Goal: Task Accomplishment & Management: Use online tool/utility

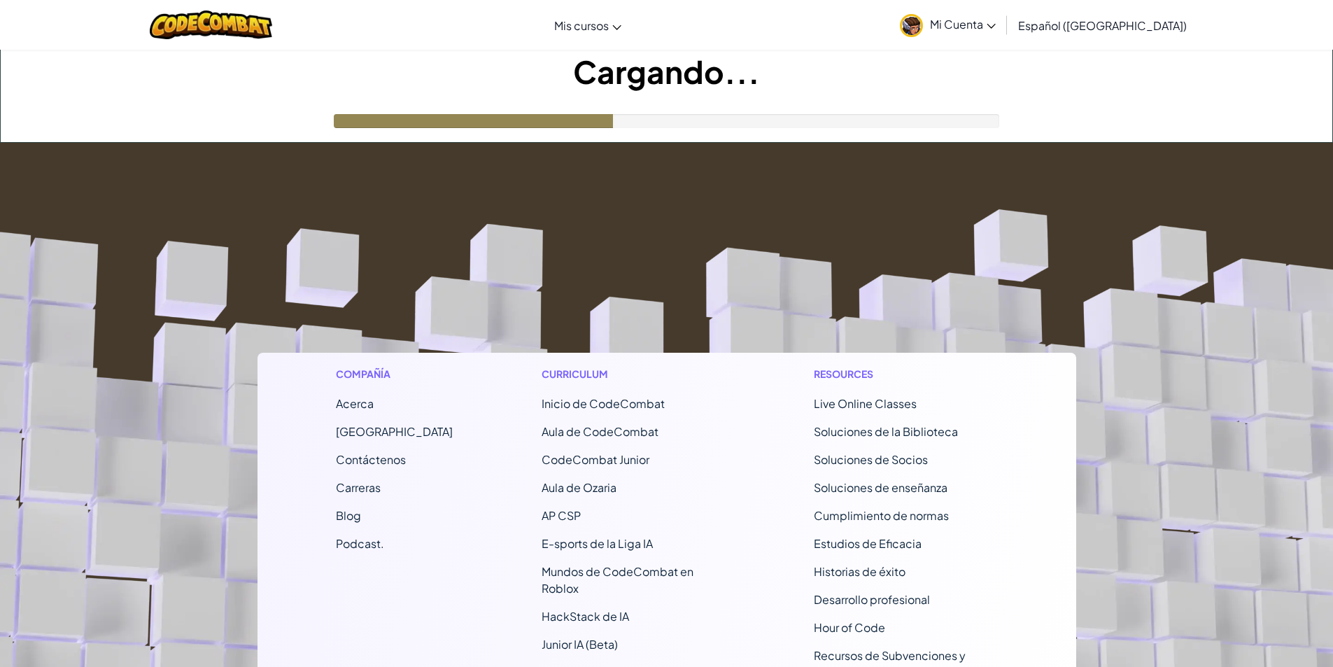
click at [595, 235] on footer "Compañía Acerca Centro de Ayuda Contáctenos Carreras Blog Podcast. Curriculum I…" at bounding box center [666, 530] width 1333 height 774
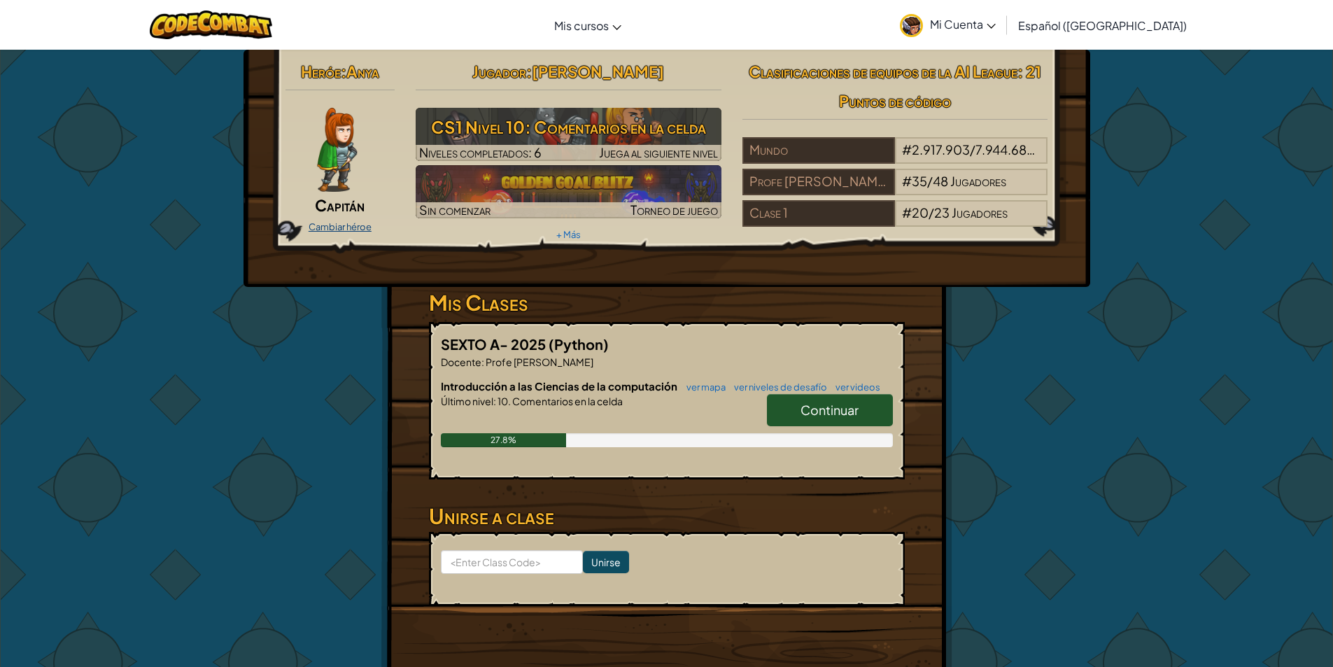
click at [348, 226] on link "Cambiar héroe" at bounding box center [339, 226] width 63 height 11
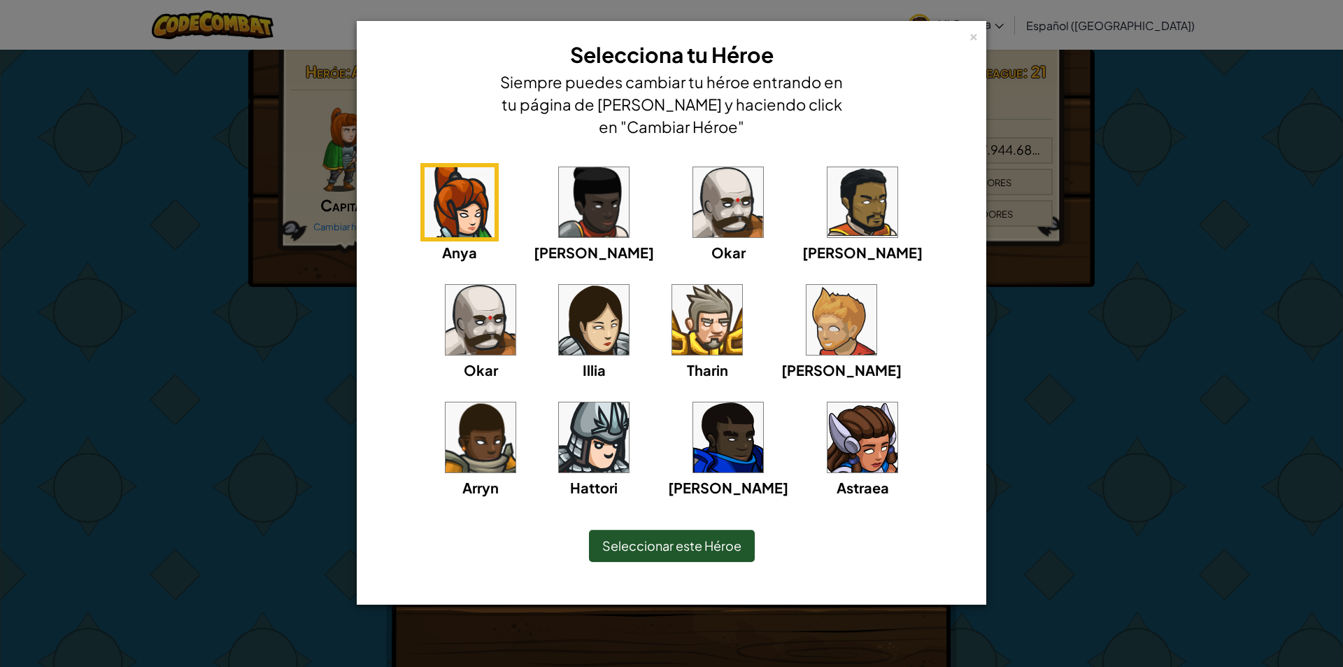
click at [559, 214] on img at bounding box center [594, 202] width 70 height 70
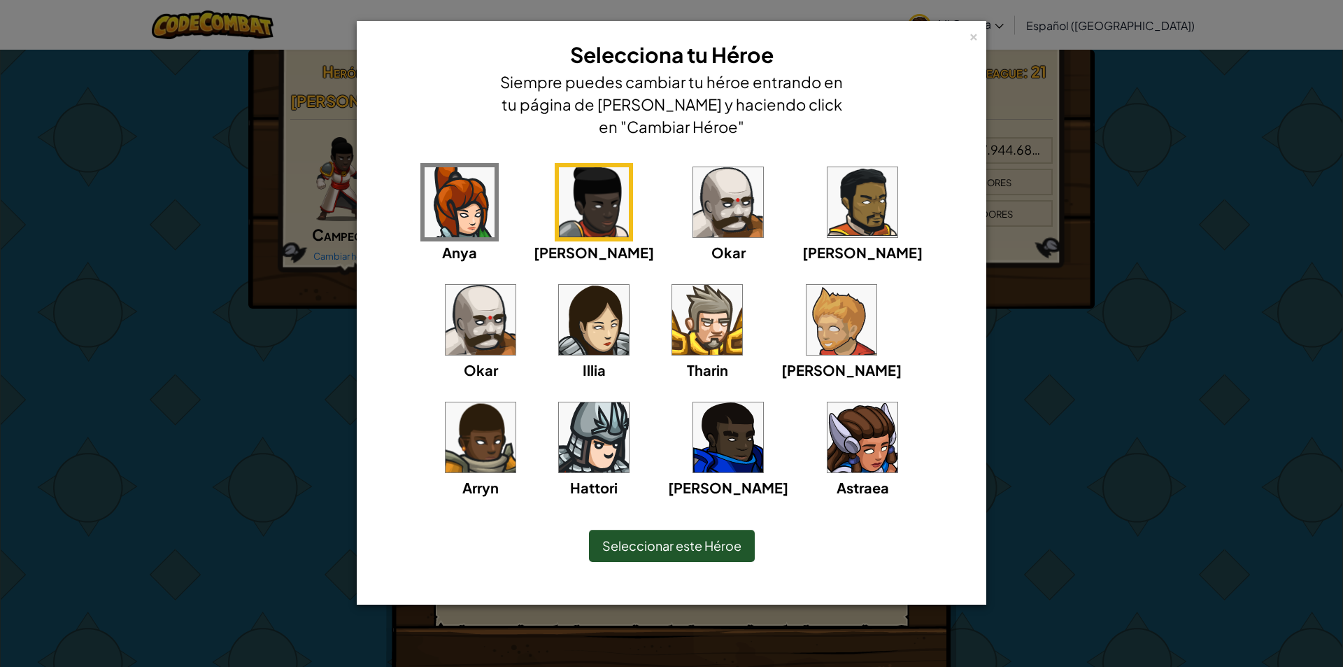
click at [559, 331] on img at bounding box center [594, 320] width 70 height 70
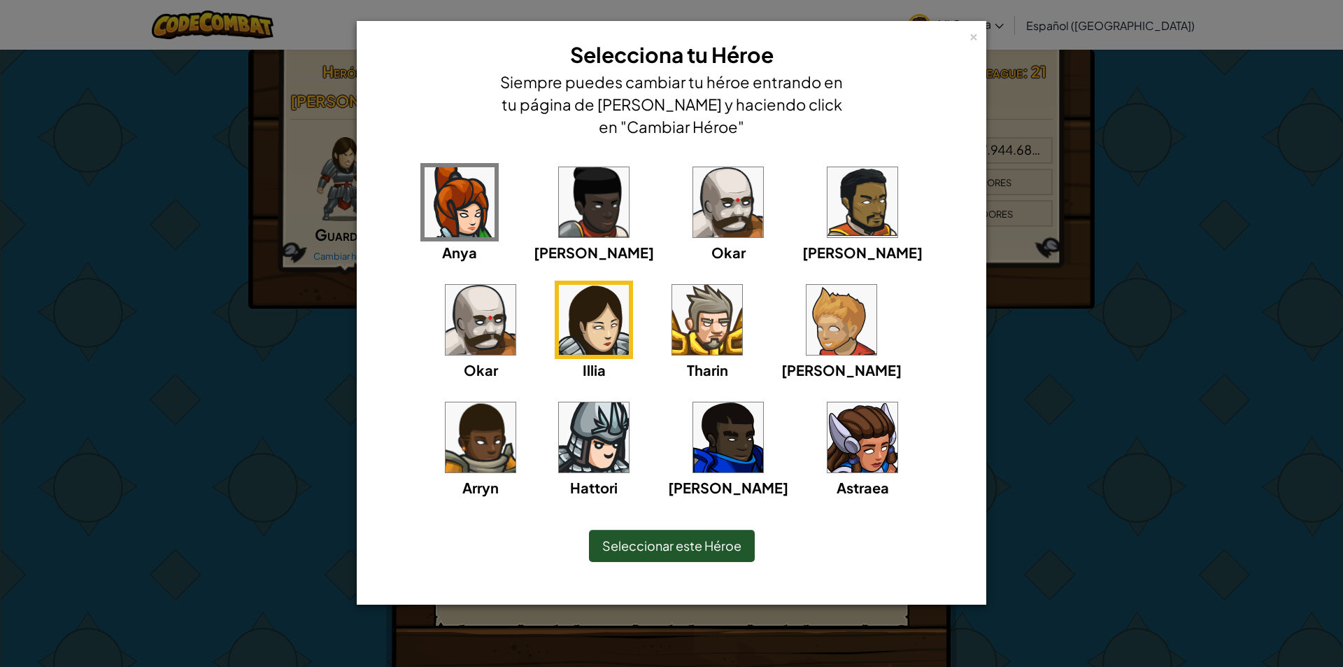
click at [828, 436] on img at bounding box center [863, 437] width 70 height 70
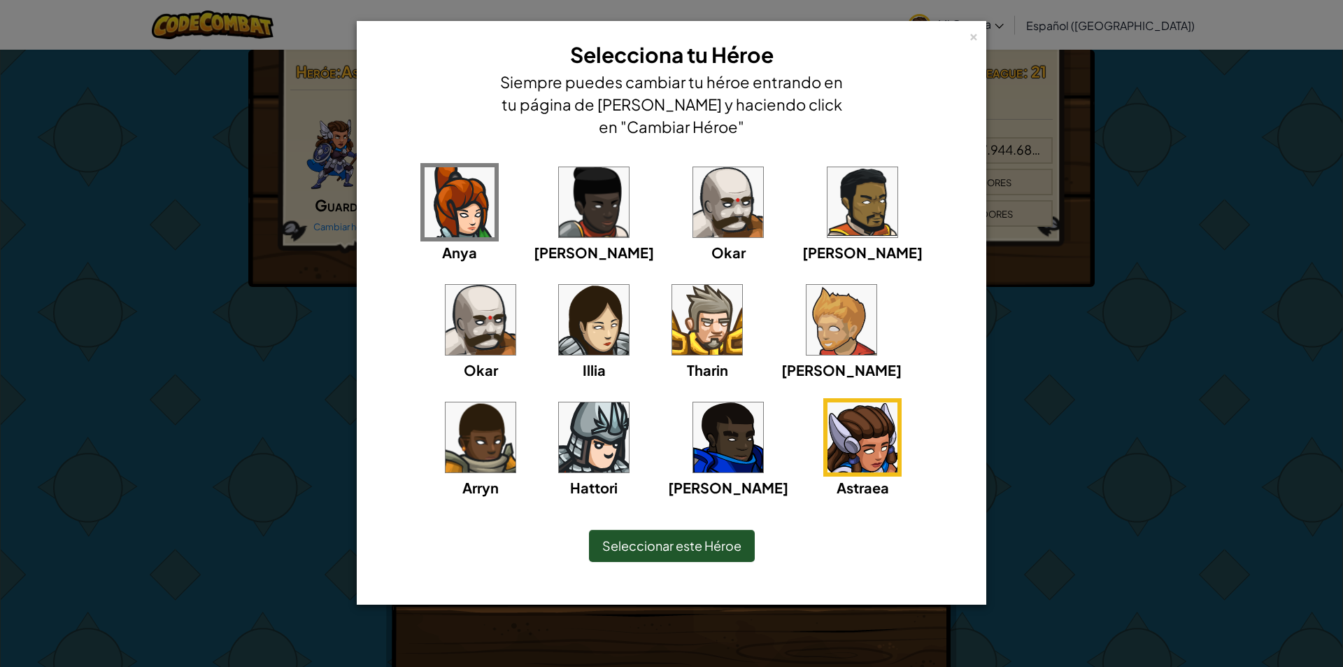
click at [643, 546] on span "Seleccionar este Héroe" at bounding box center [671, 545] width 139 height 16
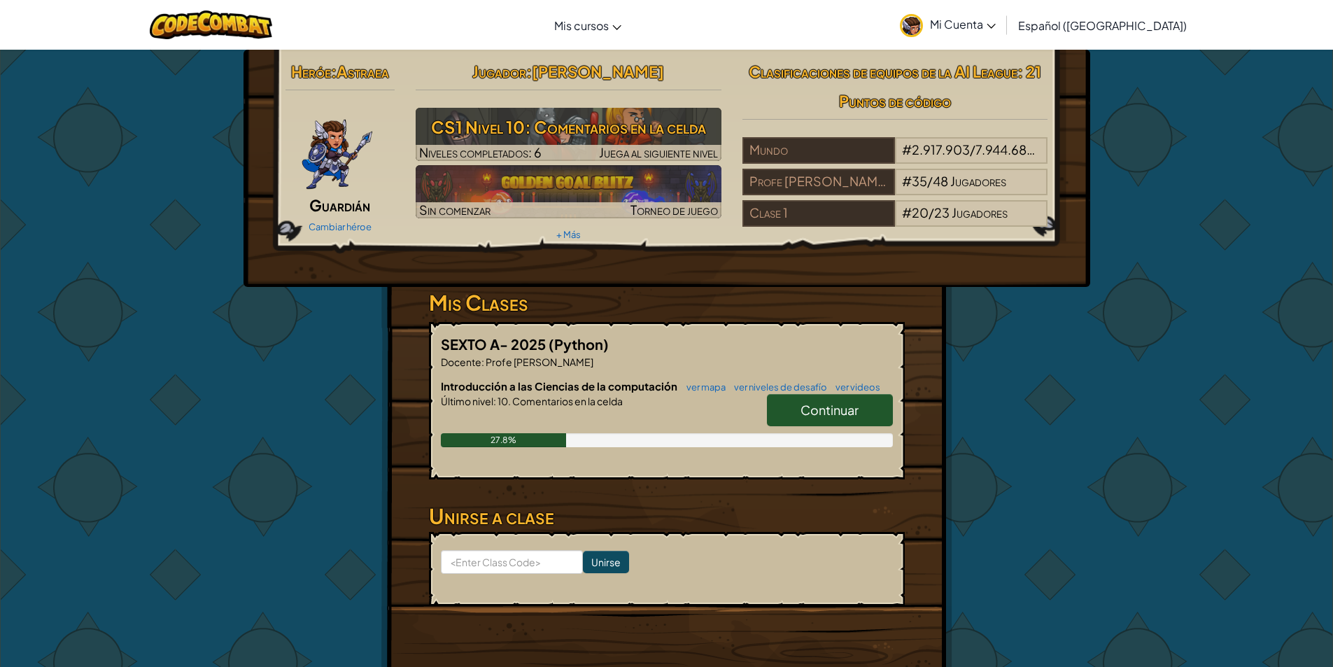
click at [816, 407] on span "Continuar" at bounding box center [829, 410] width 58 height 16
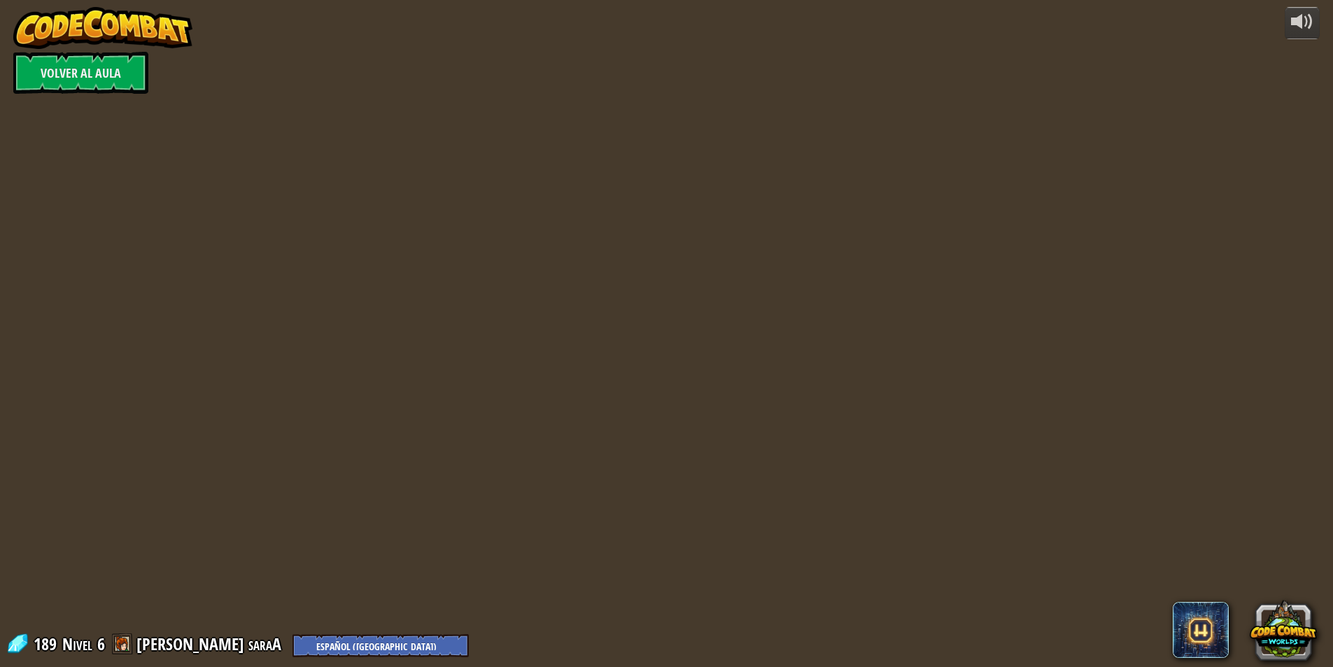
select select "es-419"
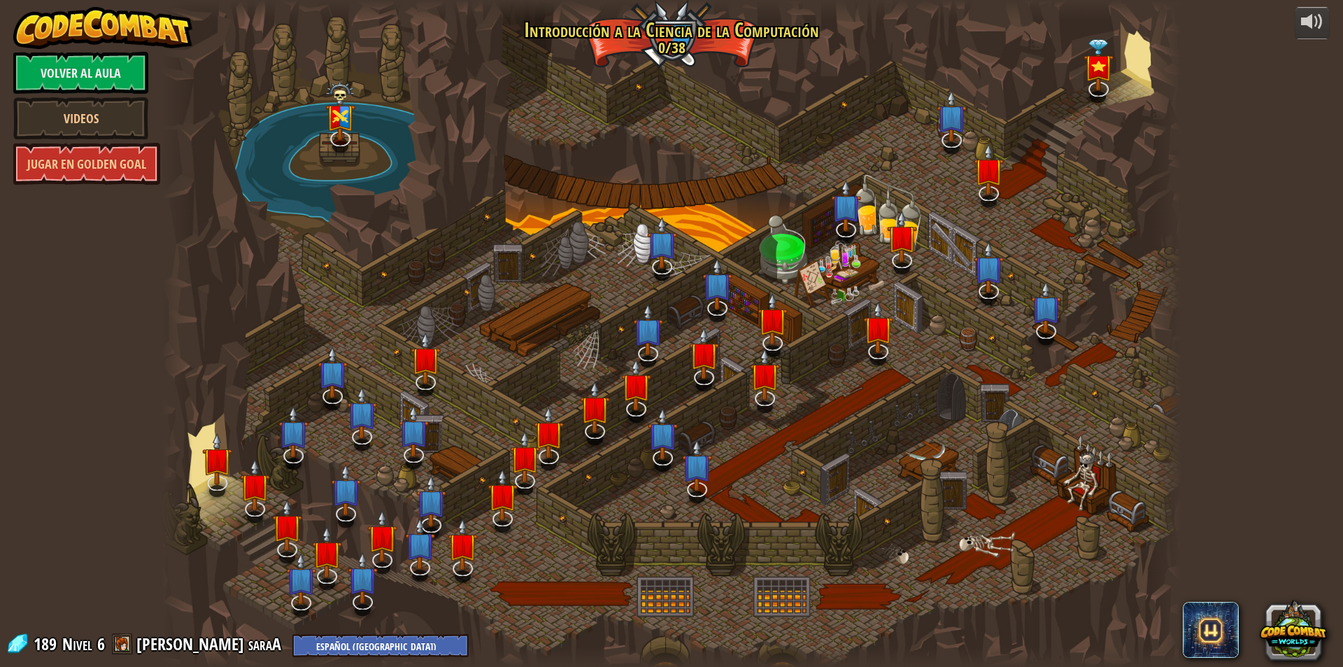
select select "es-419"
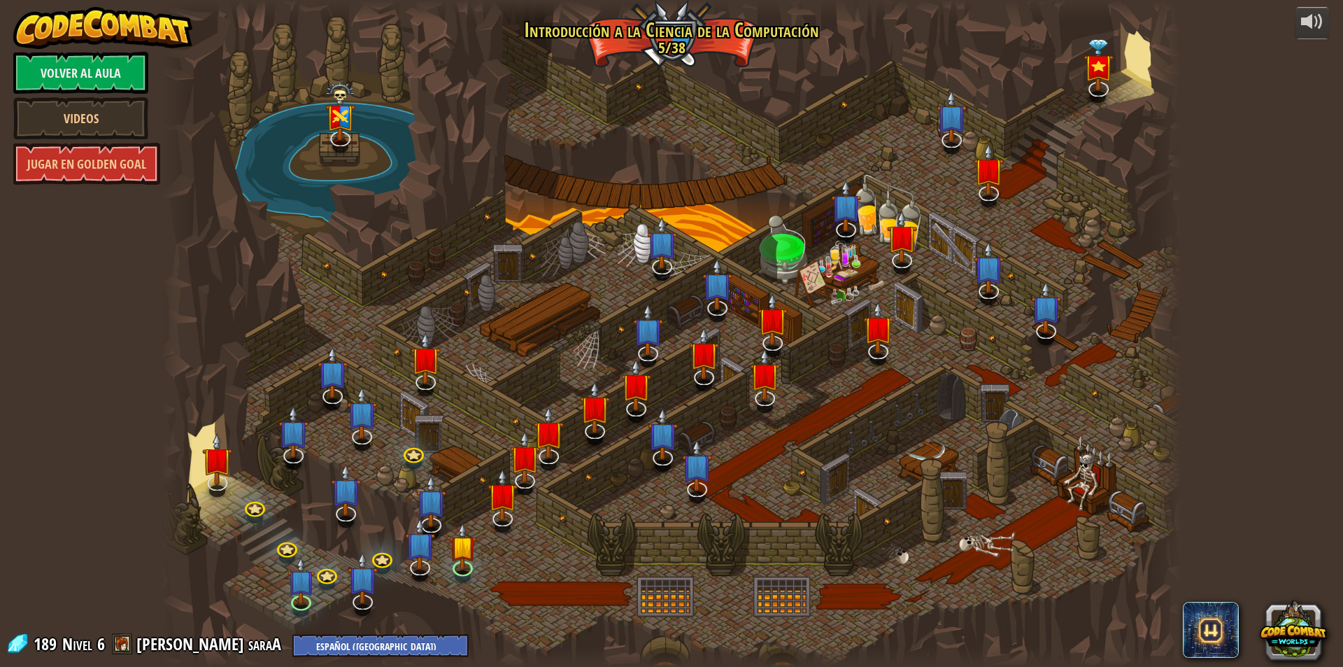
select select "es-419"
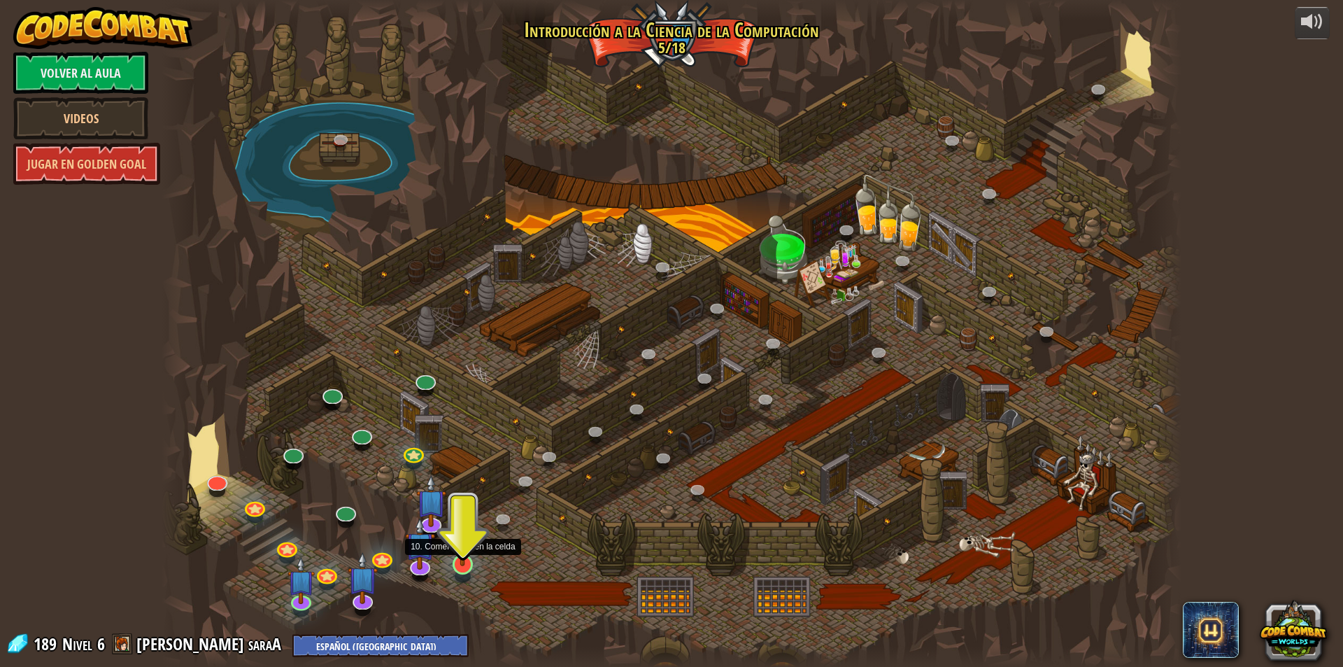
click at [457, 560] on img at bounding box center [462, 534] width 27 height 63
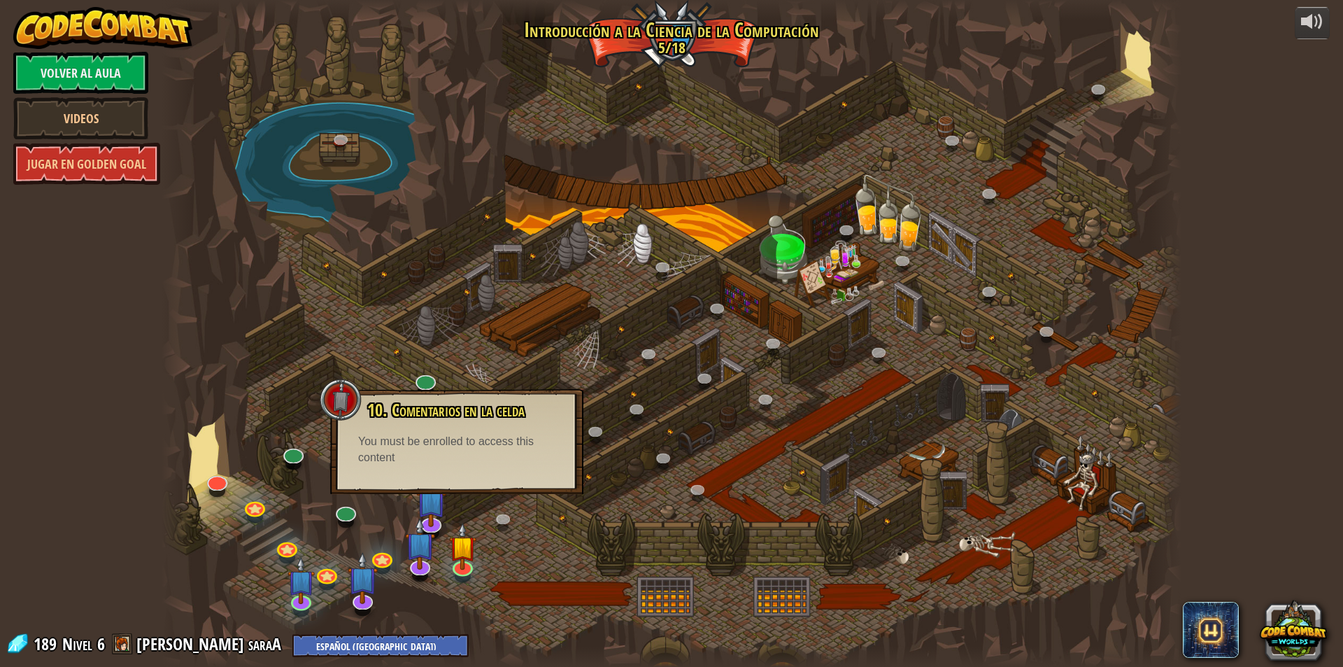
click at [447, 471] on div "10. Comentarios en la celda ¡Estás en una prisión con un hechicero famoso! Di l…" at bounding box center [456, 441] width 253 height 105
click at [469, 562] on img at bounding box center [462, 534] width 27 height 63
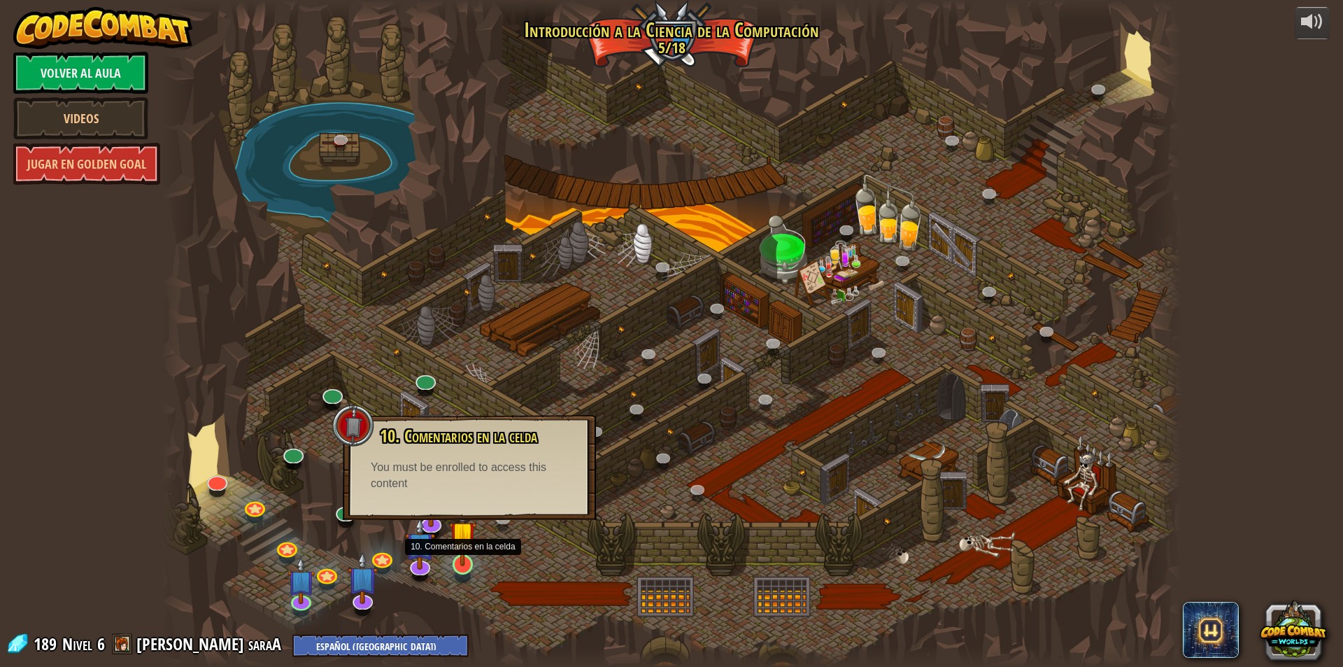
click at [469, 562] on img at bounding box center [462, 534] width 27 height 63
click at [422, 557] on img at bounding box center [420, 531] width 30 height 69
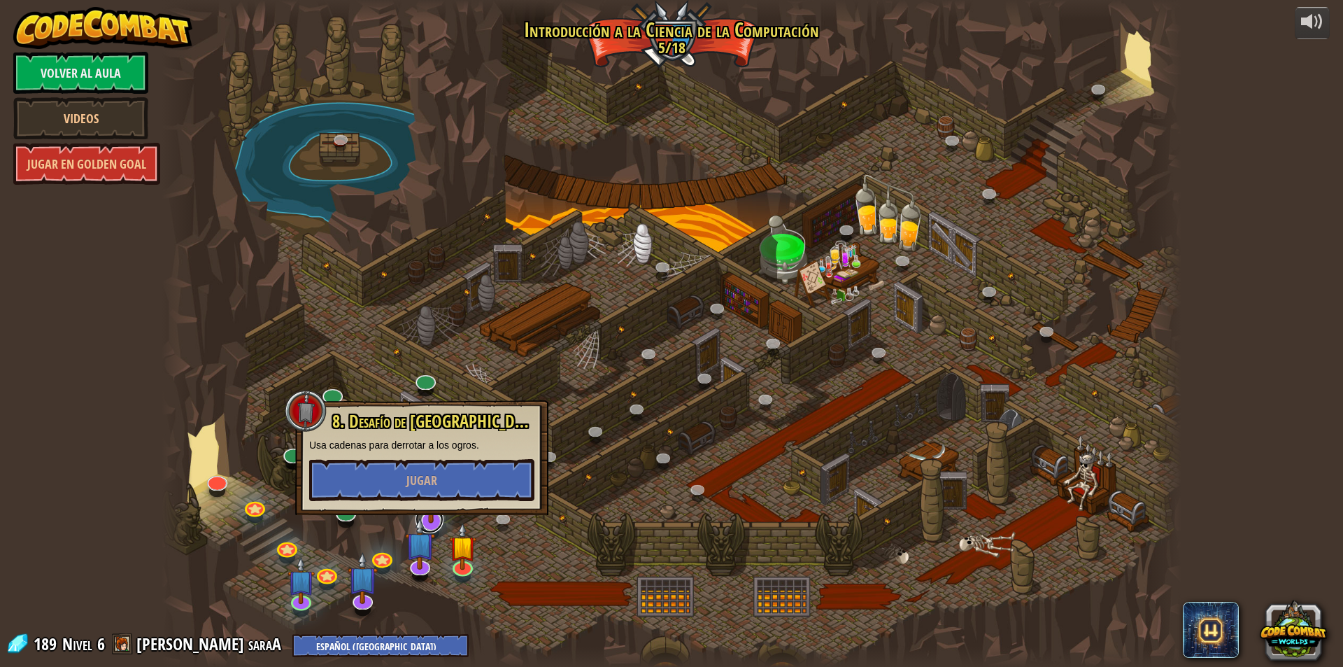
click at [436, 523] on link at bounding box center [430, 519] width 28 height 28
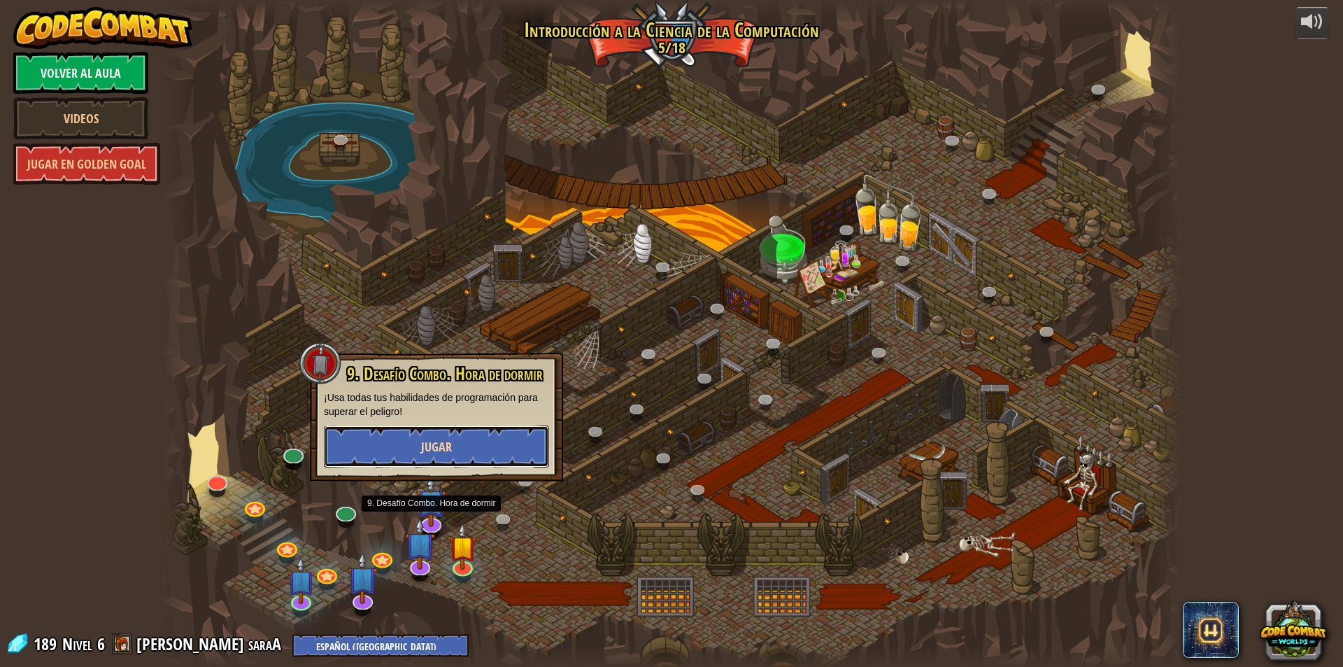
click at [471, 448] on button "Jugar" at bounding box center [436, 446] width 225 height 42
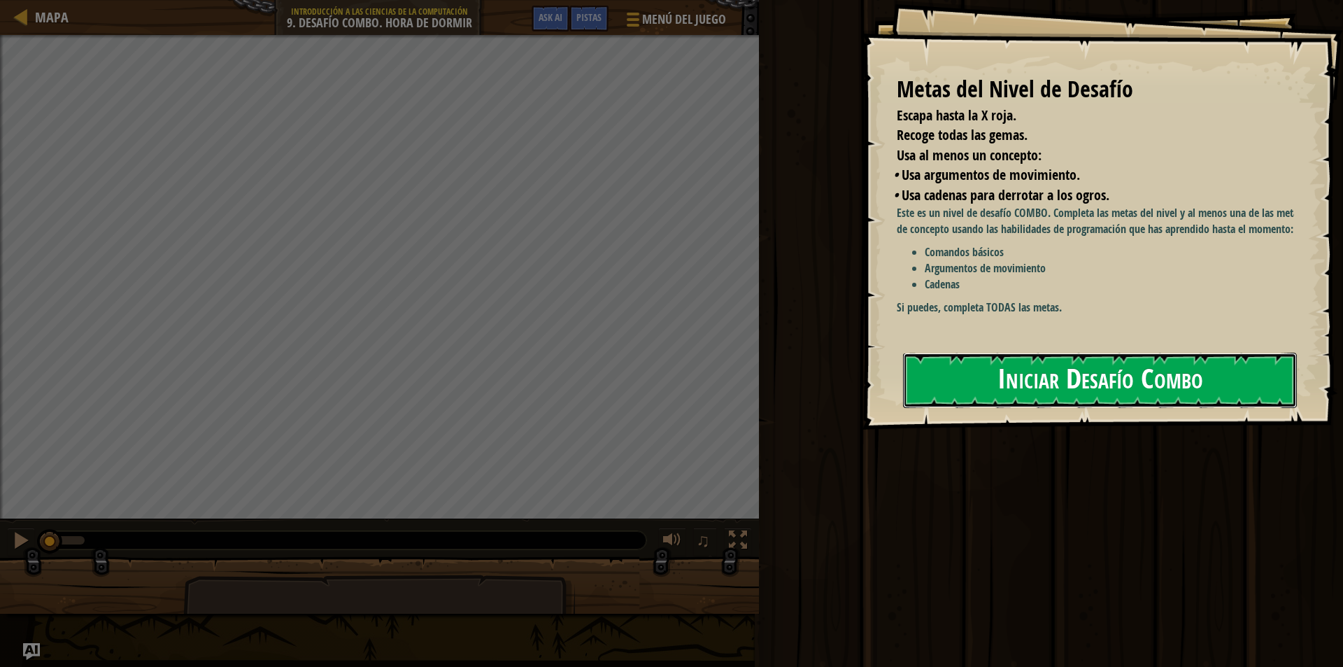
click at [949, 379] on button "Iniciar Desafío Combo" at bounding box center [1100, 380] width 394 height 55
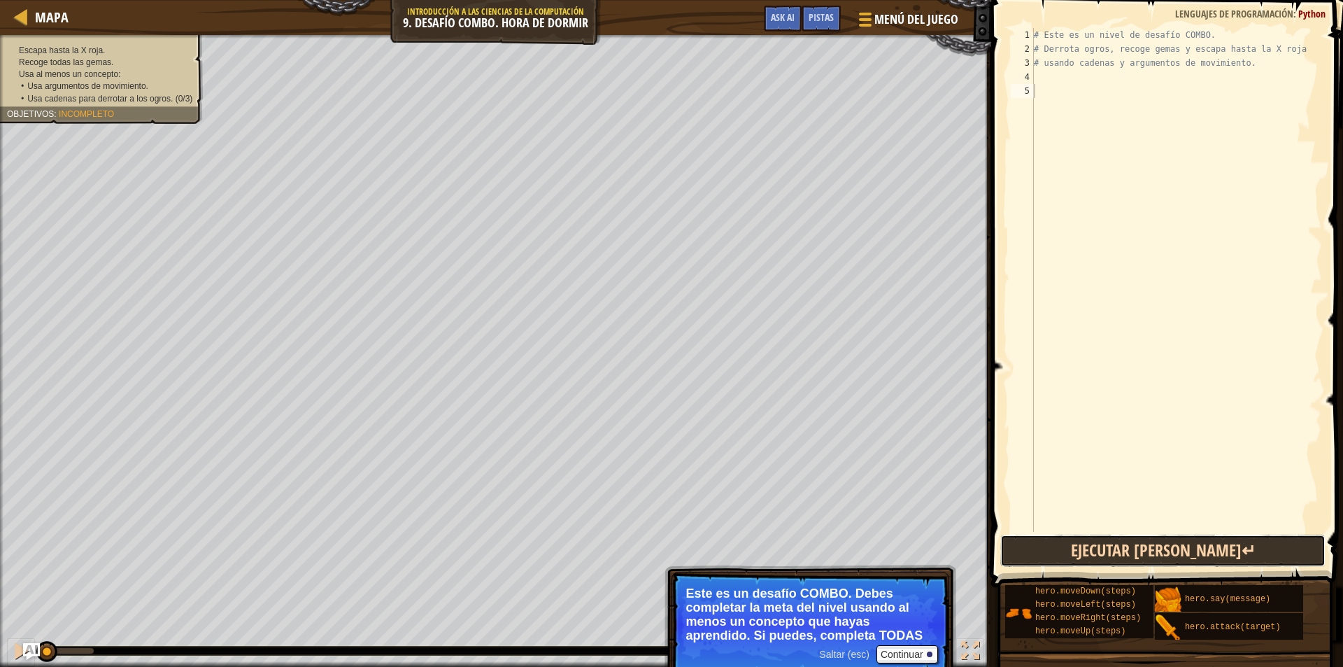
click at [1149, 545] on button "Ejecutar [PERSON_NAME]↵" at bounding box center [1162, 550] width 325 height 32
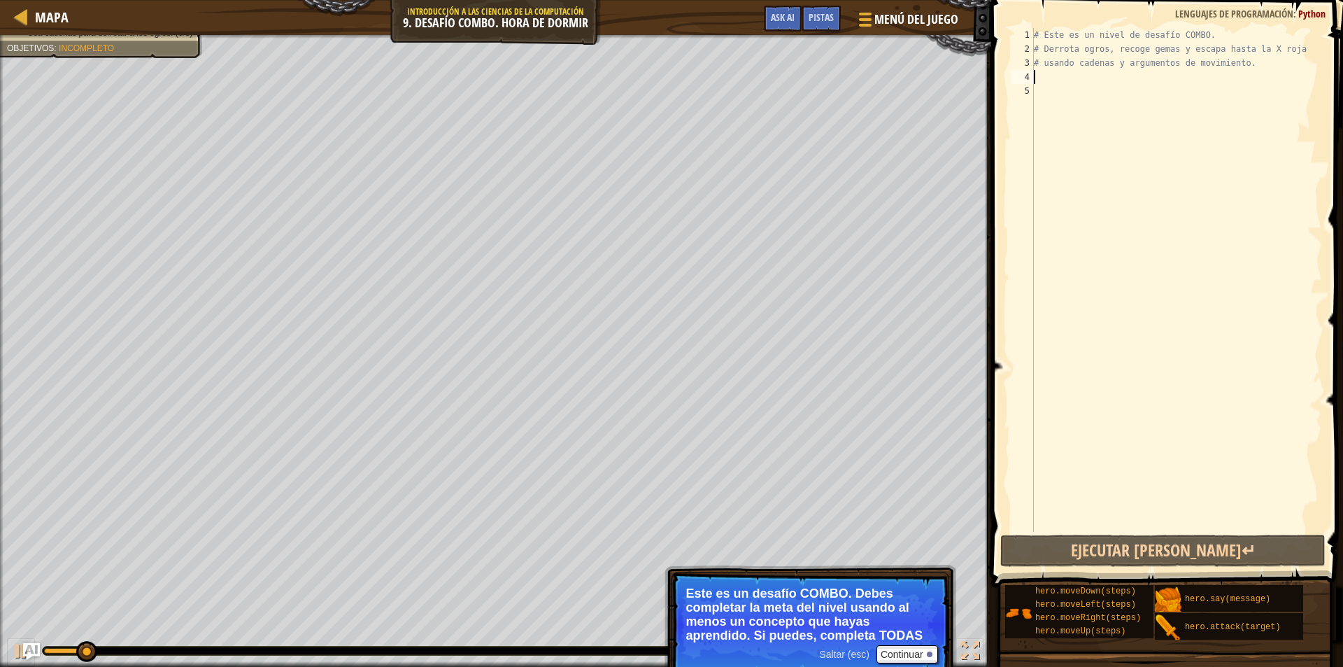
click at [1039, 78] on div "# Este es un nivel de desafío COMBO. # Derrota ogros, recoge gemas y escapa has…" at bounding box center [1176, 294] width 291 height 532
click at [1044, 83] on div "# Este es un nivel de desafío COMBO. # Derrota ogros, recoge gemas y escapa has…" at bounding box center [1176, 294] width 291 height 532
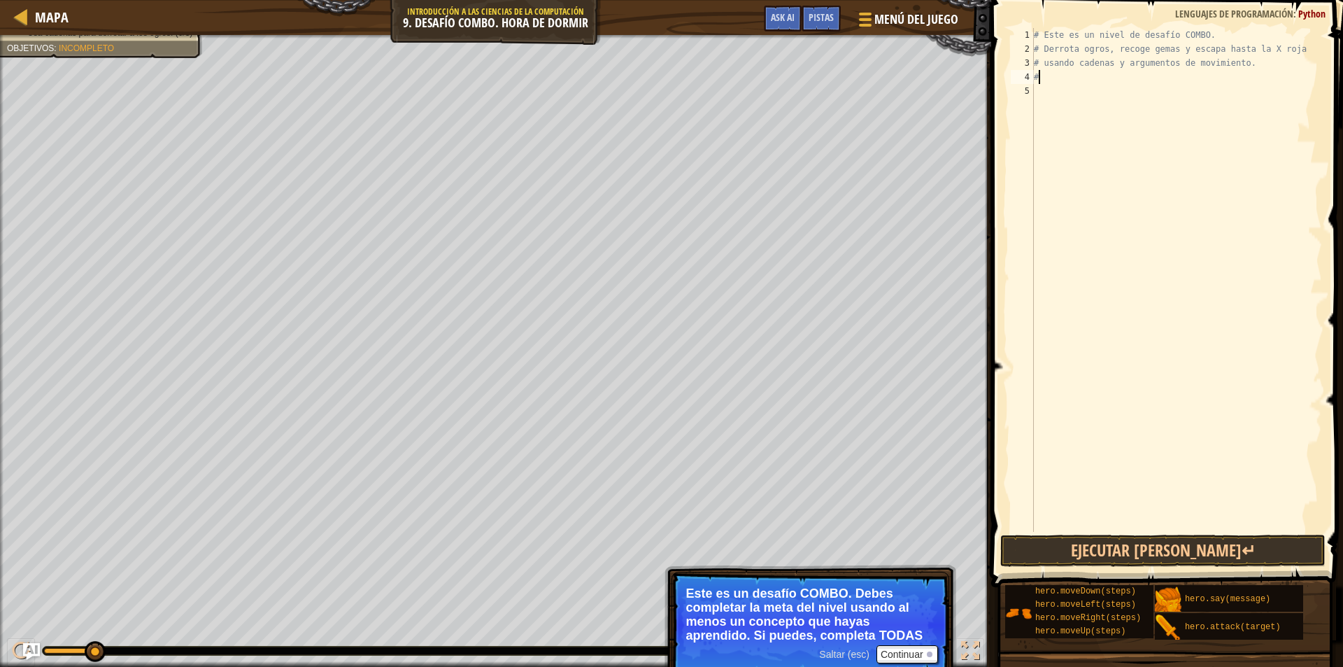
scroll to position [6, 0]
click at [881, 654] on button "Continuar" at bounding box center [907, 654] width 62 height 18
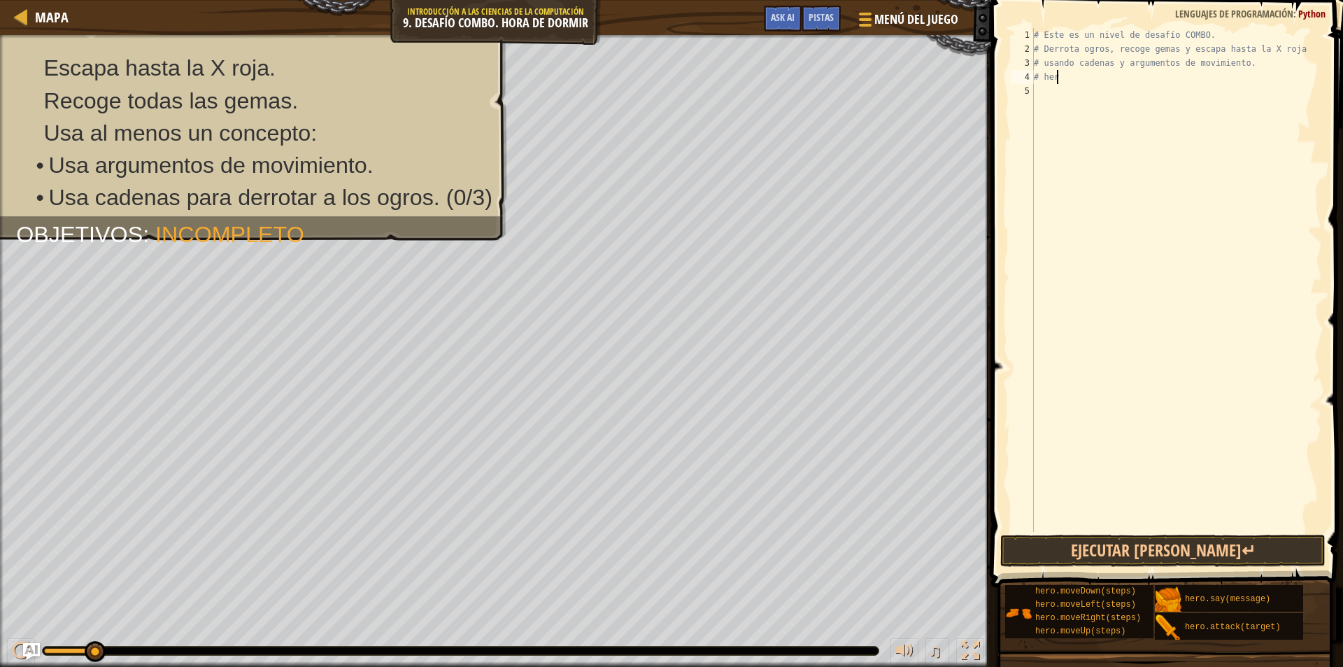
scroll to position [6, 1]
click at [1119, 555] on button "Ejecutar [PERSON_NAME]↵" at bounding box center [1162, 550] width 325 height 32
type textarea "#"
type textarea "# usando cadenas y argumentos de movimi"
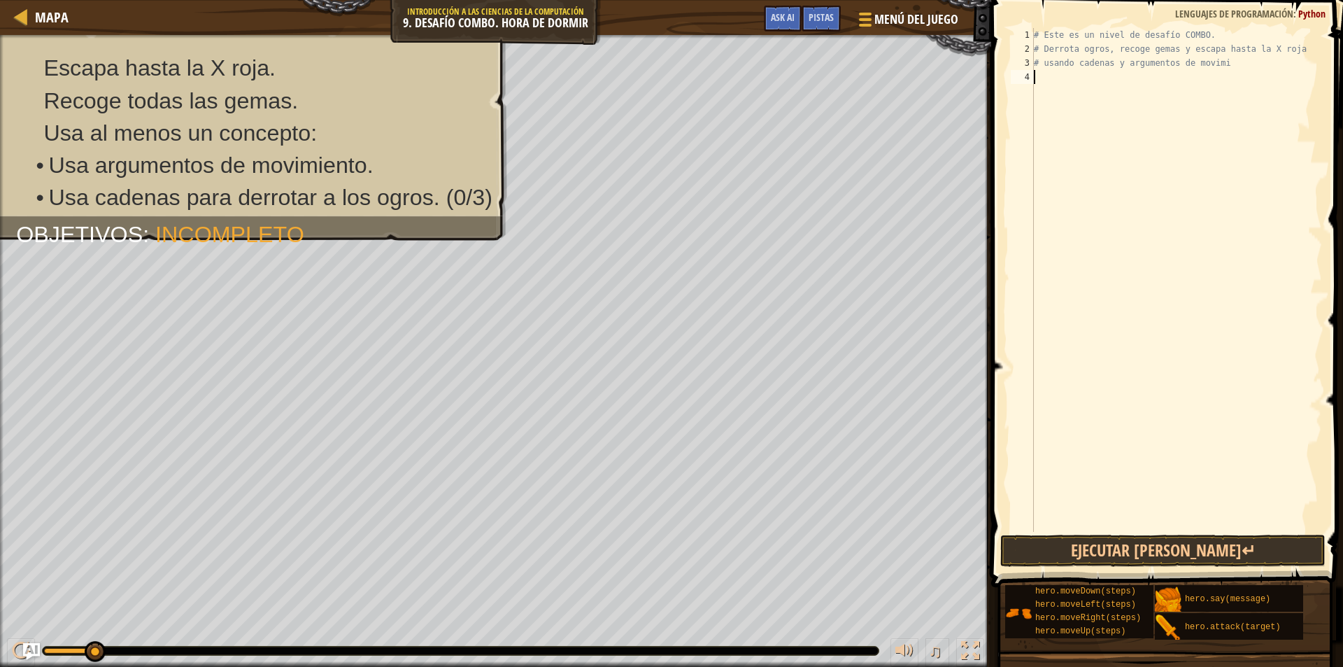
click at [1044, 74] on div "# Este es un nivel de desafío COMBO. # Derrota ogros, recoge gemas y escapa has…" at bounding box center [1176, 294] width 291 height 532
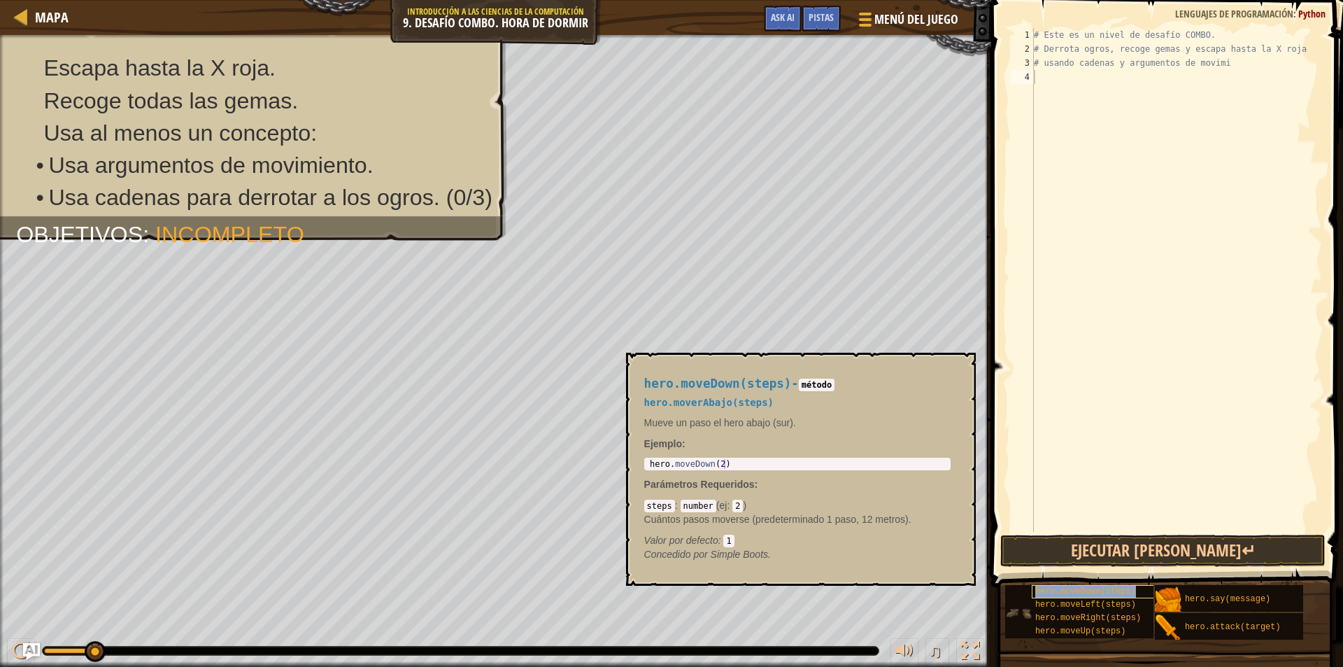
click at [1117, 592] on span "hero.moveDown(steps)" at bounding box center [1085, 591] width 101 height 10
click at [1121, 587] on span "hero.moveDown(steps)" at bounding box center [1085, 591] width 101 height 10
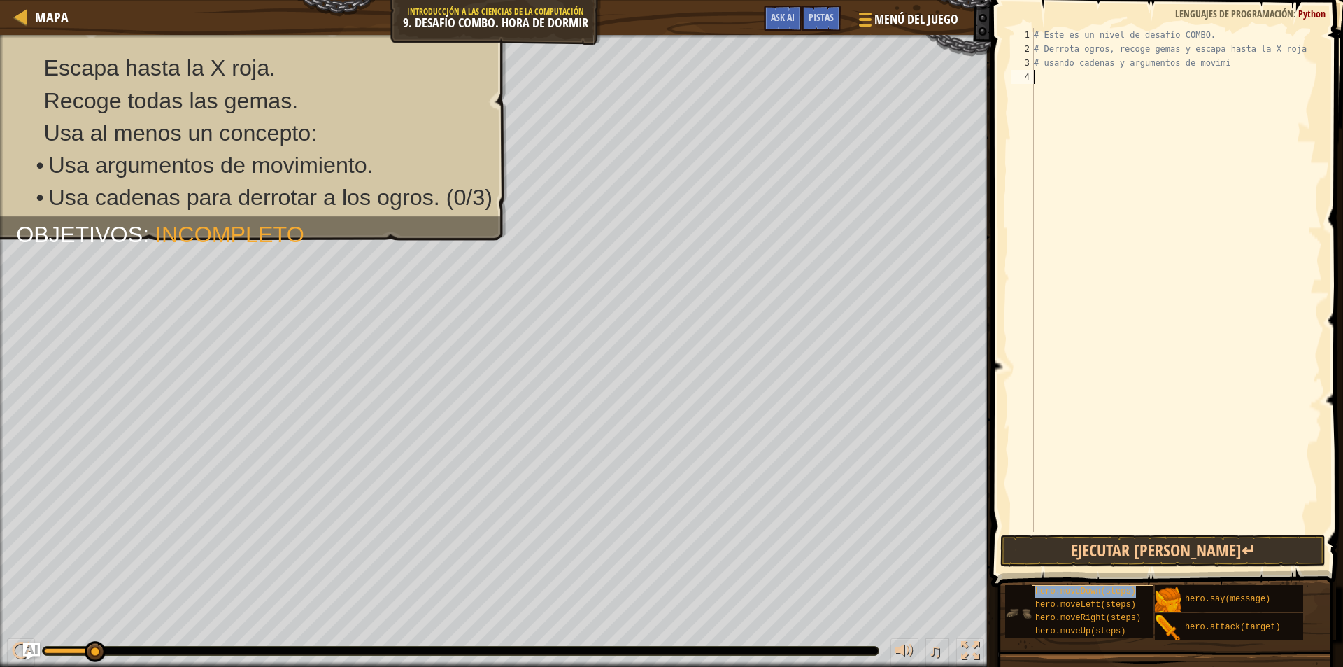
click at [1121, 587] on span "hero.moveDown(steps)" at bounding box center [1085, 591] width 101 height 10
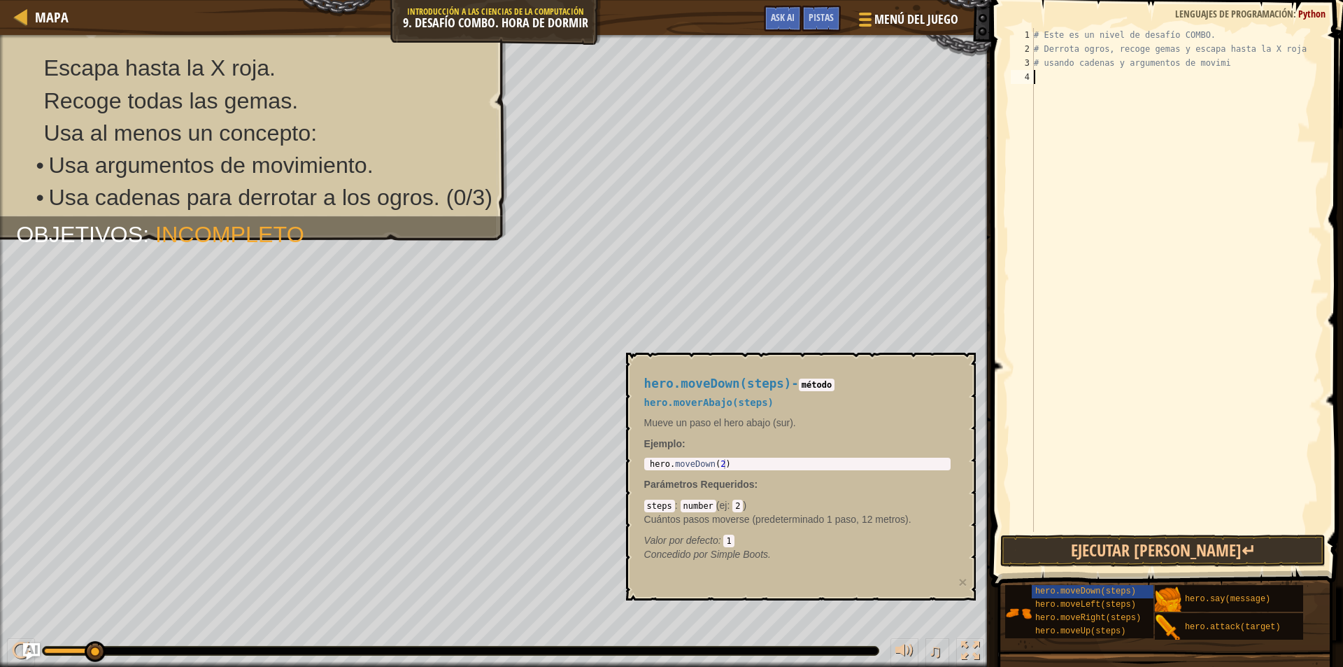
type textarea "hero.moveDown(2)"
click at [716, 462] on div "hero . moveDown ( 2 )" at bounding box center [797, 473] width 301 height 29
click at [718, 461] on div "hero . moveDown ( 2 )" at bounding box center [797, 473] width 301 height 29
click at [1092, 554] on button "Ejecutar [PERSON_NAME]↵" at bounding box center [1162, 550] width 325 height 32
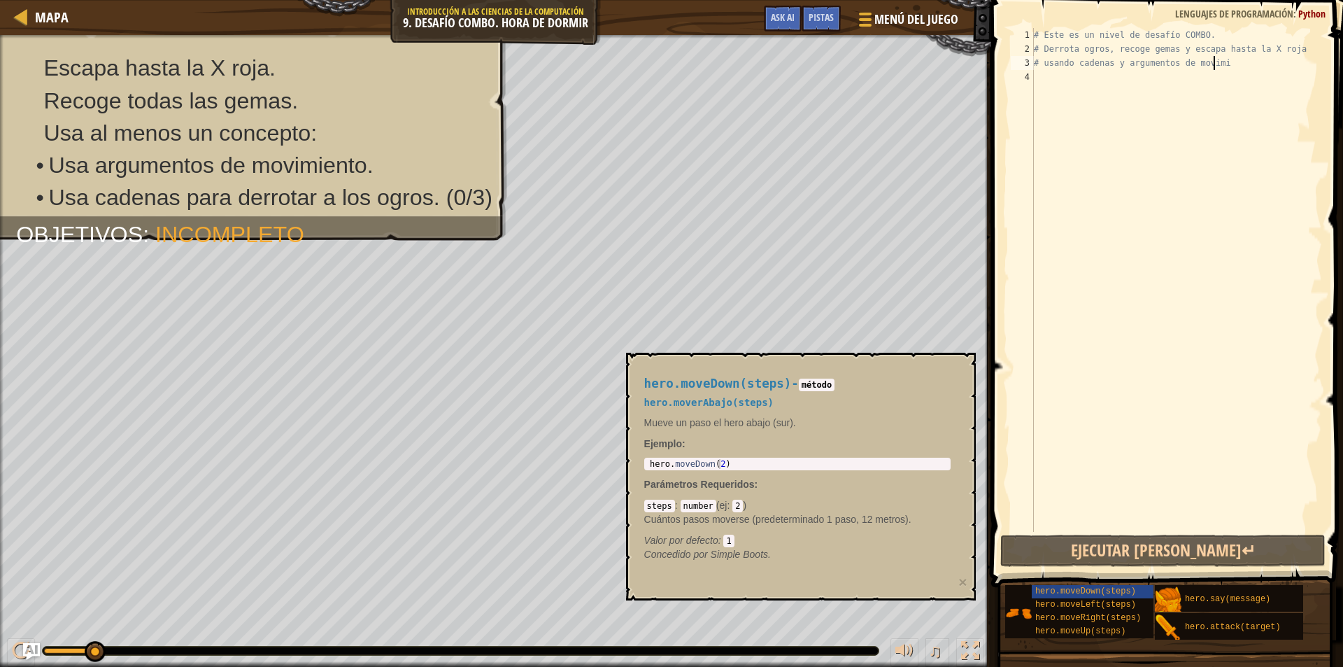
click at [1226, 68] on div "# Este es un nivel de desafío COMBO. # Derrota ogros, recoge gemas y escapa has…" at bounding box center [1176, 294] width 291 height 532
type textarea "# usando cadenas y argumentos de movimi"
click at [1311, 8] on span "Python" at bounding box center [1311, 13] width 27 height 13
drag, startPoint x: 1310, startPoint y: 15, endPoint x: 1102, endPoint y: 197, distance: 276.1
click at [1119, 191] on div "# usando cadenas y argumentos de movimi 1 2 3 4 # Este es un nivel de desafío C…" at bounding box center [1165, 321] width 356 height 628
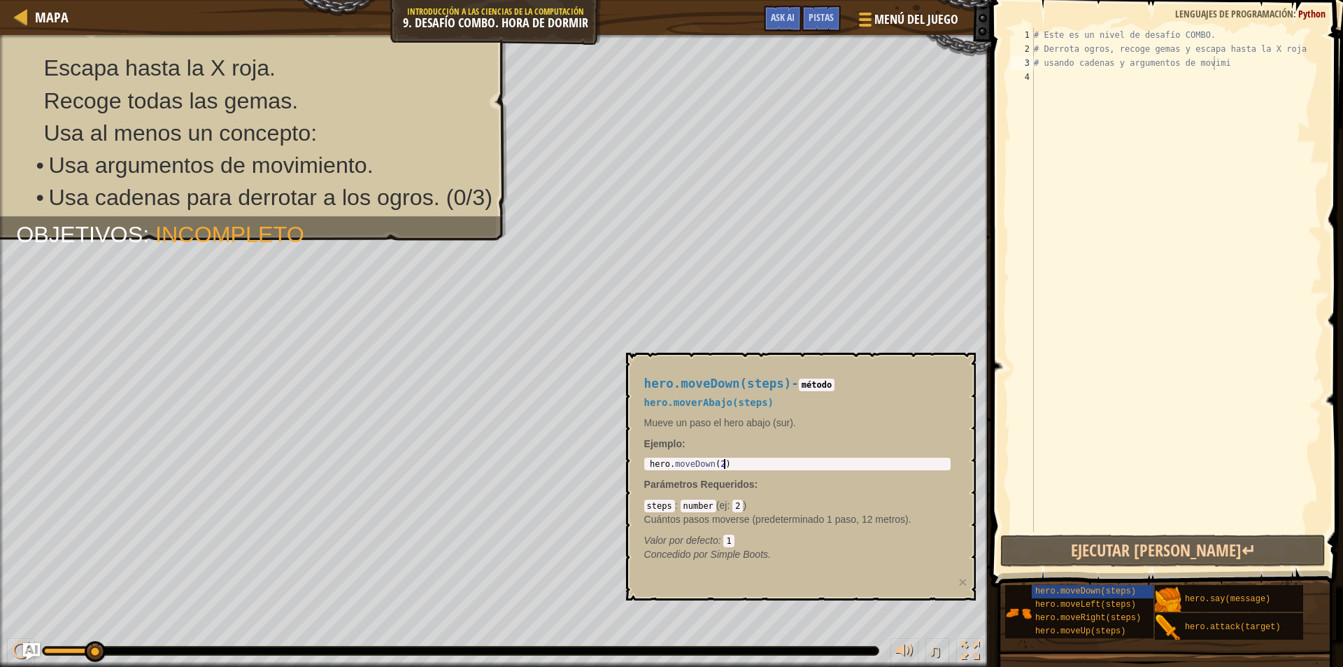
click at [740, 459] on div "hero . moveDown ( 2 )" at bounding box center [797, 473] width 301 height 29
click at [1035, 75] on div "# Este es un nivel de desafío COMBO. # Derrota ogros, recoge gemas y escapa has…" at bounding box center [1176, 294] width 291 height 532
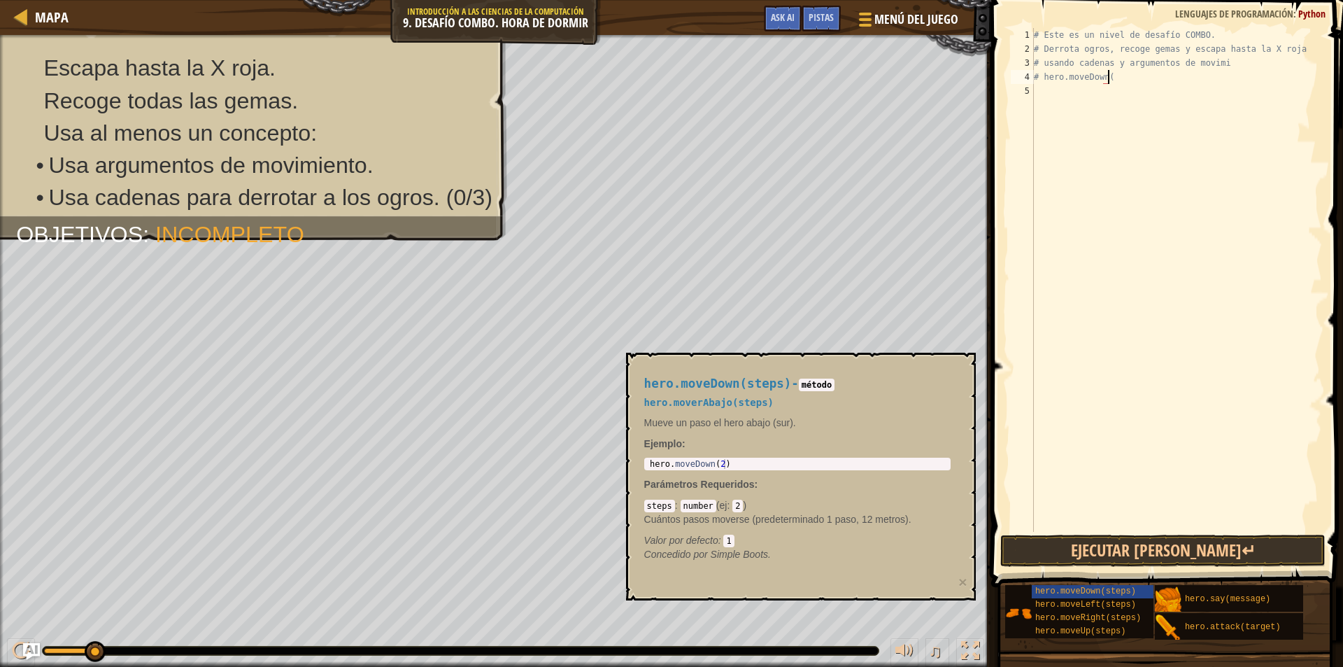
scroll to position [6, 6]
click at [1116, 554] on button "Ejecutar [PERSON_NAME]↵" at bounding box center [1162, 550] width 325 height 32
click at [1138, 547] on button "Ejecutar [PERSON_NAME]↵" at bounding box center [1162, 550] width 325 height 32
click at [966, 579] on button "×" at bounding box center [962, 581] width 8 height 15
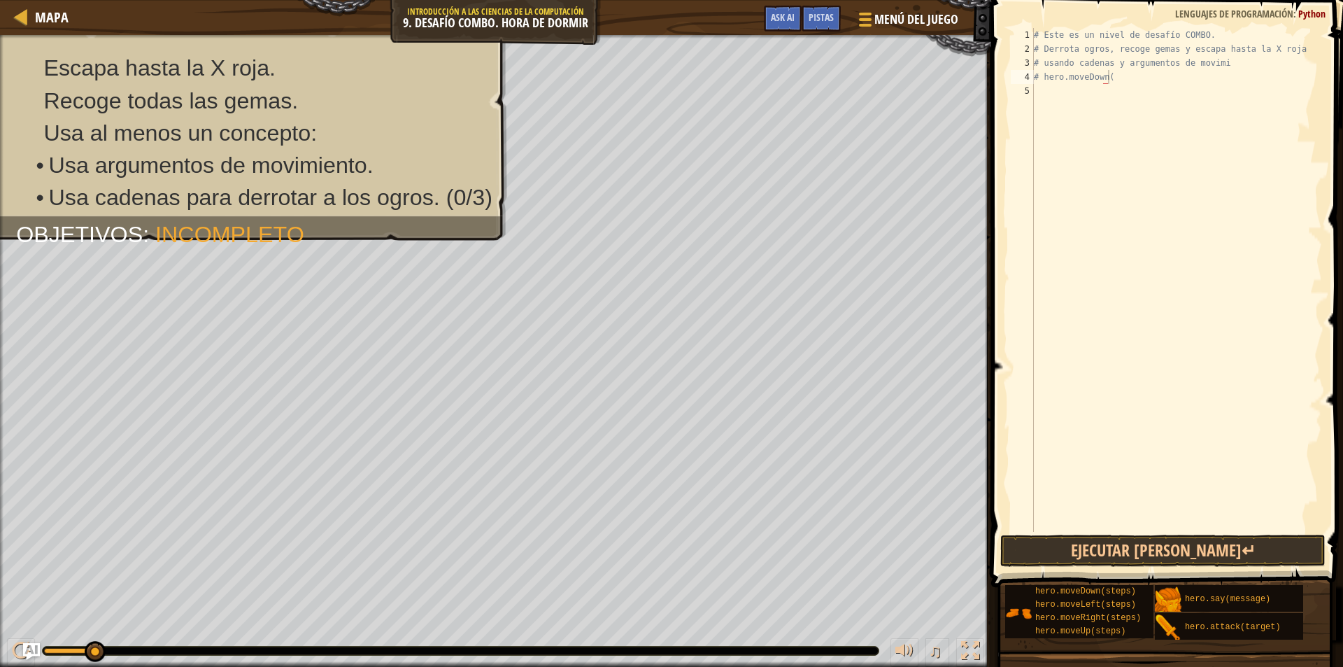
click at [1102, 83] on div "# Este es un nivel de desafío COMBO. # Derrota ogros, recoge gemas y escapa has…" at bounding box center [1176, 294] width 291 height 532
click at [1109, 81] on div "# Este es un nivel de desafío COMBO. # Derrota ogros, recoge gemas y escapa has…" at bounding box center [1176, 294] width 291 height 532
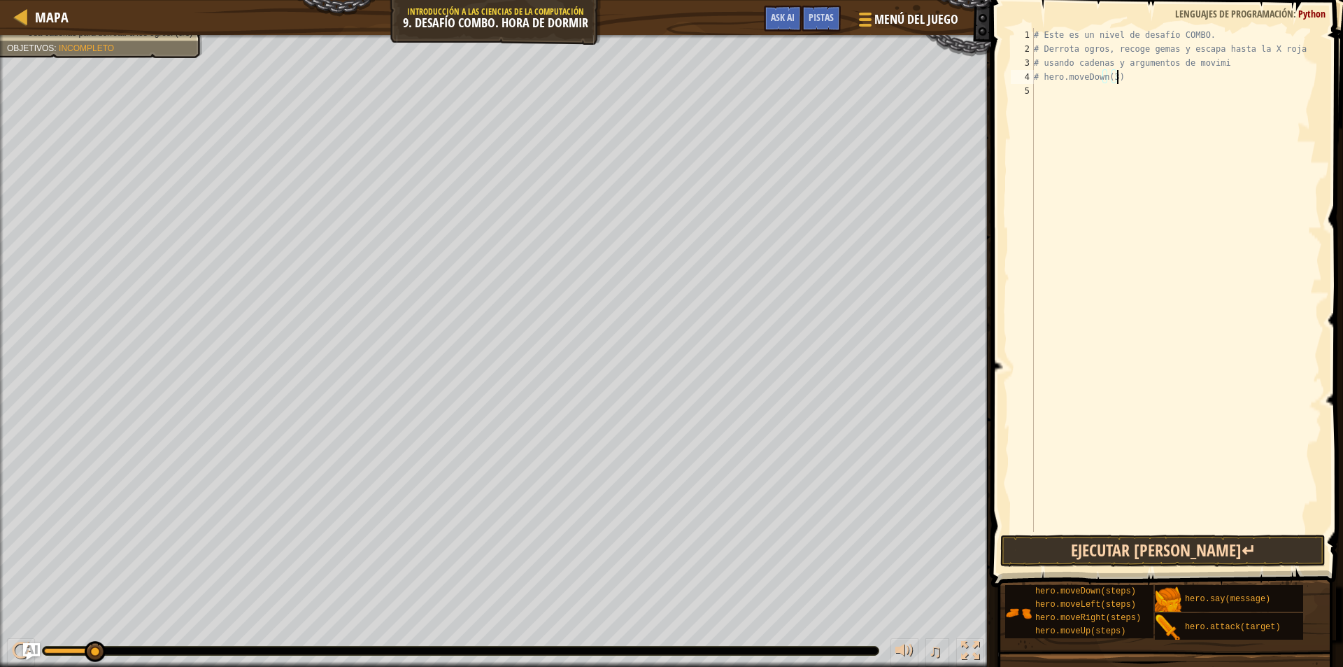
type textarea "# hero.moveDown(3)"
click at [1163, 548] on button "Ejecutar [PERSON_NAME]↵" at bounding box center [1162, 550] width 325 height 32
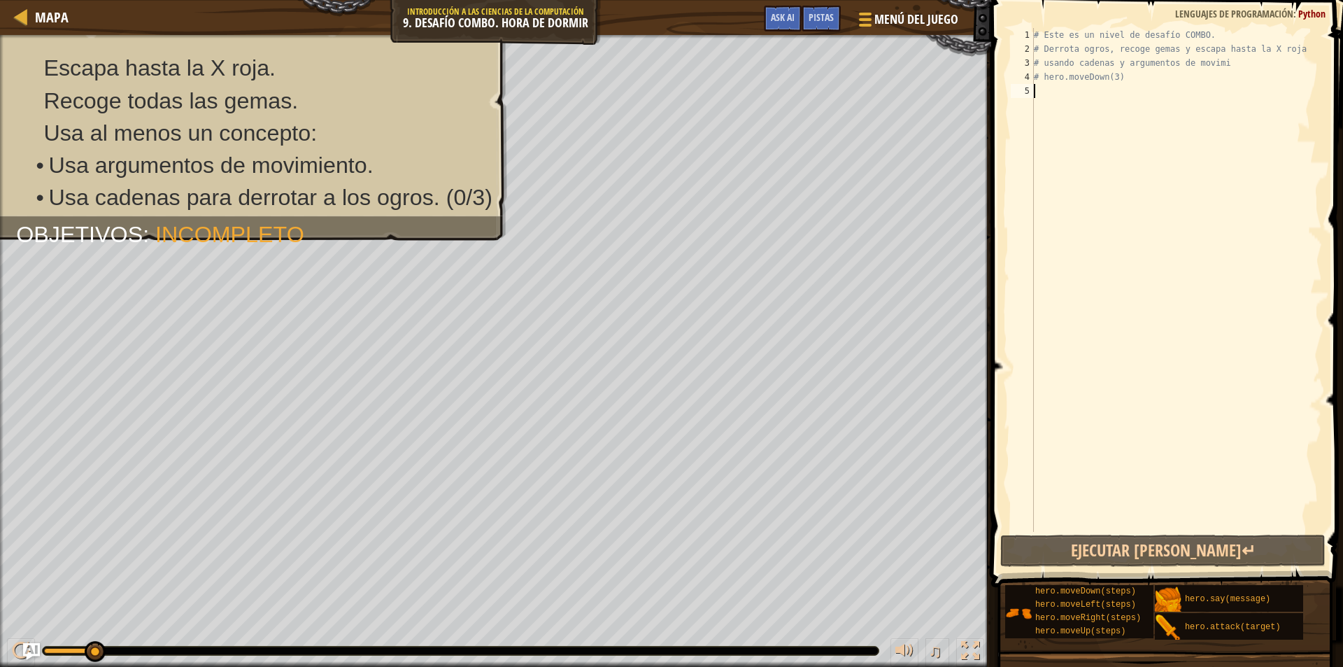
click at [1088, 439] on div "# Este es un nivel de desafío COMBO. # Derrota ogros, recoge gemas y escapa has…" at bounding box center [1176, 294] width 291 height 532
click at [1215, 65] on div "# Este es un nivel de desafío COMBO. # Derrota ogros, recoge gemas y escapa has…" at bounding box center [1176, 294] width 291 height 532
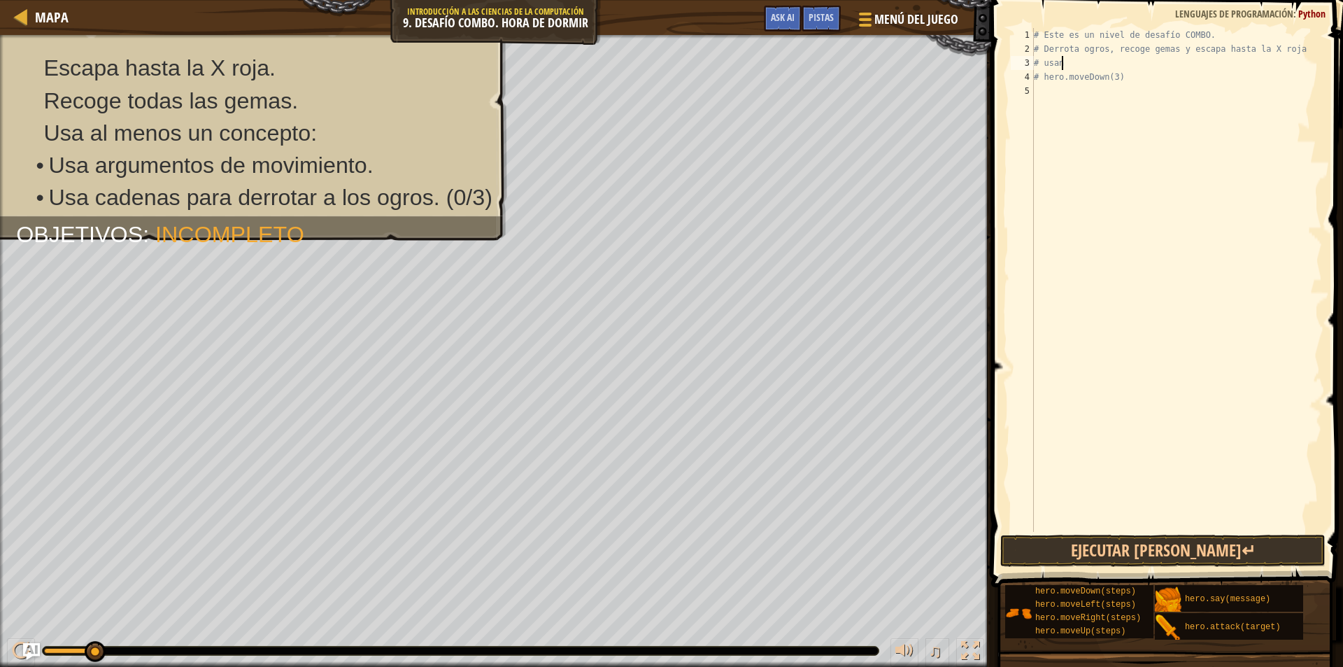
type textarea "#"
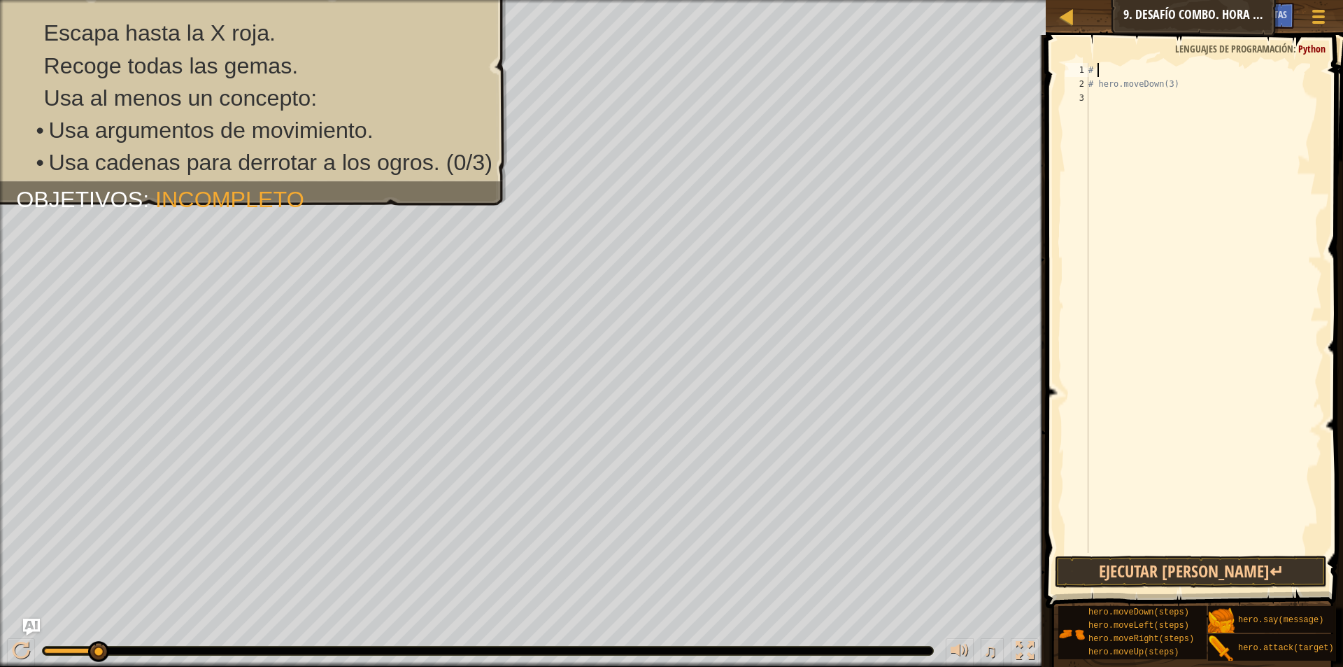
type textarea "#"
click at [1165, 572] on button "Ejecutar [PERSON_NAME]↵" at bounding box center [1191, 571] width 272 height 32
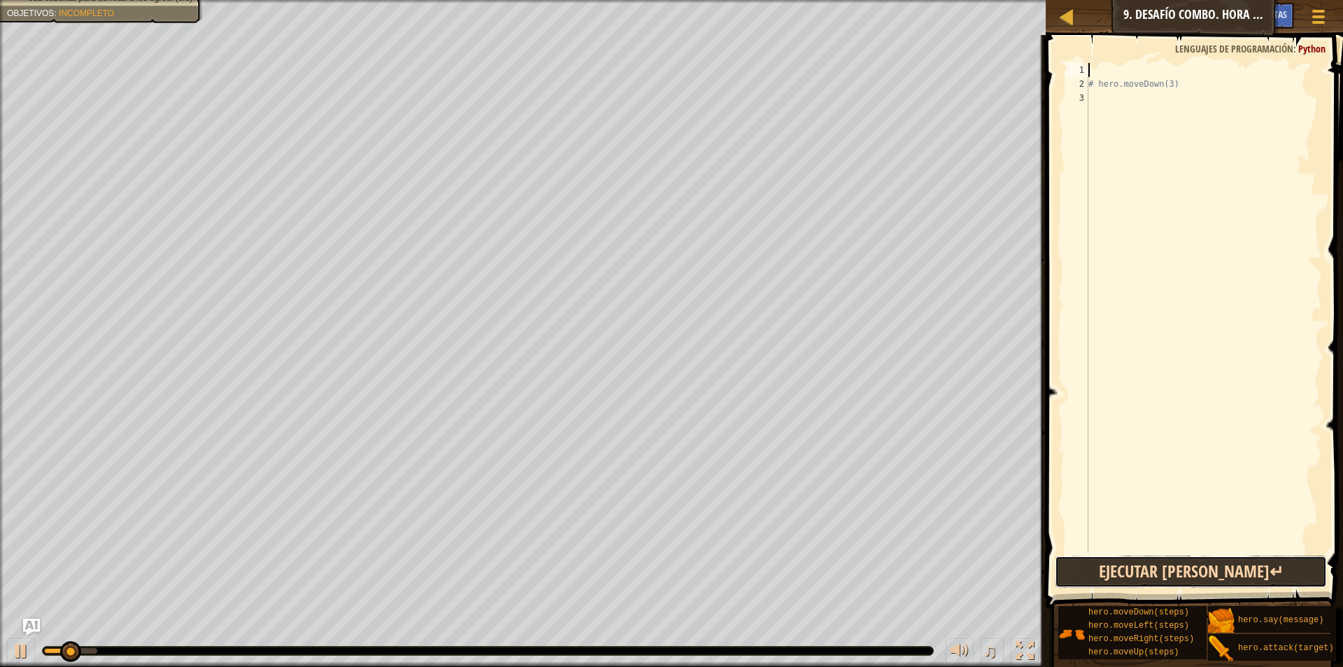
click at [1165, 572] on button "Ejecutar [PERSON_NAME]↵" at bounding box center [1191, 571] width 272 height 32
click at [1172, 569] on button "Ejecutar [PERSON_NAME]↵" at bounding box center [1191, 571] width 272 height 32
type textarea "#"
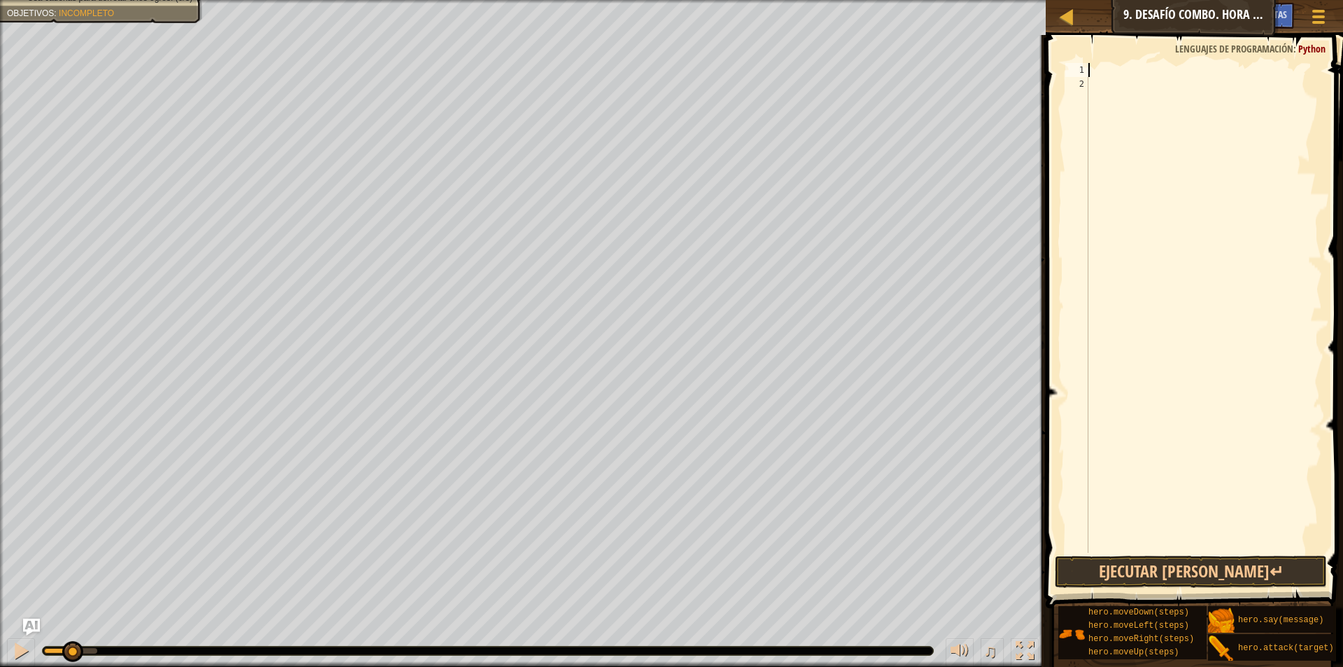
select select "es-419"
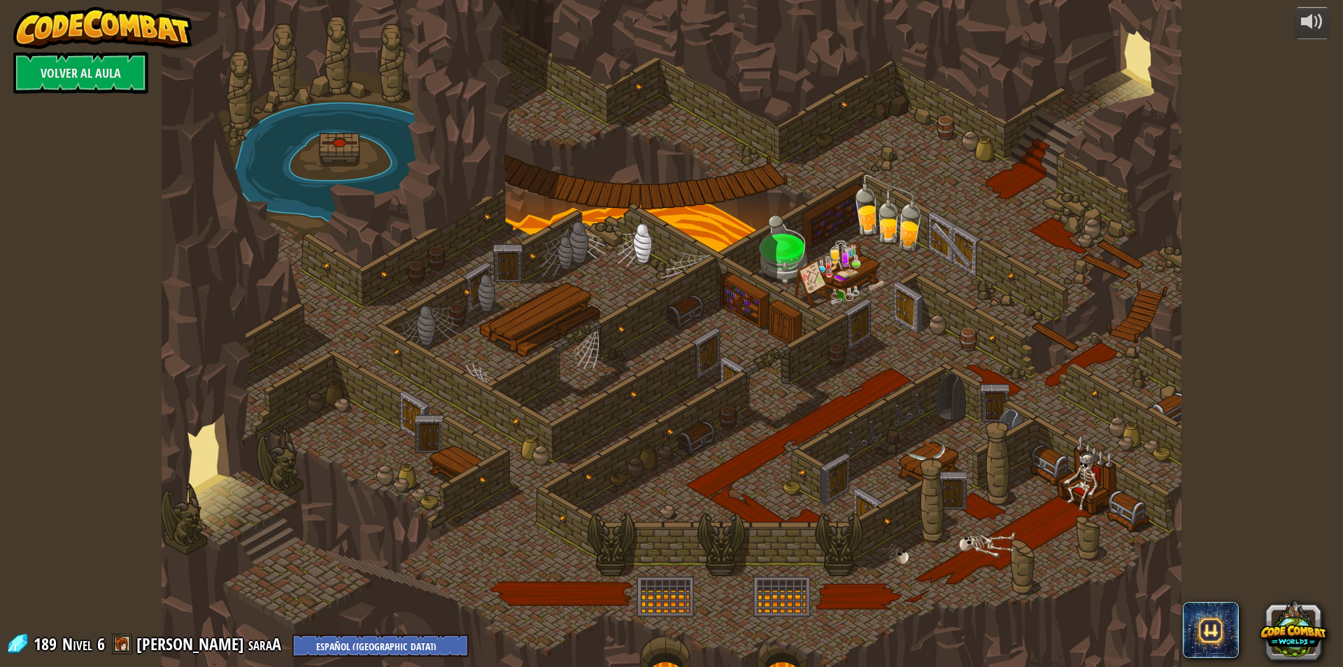
select select "es-419"
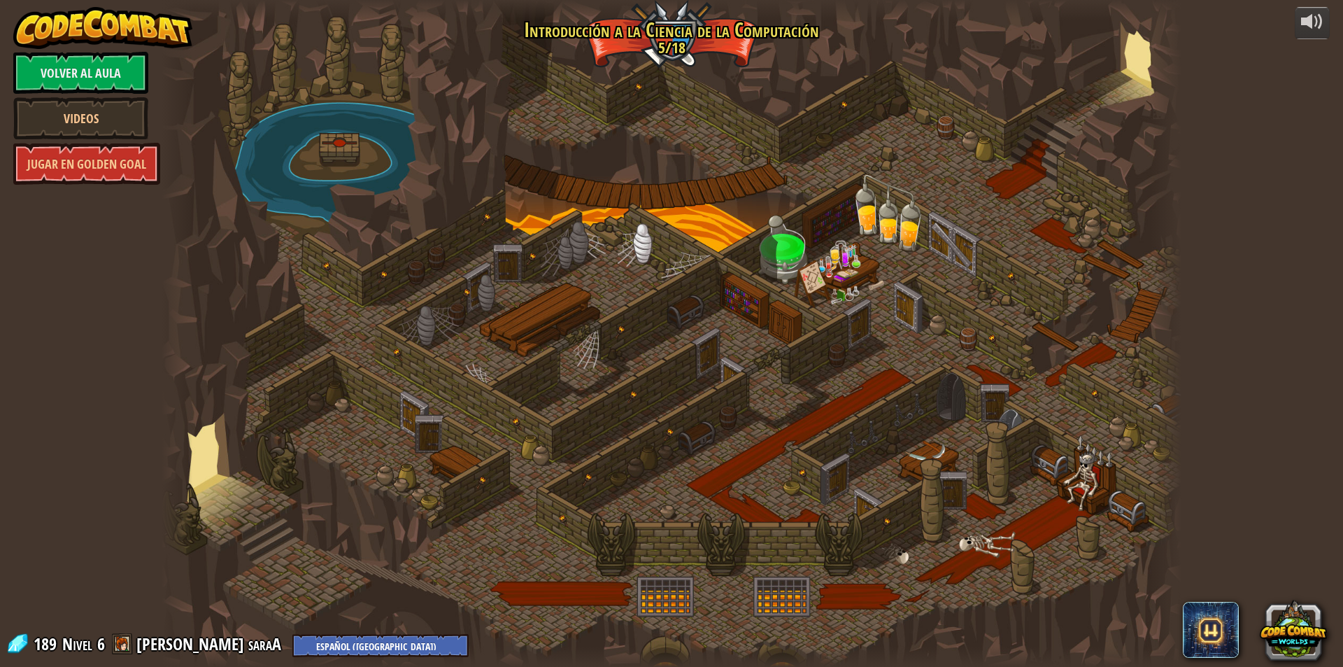
select select "es-419"
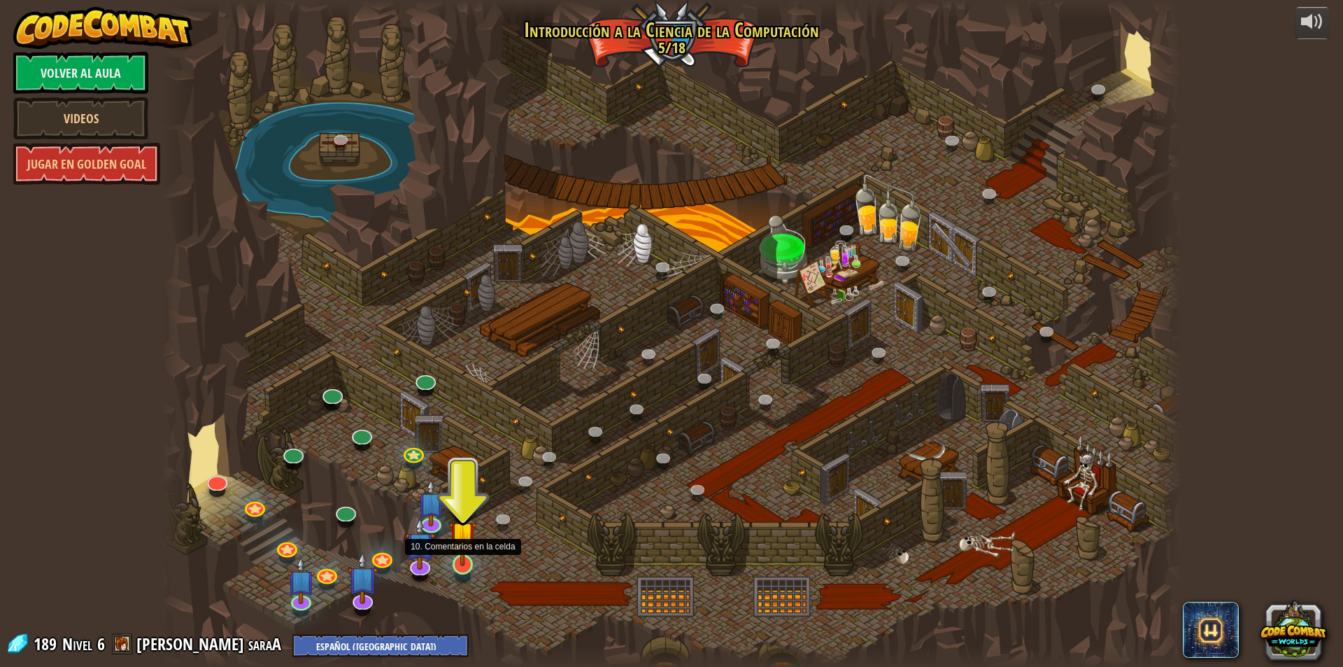
click at [464, 556] on img at bounding box center [462, 534] width 27 height 63
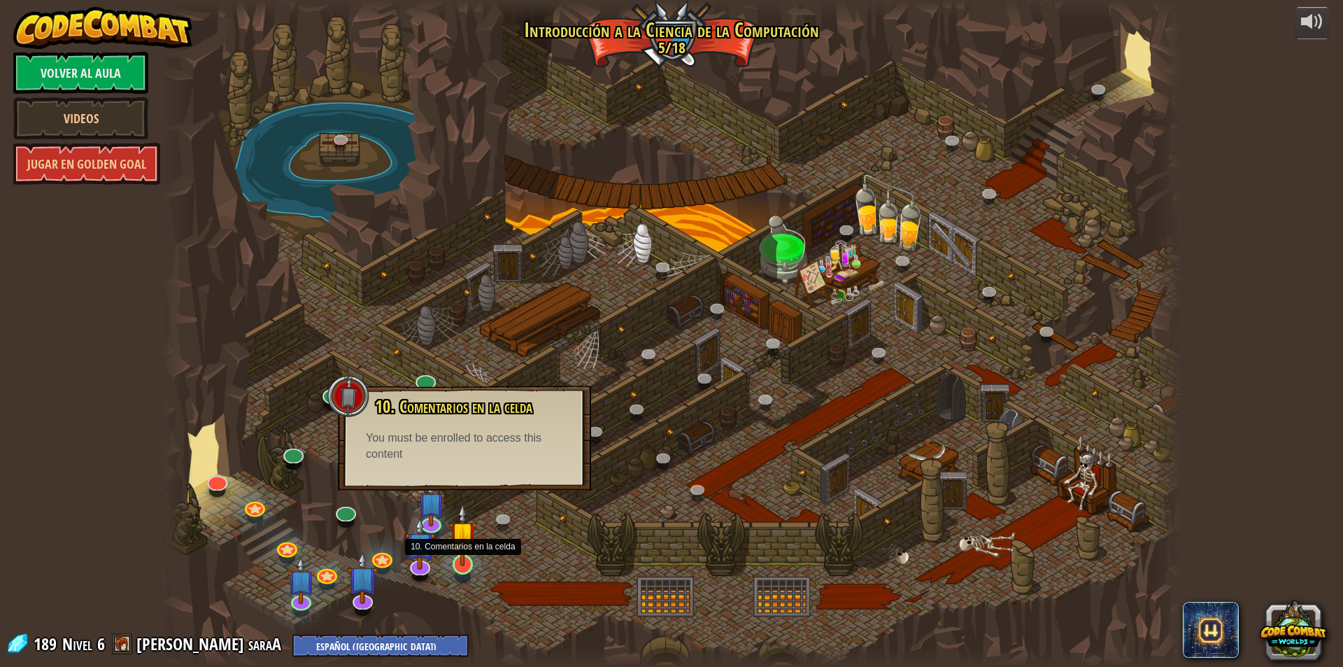
click at [464, 557] on img at bounding box center [462, 534] width 27 height 63
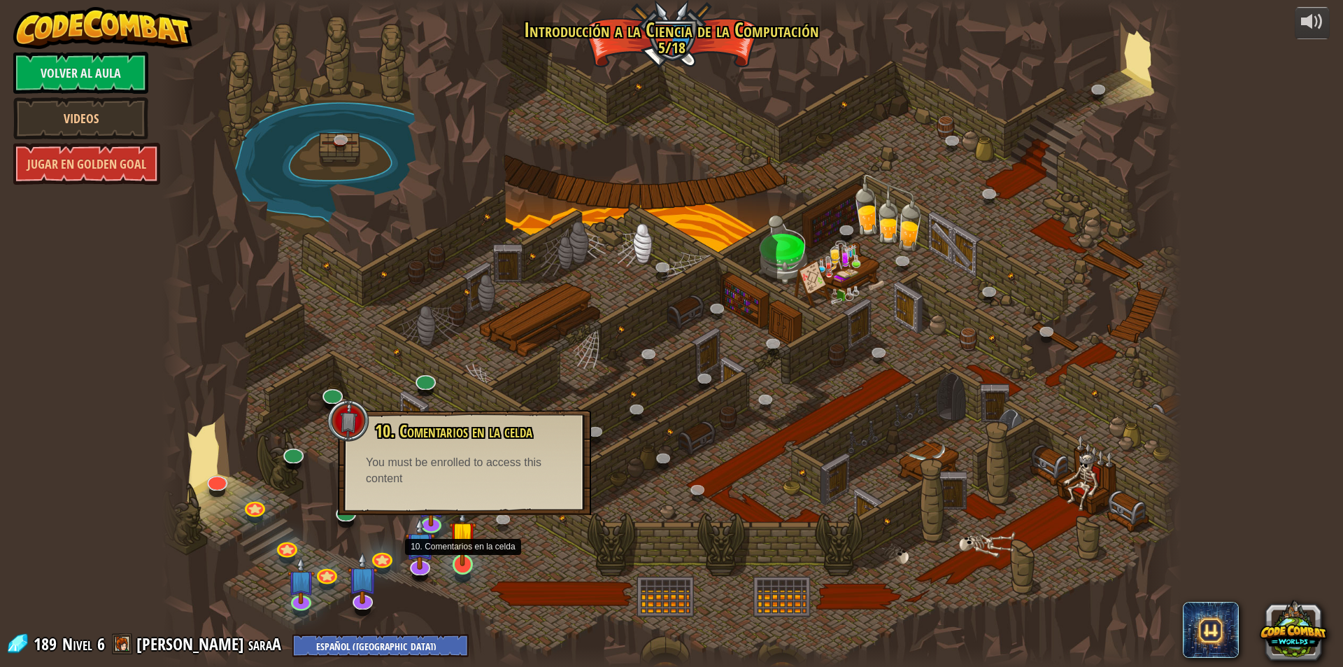
click at [461, 546] on img at bounding box center [462, 534] width 27 height 63
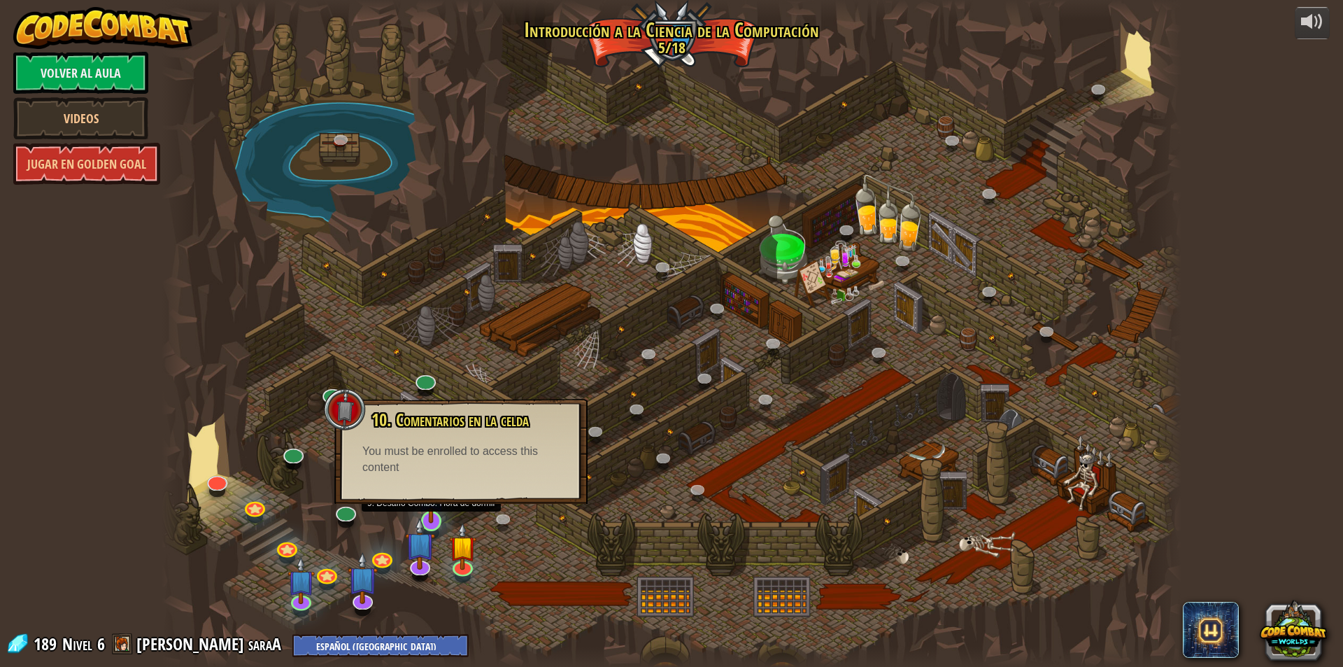
click at [435, 515] on img at bounding box center [431, 491] width 27 height 63
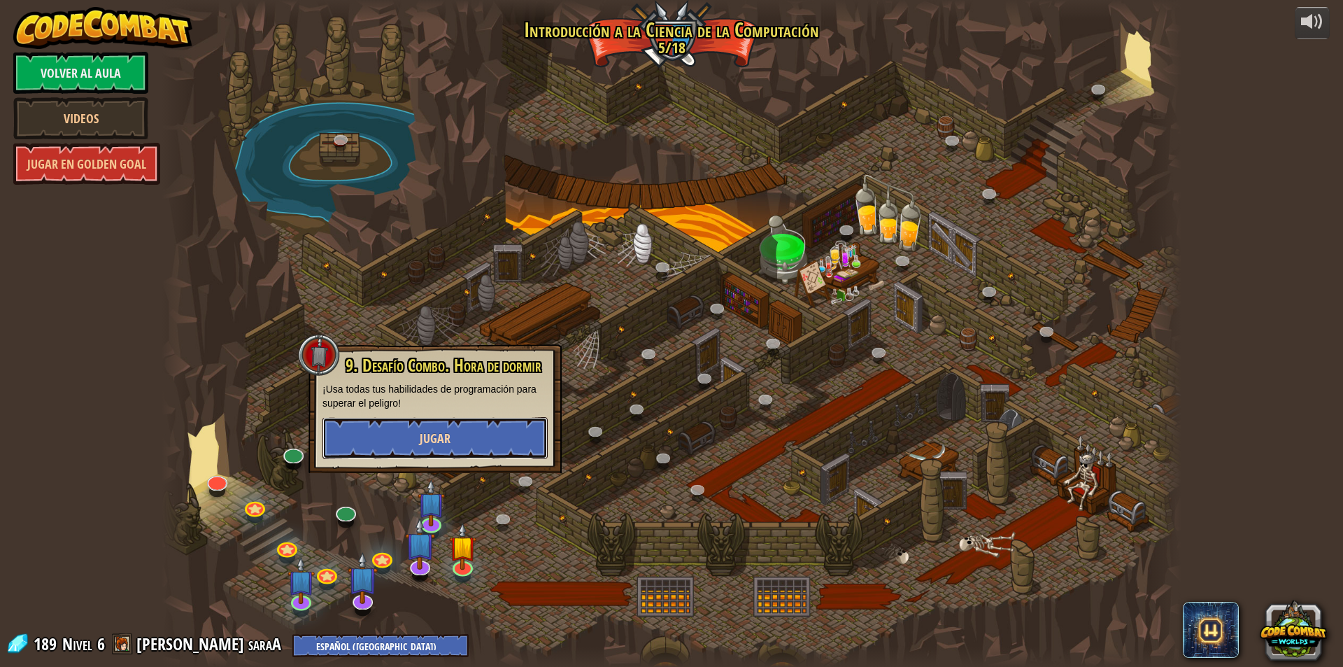
click at [462, 430] on button "Jugar" at bounding box center [434, 438] width 225 height 42
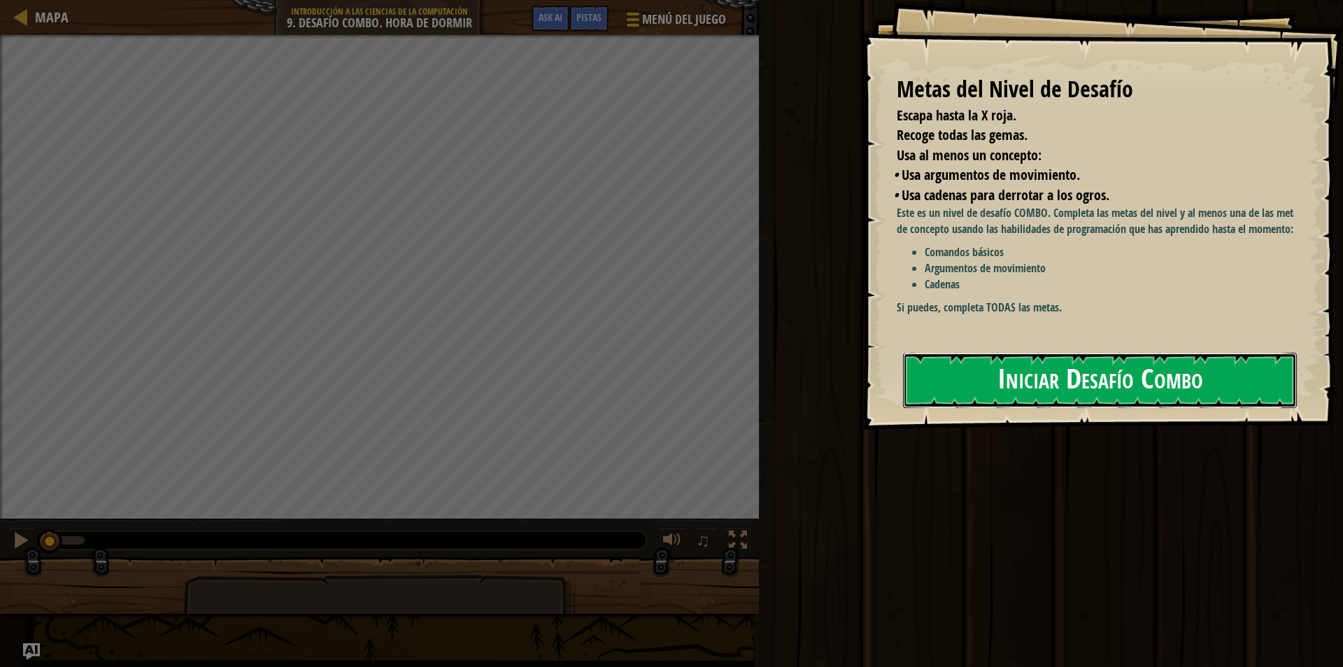
click at [1044, 388] on button "Iniciar Desafío Combo" at bounding box center [1100, 380] width 394 height 55
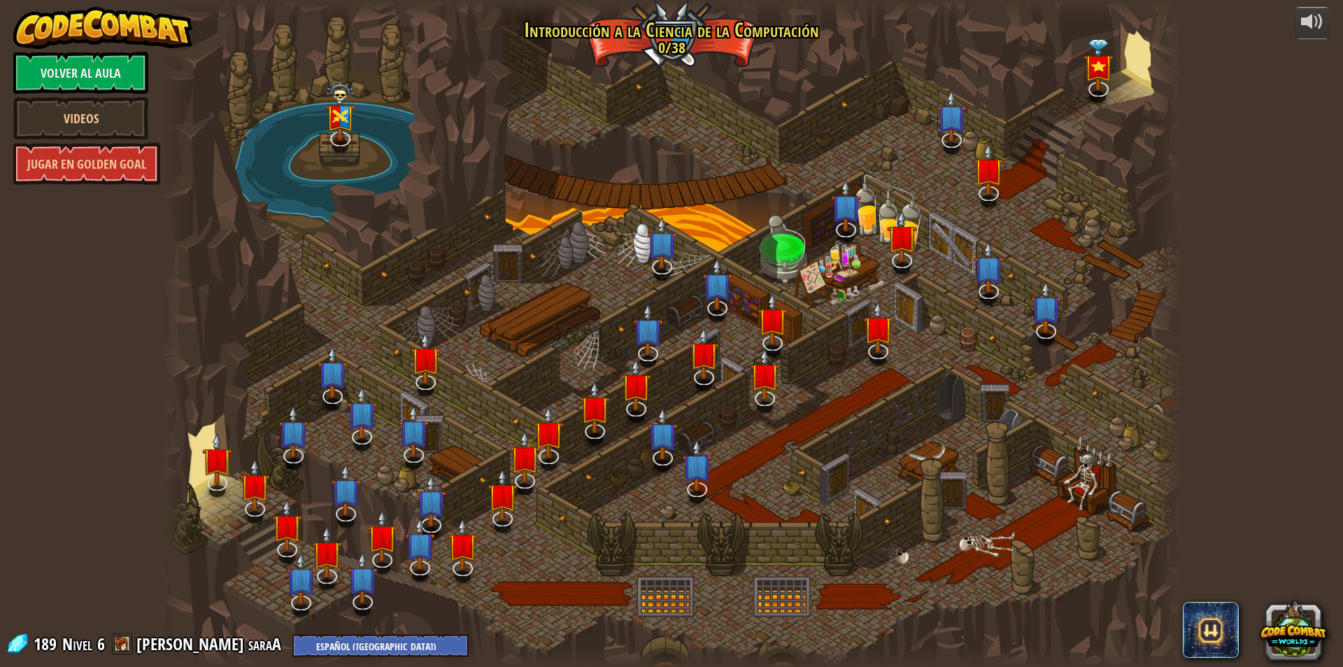
select select "es-419"
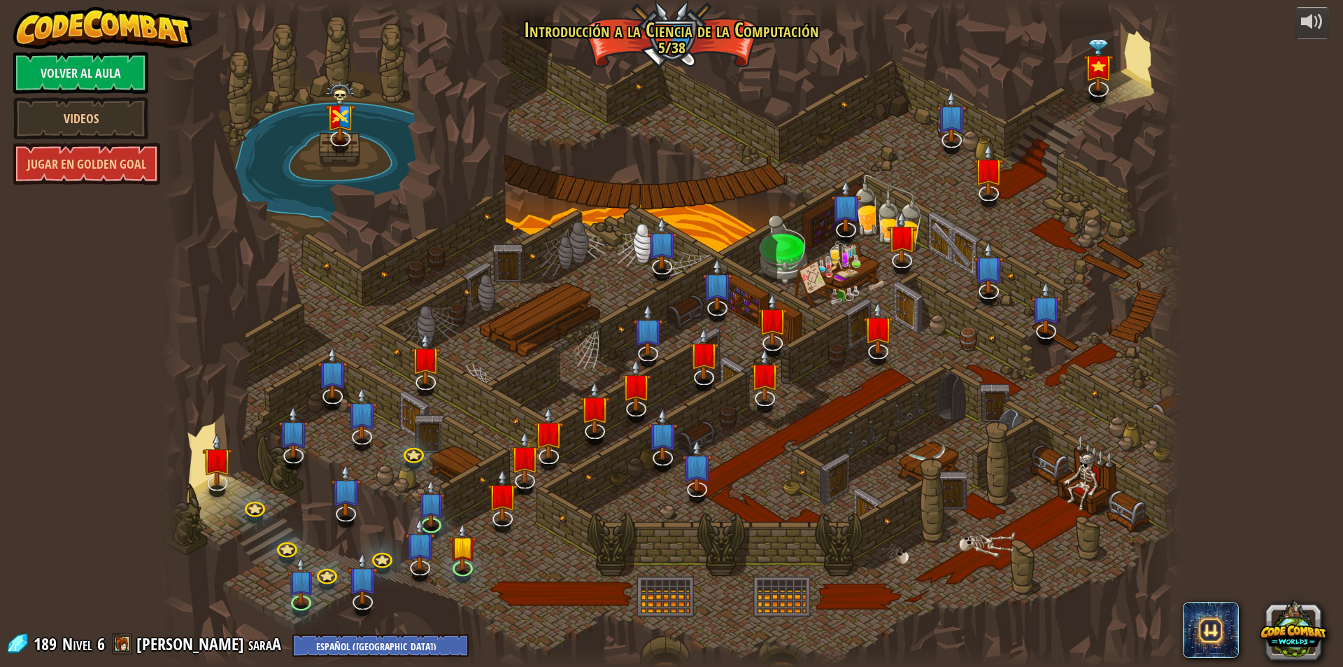
select select "es-419"
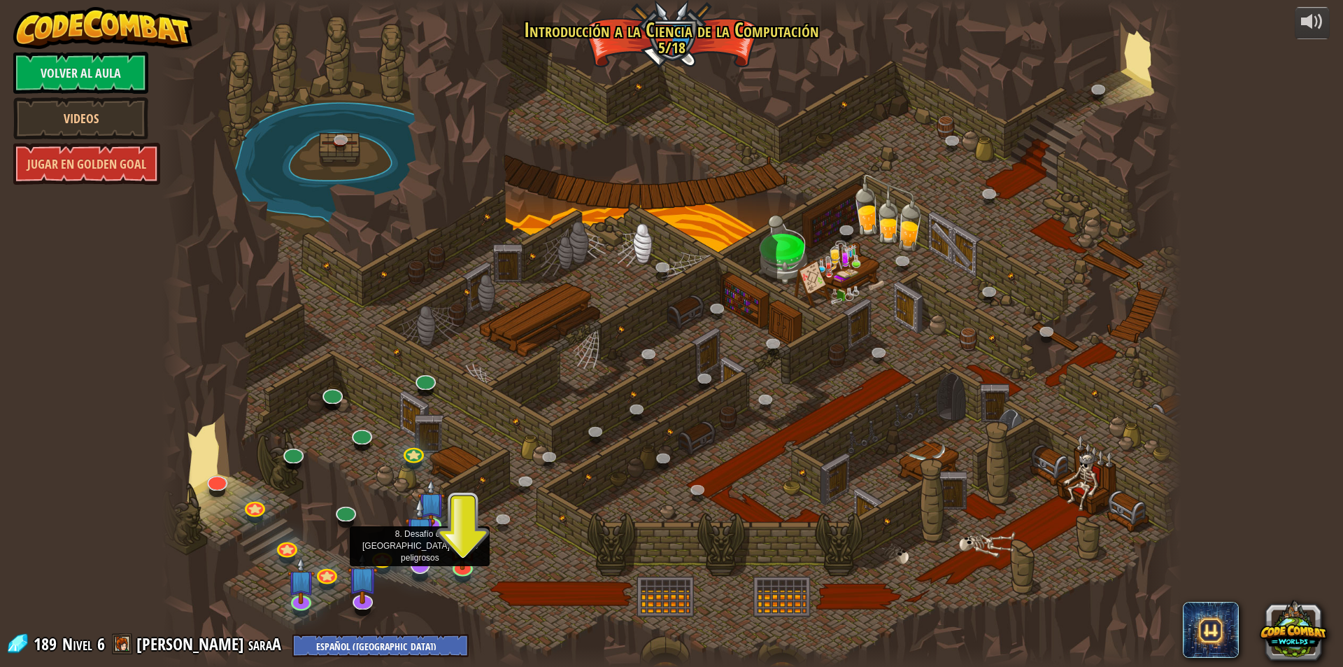
click at [413, 564] on img at bounding box center [420, 531] width 30 height 69
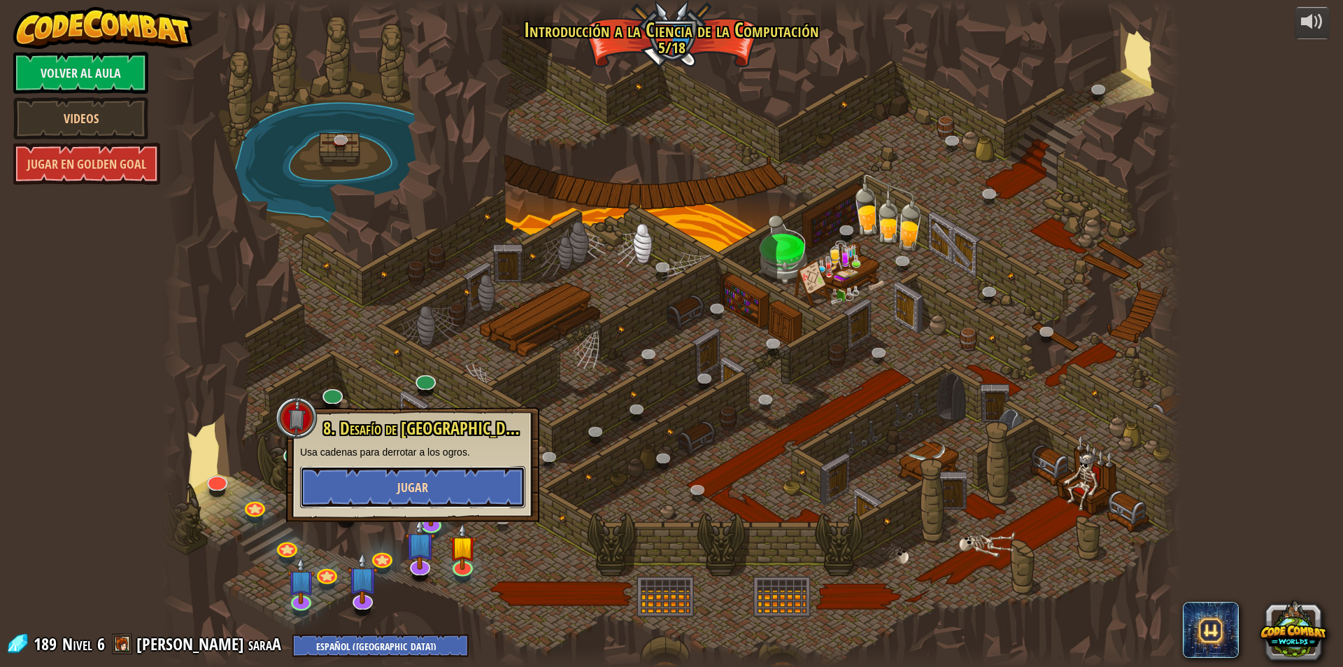
click at [438, 475] on button "Jugar" at bounding box center [412, 487] width 225 height 42
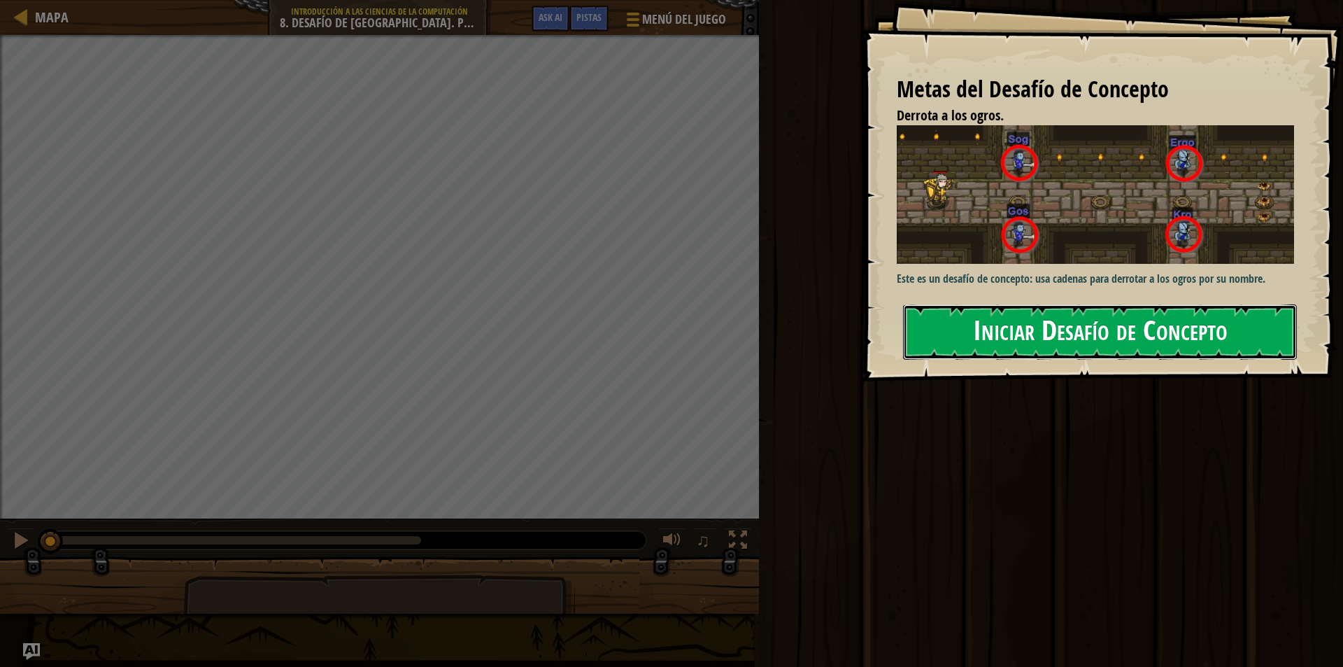
click at [1118, 325] on button "Iniciar Desafío de Concepto" at bounding box center [1100, 331] width 394 height 55
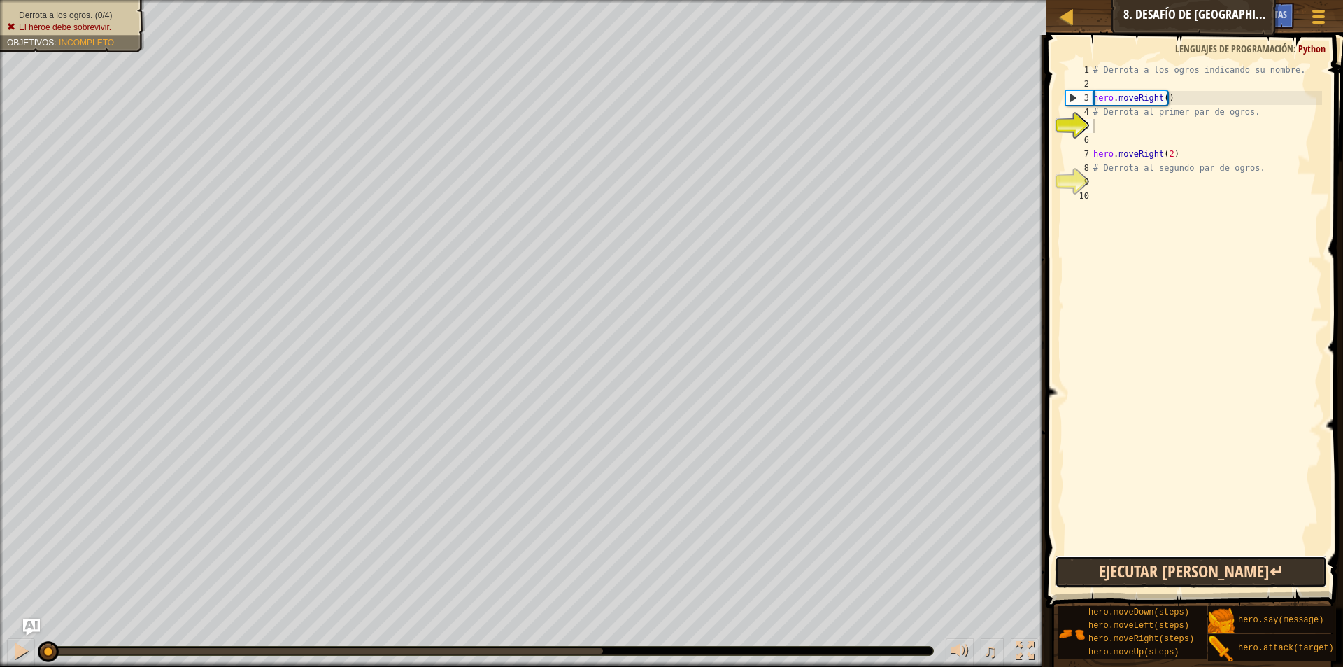
click at [1099, 571] on button "Ejecutar [PERSON_NAME]↵" at bounding box center [1191, 571] width 272 height 32
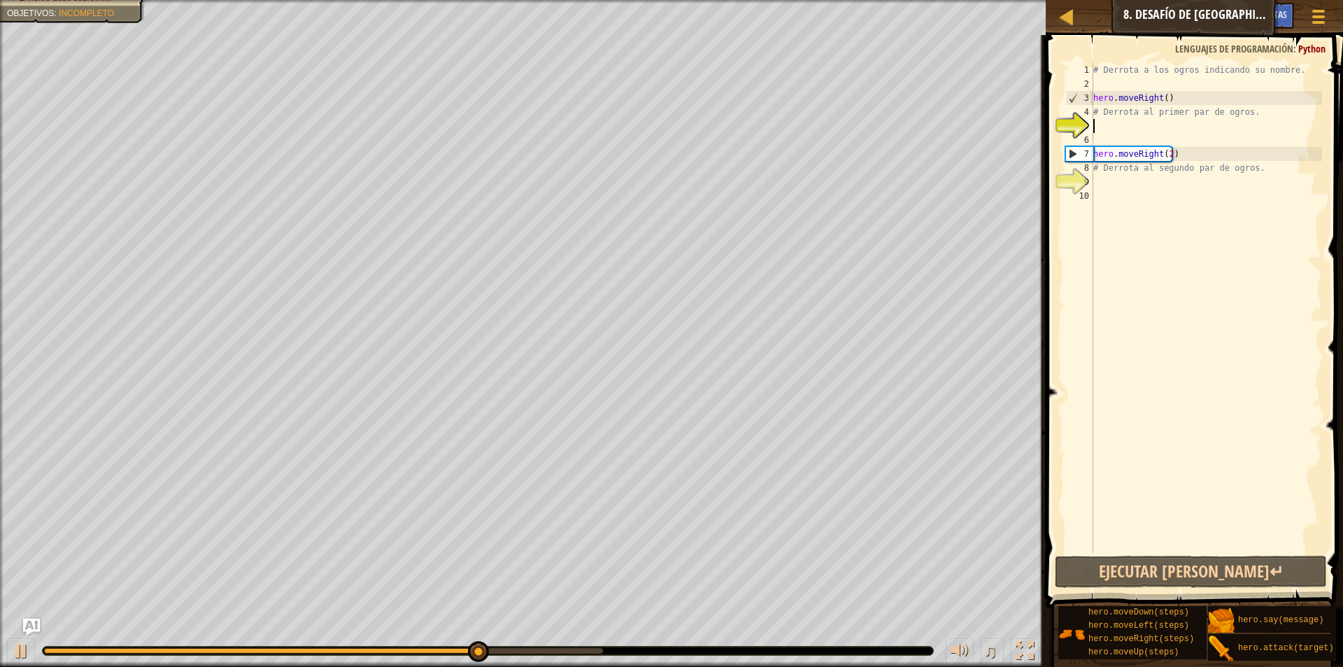
scroll to position [6, 0]
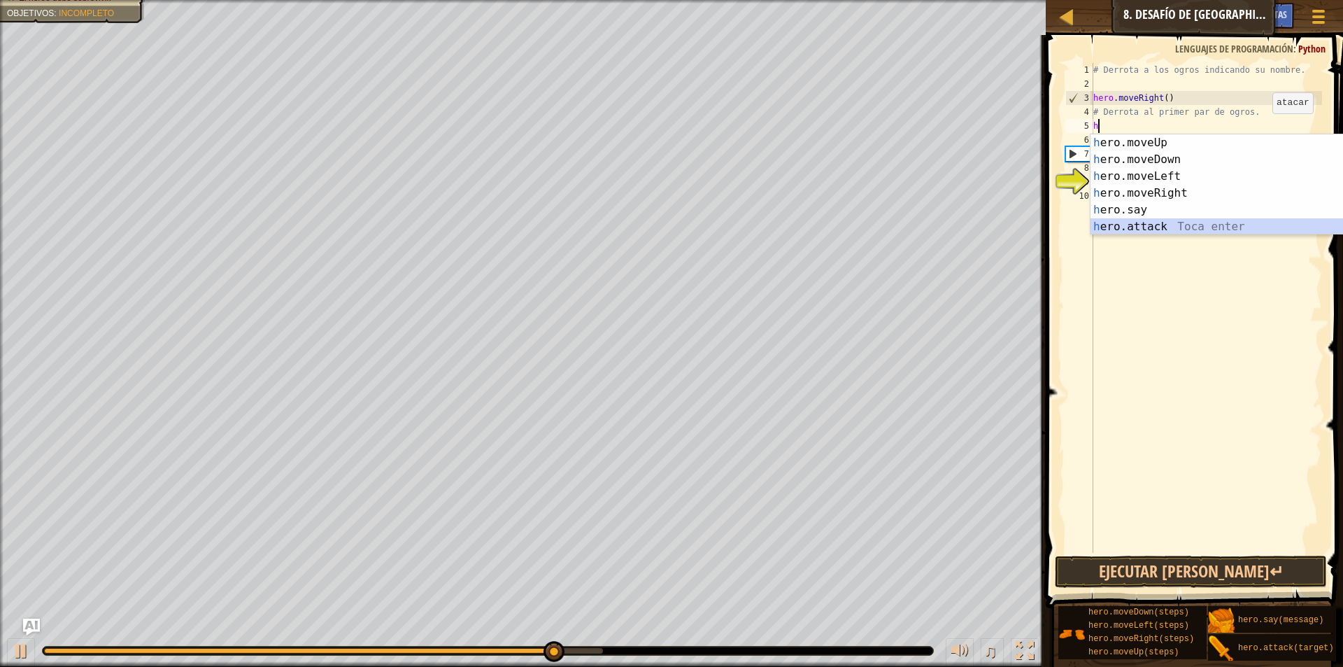
click at [1149, 219] on div "h ero.moveUp Toca enter h ero.moveDown Toca enter h ero.moveLeft Toca enter h e…" at bounding box center [1223, 201] width 264 height 134
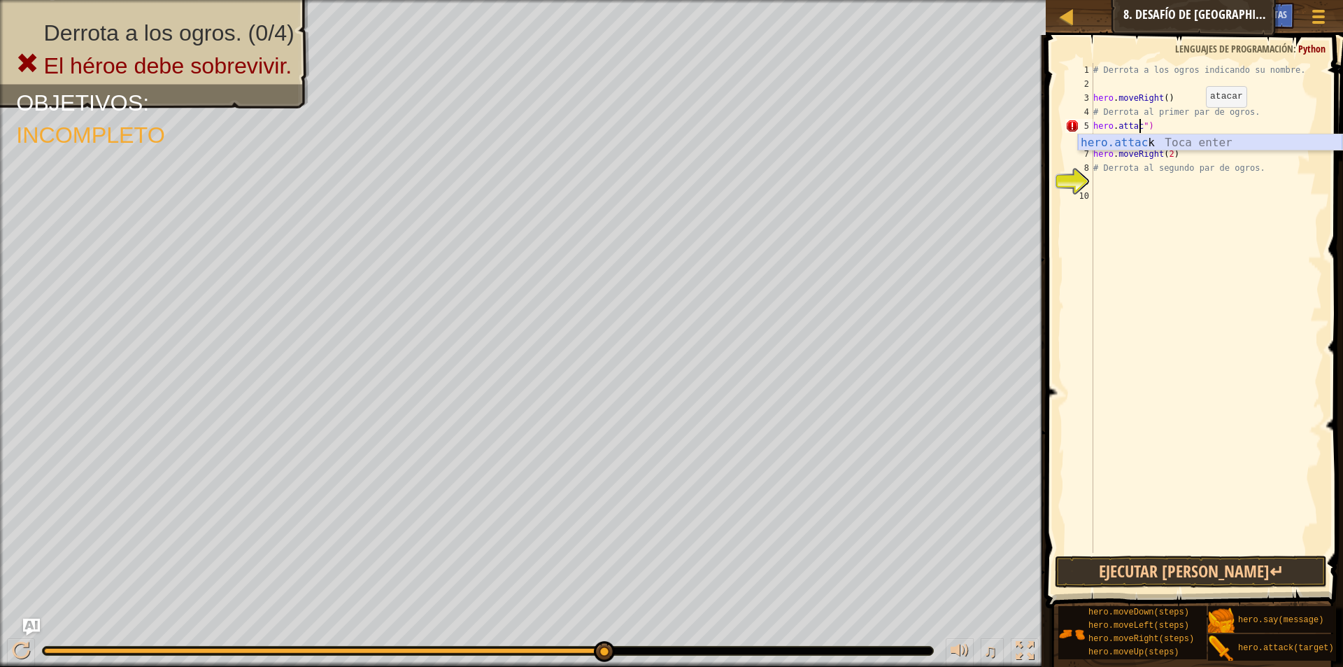
click at [1178, 141] on div "hero.attac k Toca enter" at bounding box center [1210, 159] width 264 height 50
type textarea "hero.attack("Sog")"
click at [1095, 136] on div "# Derrota a los ogros indicando su nombre. hero . moveRight ( ) # Derrota al pr…" at bounding box center [1207, 322] width 232 height 518
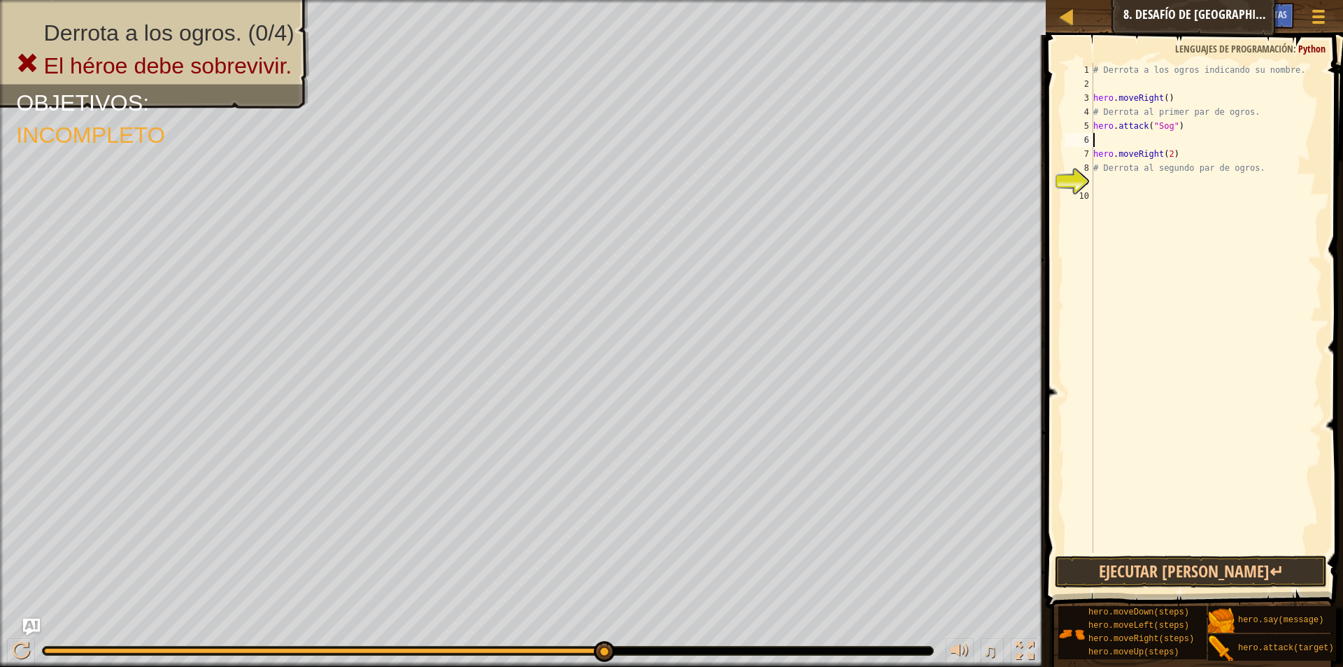
scroll to position [6, 0]
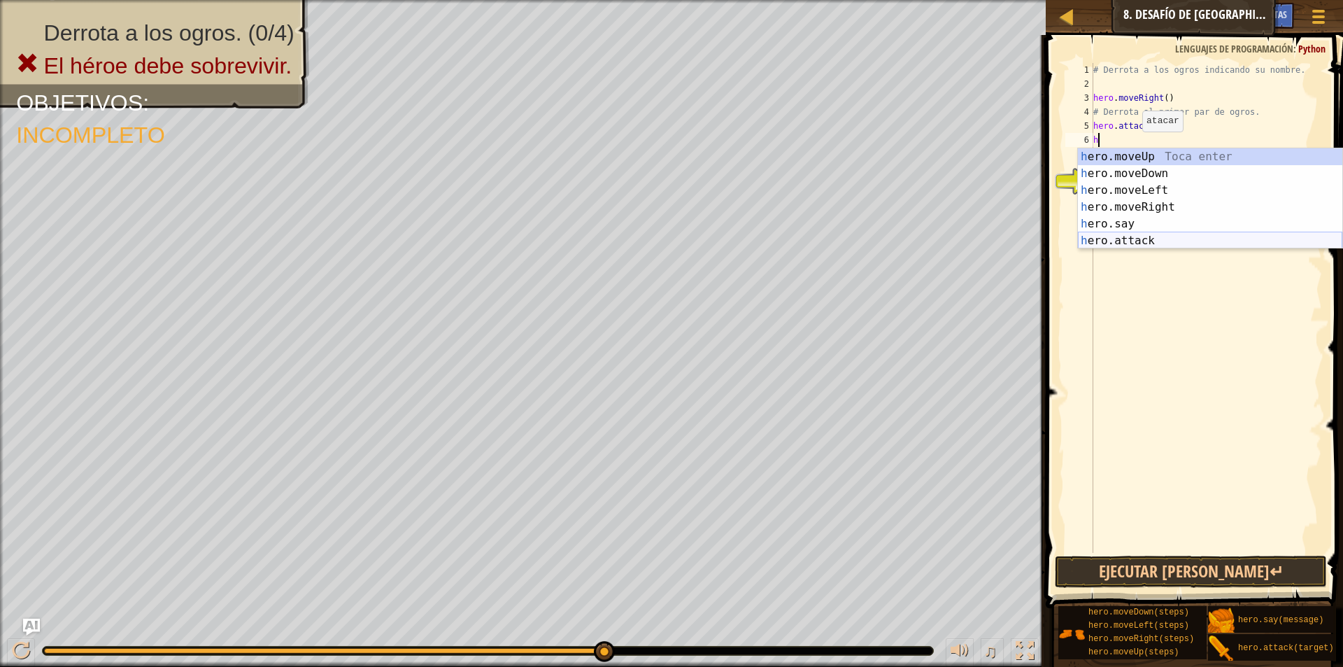
click at [1152, 241] on div "h ero.moveUp Toca enter h ero.moveDown Toca enter h ero.moveLeft Toca enter h e…" at bounding box center [1210, 215] width 264 height 134
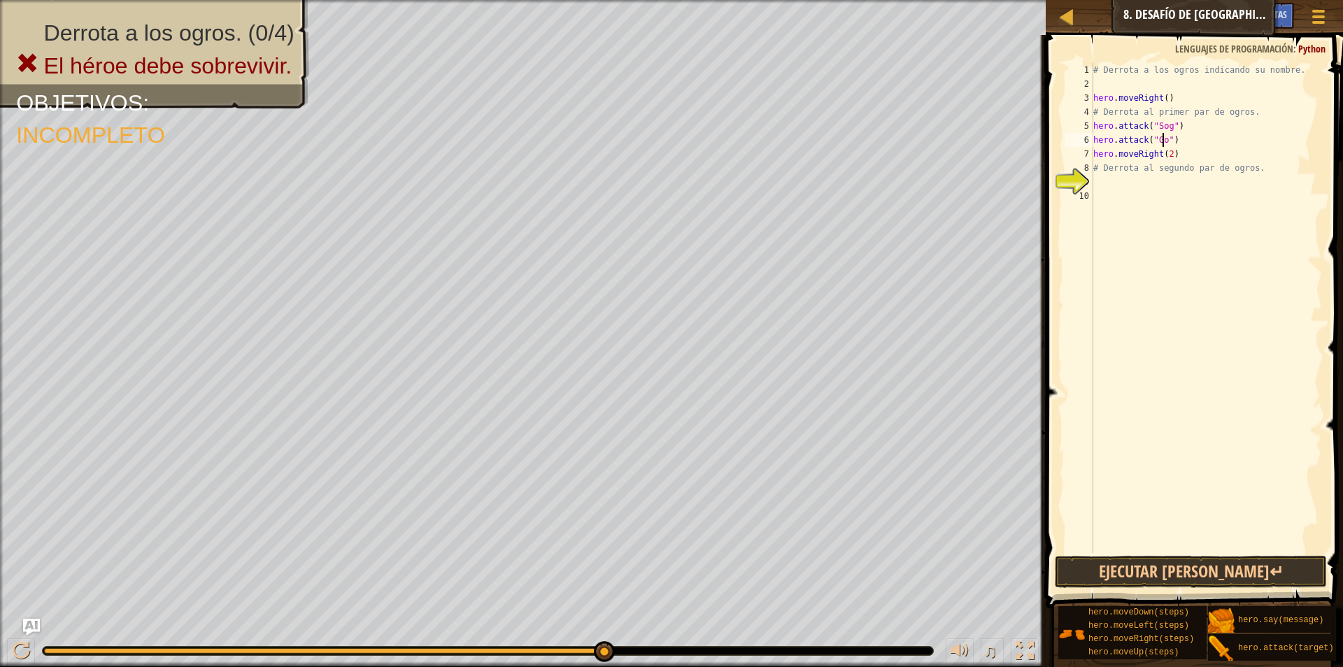
scroll to position [6, 6]
click at [1208, 562] on button "Ejecutar [PERSON_NAME]↵" at bounding box center [1191, 571] width 272 height 32
click at [1248, 106] on div "# Derrota a los ogros indicando su nombre. hero . moveRight ( ) # Derrota al pr…" at bounding box center [1207, 322] width 232 height 518
type textarea "#"
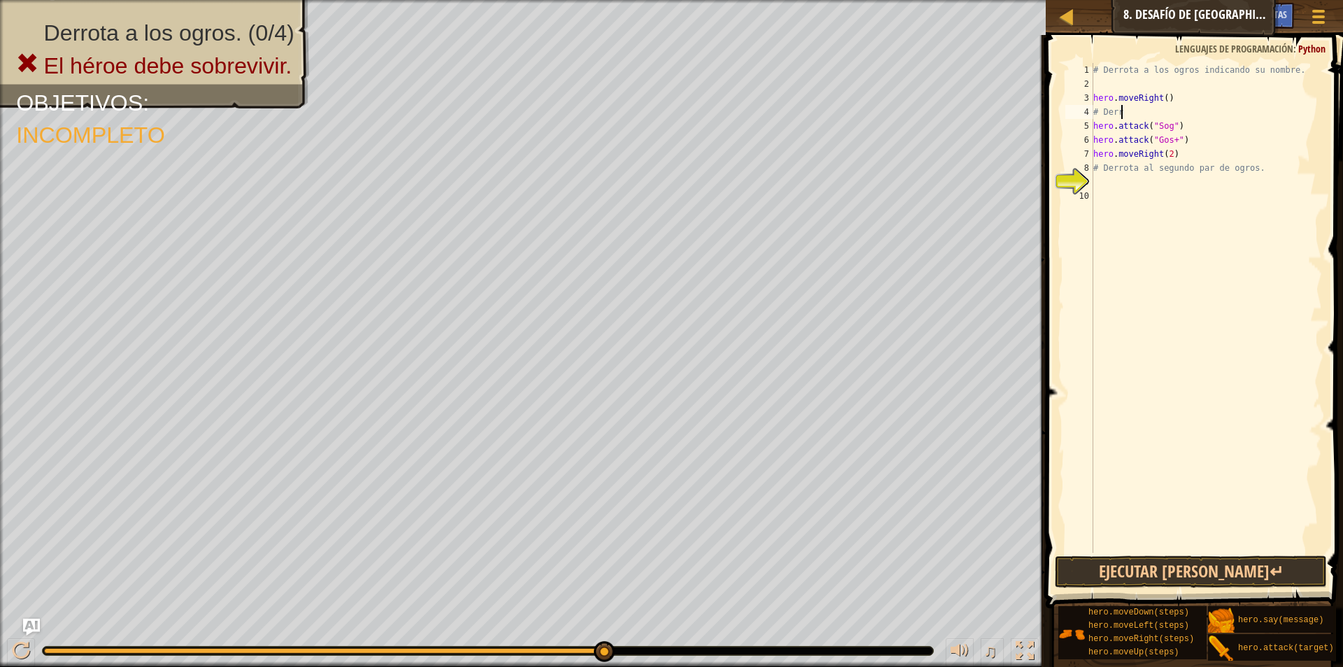
scroll to position [6, 0]
type textarea "hero.moveRigh"
click at [1238, 110] on div "hero.moveRigh t Toca enter" at bounding box center [1210, 131] width 264 height 50
type textarea "hero.moveRight()"
click at [1093, 183] on div "# Derrota a los ogros indicando su nombre. hero . moveRight ( ) hero . attack (…" at bounding box center [1204, 322] width 236 height 518
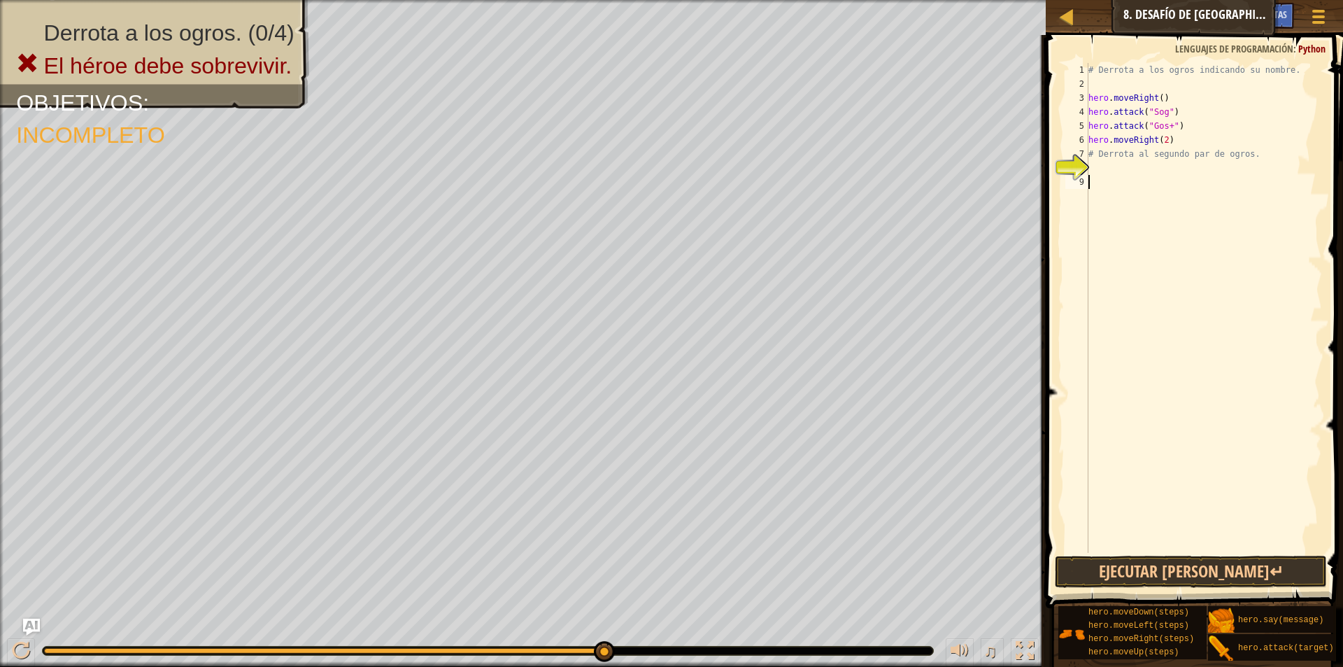
click at [1246, 153] on div "# Derrota a los ogros indicando su nombre. hero . moveRight ( ) hero . attack (…" at bounding box center [1204, 322] width 236 height 518
type textarea "#"
click at [1165, 143] on div "# Derrota a los ogros indicando su nombre. hero . moveRight ( ) hero . attack (…" at bounding box center [1204, 322] width 236 height 518
click at [1152, 143] on div "# Derrota a los ogros indicando su nombre. hero . moveRight ( ) hero . attack (…" at bounding box center [1204, 322] width 236 height 518
click at [1142, 140] on div "# Derrota a los ogros indicando su nombre. hero . moveRight ( ) hero . attack (…" at bounding box center [1204, 322] width 236 height 518
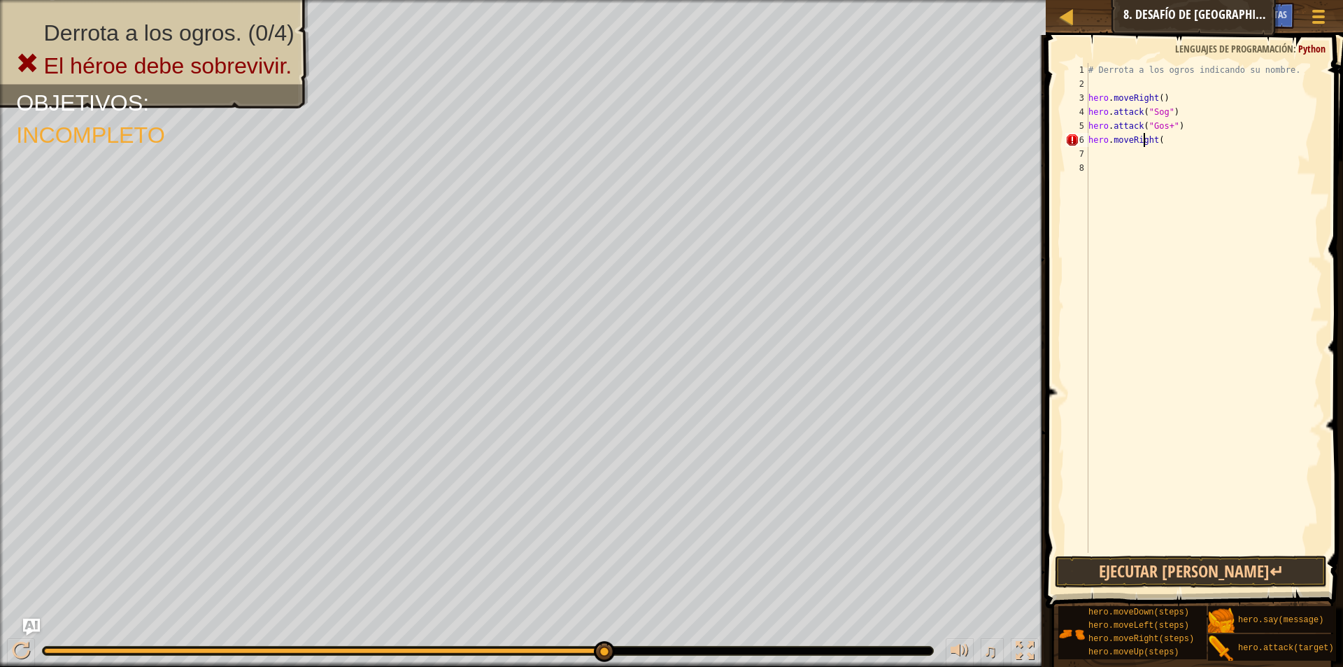
click at [1166, 143] on div "# Derrota a los ogros indicando su nombre. hero . moveRight ( ) hero . attack (…" at bounding box center [1204, 322] width 236 height 518
type textarea "hero.moveRight"
click at [1168, 158] on div "hero.moveRight Toca enter" at bounding box center [1210, 173] width 264 height 50
click at [1254, 560] on button "Ejecutar [PERSON_NAME]↵" at bounding box center [1191, 571] width 272 height 32
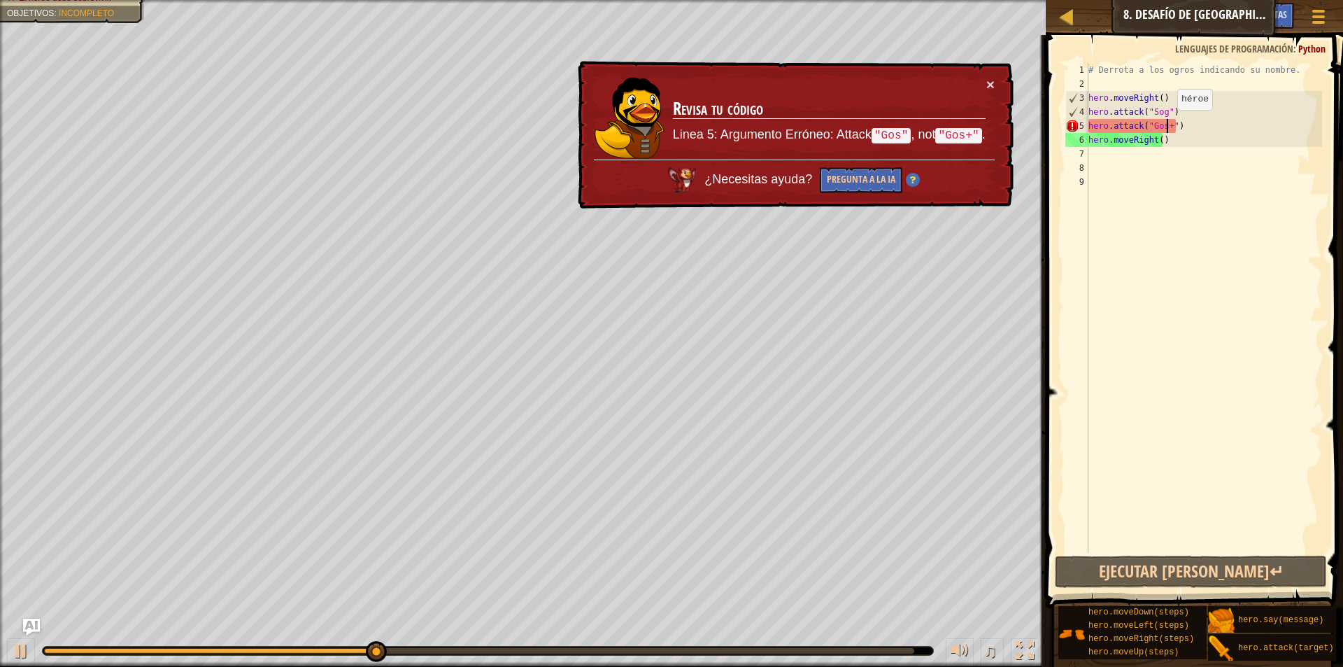
click at [1165, 124] on div "# Derrota a los ogros indicando su nombre. hero . moveRight ( ) hero . attack (…" at bounding box center [1204, 322] width 236 height 518
type textarea "hero.attack("Gos")"
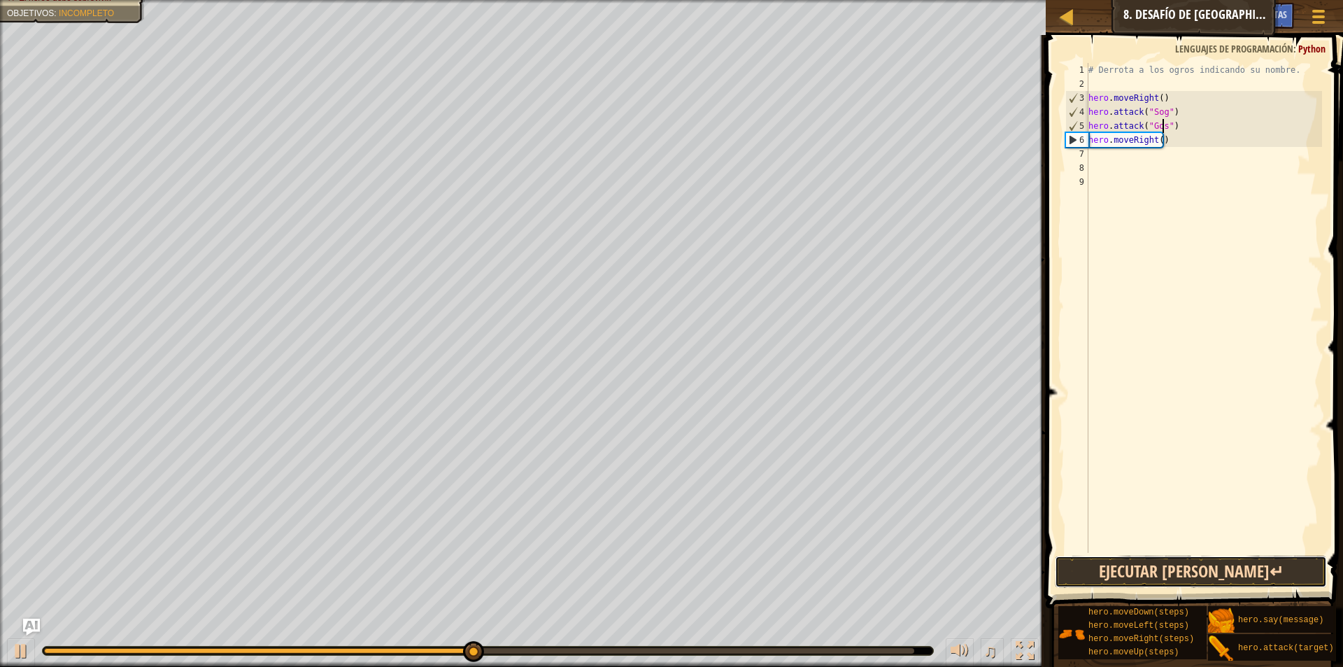
click at [1151, 559] on button "Ejecutar [PERSON_NAME]↵" at bounding box center [1191, 571] width 272 height 32
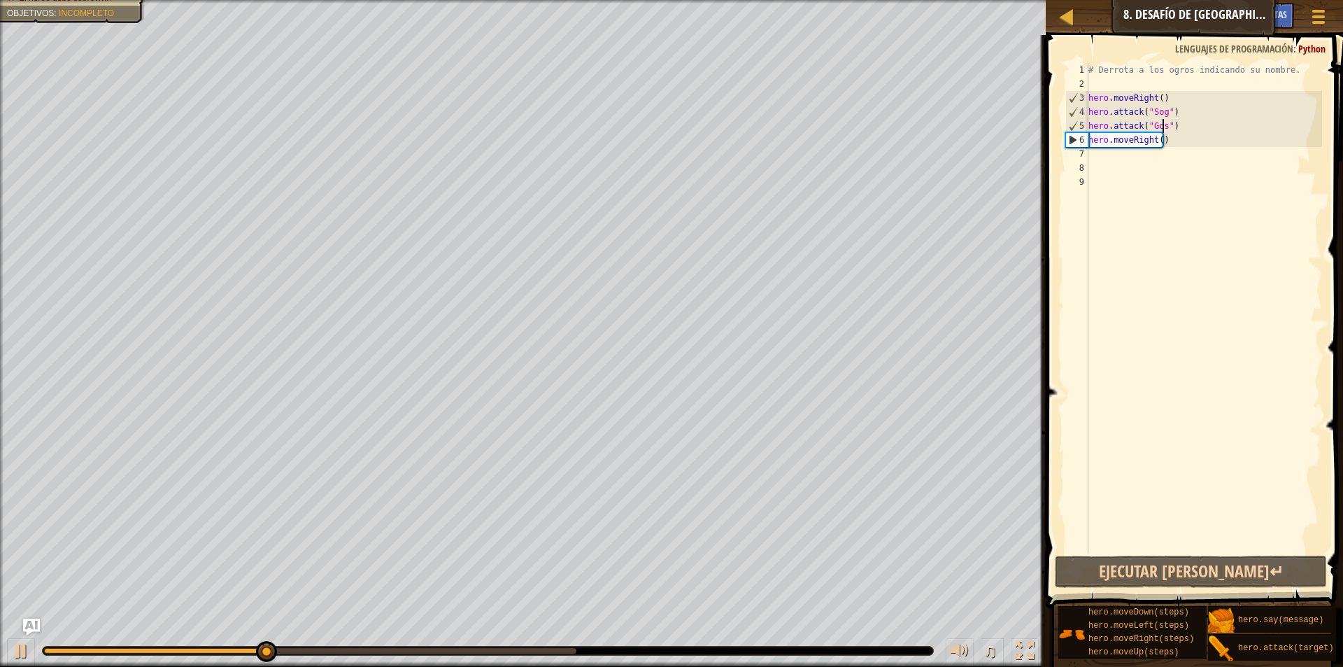
click at [1093, 150] on div "# Derrota a los ogros indicando su nombre. hero . moveRight ( ) hero . attack (…" at bounding box center [1204, 322] width 236 height 518
click at [14, 641] on div at bounding box center [21, 650] width 18 height 18
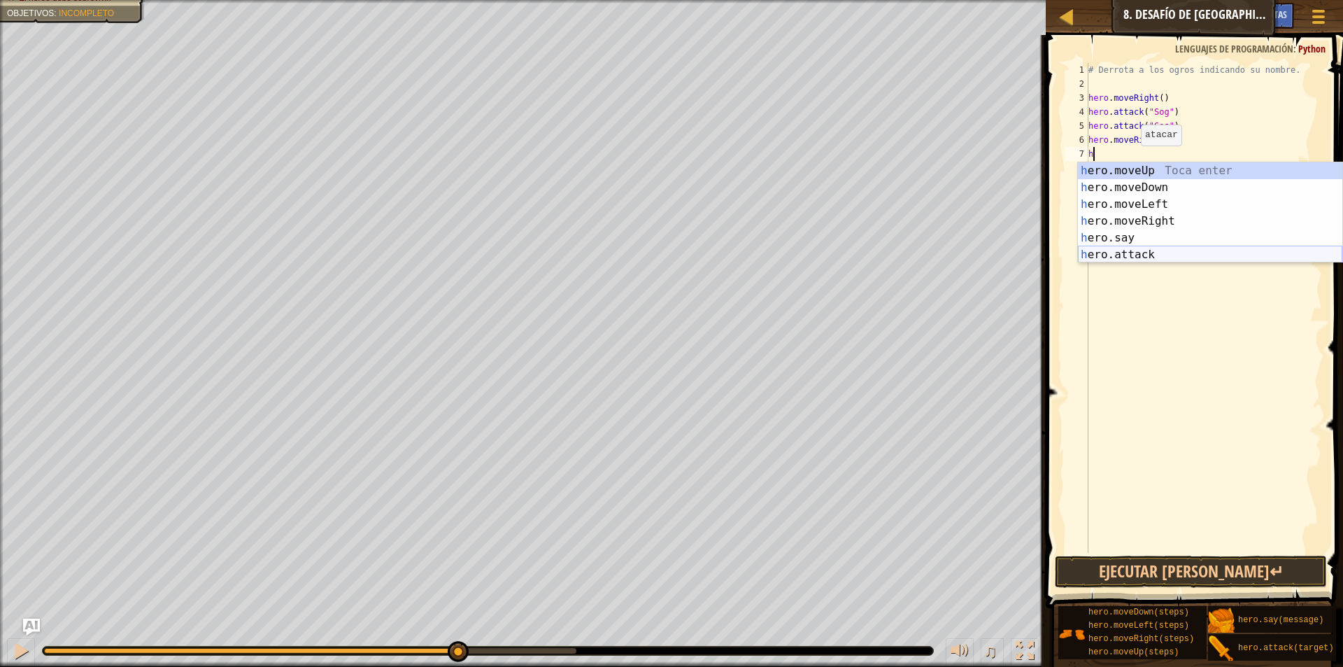
click at [1125, 250] on div "h ero.moveUp Toca enter h ero.moveDown Toca enter h ero.moveLeft Toca enter h e…" at bounding box center [1210, 229] width 264 height 134
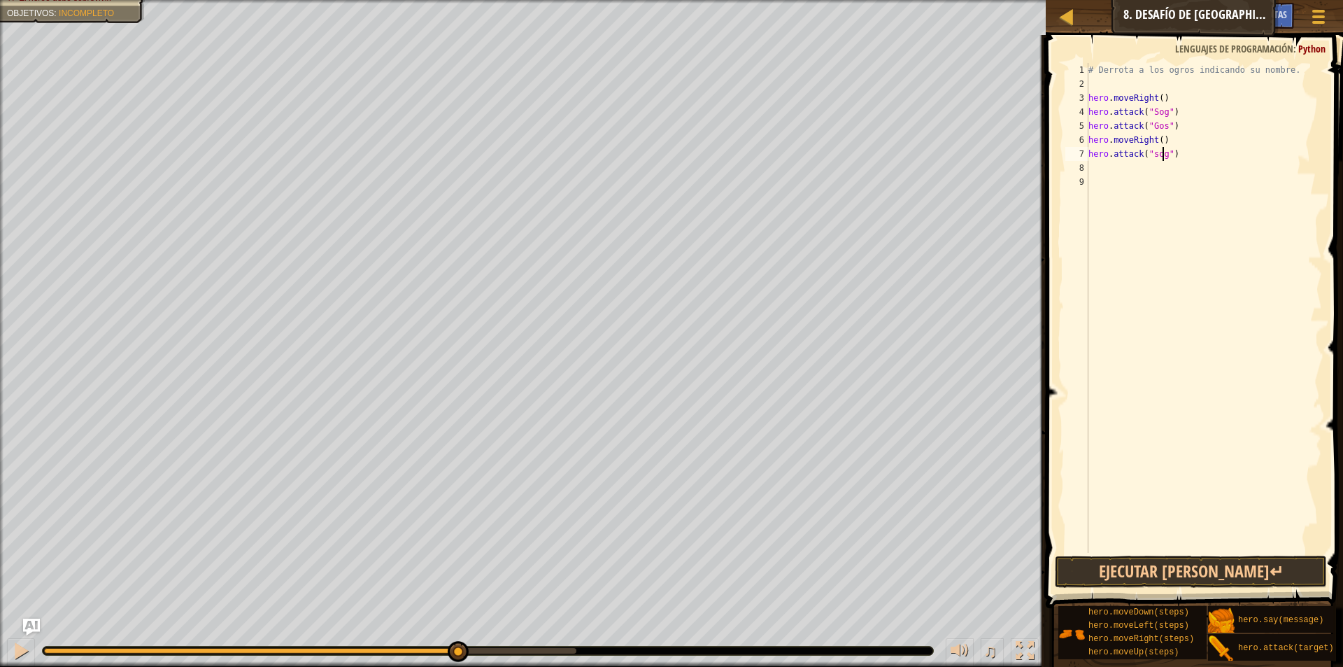
scroll to position [6, 6]
click at [1154, 153] on div "# Derrota a los ogros indicando su nombre. hero . moveRight ( ) hero . attack (…" at bounding box center [1204, 322] width 236 height 518
type textarea "hero.attack("Sog")"
click at [1091, 165] on div "# Derrota a los ogros indicando su nombre. hero . moveRight ( ) hero . attack (…" at bounding box center [1204, 322] width 236 height 518
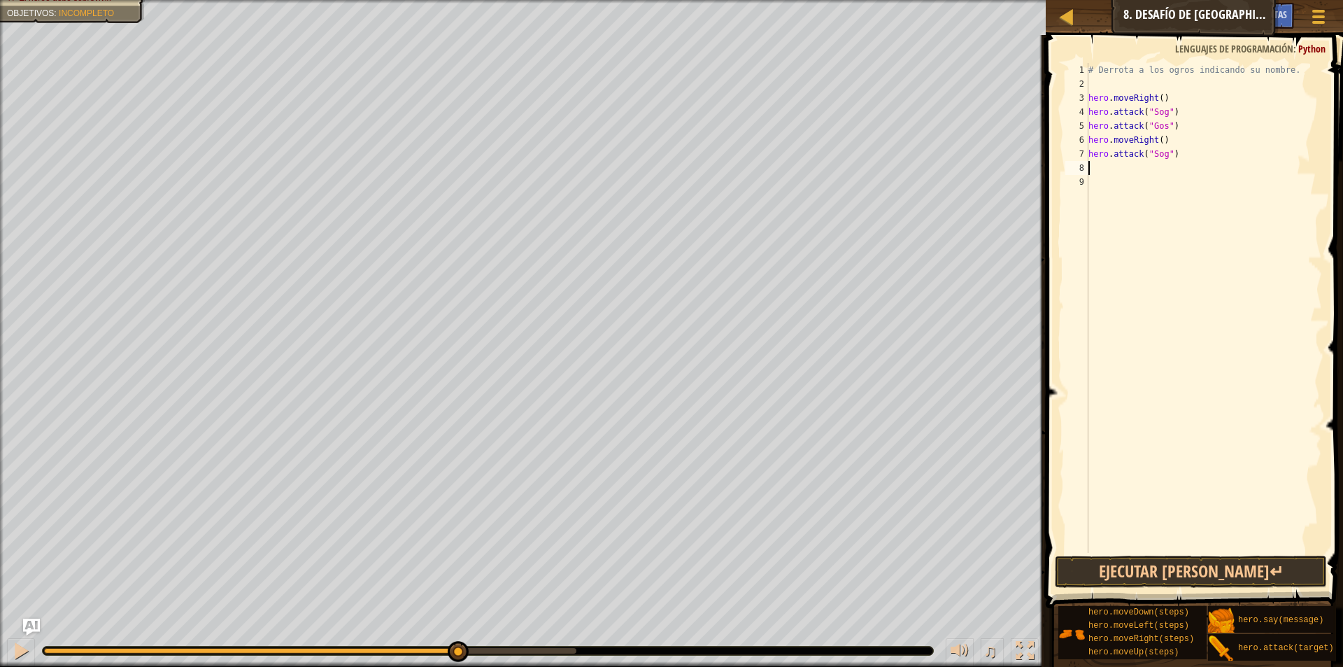
scroll to position [6, 0]
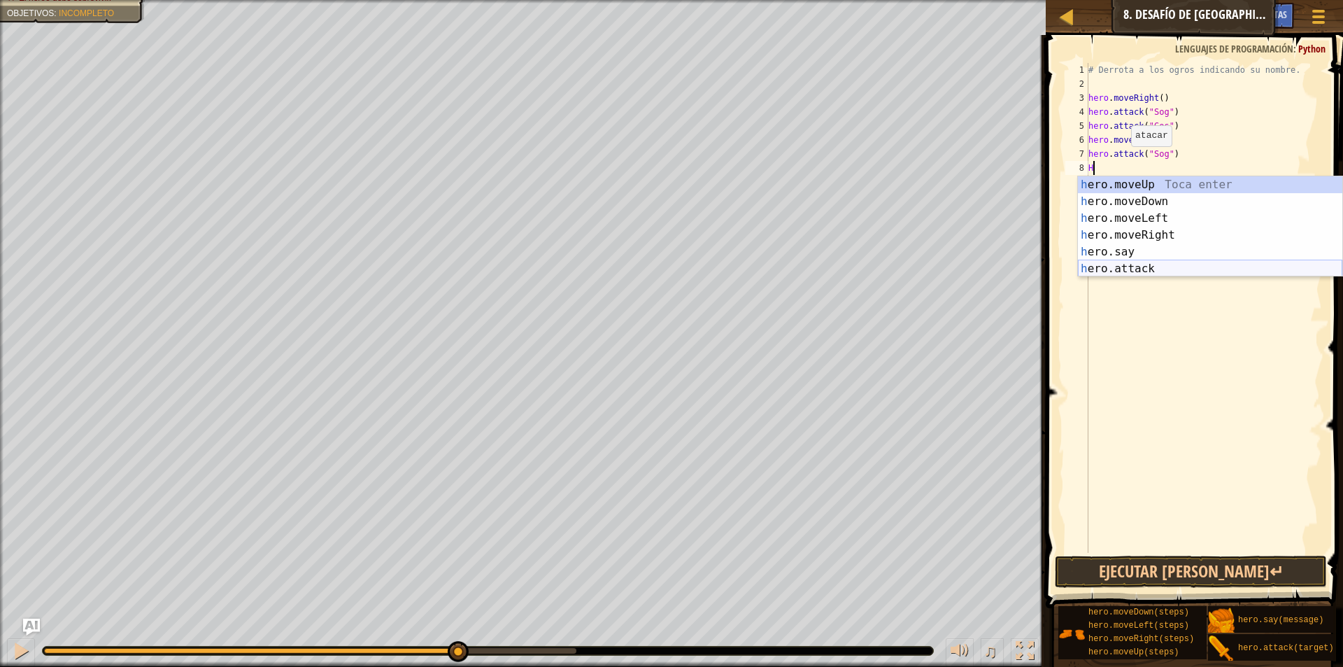
click at [1158, 260] on div "h ero.moveUp Toca enter h ero.moveDown Toca enter h ero.moveLeft Toca enter h e…" at bounding box center [1210, 243] width 264 height 134
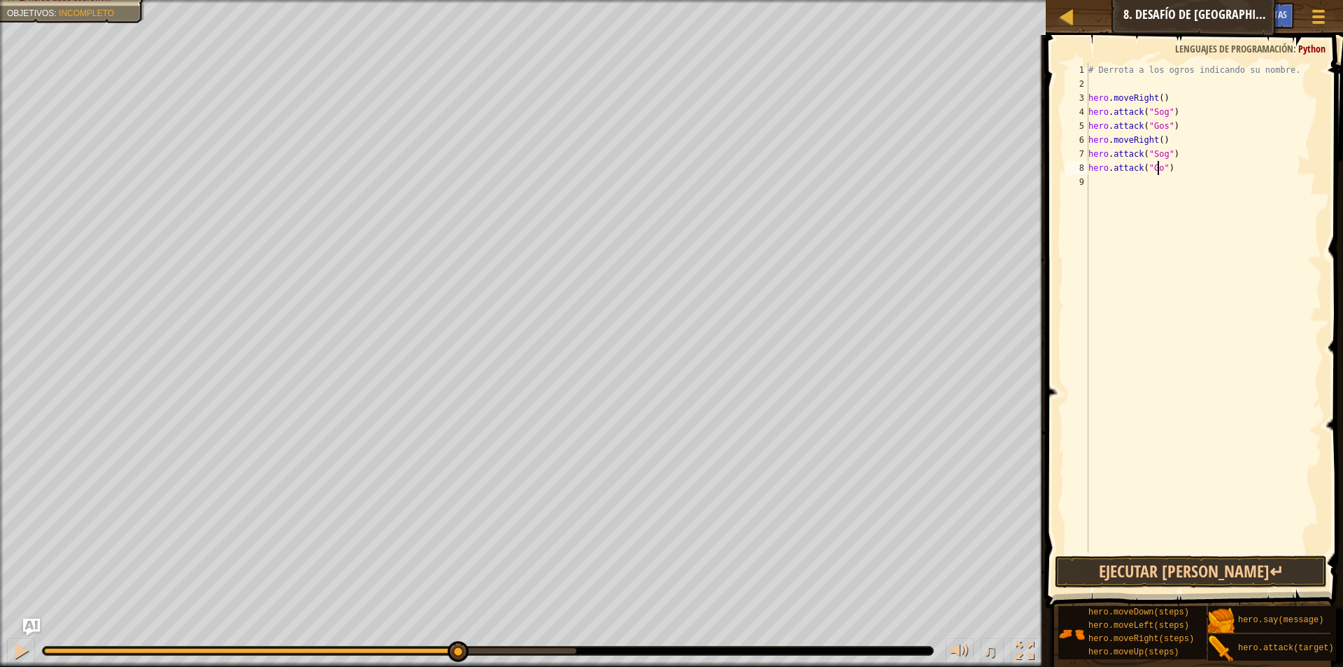
scroll to position [6, 6]
type textarea "hero.attack("Gos")"
click at [1176, 563] on button "Ejecutar [PERSON_NAME]↵" at bounding box center [1191, 571] width 272 height 32
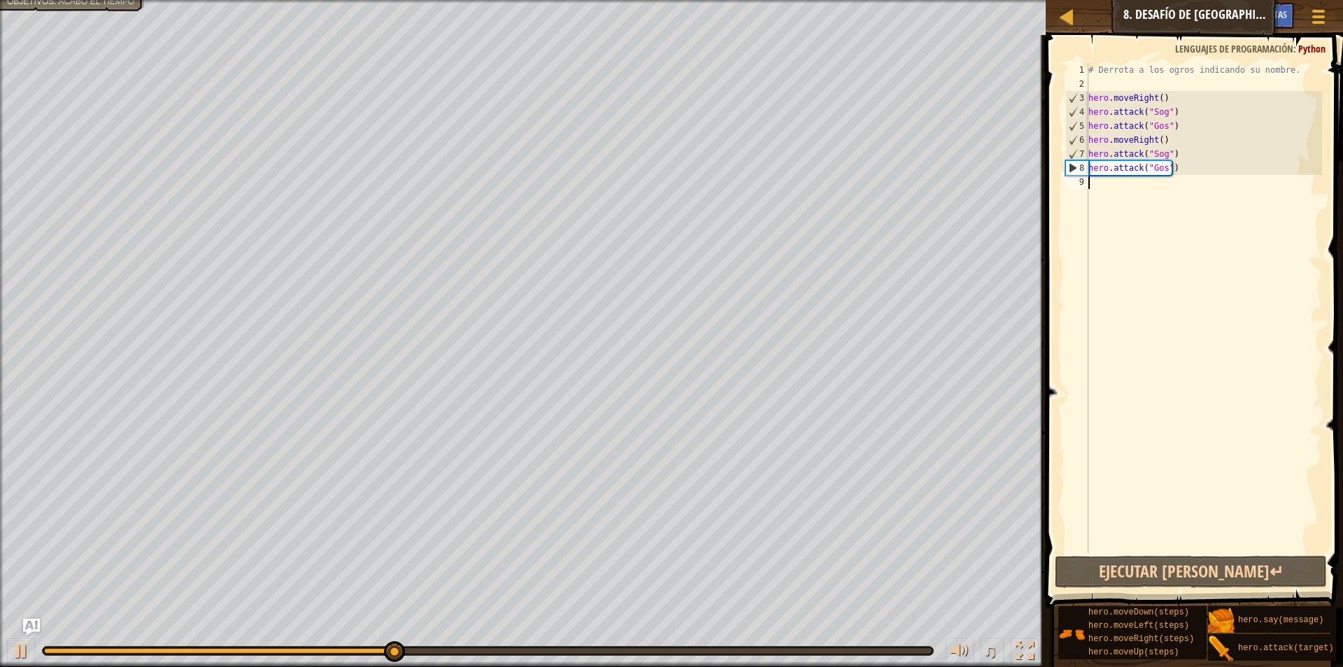
click at [1093, 188] on div "# Derrota a los ogros indicando su nombre. hero . moveRight ( ) hero . attack (…" at bounding box center [1204, 322] width 236 height 518
type textarea "f"
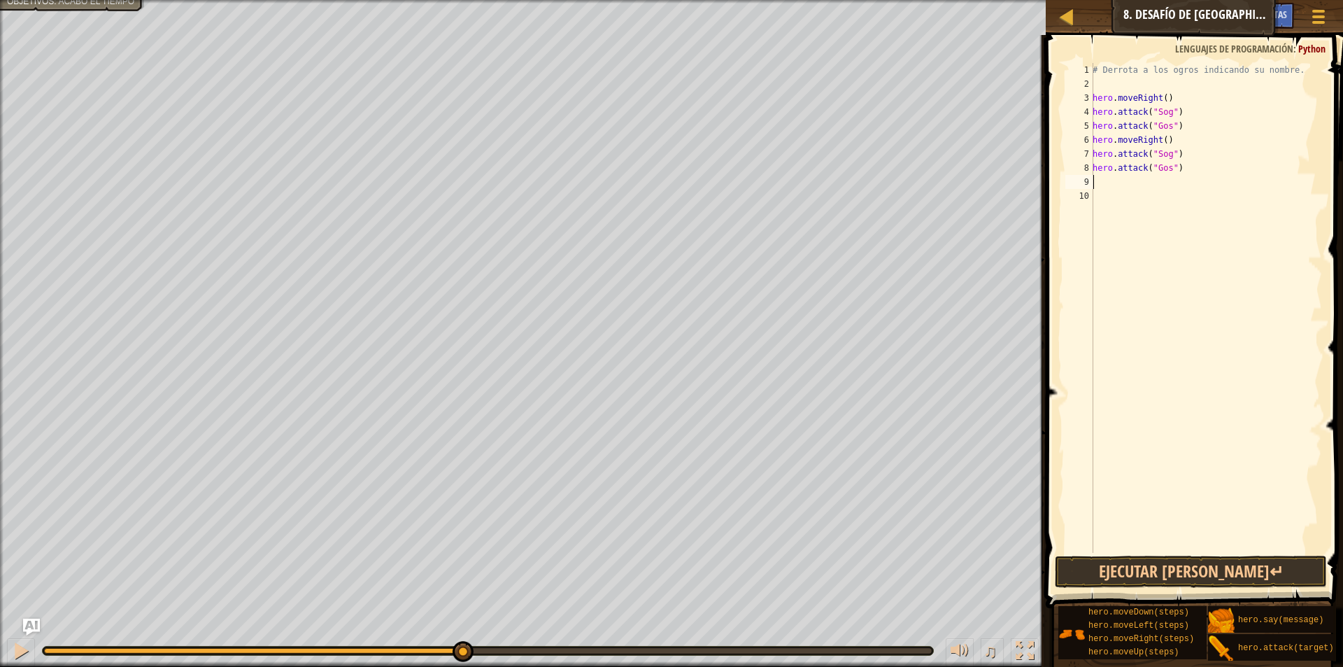
type textarea "h"
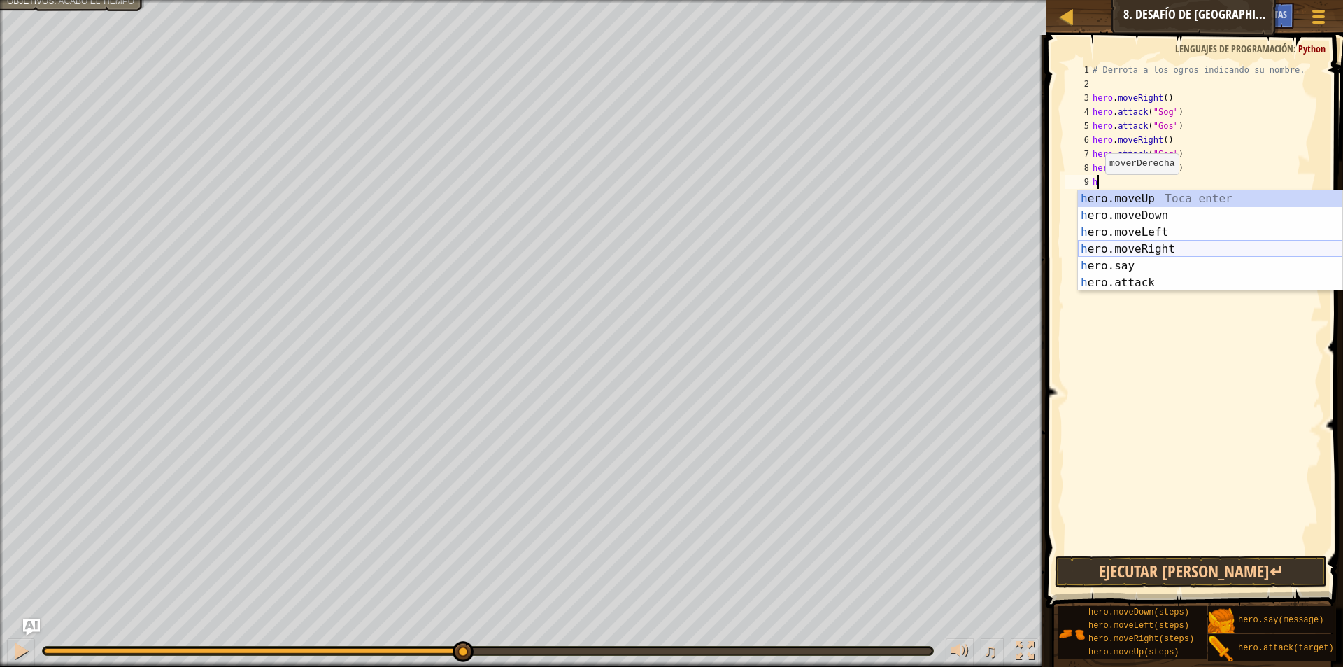
click at [1163, 251] on div "h ero.moveUp Toca enter h ero.moveDown Toca enter h ero.moveLeft Toca enter h e…" at bounding box center [1210, 257] width 264 height 134
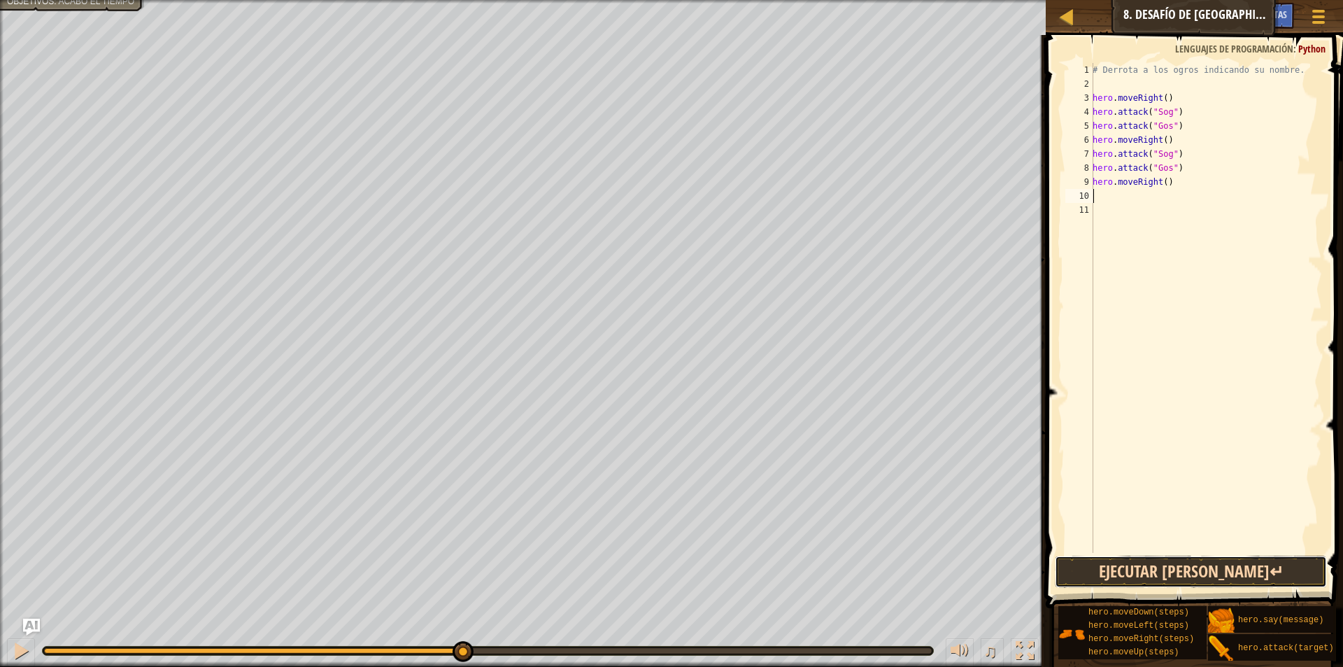
click at [1131, 561] on button "Ejecutar [PERSON_NAME]↵" at bounding box center [1191, 571] width 272 height 32
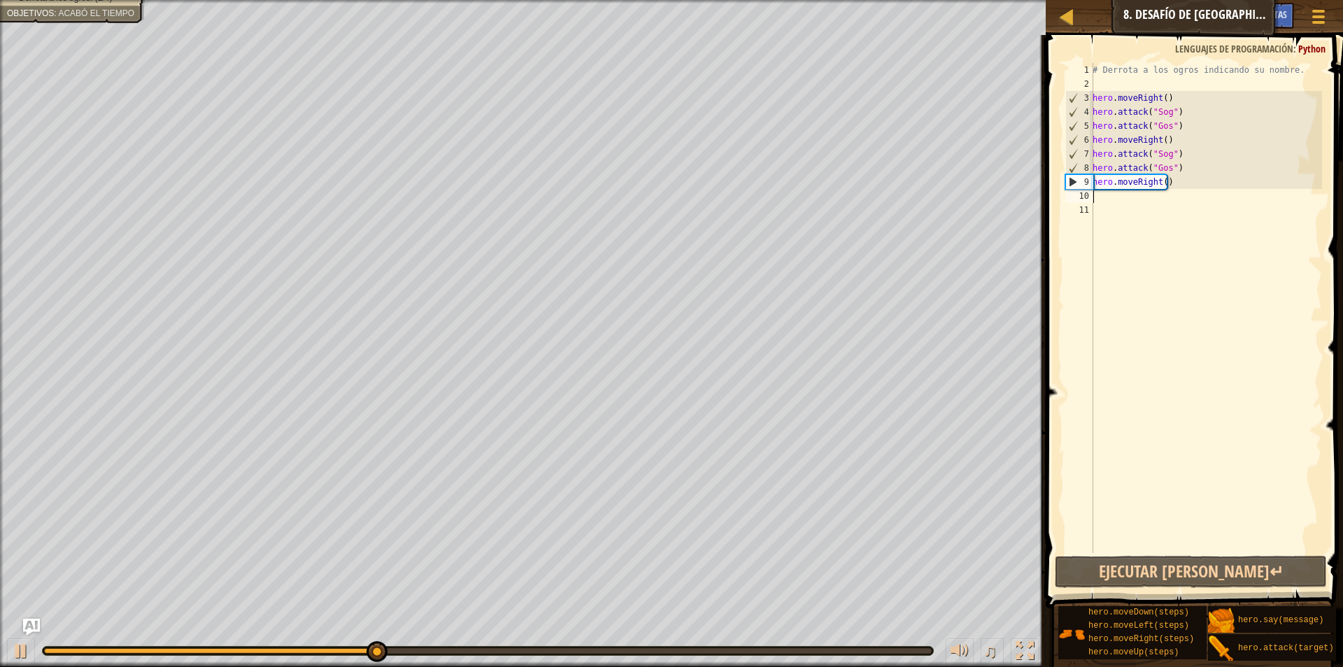
click at [1101, 193] on div "# Derrota a los ogros indicando su nombre. hero . moveRight ( ) hero . attack (…" at bounding box center [1206, 322] width 232 height 518
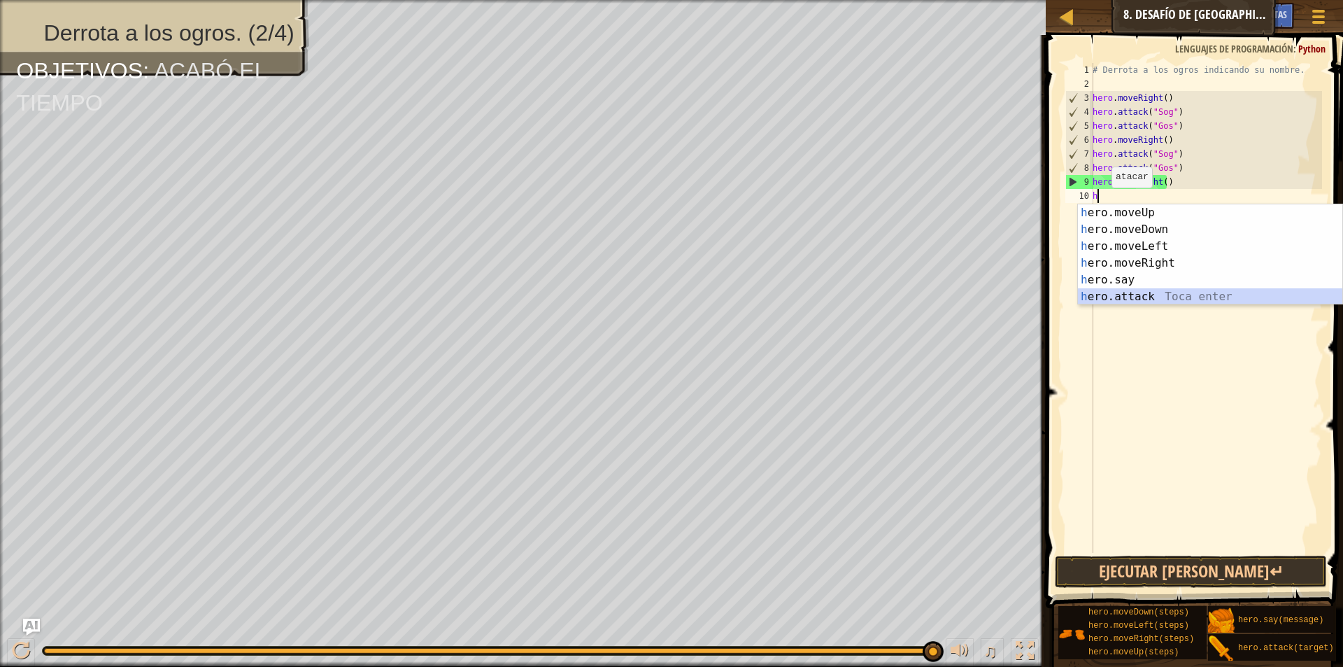
click at [1151, 295] on div "h ero.moveUp Toca enter h ero.moveDown Toca enter h ero.moveLeft Toca enter h e…" at bounding box center [1210, 271] width 264 height 134
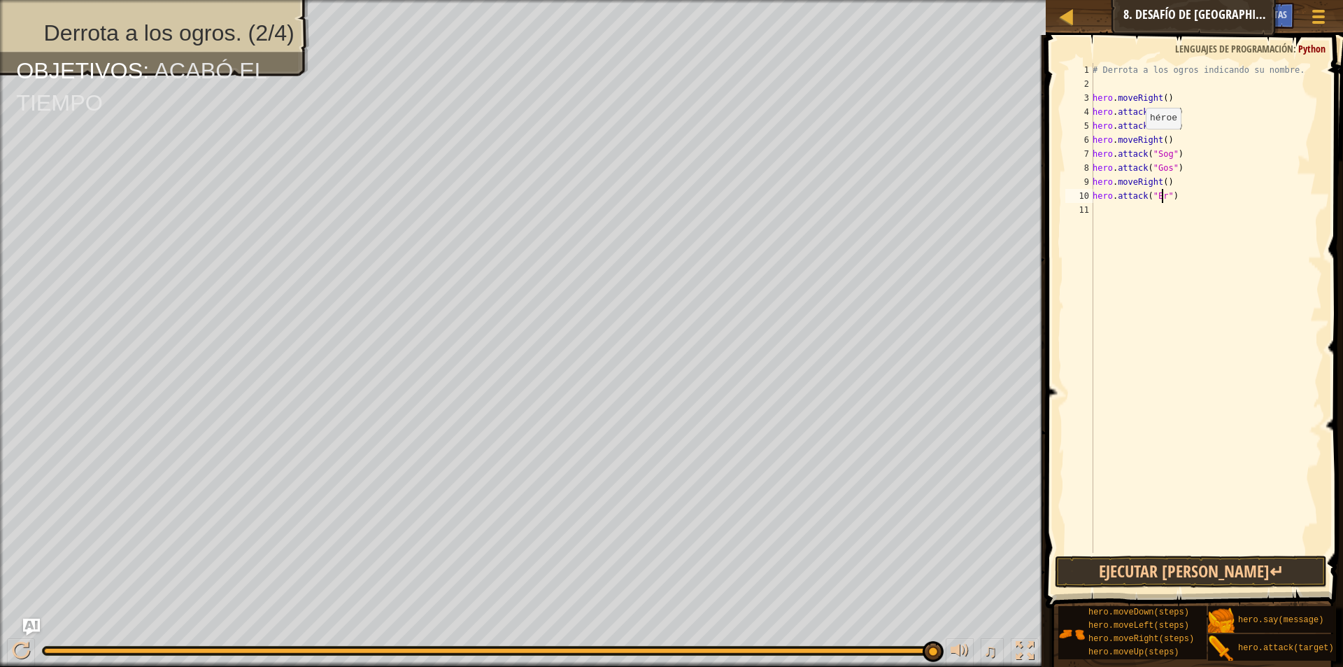
scroll to position [6, 6]
type textarea "hero.attack("Ergo")"
click at [1102, 209] on div "# Derrota a los ogros indicando su nombre. hero . moveRight ( ) hero . attack (…" at bounding box center [1206, 322] width 232 height 518
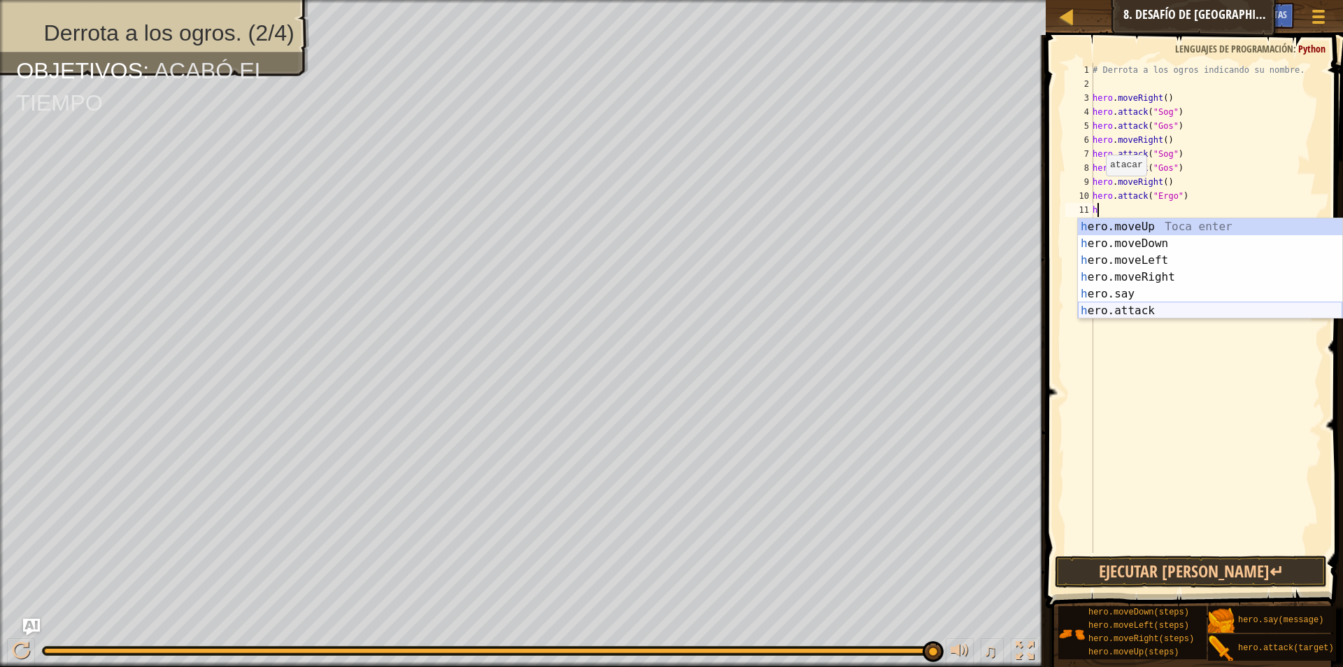
click at [1107, 307] on div "h ero.moveUp Toca enter h ero.moveDown Toca enter h ero.moveLeft Toca enter h e…" at bounding box center [1210, 285] width 264 height 134
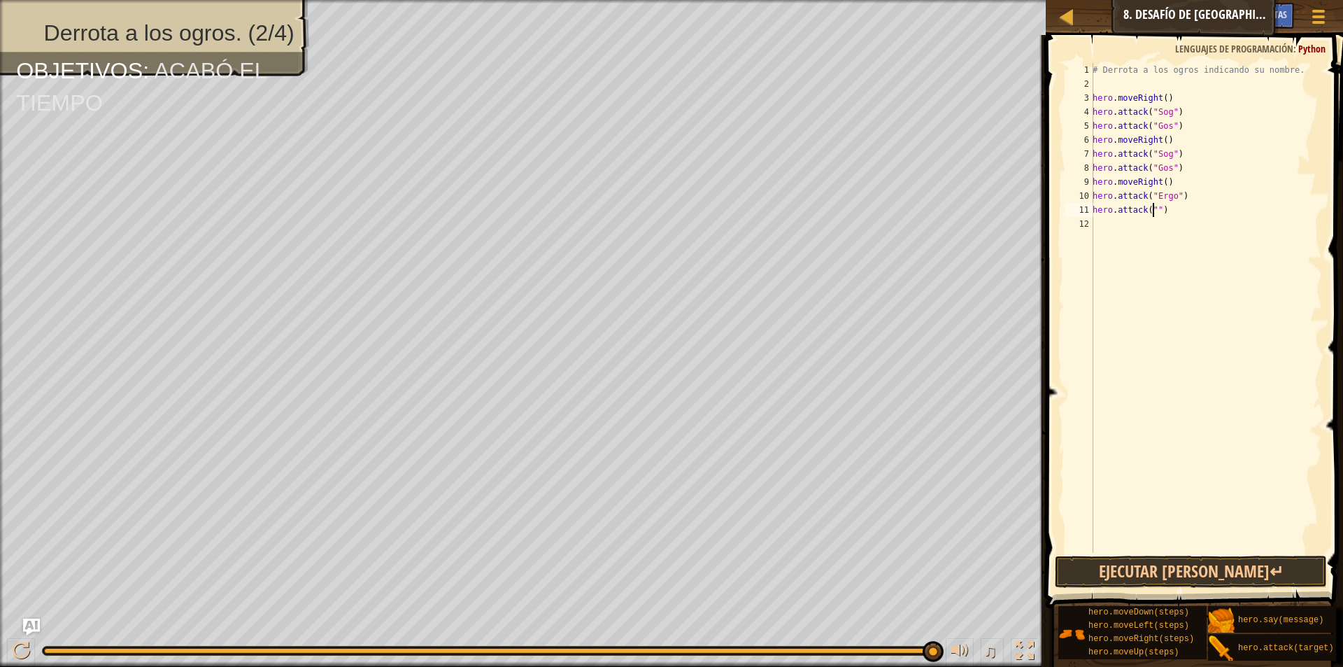
scroll to position [6, 6]
type textarea "hero.attack("Kro")"
click at [1202, 551] on div "# Derrota a los ogros indicando su nombre. hero . moveRight ( ) hero . attack (…" at bounding box center [1206, 322] width 232 height 518
click at [1209, 565] on button "Ejecutar [PERSON_NAME]↵" at bounding box center [1191, 571] width 272 height 32
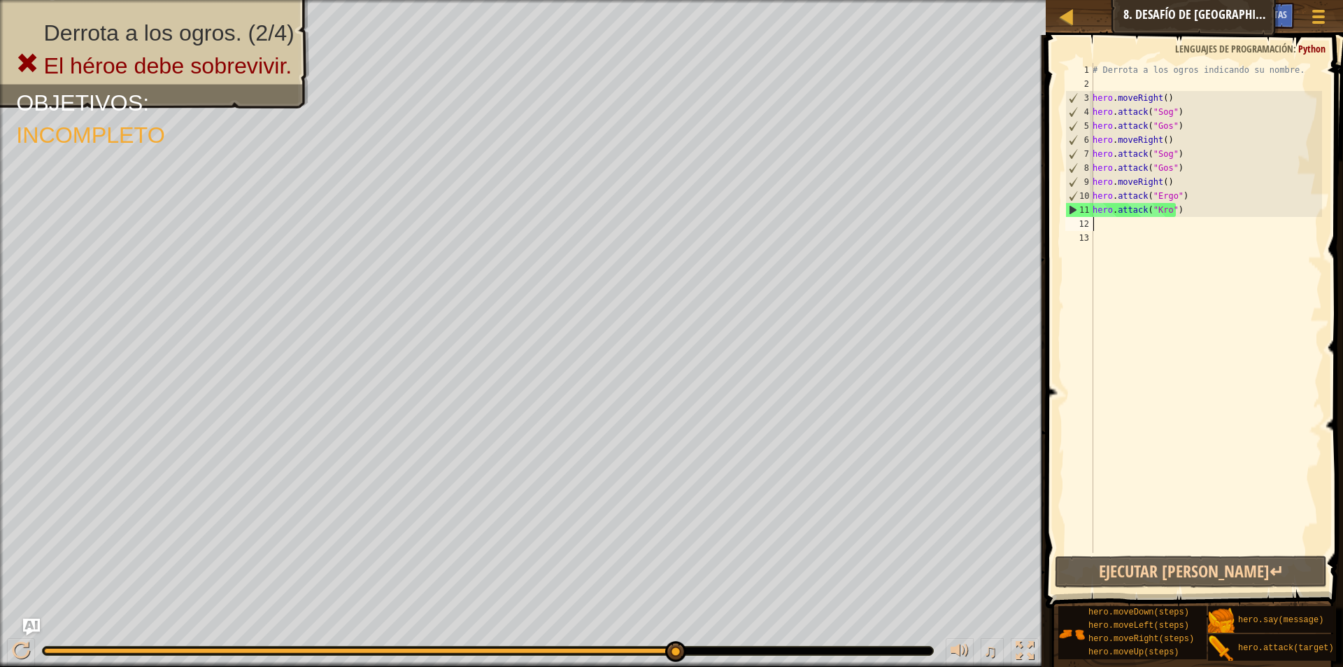
click at [1100, 223] on div "# Derrota a los ogros indicando su nombre. hero . moveRight ( ) hero . attack (…" at bounding box center [1206, 322] width 232 height 518
type textarea "h"
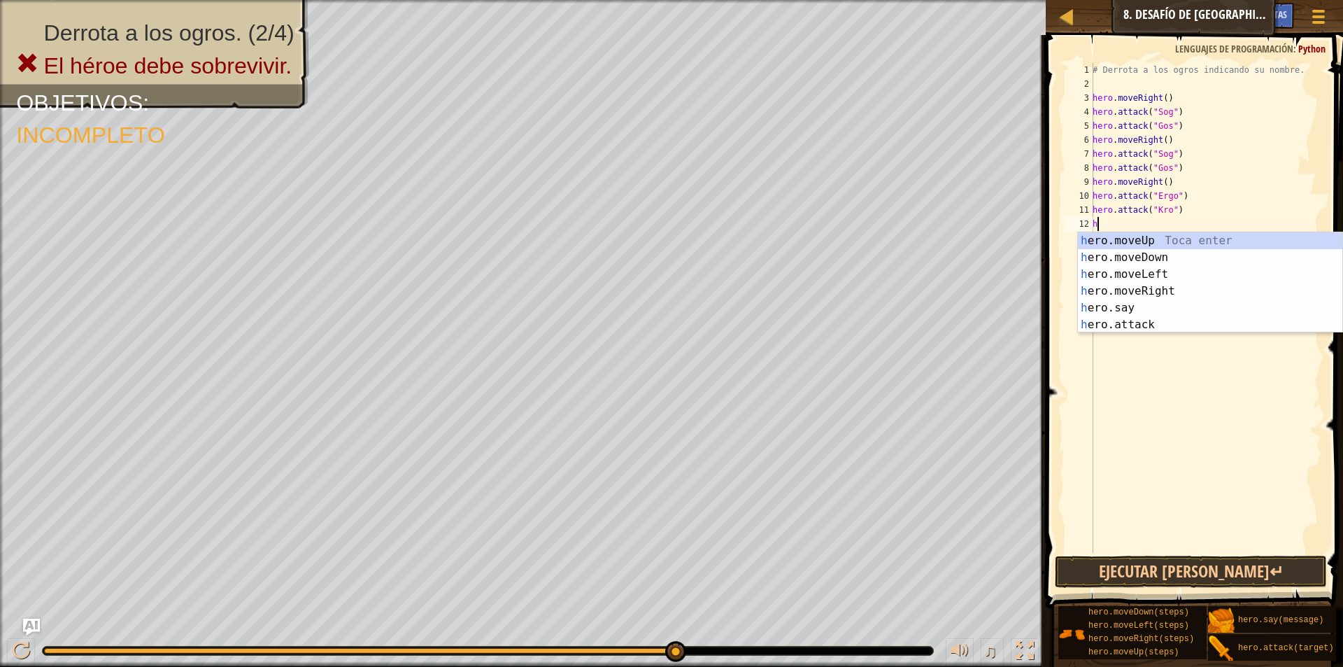
click at [1121, 376] on div "# Derrota a los ogros indicando su nombre. hero . moveRight ( ) hero . attack (…" at bounding box center [1206, 322] width 232 height 518
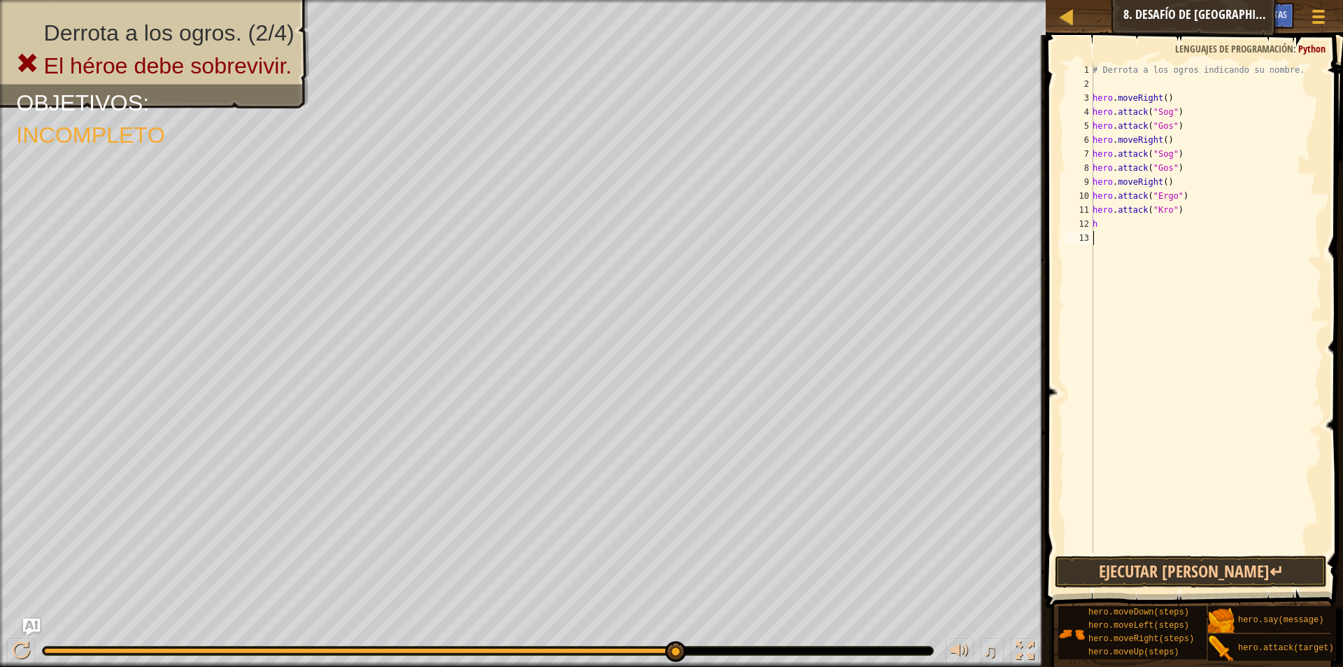
click at [1103, 221] on div "# Derrota a los ogros indicando su nombre. hero . moveRight ( ) hero . attack (…" at bounding box center [1206, 322] width 232 height 518
type textarea "h"
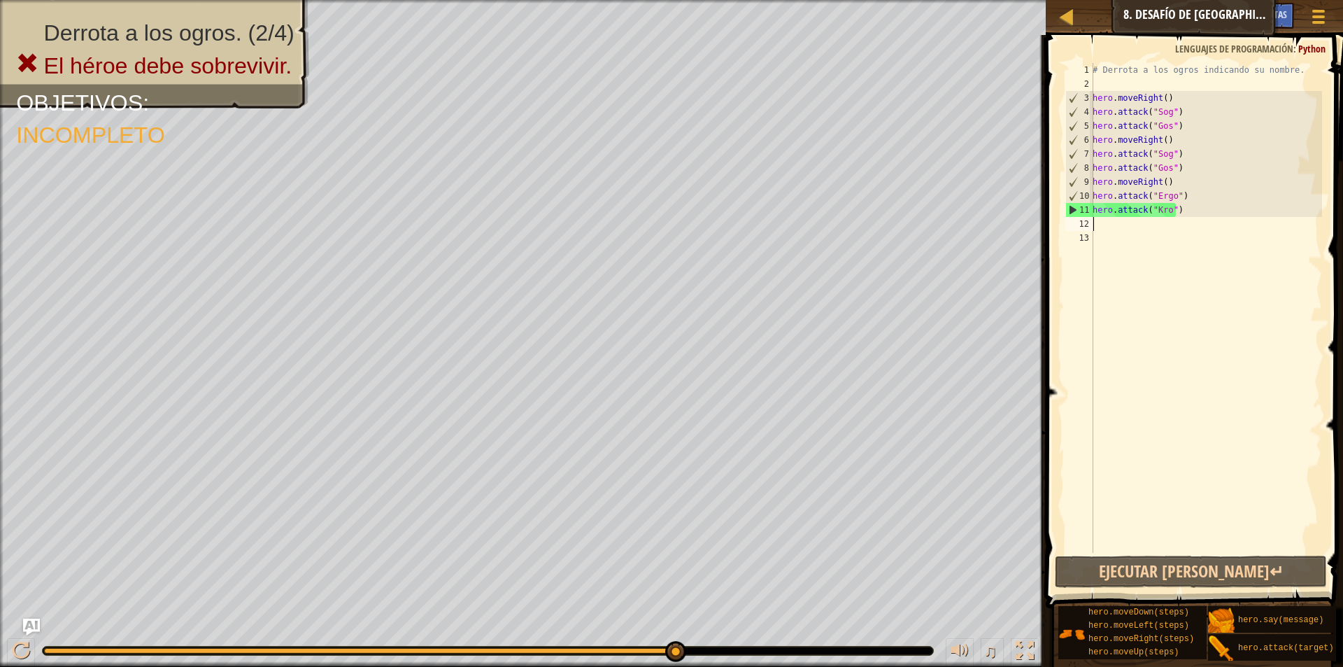
click at [1096, 224] on div "# Derrota a los ogros indicando su nombre. hero . moveRight ( ) hero . attack (…" at bounding box center [1206, 322] width 232 height 518
type textarea "h"
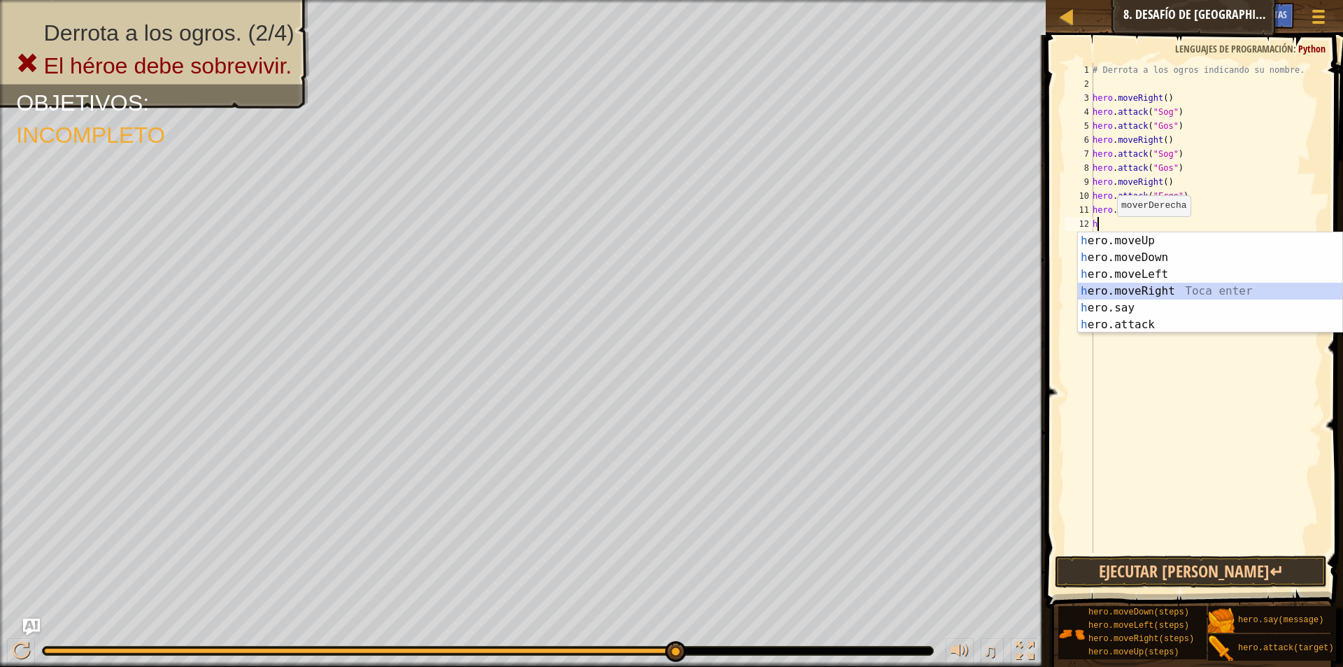
drag, startPoint x: 1128, startPoint y: 288, endPoint x: 1136, endPoint y: 331, distance: 43.4
click at [1127, 289] on div "h ero.moveUp Toca enter h ero.moveDown Toca enter h ero.moveLeft Toca enter h e…" at bounding box center [1210, 299] width 264 height 134
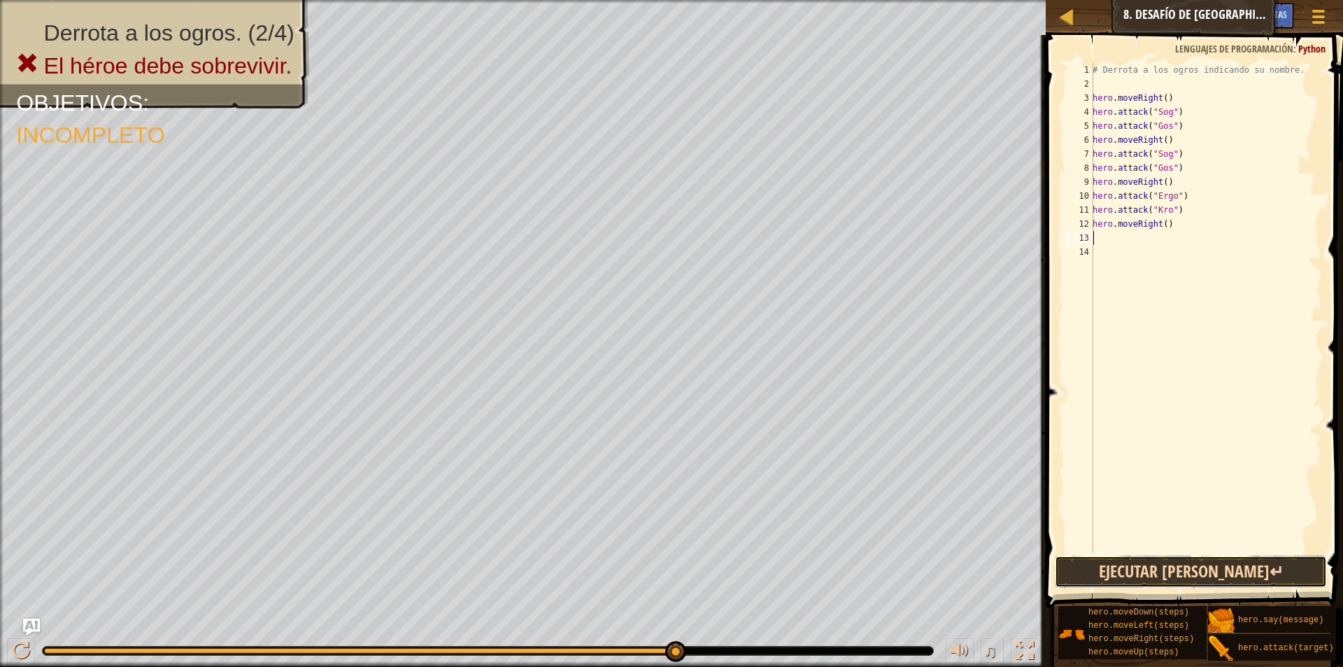
click at [1204, 574] on button "Ejecutar [PERSON_NAME]↵" at bounding box center [1191, 571] width 272 height 32
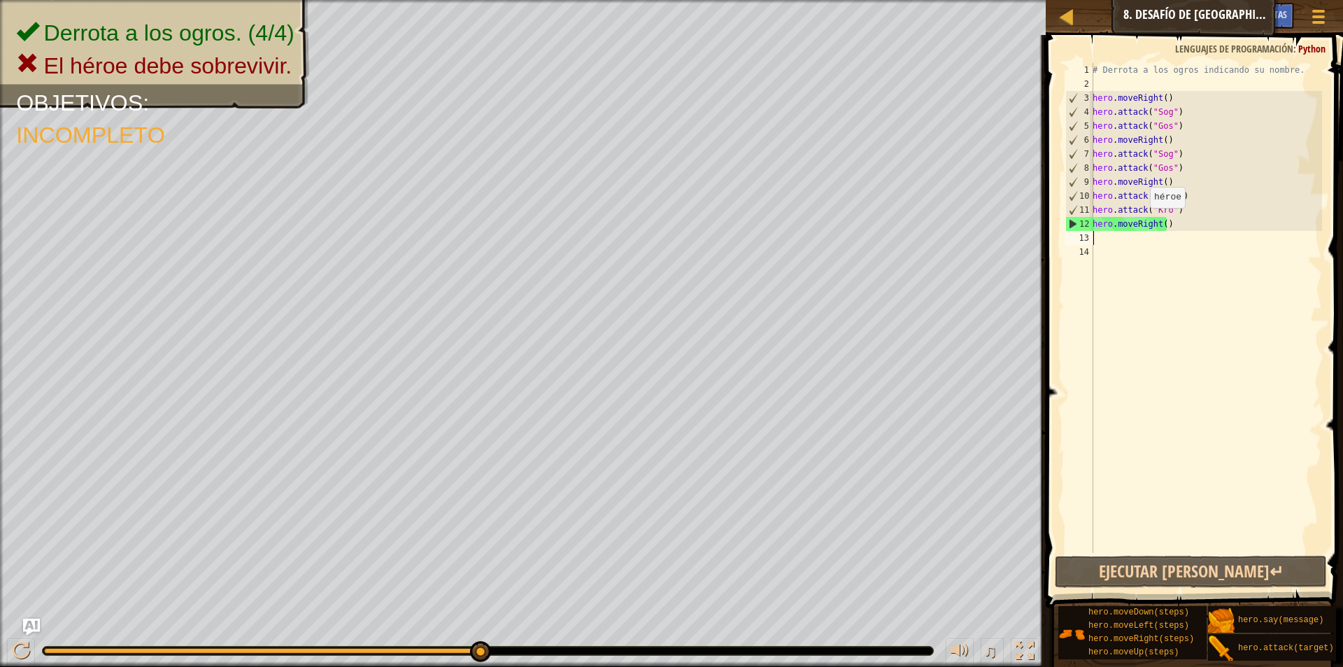
click at [1142, 223] on div "# Derrota a los ogros indicando su nombre. hero . moveRight ( ) hero . attack (…" at bounding box center [1206, 322] width 232 height 518
click at [1156, 224] on div "# Derrota a los ogros indicando su nombre. hero . moveRight ( ) hero . attack (…" at bounding box center [1206, 322] width 232 height 518
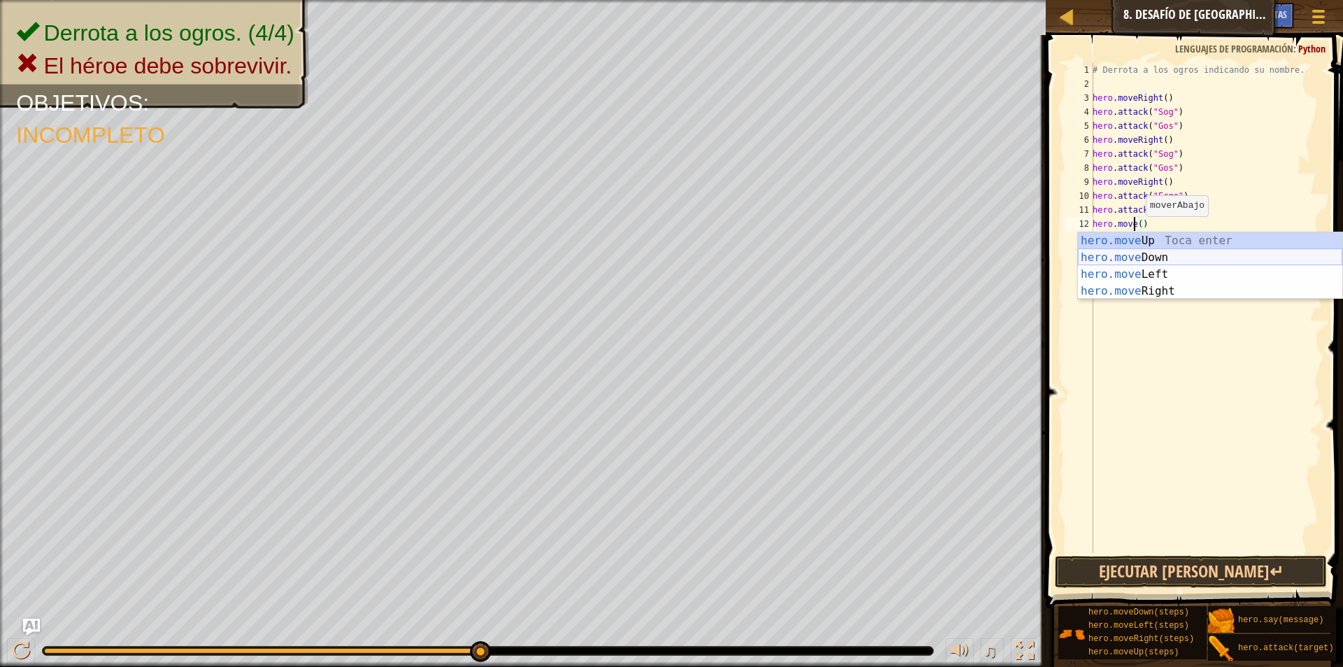
click at [1145, 253] on div "hero.move Up Toca enter hero.move Down Toca enter hero.move Left Toca enter her…" at bounding box center [1210, 282] width 264 height 101
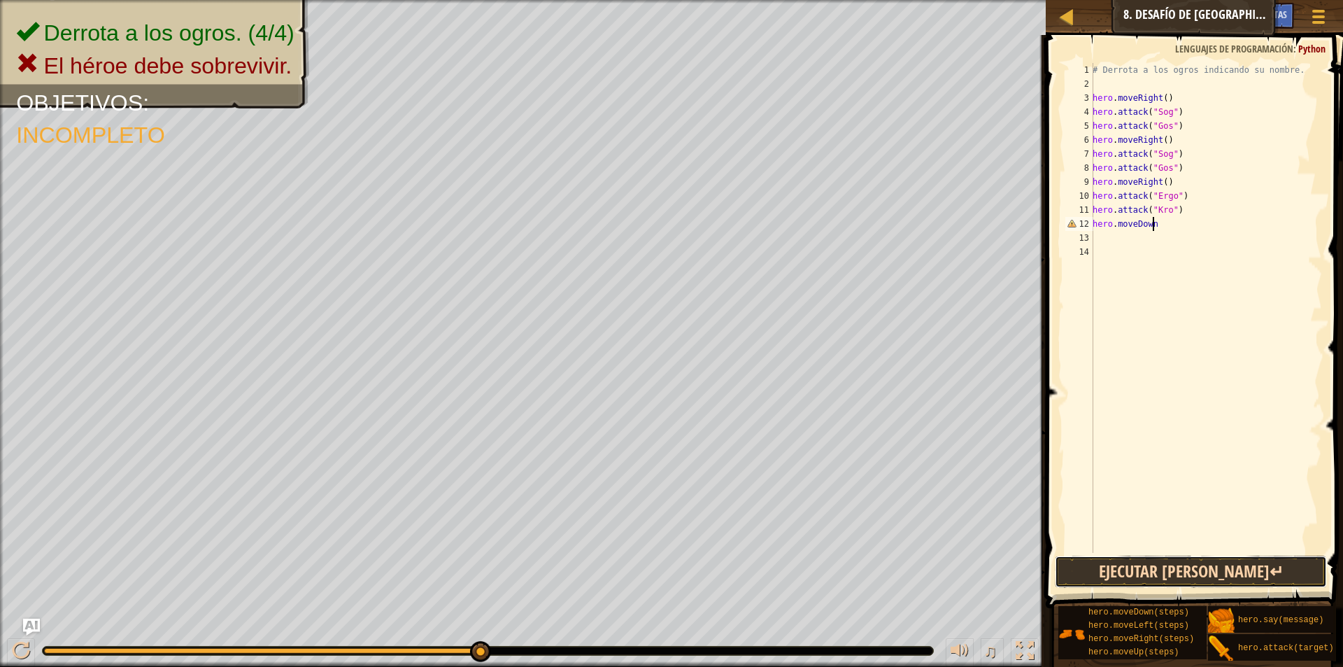
click at [1189, 562] on button "Ejecutar [PERSON_NAME]↵" at bounding box center [1191, 571] width 272 height 32
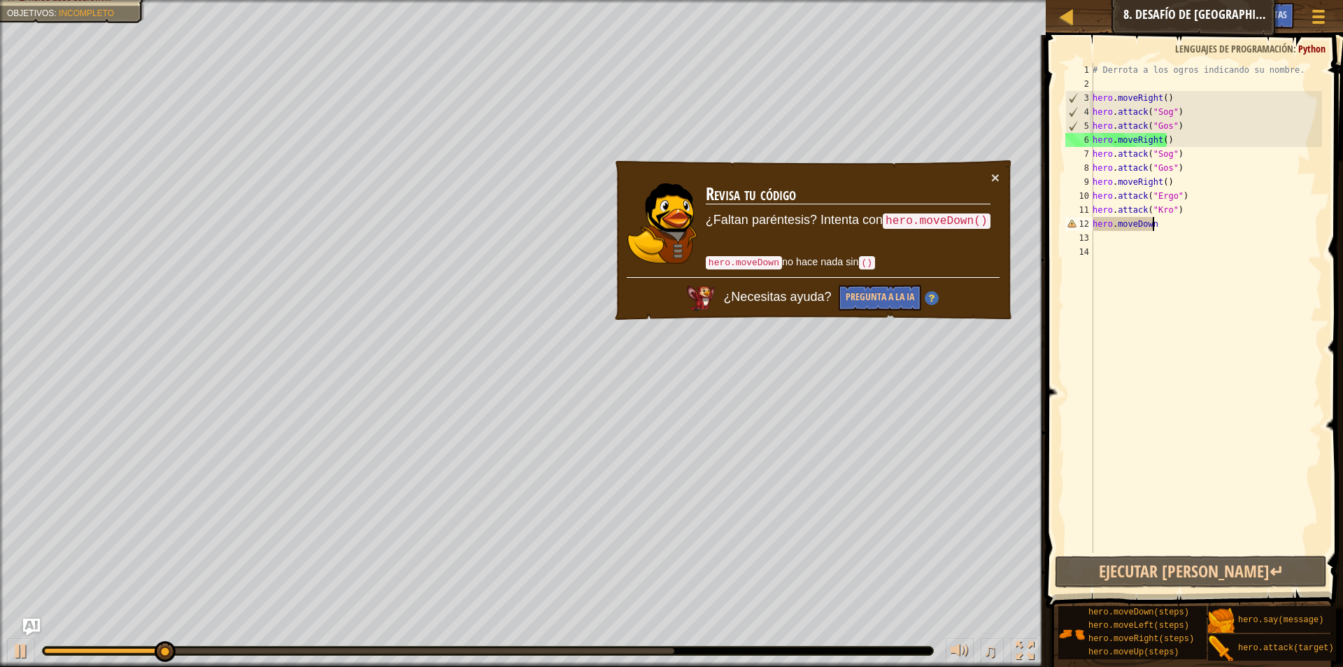
click at [1157, 222] on div "# Derrota a los ogros indicando su nombre. hero . moveRight ( ) hero . attack (…" at bounding box center [1206, 322] width 232 height 518
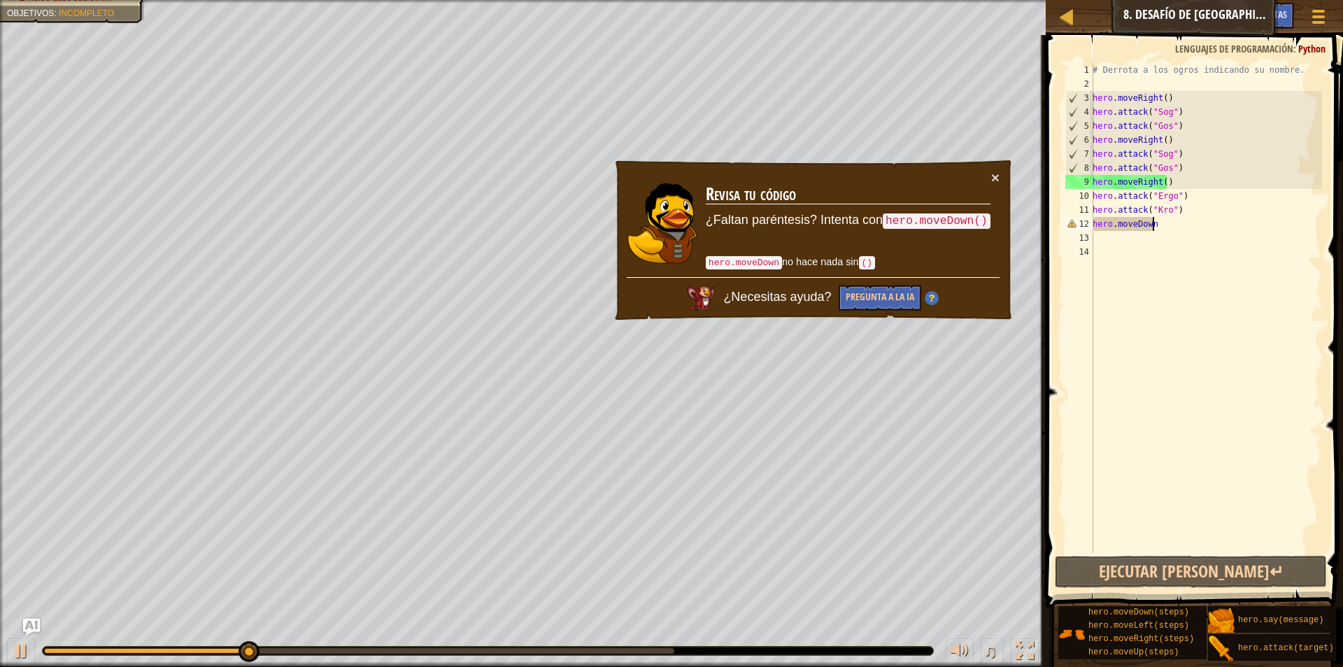
type textarea "hero.moveDow"
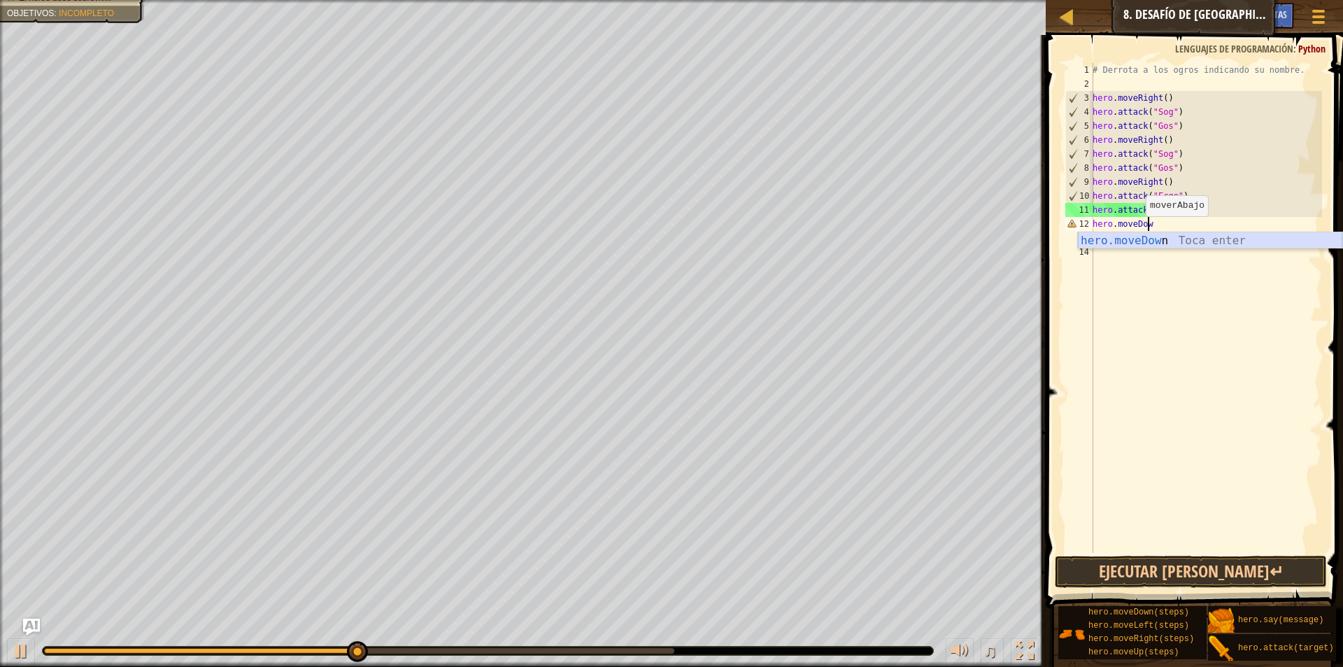
click at [1147, 241] on div "hero.moveDow n Toca enter" at bounding box center [1210, 257] width 264 height 50
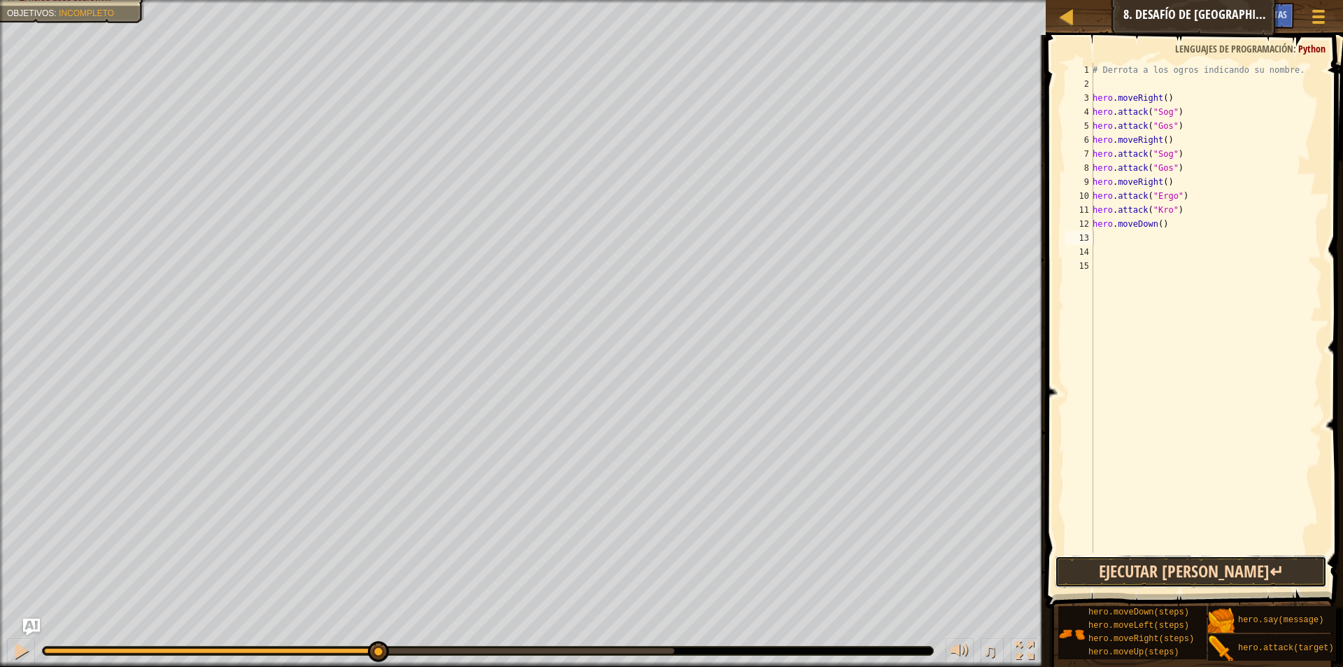
click at [1207, 569] on button "Ejecutar [PERSON_NAME]↵" at bounding box center [1191, 571] width 272 height 32
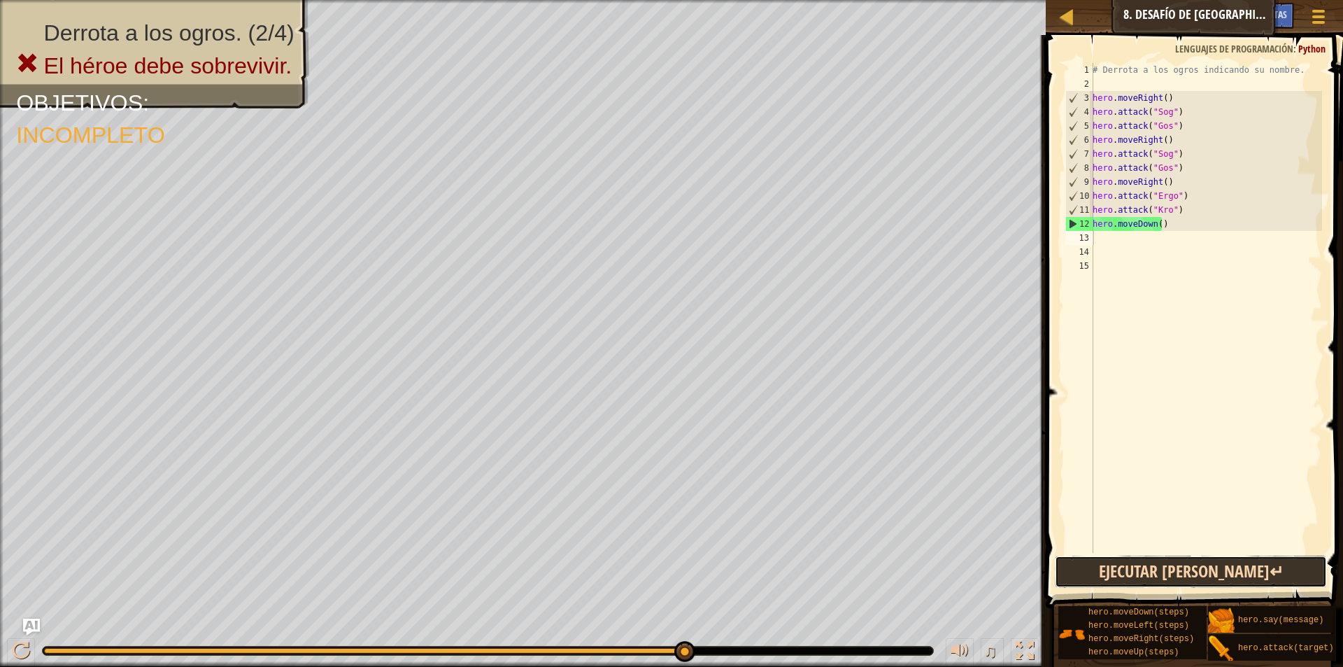
click at [1138, 565] on button "Ejecutar [PERSON_NAME]↵" at bounding box center [1191, 571] width 272 height 32
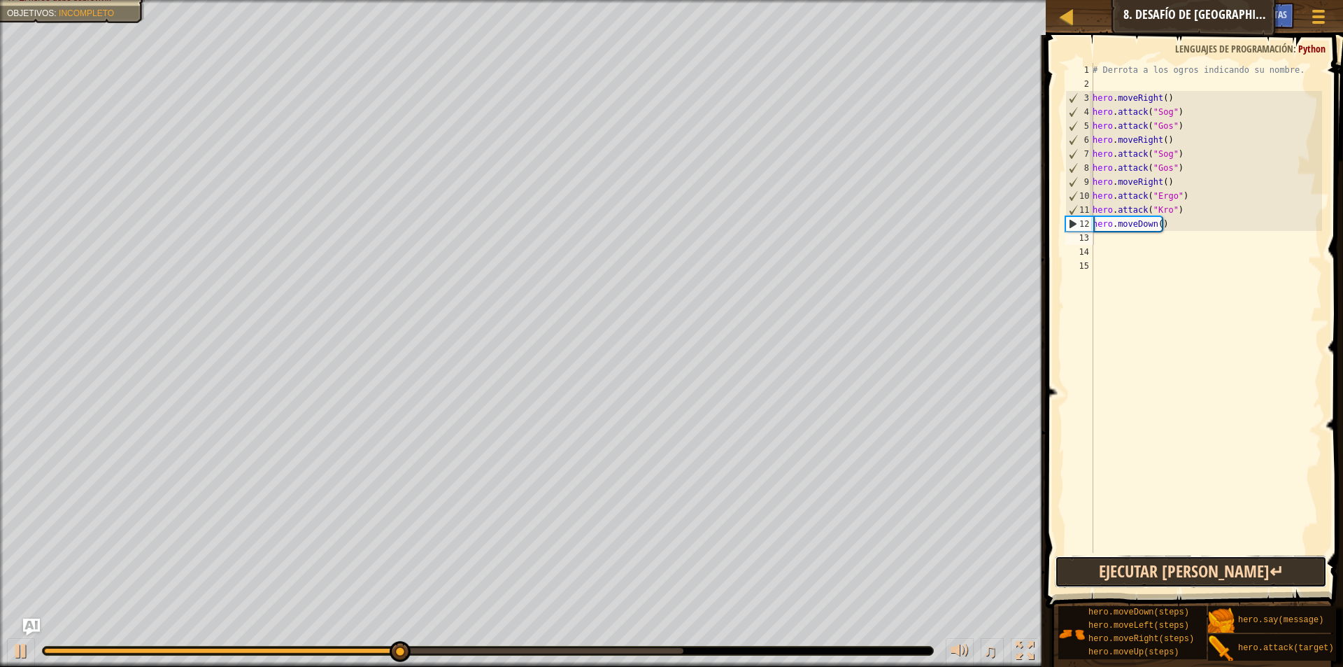
click at [1133, 567] on button "Ejecutar [PERSON_NAME]↵" at bounding box center [1191, 571] width 272 height 32
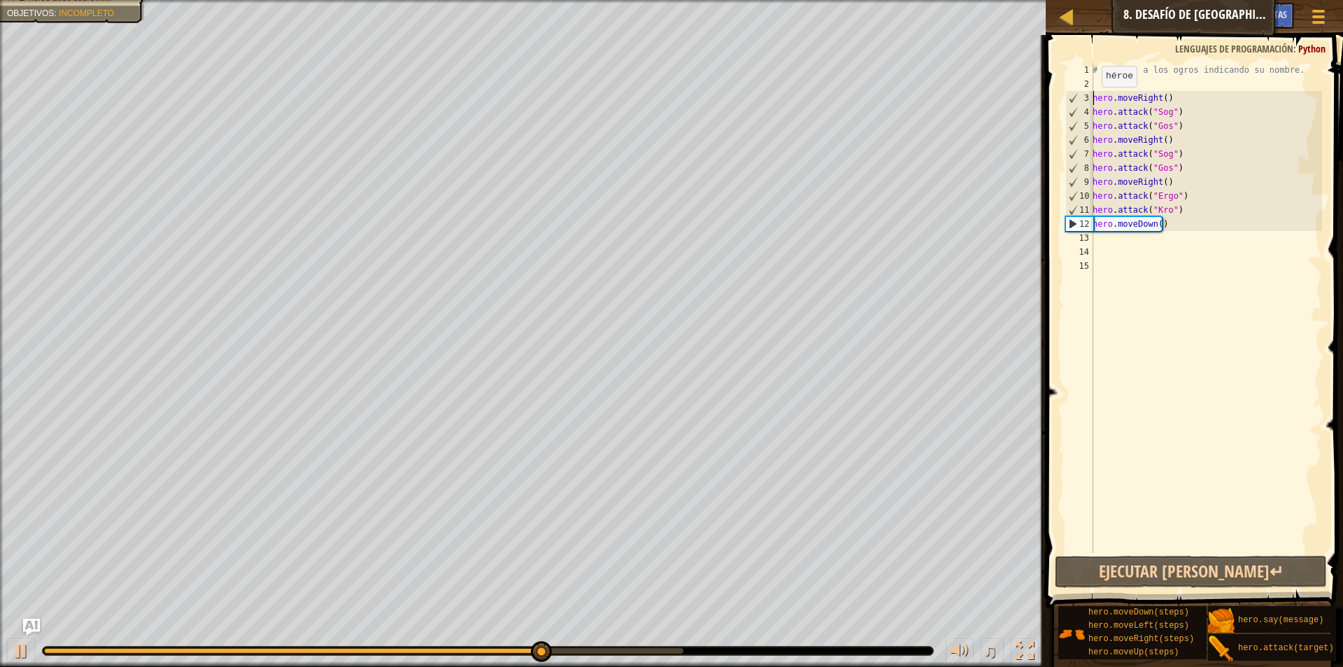
click at [1094, 101] on div "# Derrota a los ogros indicando su nombre. hero . moveRight ( ) hero . attack (…" at bounding box center [1206, 322] width 232 height 518
click at [1093, 112] on div "# Derrota a los ogros indicando su nombre. hero . moveRight ( ) hero . attack (…" at bounding box center [1206, 322] width 232 height 518
type textarea "hero.attack("Sog")"
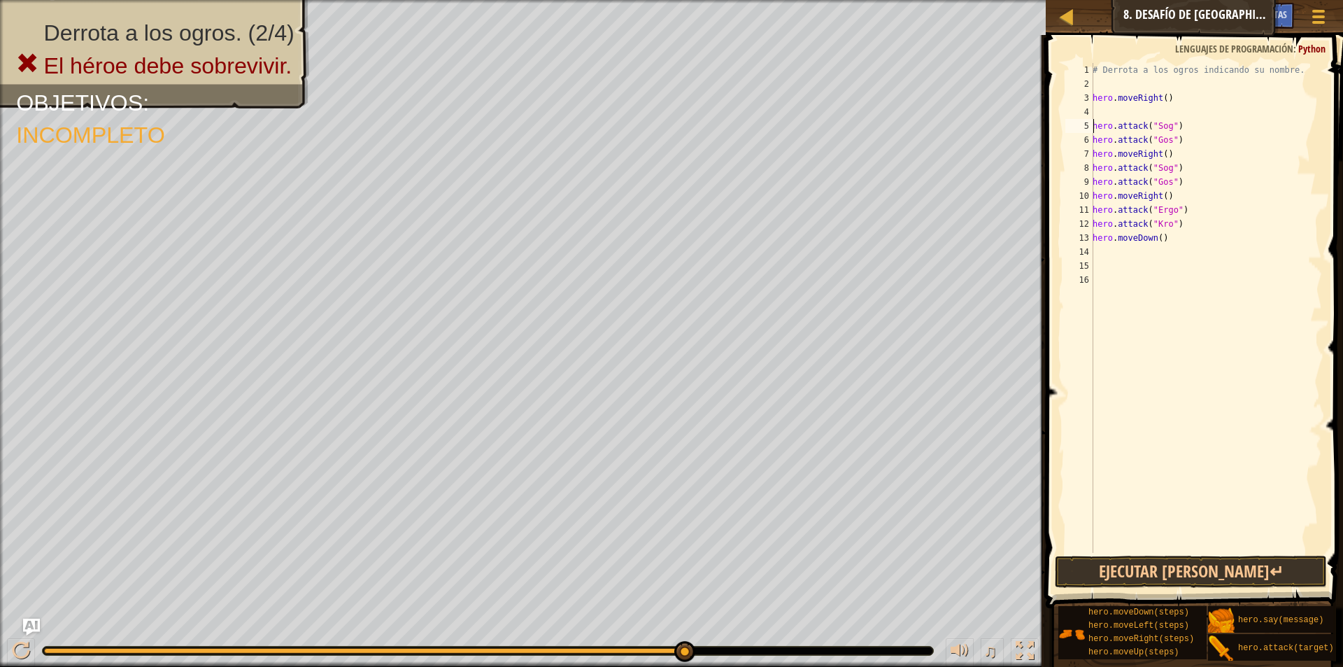
click at [1098, 111] on div "# Derrota a los ogros indicando su nombre. hero . moveRight ( ) hero . attack (…" at bounding box center [1206, 322] width 232 height 518
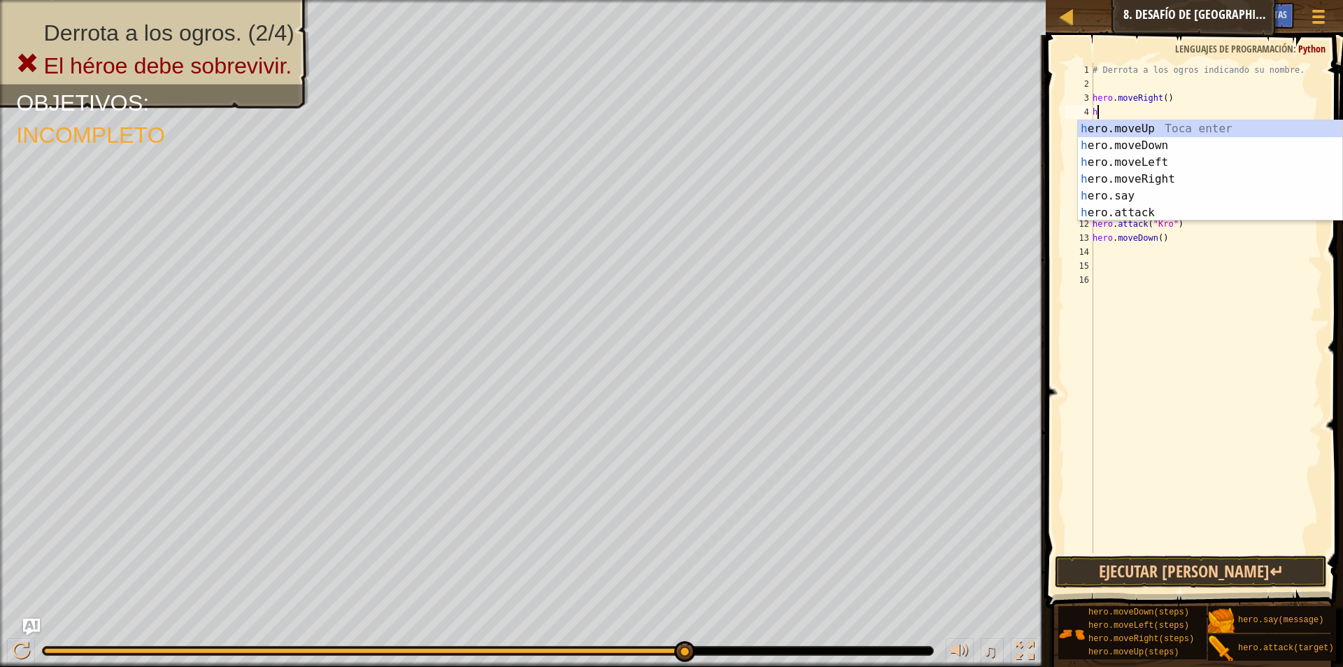
type textarea "h"
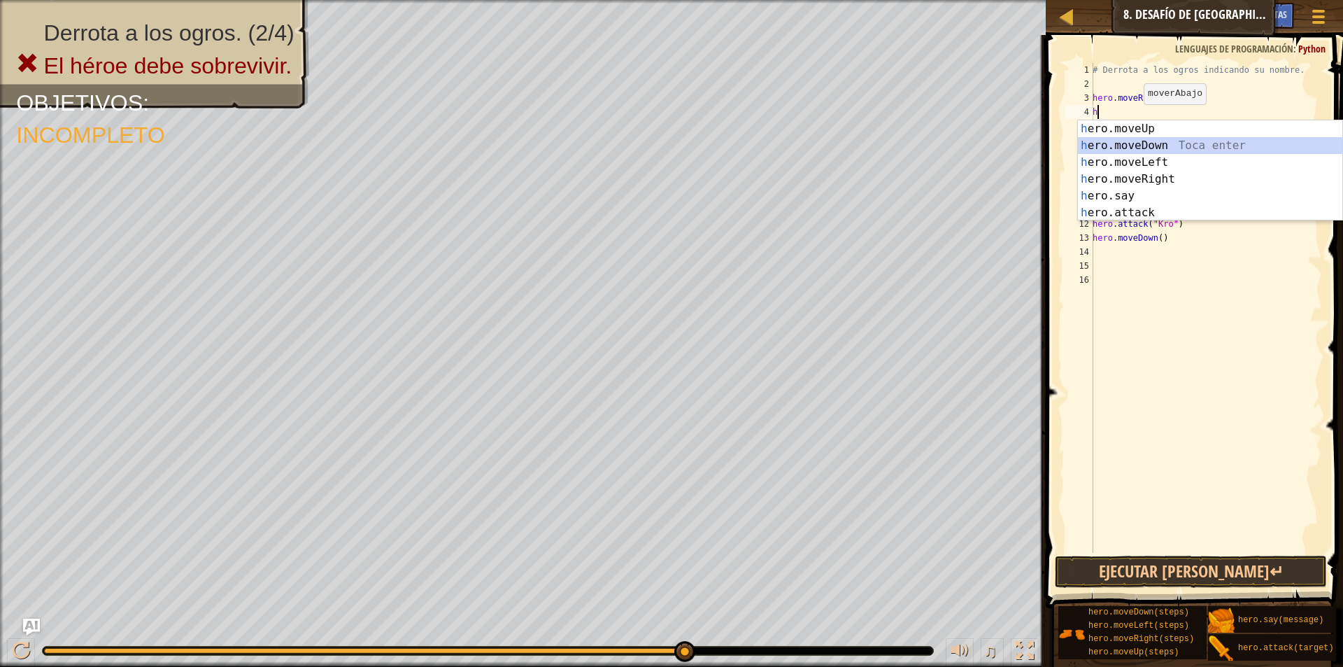
click at [1152, 137] on div "h ero.moveUp Toca enter h ero.moveDown Toca enter h ero.moveLeft Toca enter h e…" at bounding box center [1210, 187] width 264 height 134
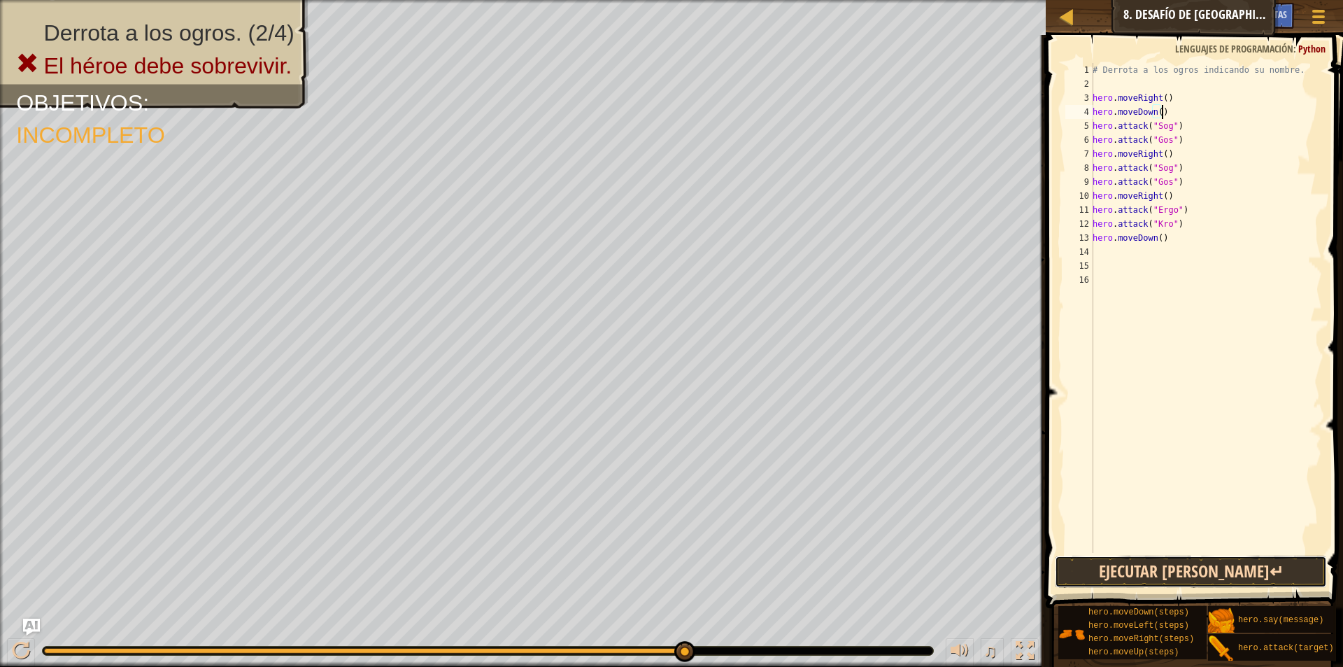
click at [1120, 563] on button "Ejecutar [PERSON_NAME]↵" at bounding box center [1191, 571] width 272 height 32
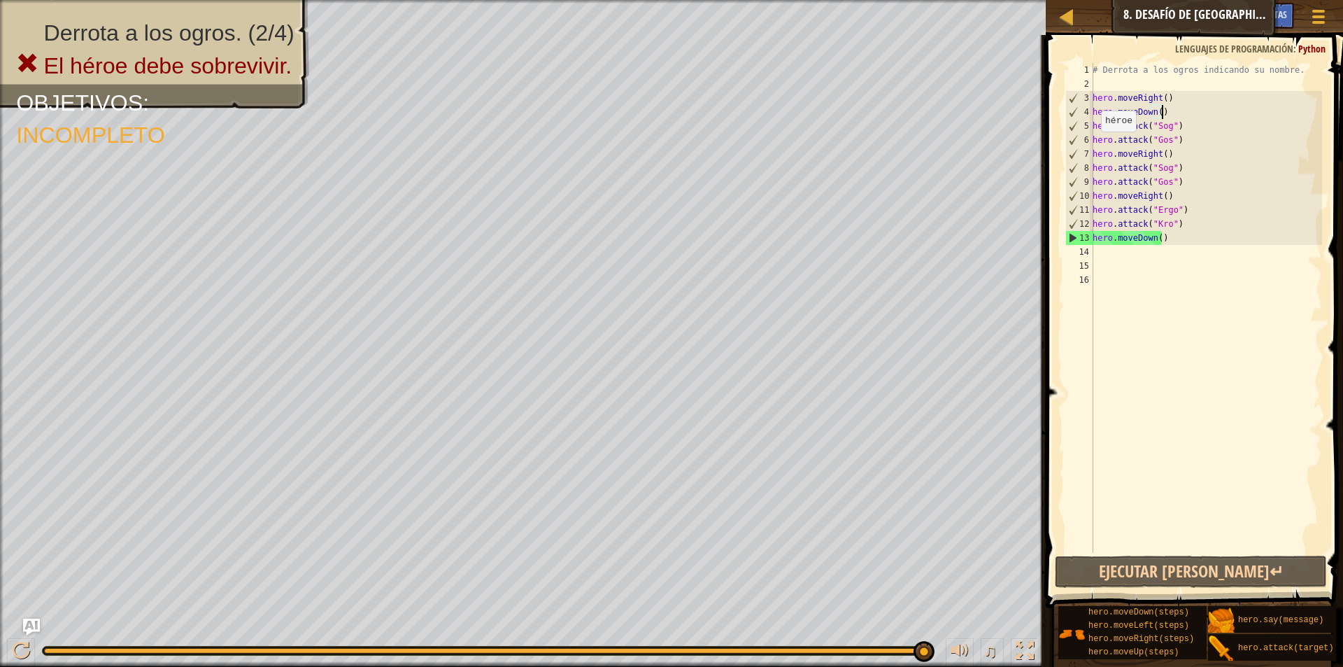
click at [1093, 145] on div "# Derrota a los ogros indicando su nombre. hero . moveRight ( ) hero . moveDown…" at bounding box center [1206, 322] width 232 height 518
click at [1093, 152] on div "# Derrota a los ogros indicando su nombre. hero . moveRight ( ) hero . moveDown…" at bounding box center [1206, 322] width 232 height 518
type textarea "hero.moveRight()"
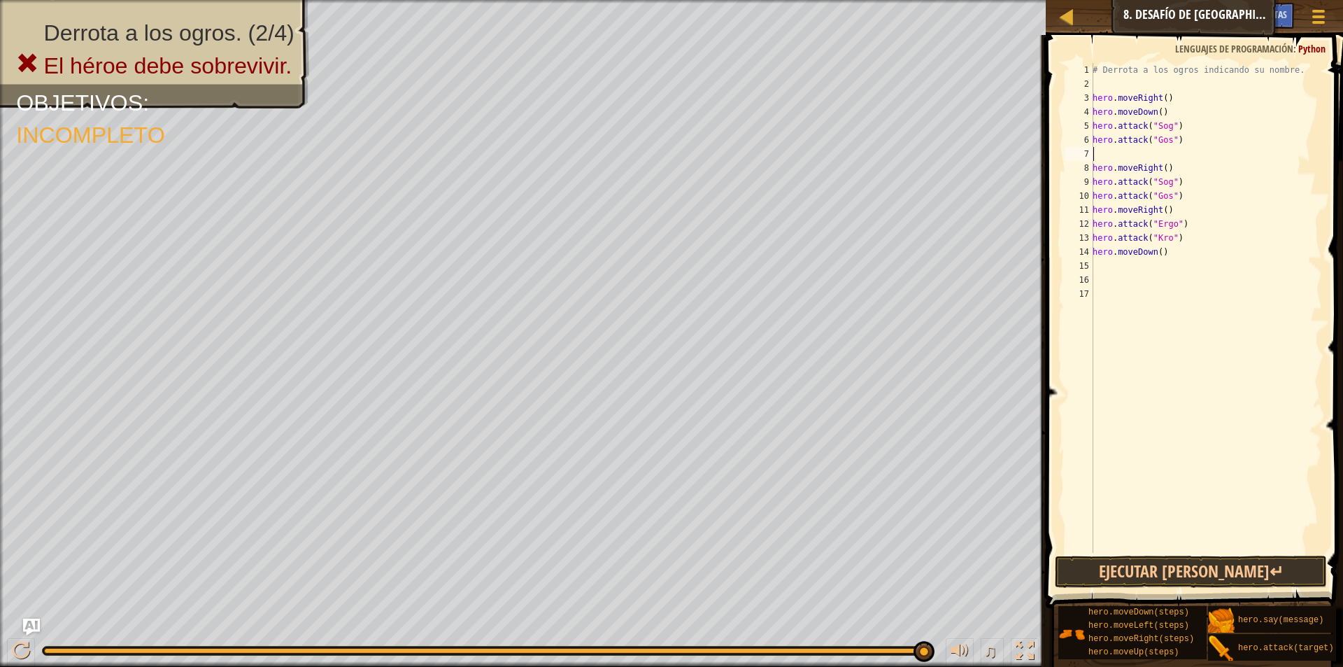
click at [1097, 150] on div "# Derrota a los ogros indicando su nombre. hero . moveRight ( ) hero . moveDown…" at bounding box center [1206, 322] width 232 height 518
type textarea "h"
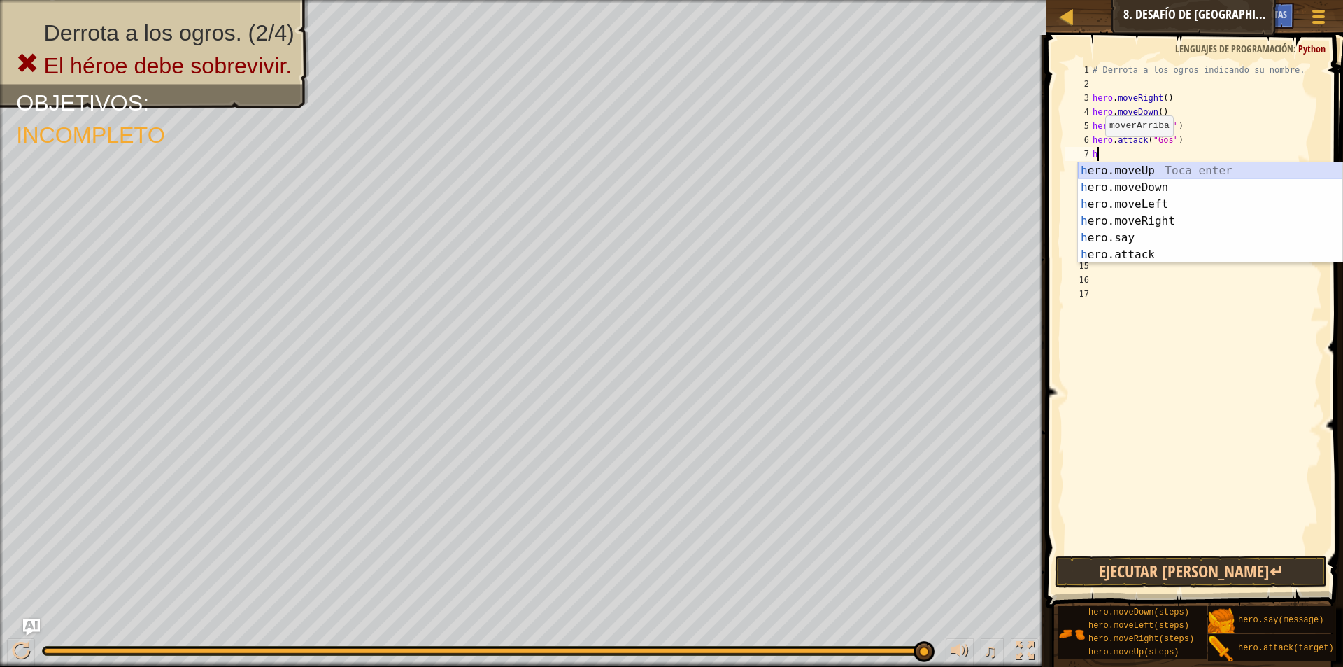
click at [1147, 170] on div "h ero.moveUp Toca enter h ero.moveDown Toca enter h ero.moveLeft Toca enter h e…" at bounding box center [1210, 229] width 264 height 134
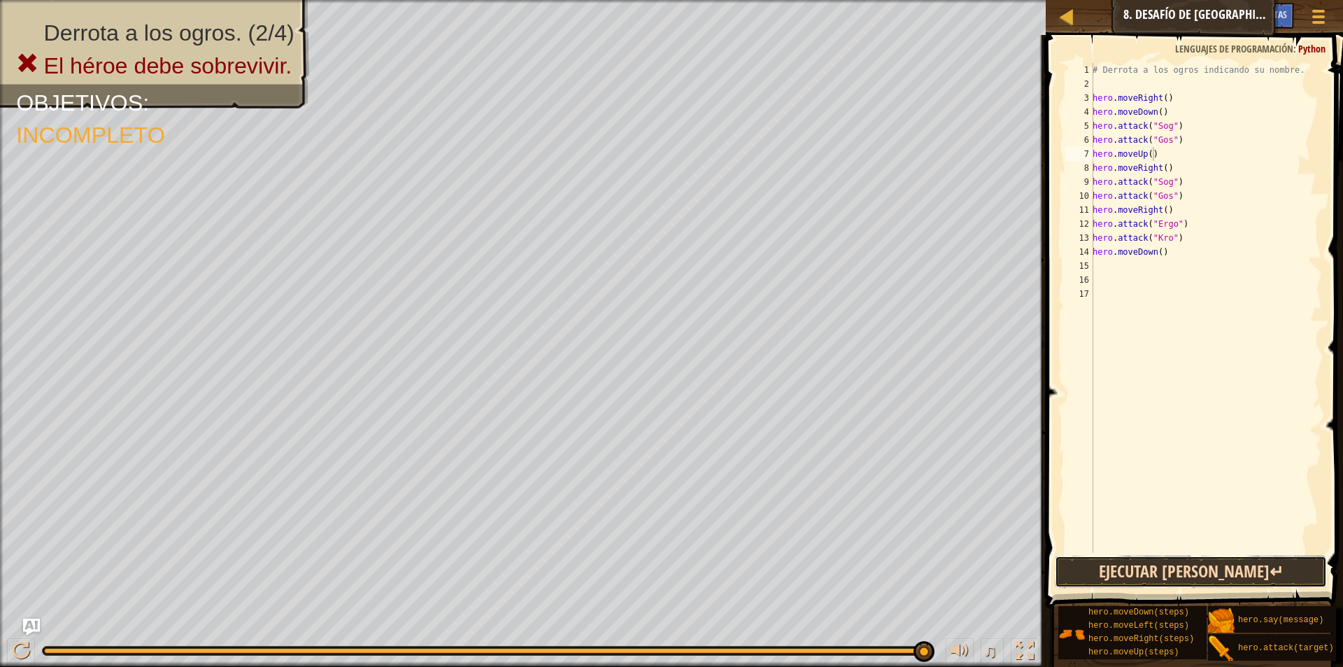
click at [1157, 562] on button "Ejecutar [PERSON_NAME]↵" at bounding box center [1191, 571] width 272 height 32
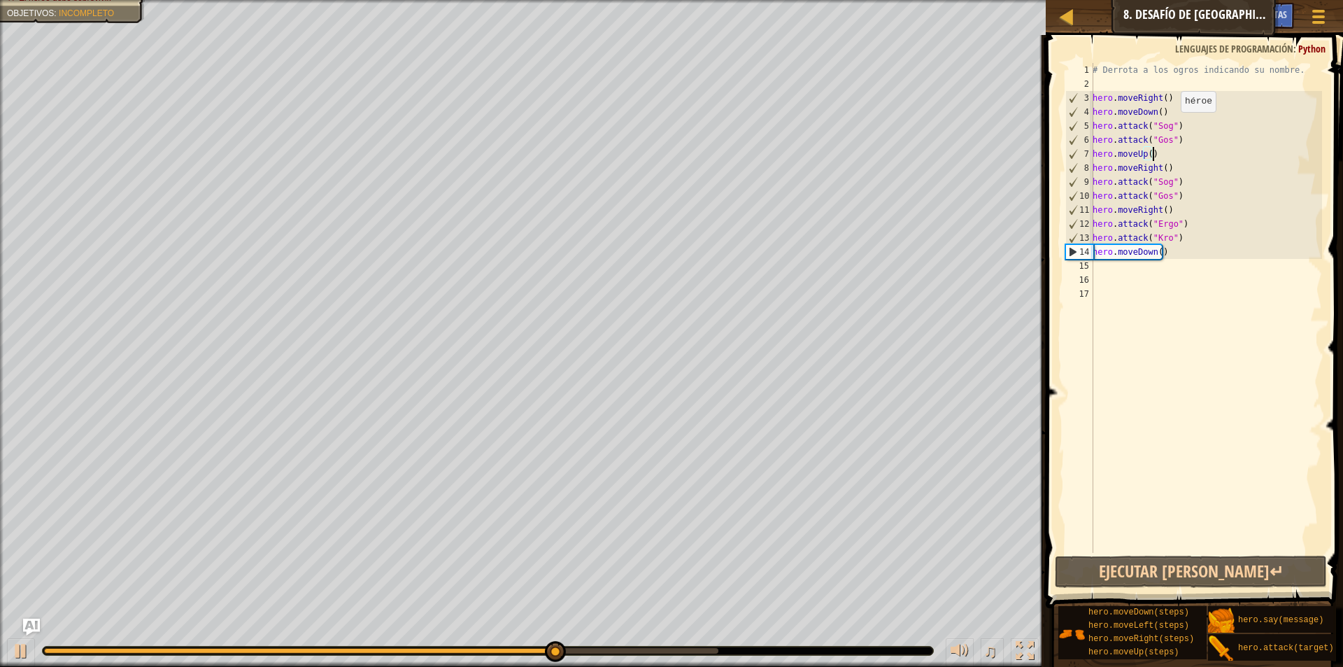
click at [1173, 126] on div "# Derrota a los ogros indicando su nombre. hero . moveRight ( ) hero . moveDown…" at bounding box center [1206, 322] width 232 height 518
click at [1176, 124] on div "# Derrota a los ogros indicando su nombre. hero . moveRight ( ) hero . moveDown…" at bounding box center [1206, 322] width 232 height 518
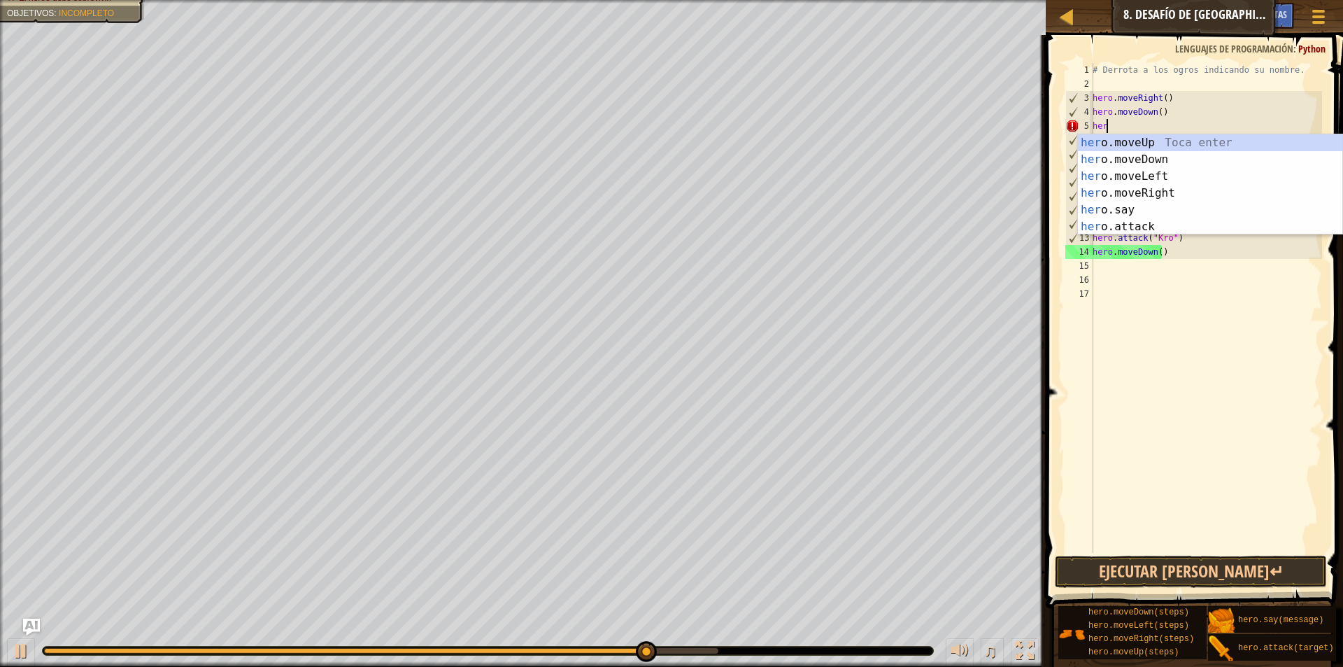
type textarea "h"
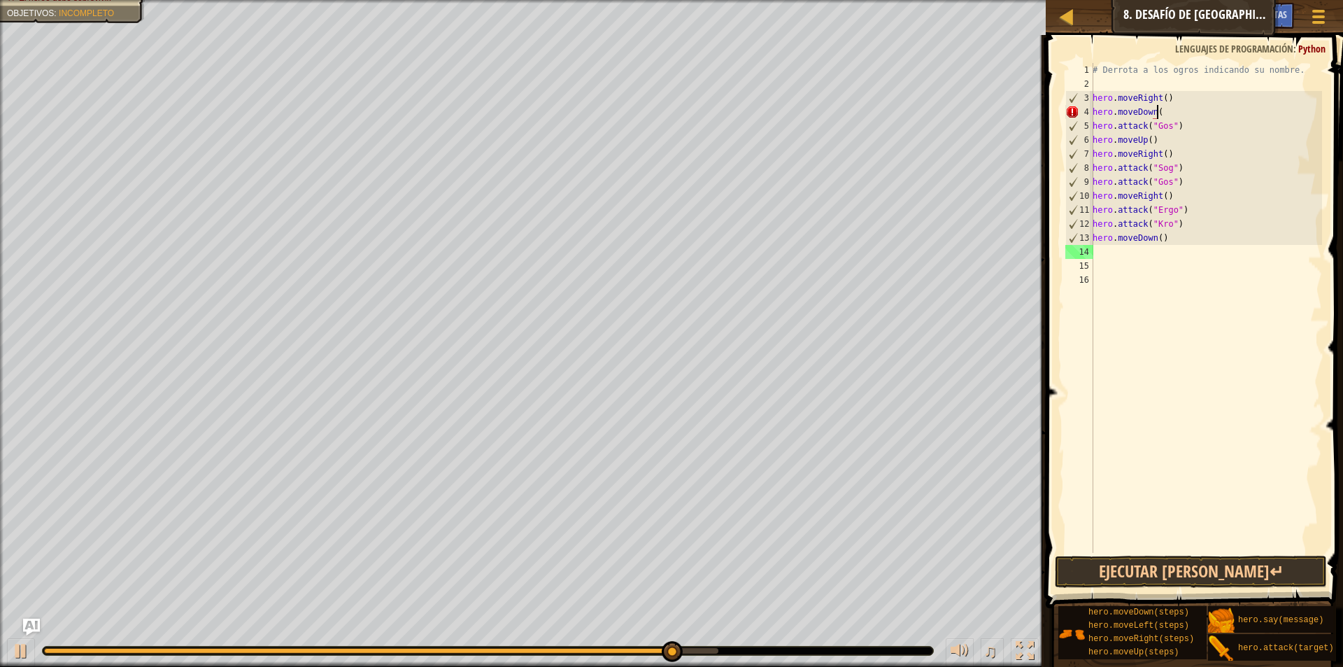
click at [1178, 124] on div "# Derrota a los ogros indicando su nombre. hero . moveRight ( ) hero . moveDown…" at bounding box center [1206, 322] width 232 height 518
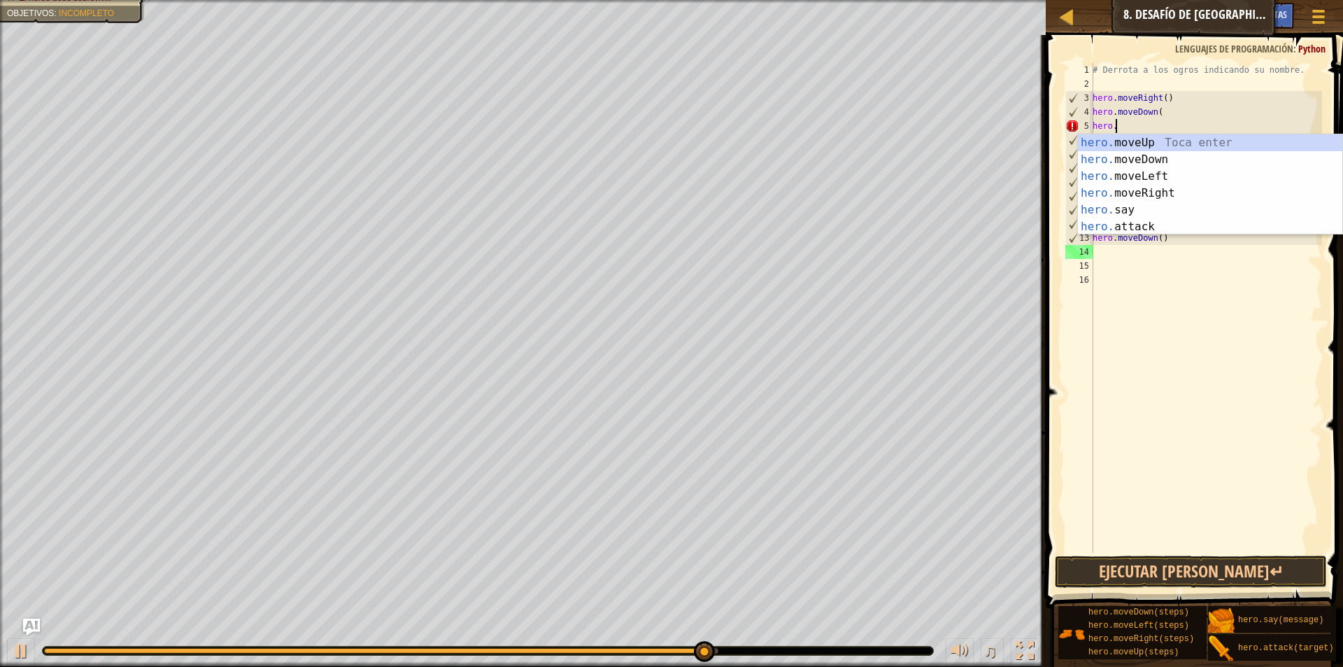
type textarea "h"
type textarea "hero.moveDow"
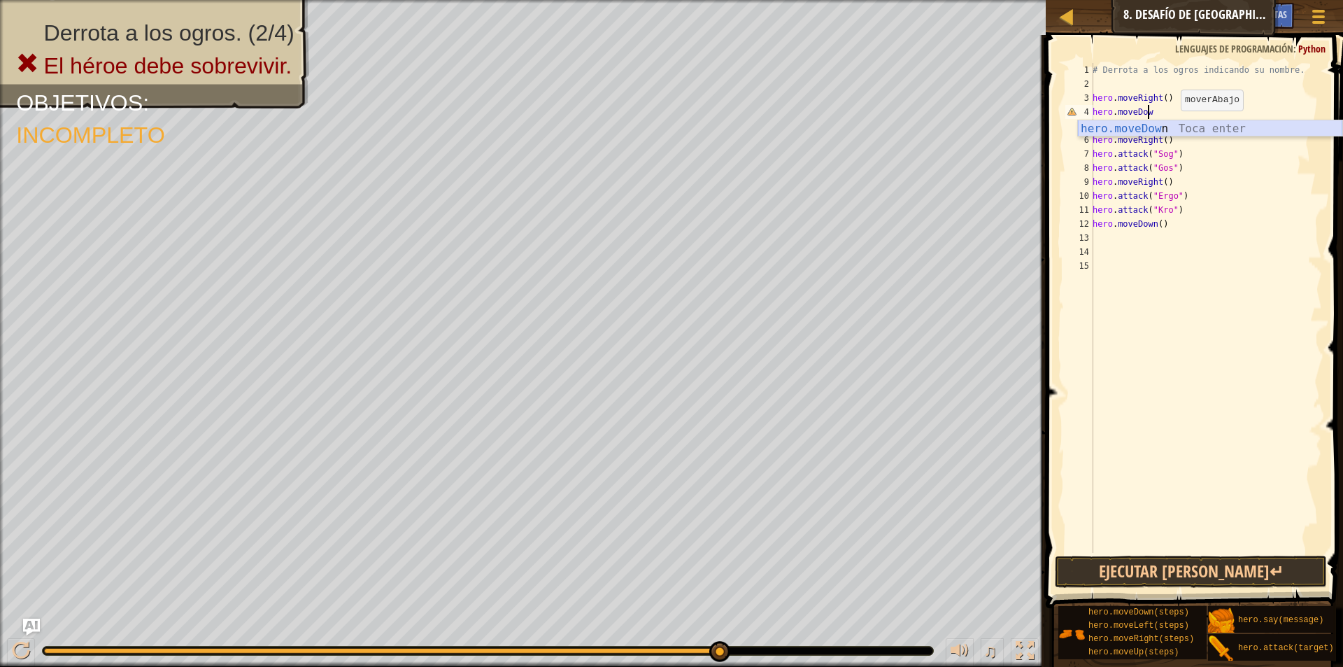
click at [1174, 124] on div "hero.moveDow n Toca enter" at bounding box center [1210, 145] width 264 height 50
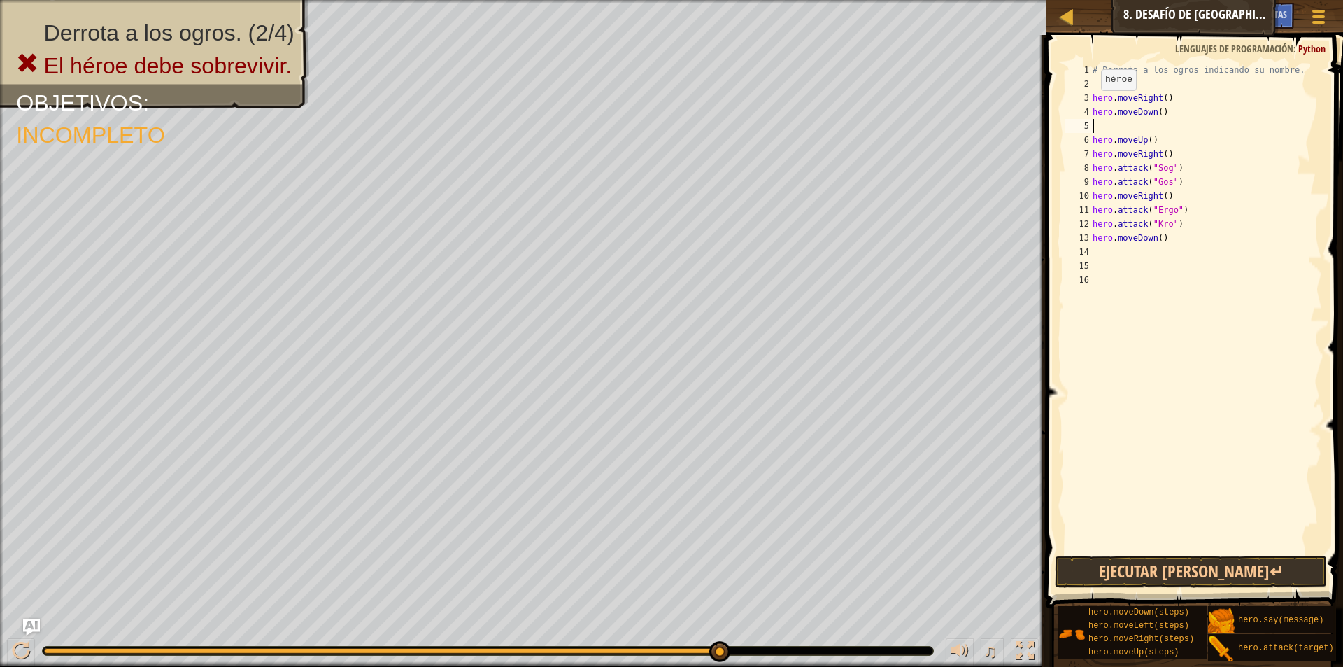
click at [1092, 108] on div "4" at bounding box center [1079, 112] width 28 height 14
click at [1093, 111] on div "# Derrota a los ogros indicando su nombre. hero . moveRight ( ) hero . moveDown…" at bounding box center [1206, 322] width 232 height 518
click at [1239, 91] on div "# Derrota a los ogros indicando su nombre. hero . moveRight ( ) hero . moveDown…" at bounding box center [1206, 322] width 232 height 518
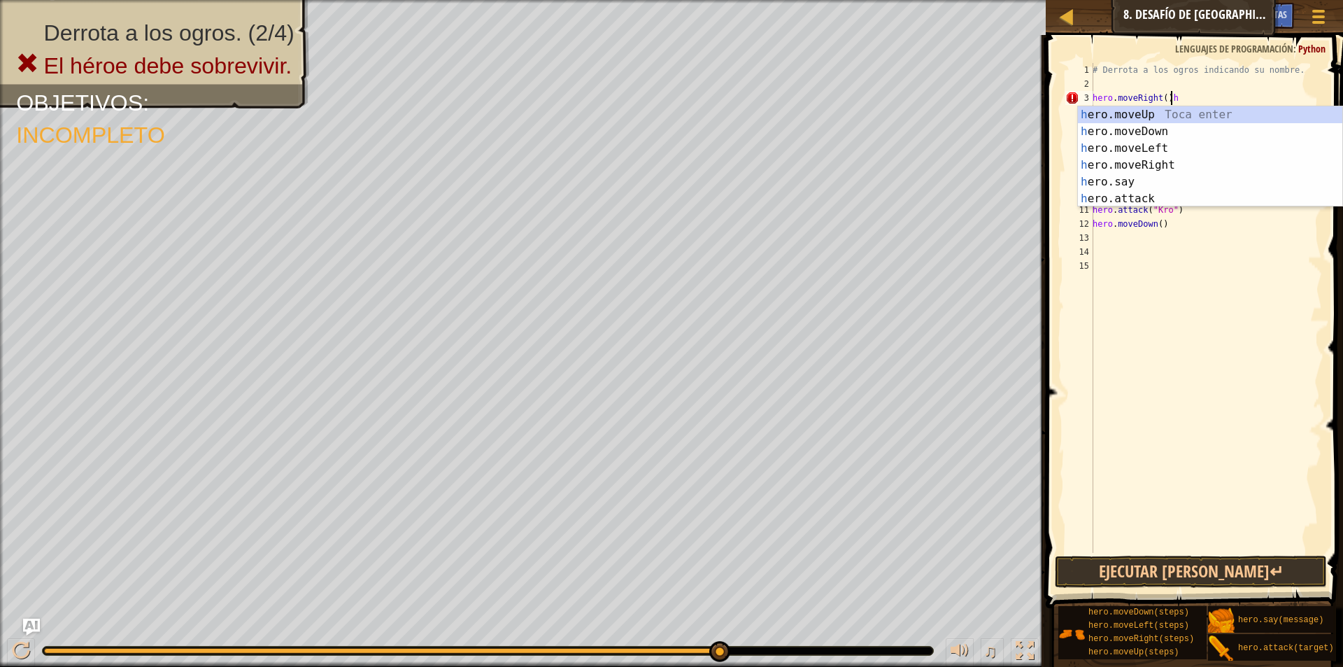
type textarea "hero.moveRight()"
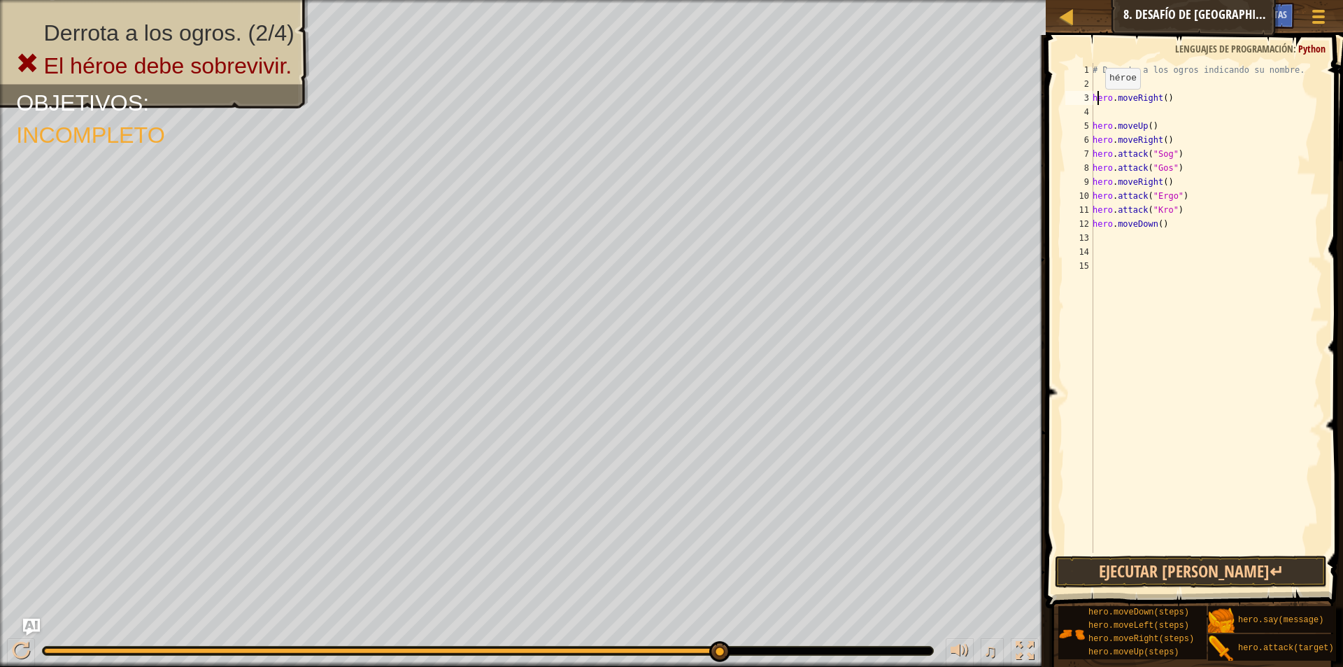
click at [1098, 103] on div "# Derrota a los ogros indicando su nombre. hero . moveRight ( ) hero . moveUp (…" at bounding box center [1206, 322] width 232 height 518
click at [1095, 106] on div "# Derrota a los ogros indicando su nombre. hero . moveRight ( ) hero . moveUp (…" at bounding box center [1206, 322] width 232 height 518
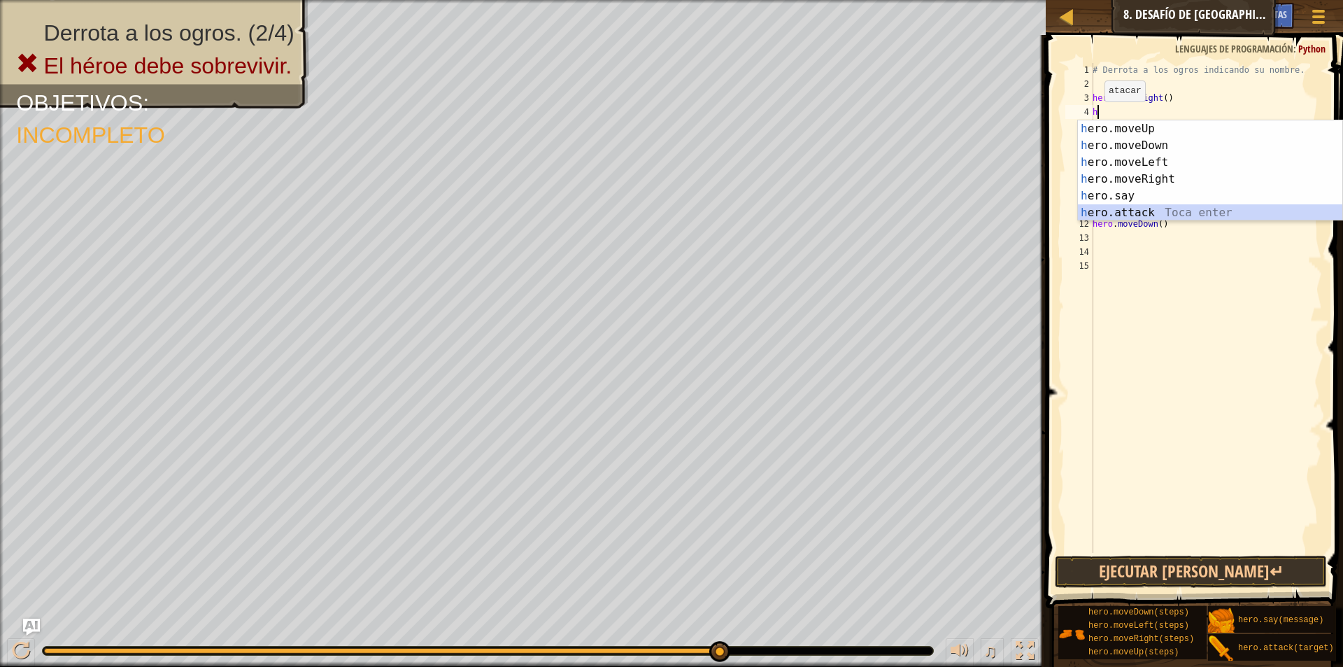
click at [1165, 205] on div "h ero.moveUp Toca enter h ero.moveDown Toca enter h ero.moveLeft Toca enter h e…" at bounding box center [1210, 187] width 264 height 134
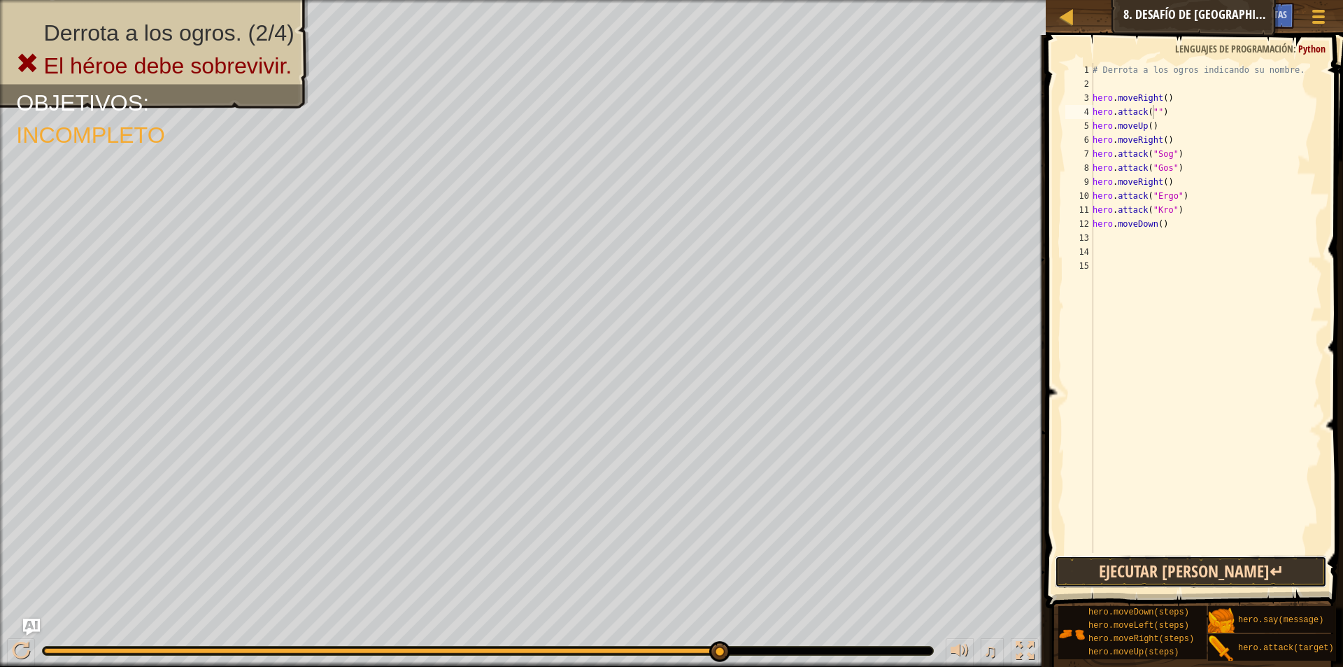
click at [1156, 566] on button "Ejecutar [PERSON_NAME]↵" at bounding box center [1191, 571] width 272 height 32
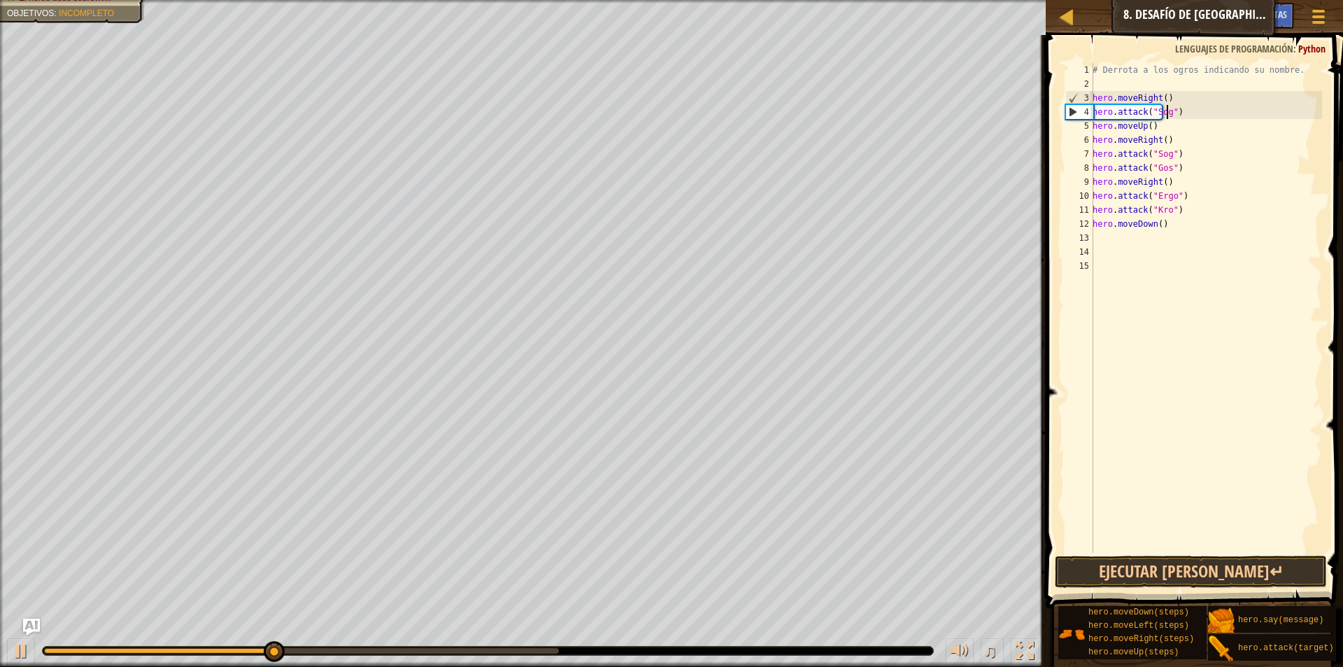
scroll to position [6, 6]
click at [1093, 126] on div "# Derrota a los ogros indicando su nombre. hero . moveRight ( ) hero . attack (…" at bounding box center [1206, 322] width 232 height 518
type textarea "hero.moveUp()"
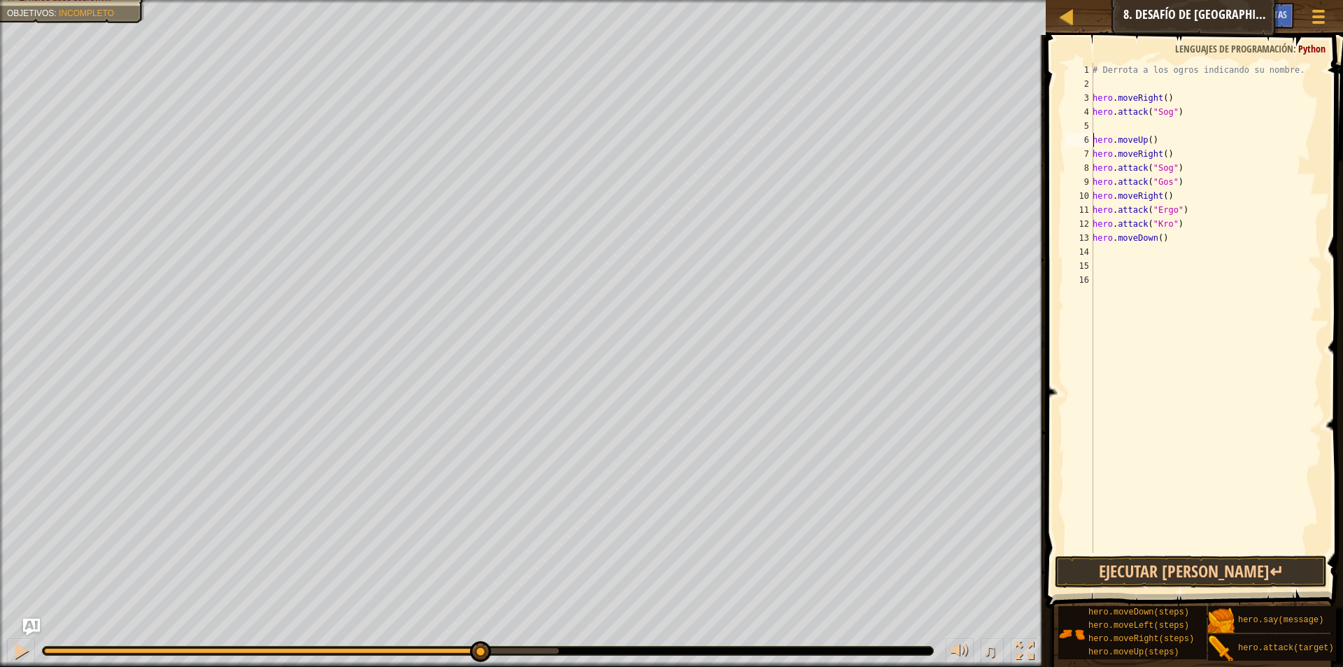
click at [1095, 127] on div "# Derrota a los ogros indicando su nombre. hero . moveRight ( ) hero . attack (…" at bounding box center [1206, 322] width 232 height 518
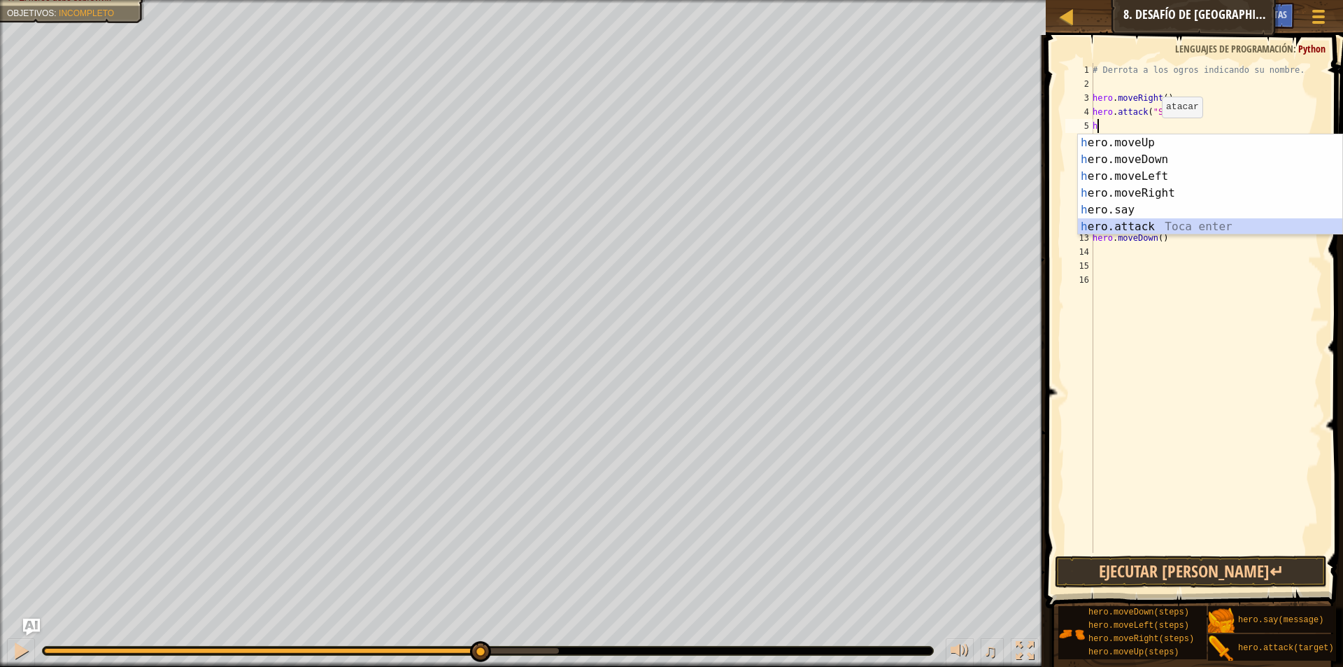
click at [1140, 220] on div "h ero.moveUp Toca enter h ero.moveDown Toca enter h ero.moveLeft Toca enter h e…" at bounding box center [1210, 201] width 264 height 134
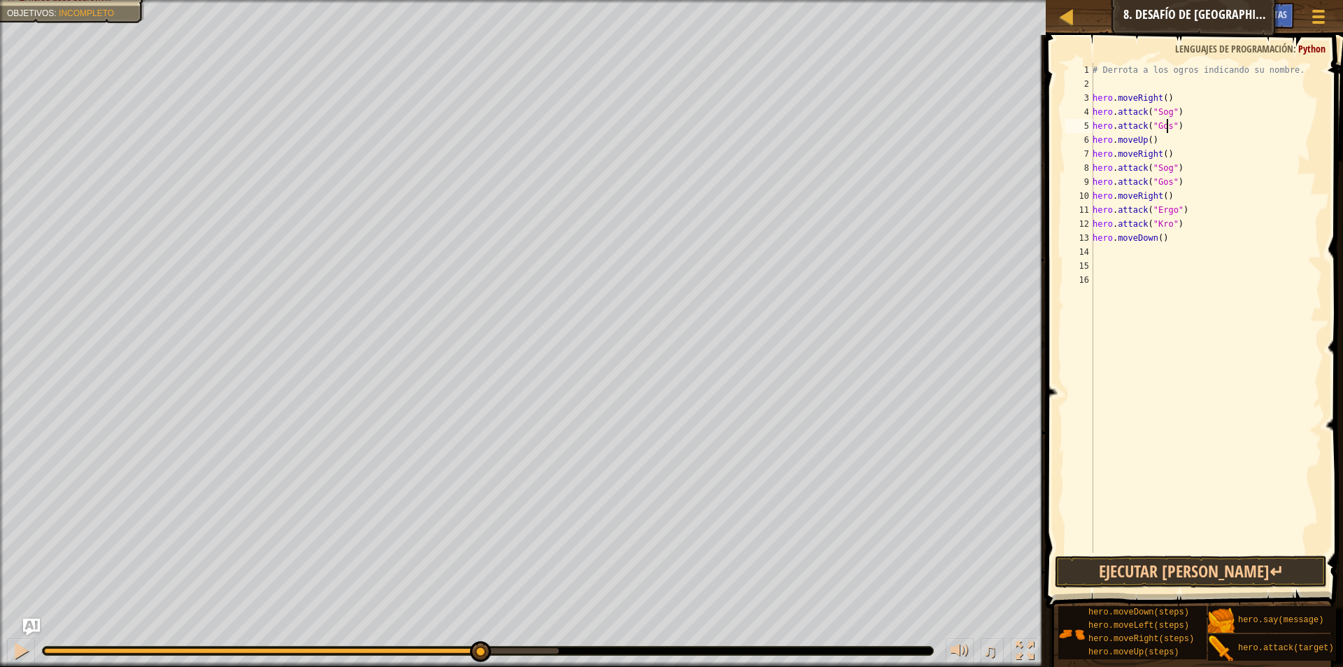
scroll to position [6, 6]
click at [1200, 571] on button "Ejecutar [PERSON_NAME]↵" at bounding box center [1191, 571] width 272 height 32
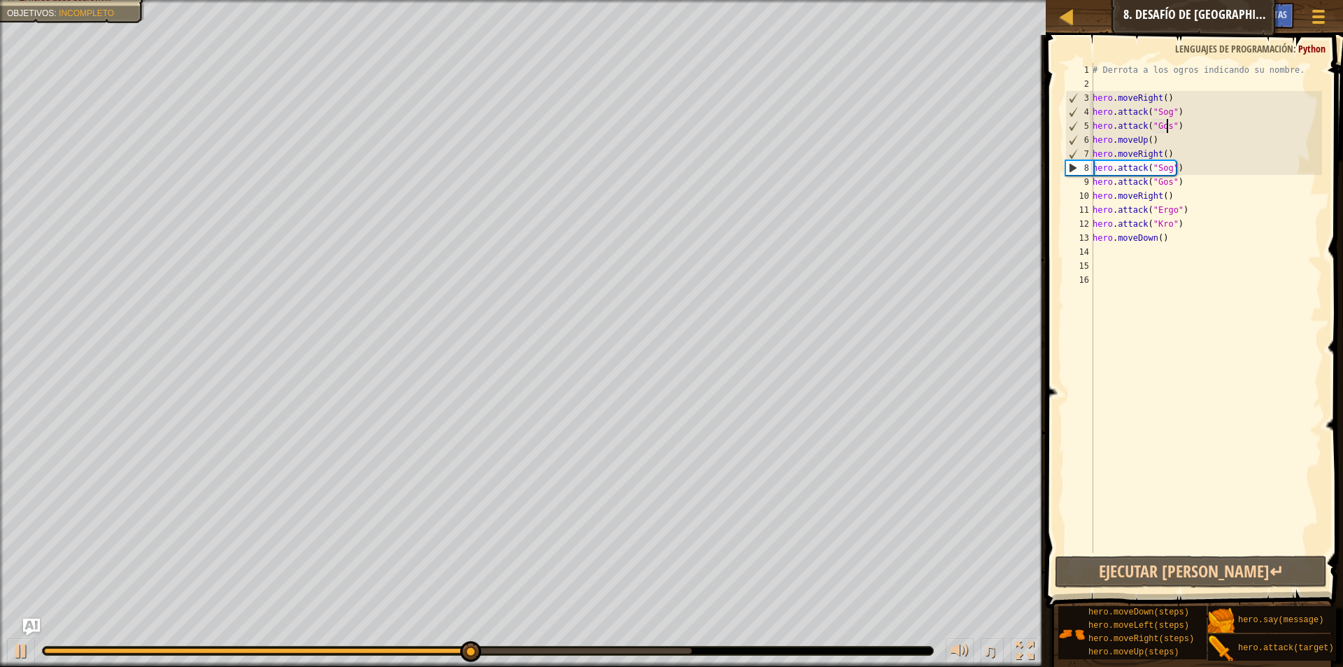
click at [1153, 142] on div "# Derrota a los ogros indicando su nombre. hero . moveRight ( ) hero . attack (…" at bounding box center [1206, 322] width 232 height 518
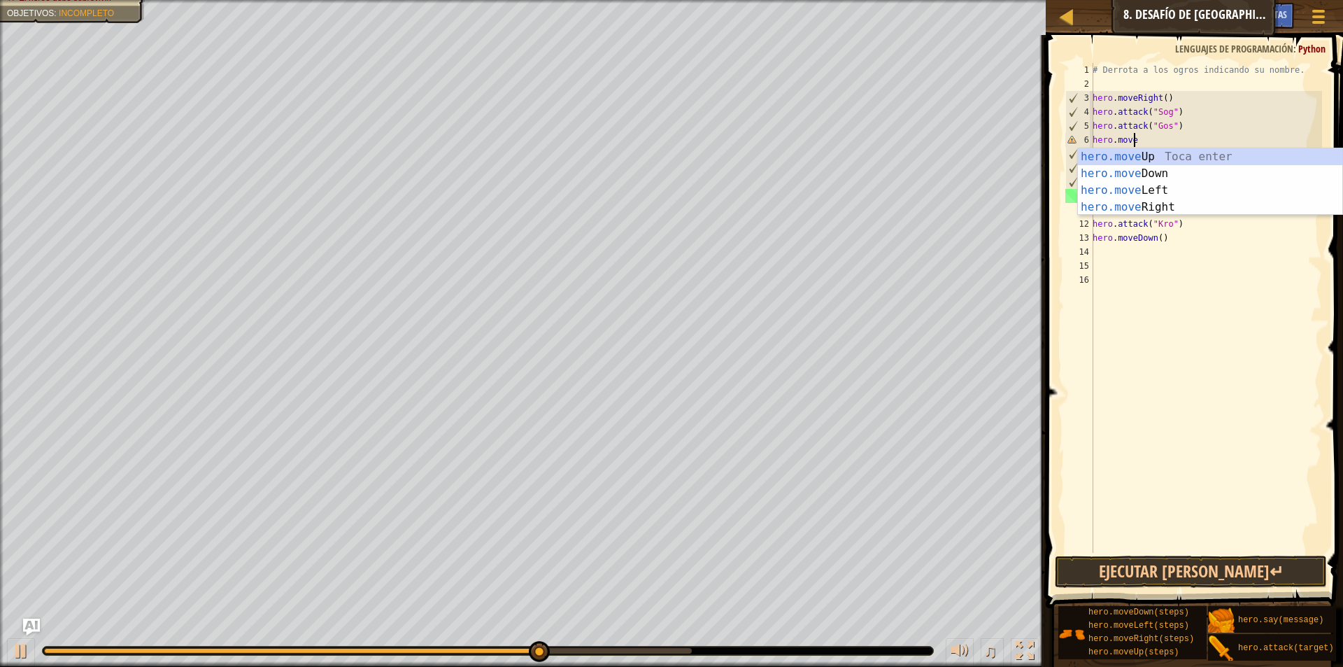
type textarea "hero.mov"
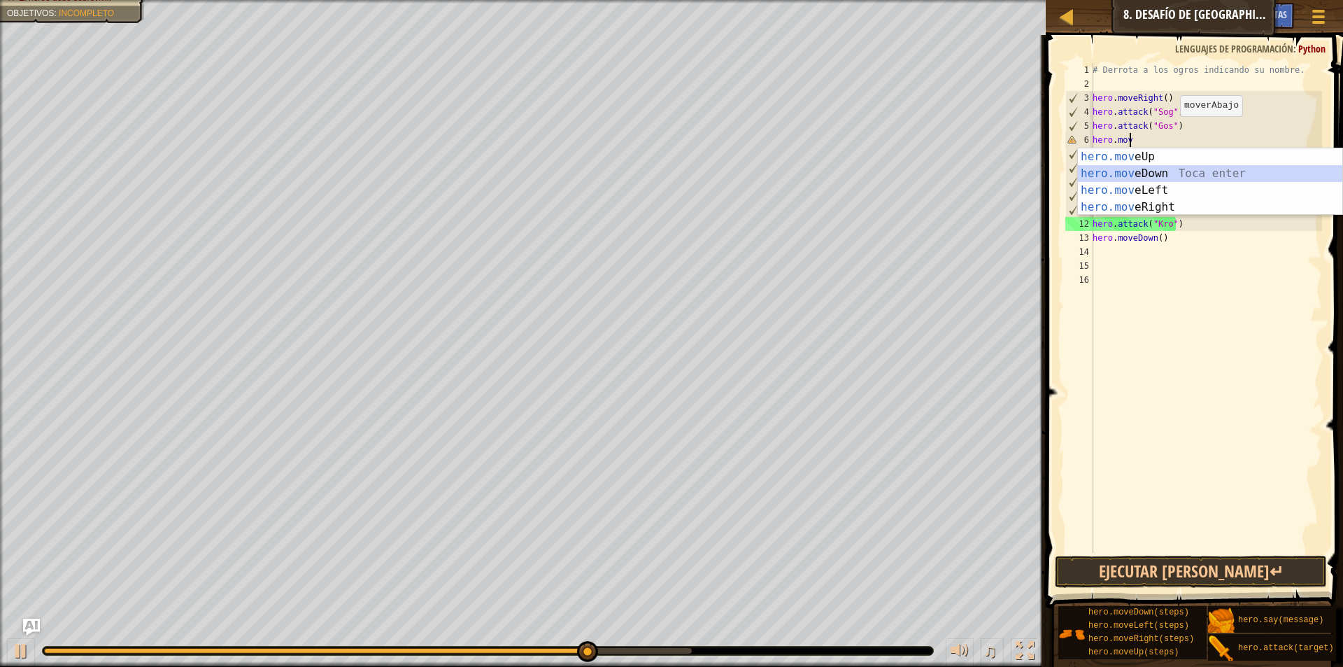
click at [1172, 169] on div "hero.mov eUp Toca enter hero.mov eDown Toca enter hero.mov eLeft Toca enter her…" at bounding box center [1210, 198] width 264 height 101
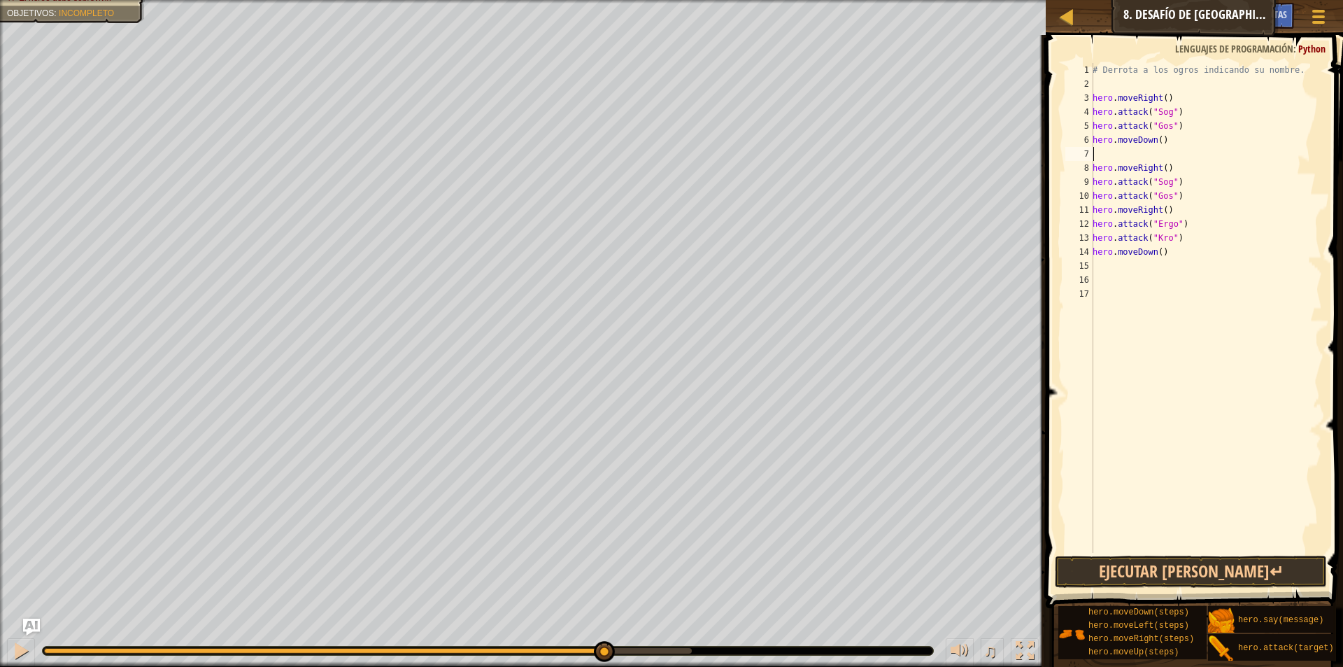
type textarea "h"
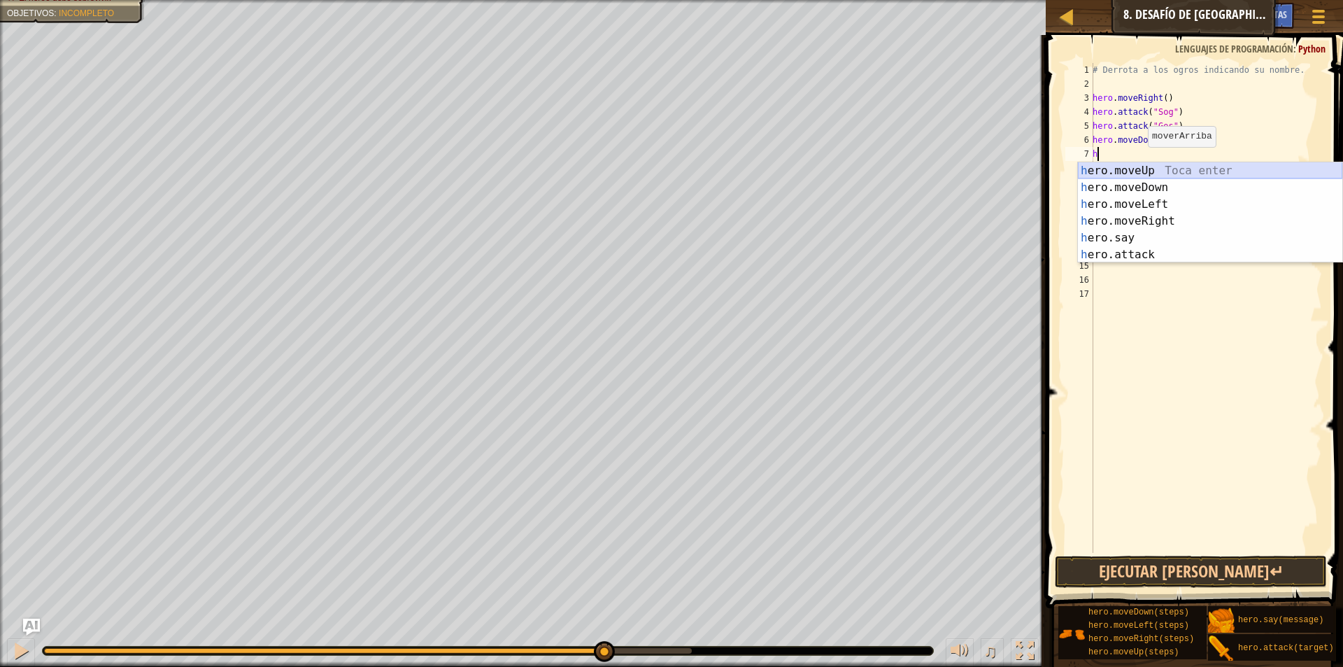
click at [1162, 170] on div "h ero.moveUp Toca enter h ero.moveDown Toca enter h ero.moveLeft Toca enter h e…" at bounding box center [1210, 229] width 264 height 134
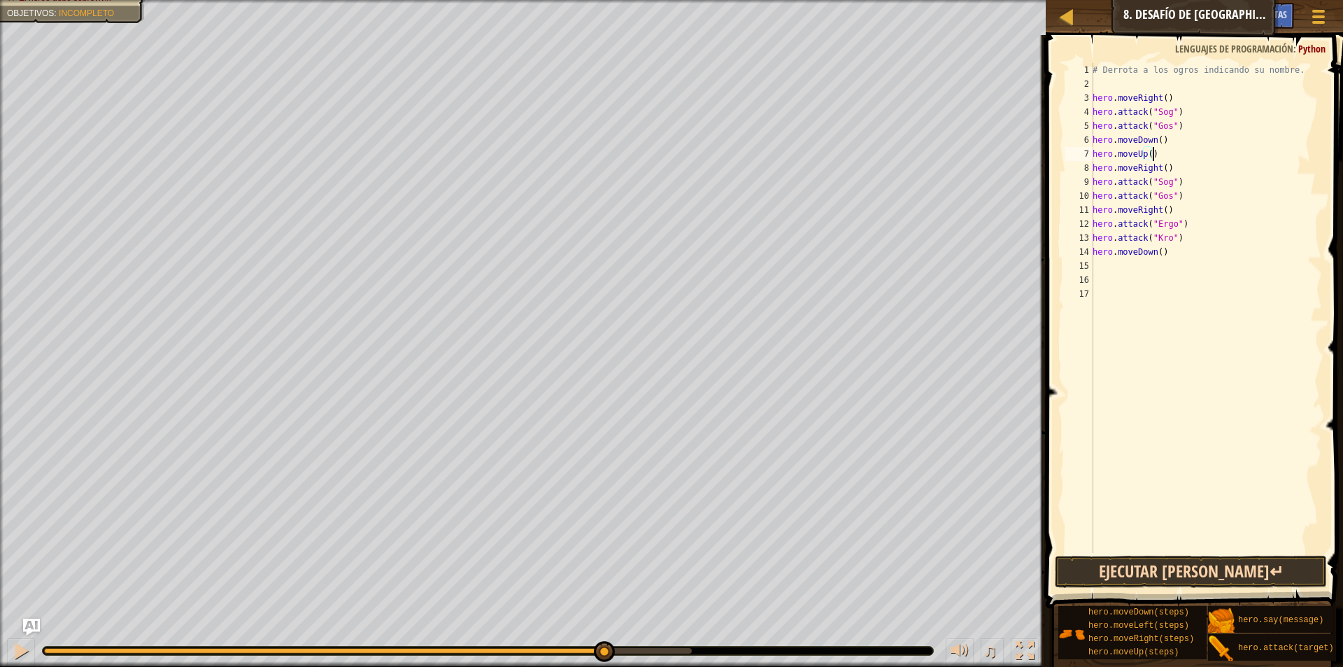
type textarea "hero.moveUp()"
click at [1083, 572] on button "Ejecutar [PERSON_NAME]↵" at bounding box center [1191, 571] width 272 height 32
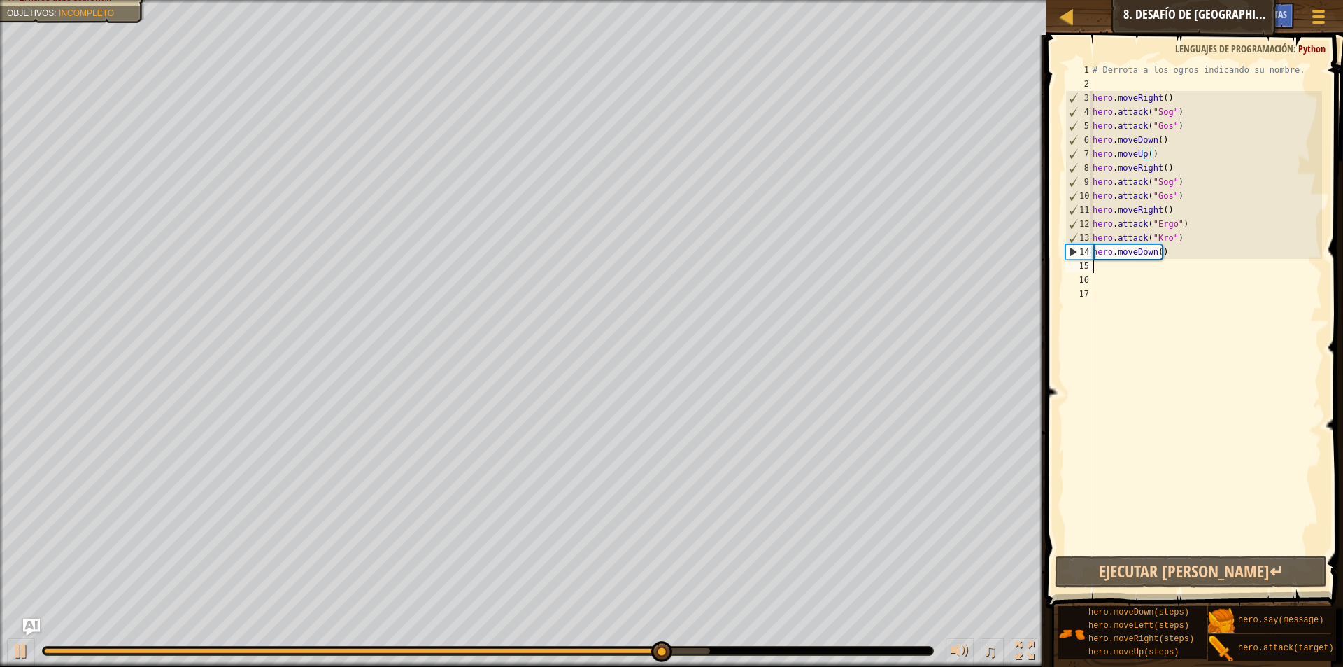
click at [1094, 269] on div "# Derrota a los ogros indicando su nombre. hero . moveRight ( ) hero . attack (…" at bounding box center [1206, 322] width 232 height 518
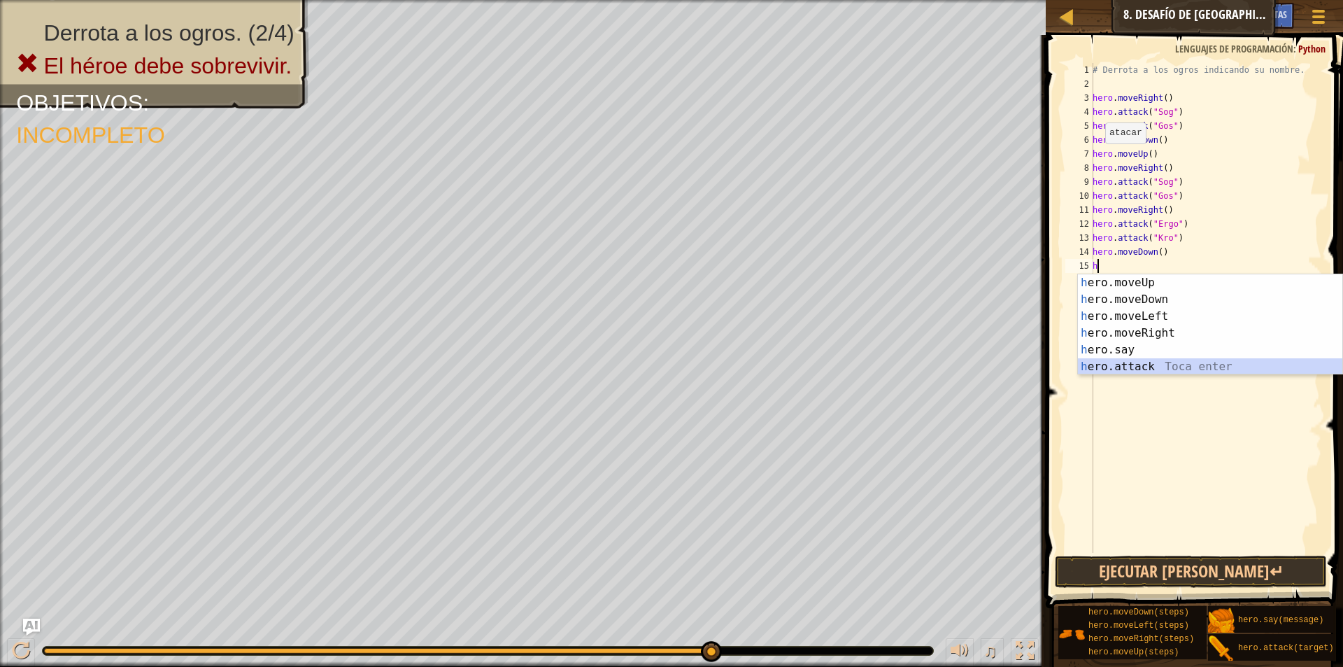
click at [1141, 364] on div "h ero.moveUp Toca enter h ero.moveDown Toca enter h ero.moveLeft Toca enter h e…" at bounding box center [1210, 341] width 264 height 134
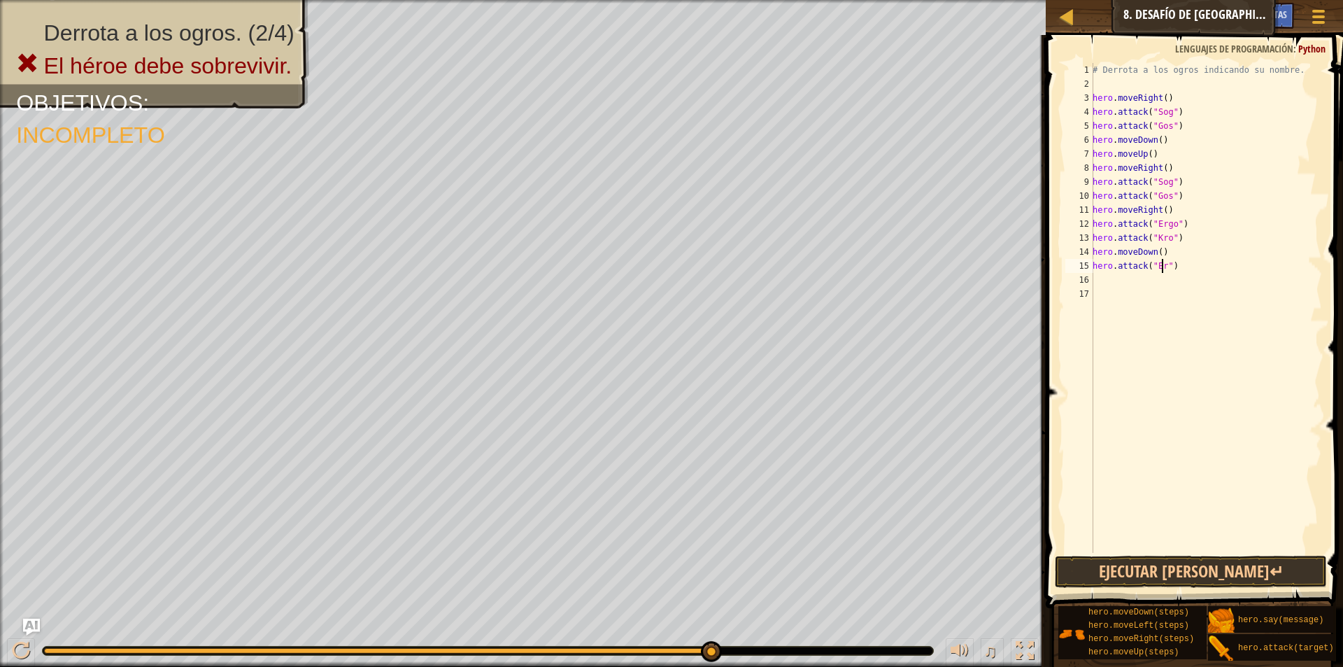
scroll to position [6, 6]
type textarea "hero.attack("Ergo")"
click at [1105, 279] on div "# Derrota a los ogros indicando su nombre. hero . moveRight ( ) hero . attack (…" at bounding box center [1206, 322] width 232 height 518
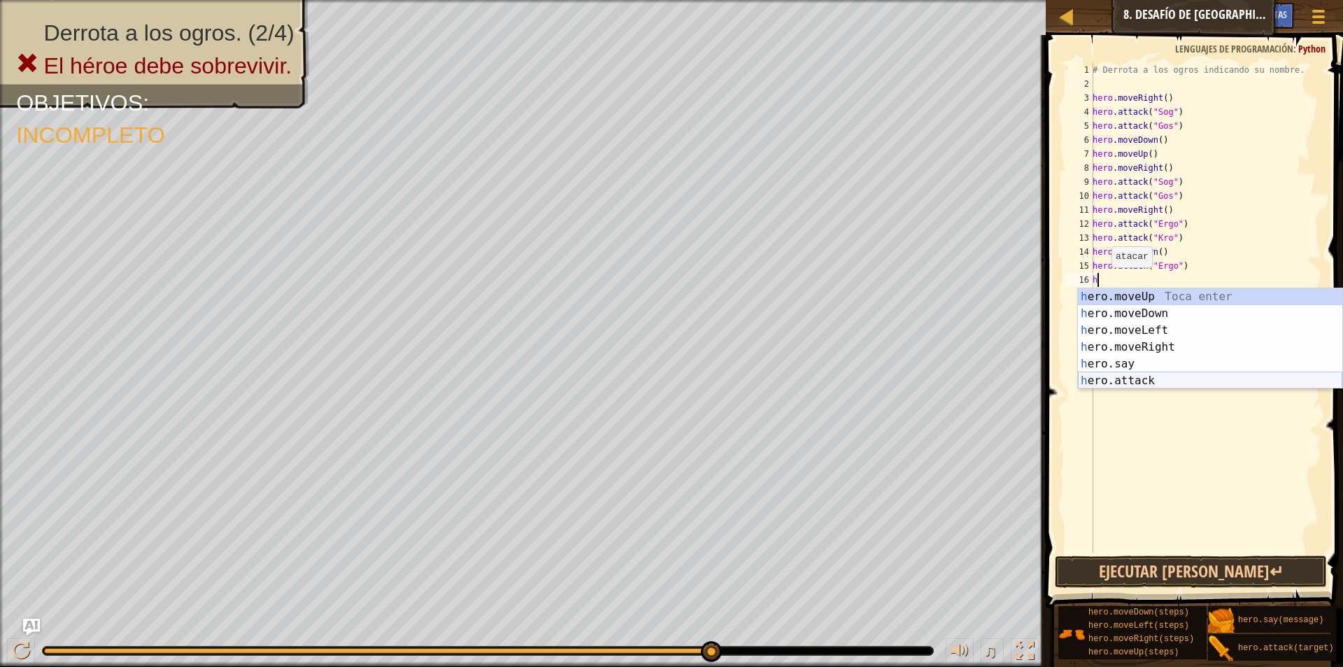
click at [1156, 374] on div "h ero.moveUp Toca enter h ero.moveDown Toca enter h ero.moveLeft Toca enter h e…" at bounding box center [1210, 355] width 264 height 134
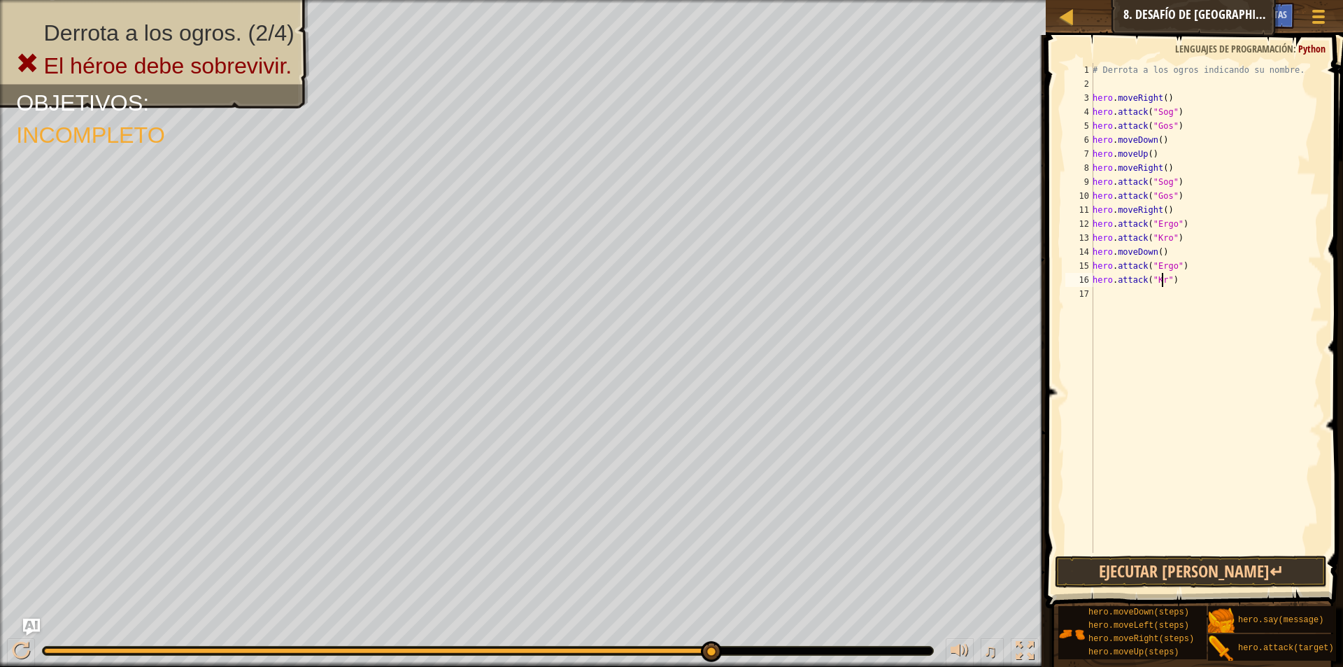
scroll to position [6, 6]
type textarea "hero.attack("Kro")"
click at [1188, 574] on button "Ejecutar [PERSON_NAME]↵" at bounding box center [1191, 571] width 272 height 32
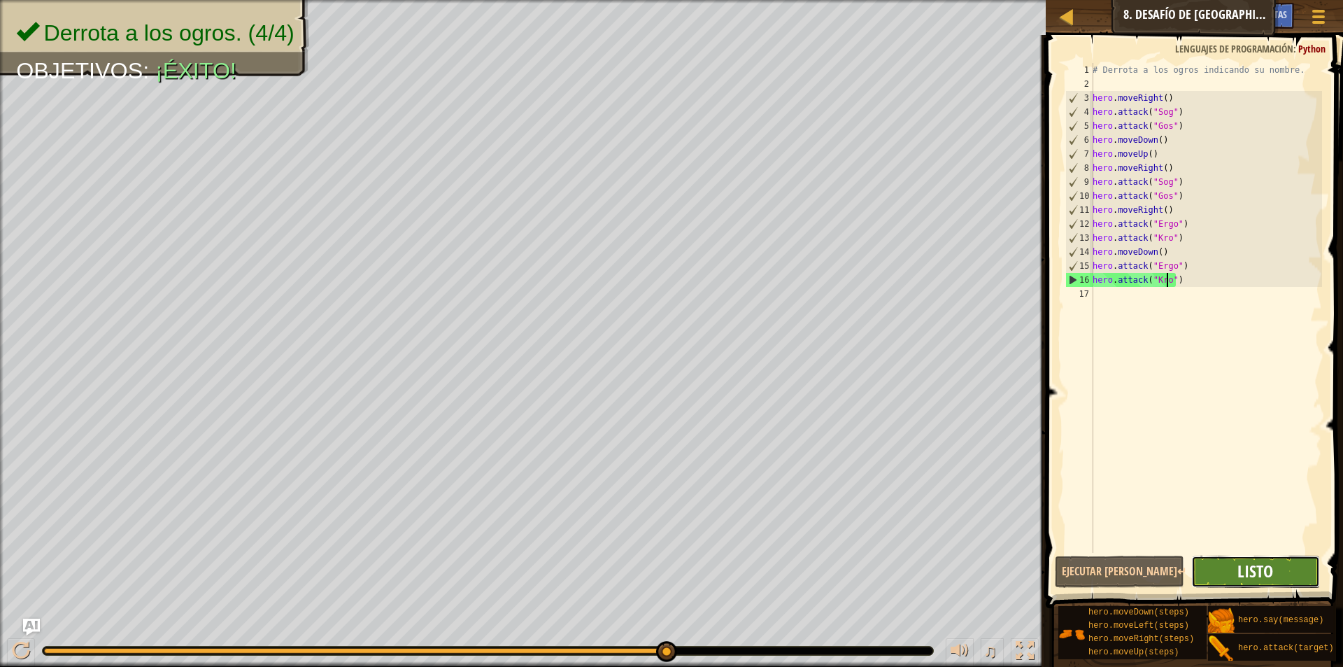
click at [1249, 572] on span "Listo" at bounding box center [1255, 571] width 36 height 22
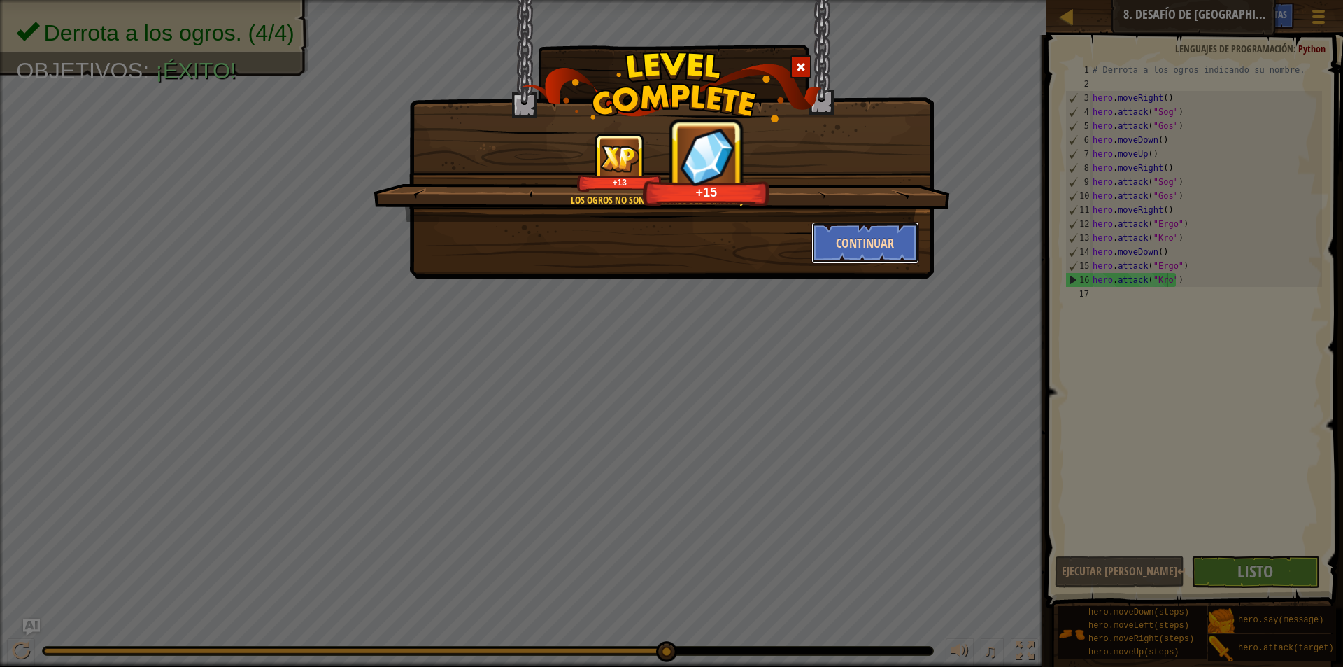
click at [833, 240] on button "Continuar" at bounding box center [865, 243] width 108 height 42
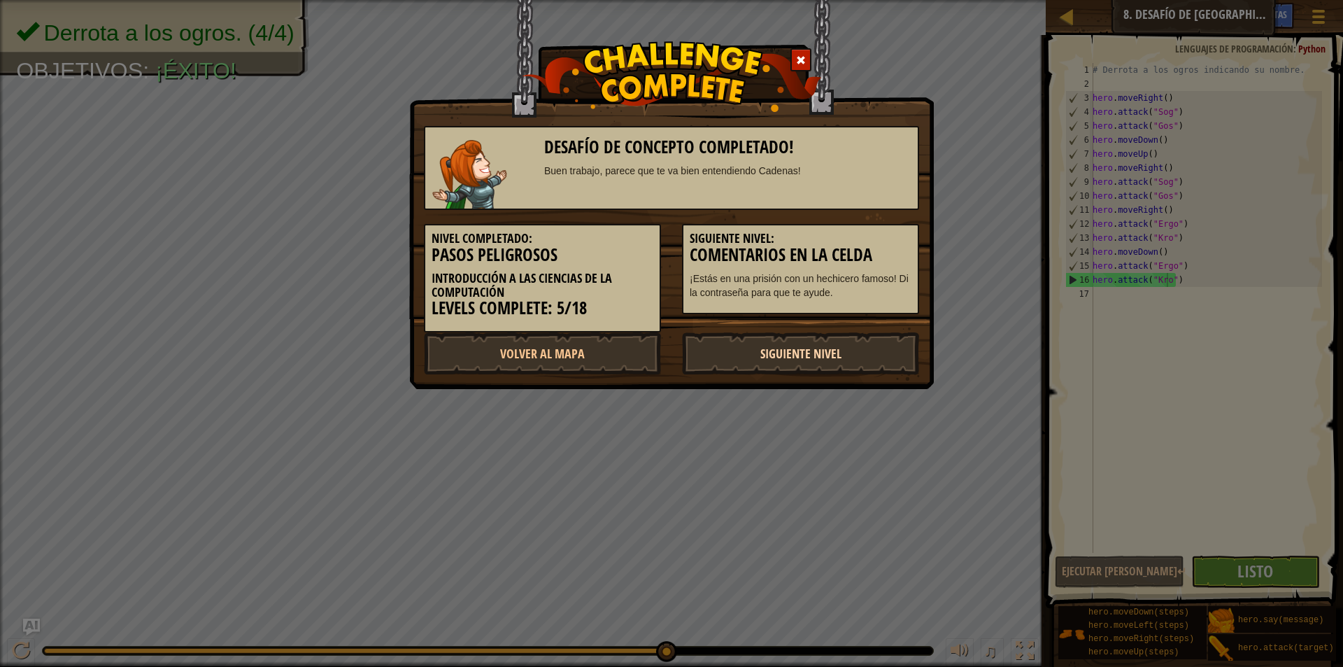
click at [797, 346] on link "Siguiente Nivel" at bounding box center [800, 353] width 237 height 42
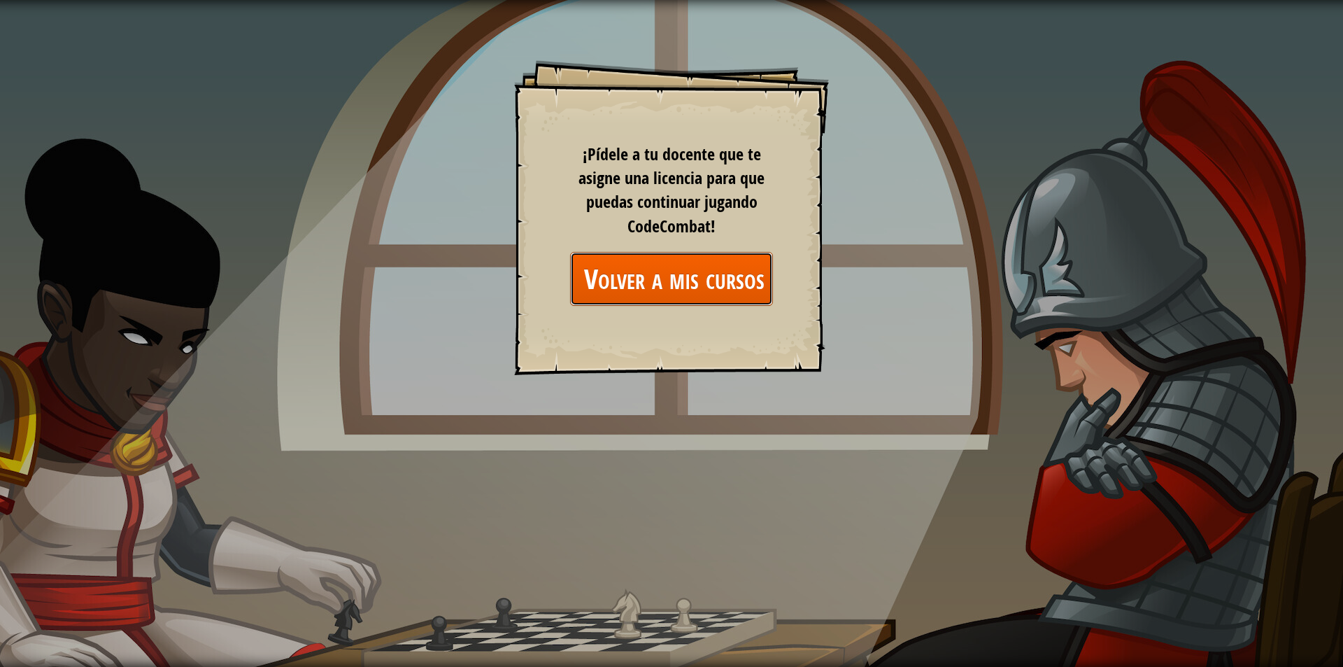
click at [696, 283] on link "Volver a mis cursos" at bounding box center [671, 279] width 203 height 54
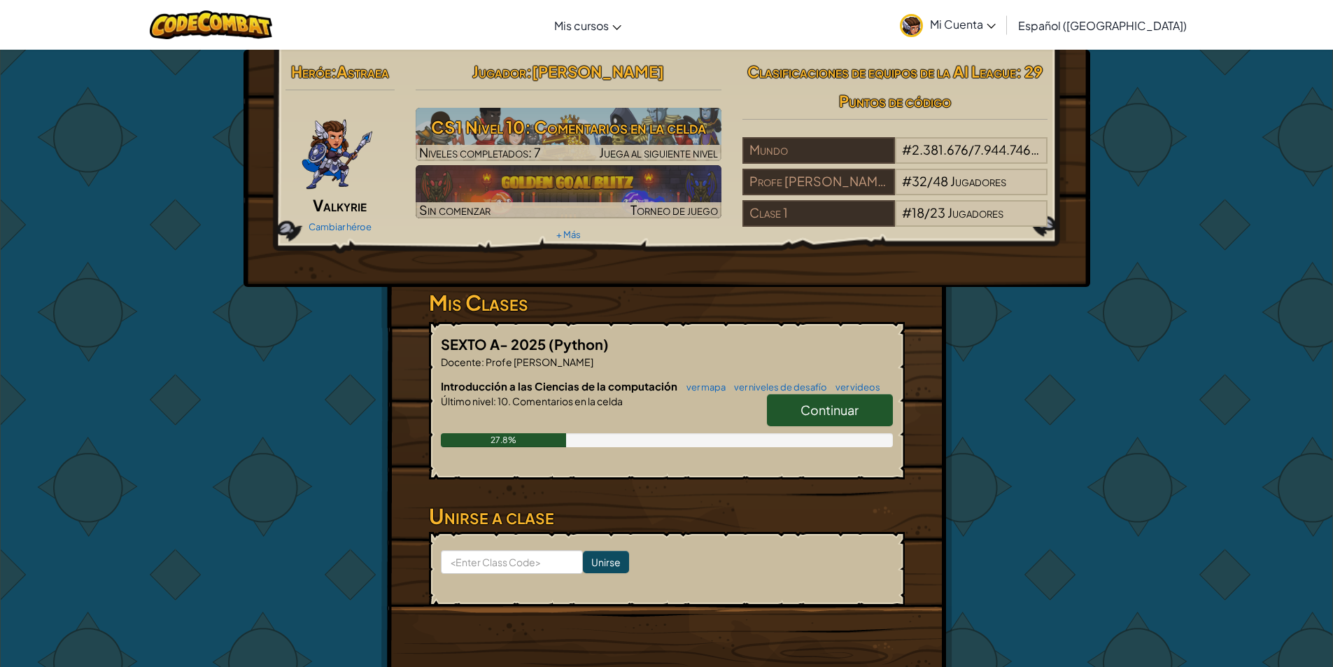
click at [788, 404] on link "Continuar" at bounding box center [830, 410] width 126 height 32
select select "es-419"
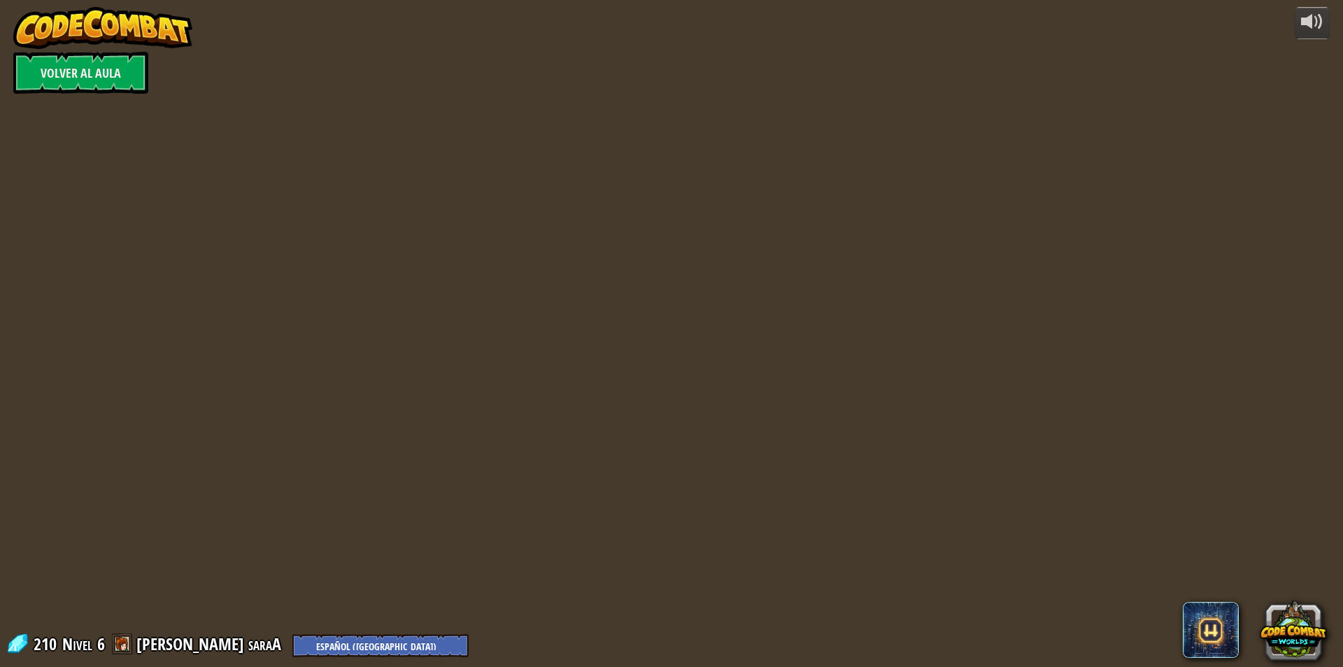
select select "es-419"
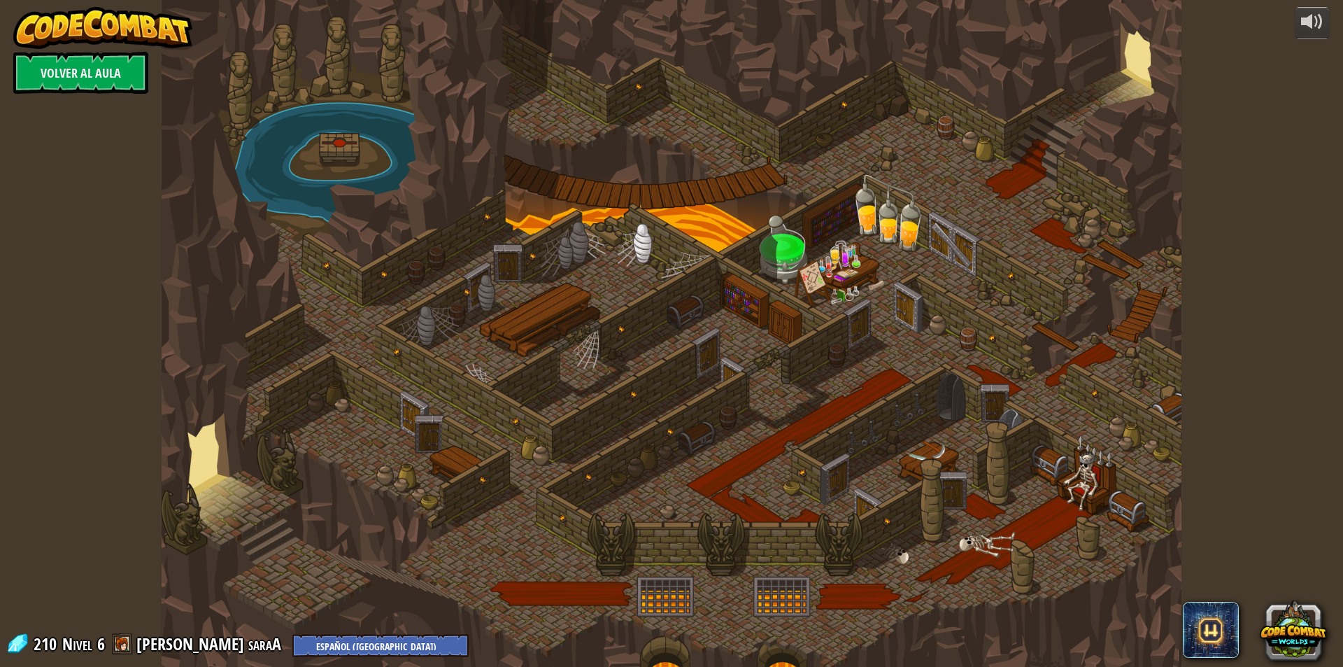
click at [724, 378] on div at bounding box center [672, 333] width 1020 height 667
select select "es-419"
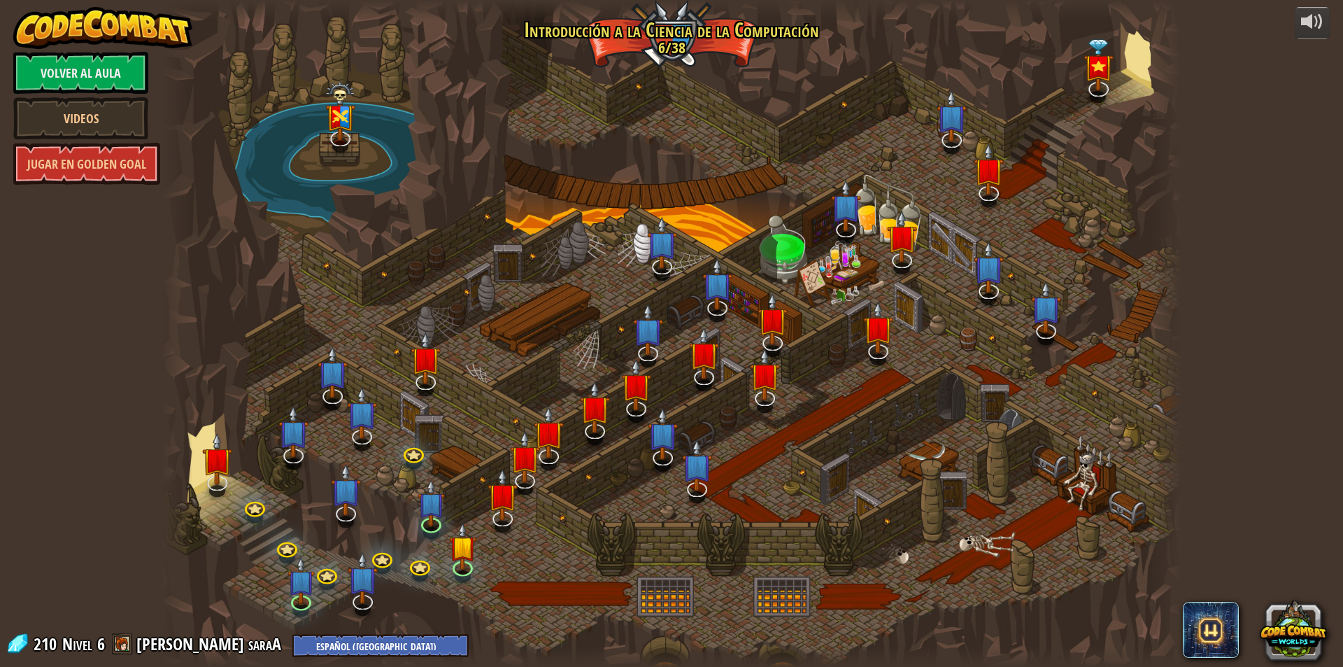
select select "es-419"
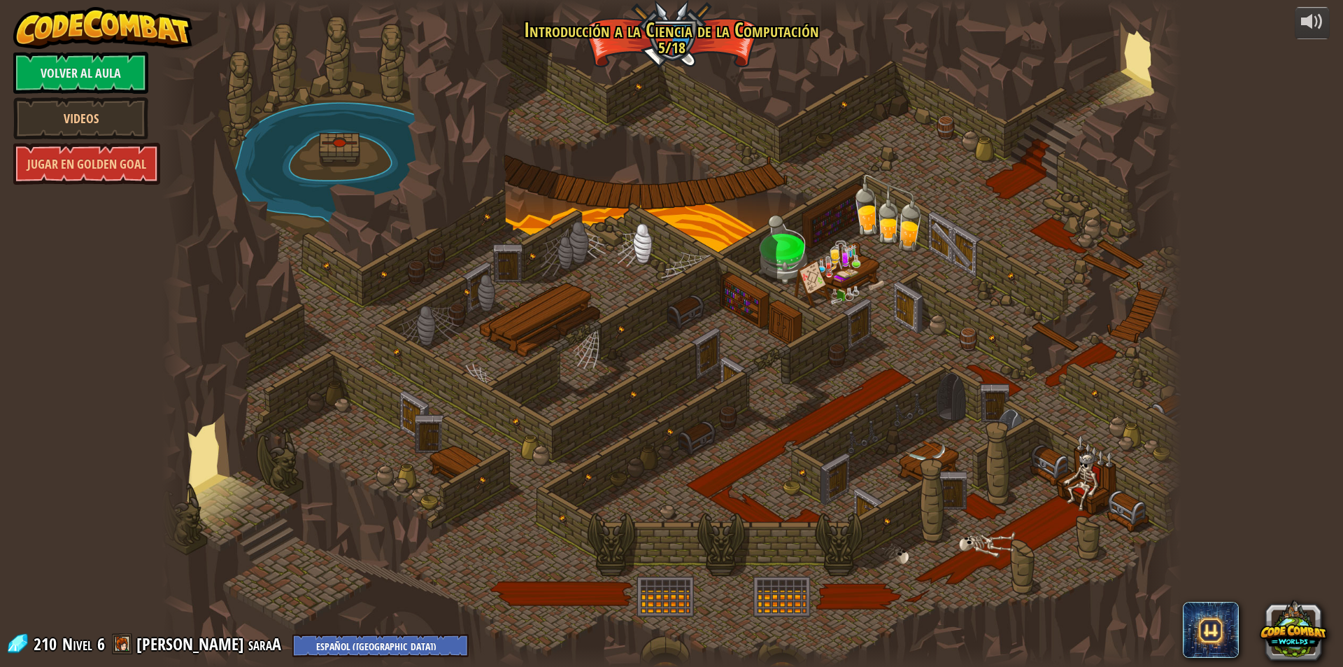
select select "es-419"
click at [724, 378] on div at bounding box center [672, 333] width 1020 height 667
select select "es-419"
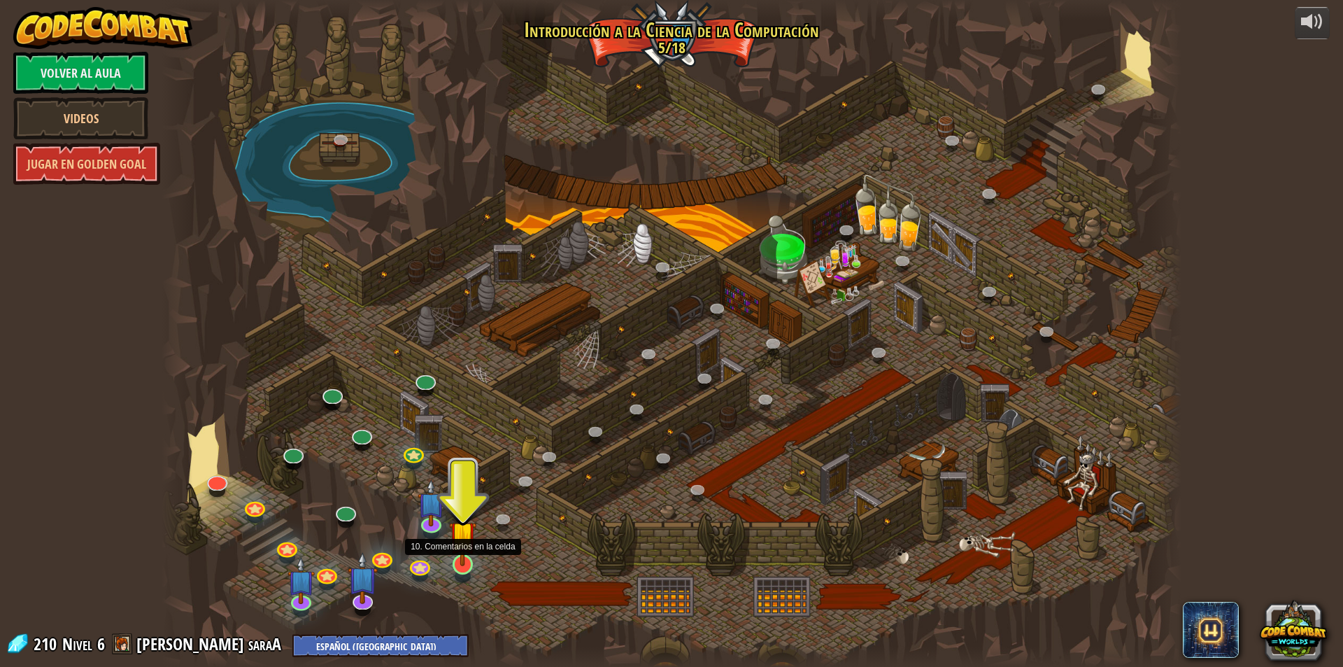
click at [464, 565] on img at bounding box center [462, 534] width 27 height 63
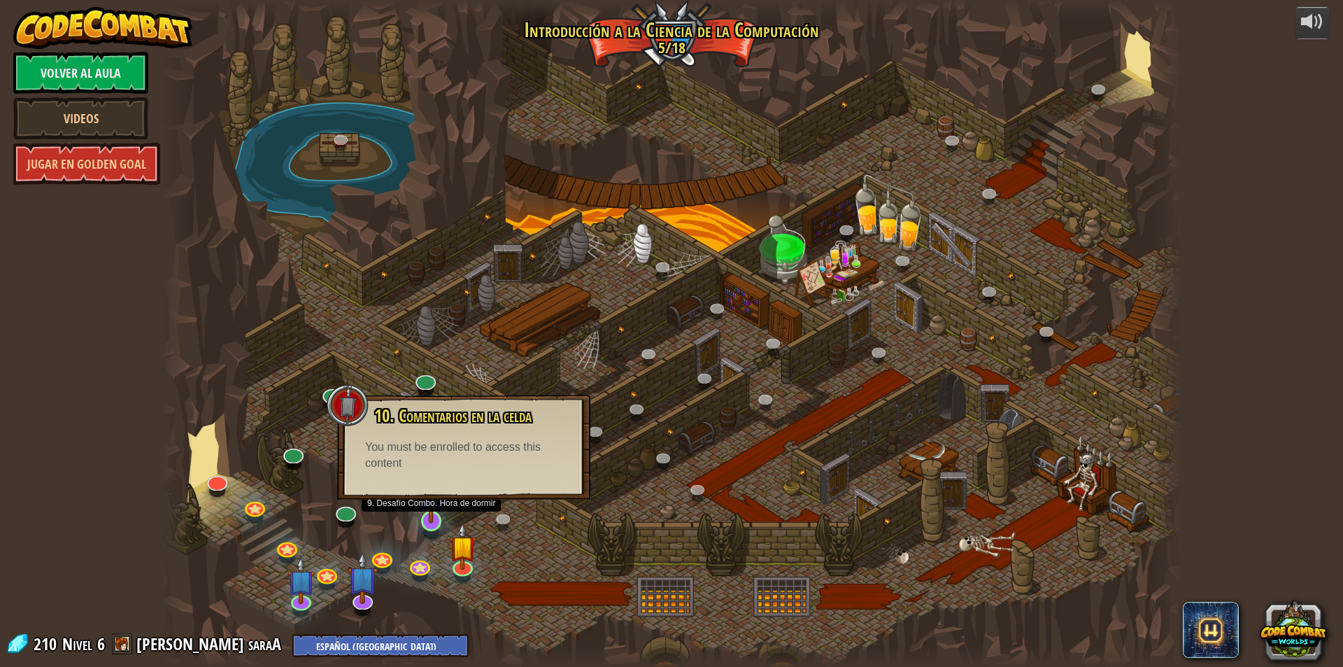
click at [435, 505] on img at bounding box center [431, 491] width 27 height 63
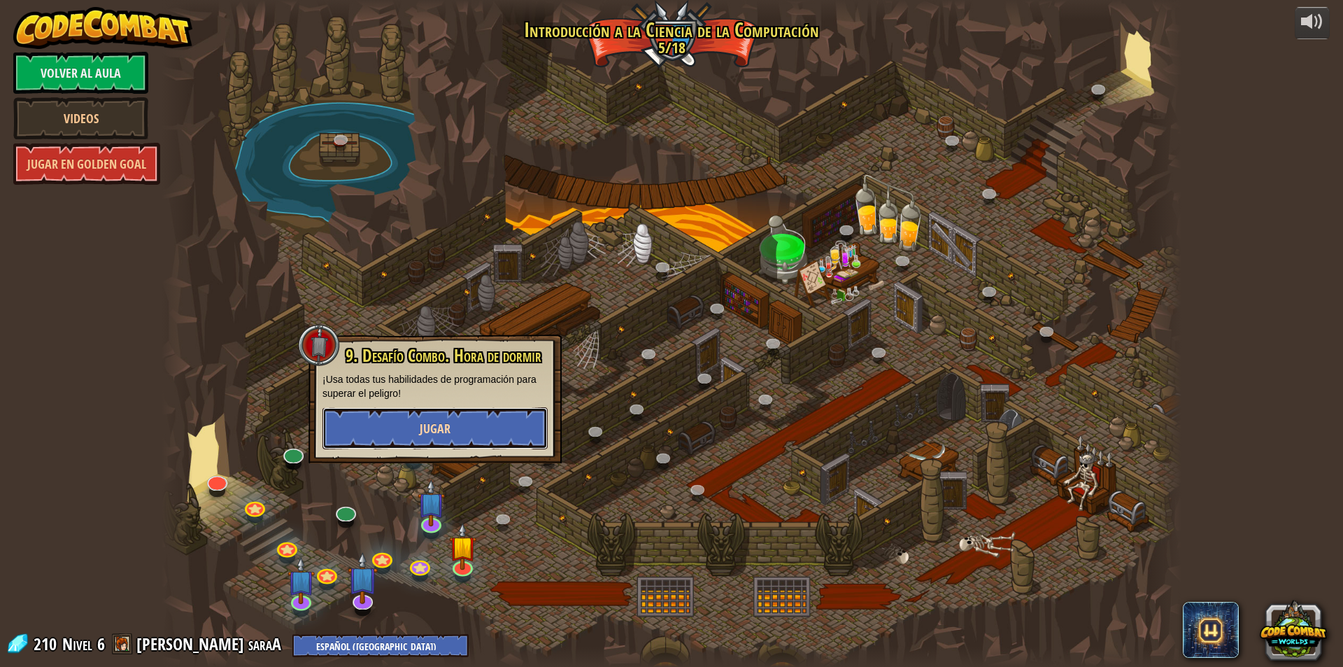
click at [436, 416] on button "Jugar" at bounding box center [434, 428] width 225 height 42
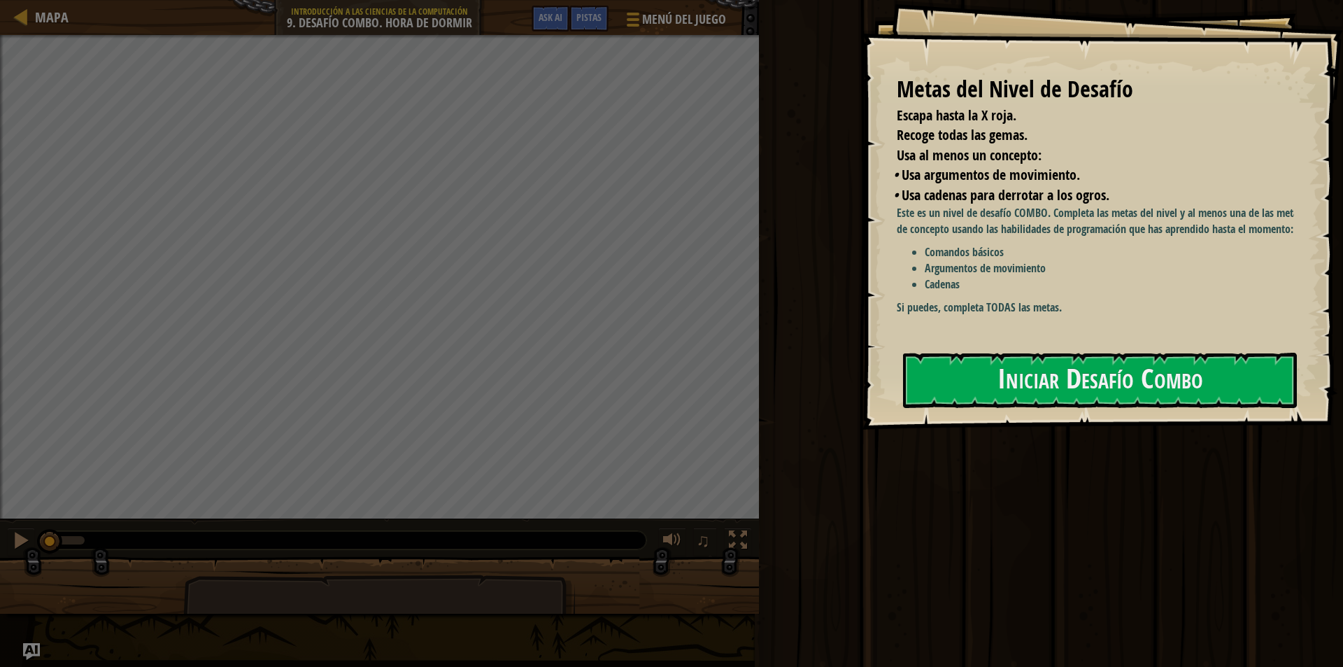
drag, startPoint x: 1196, startPoint y: 227, endPoint x: 1079, endPoint y: 282, distance: 129.6
click at [1123, 274] on div "Este es un nivel de desafío COMBO. Completa las metas del nivel y al menos una …" at bounding box center [1101, 260] width 408 height 110
click at [1154, 380] on button "Iniciar Desafío Combo" at bounding box center [1100, 380] width 394 height 55
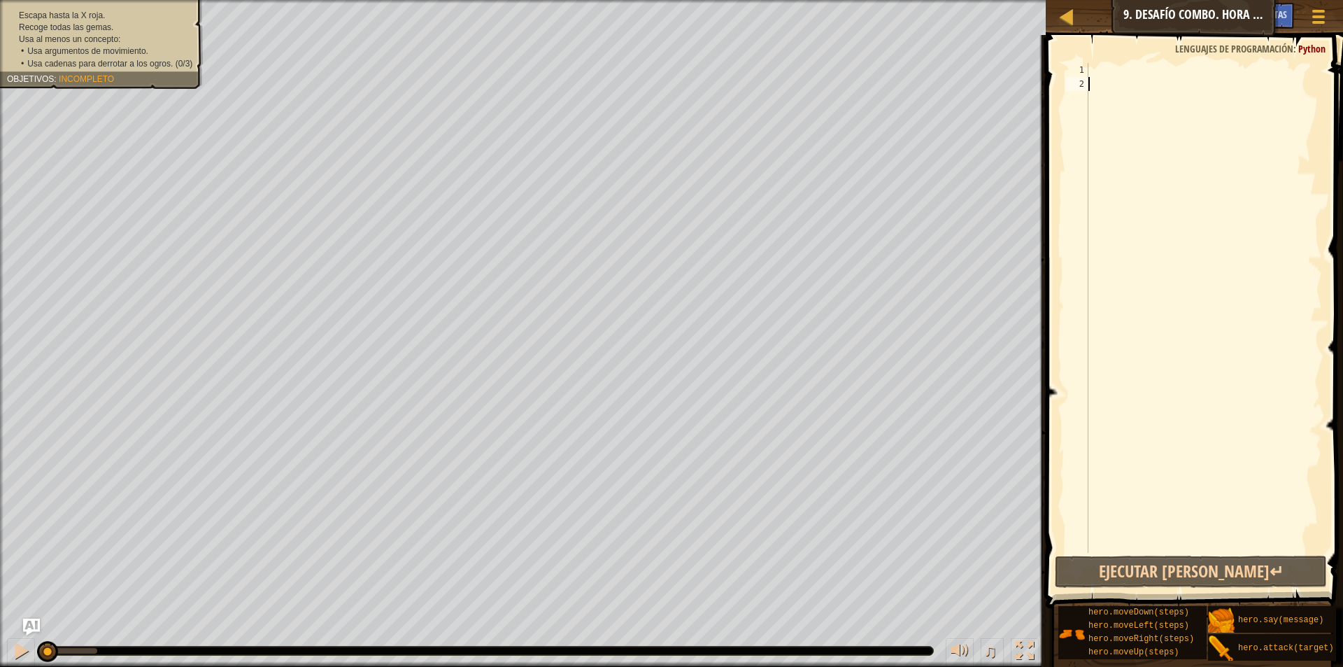
click at [1093, 66] on div at bounding box center [1204, 322] width 236 height 518
type textarea "h"
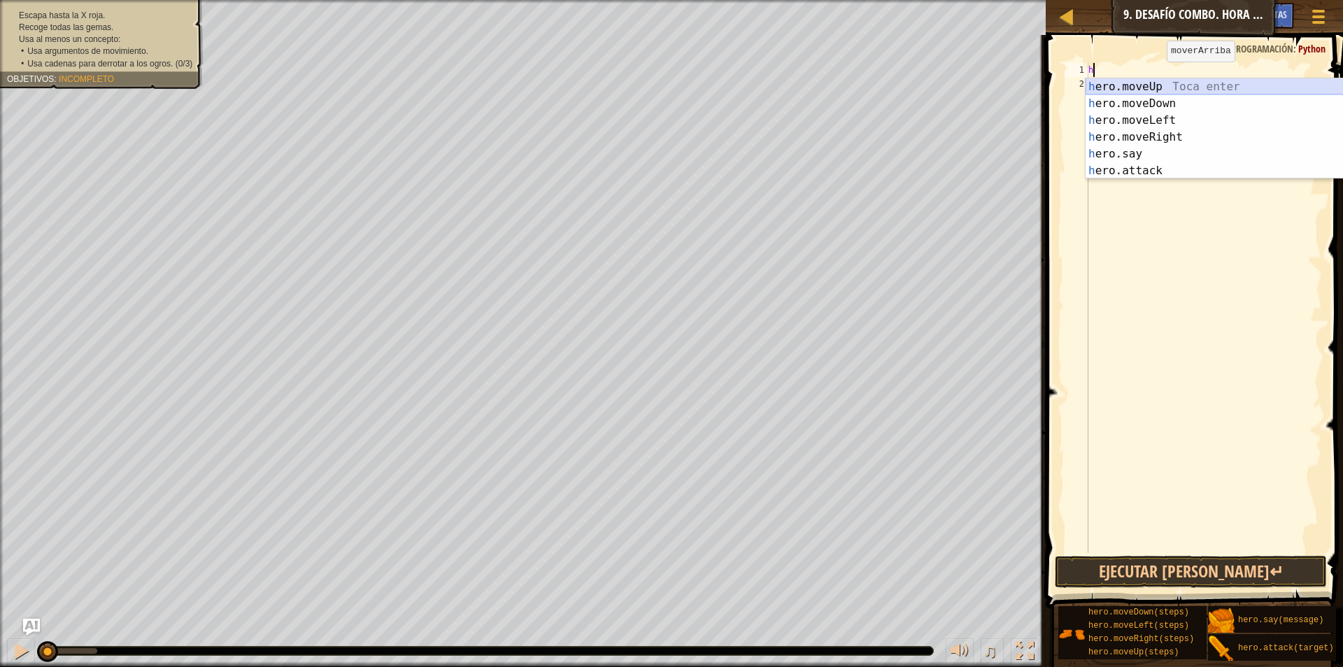
click at [1177, 82] on div "h ero.moveUp Toca enter h ero.moveDown Toca enter h ero.moveLeft Toca enter h e…" at bounding box center [1218, 145] width 264 height 134
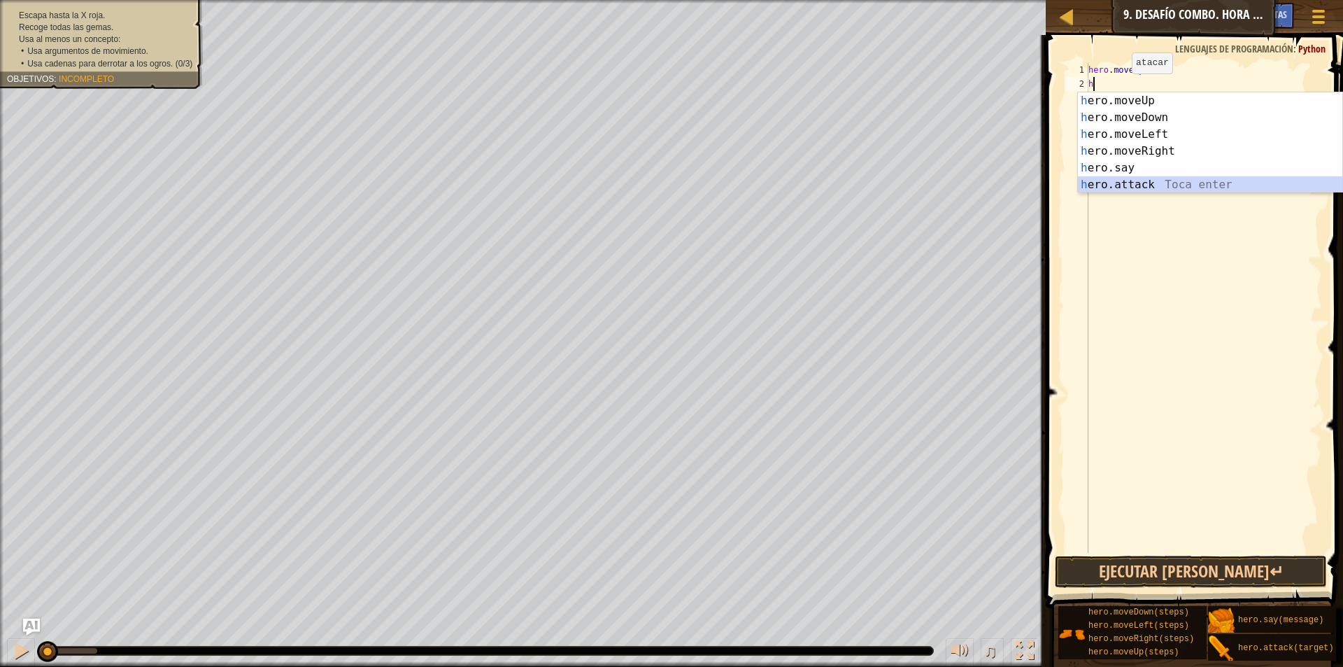
click at [1149, 179] on div "h ero.moveUp Toca enter h ero.moveDown Toca enter h ero.moveLeft Toca enter h e…" at bounding box center [1210, 159] width 264 height 134
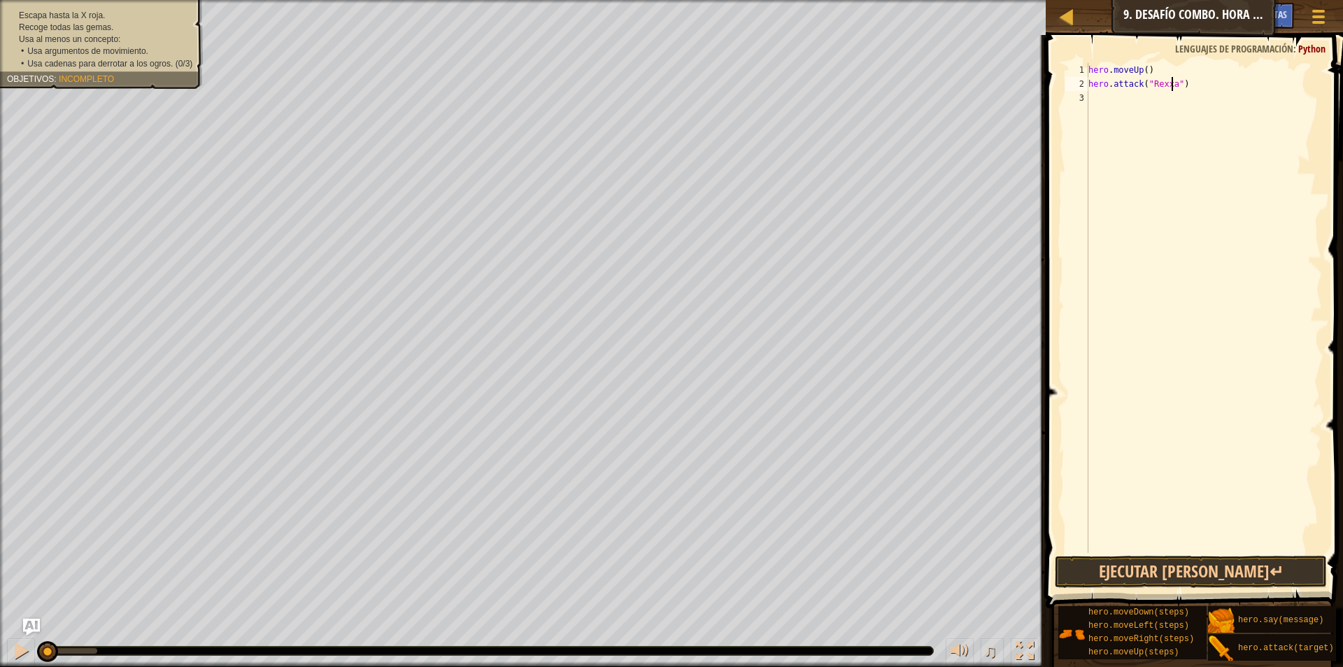
scroll to position [6, 8]
type textarea "hero.attack("Rexxar")"
click at [1193, 569] on button "Ejecutar [PERSON_NAME]↵" at bounding box center [1191, 571] width 272 height 32
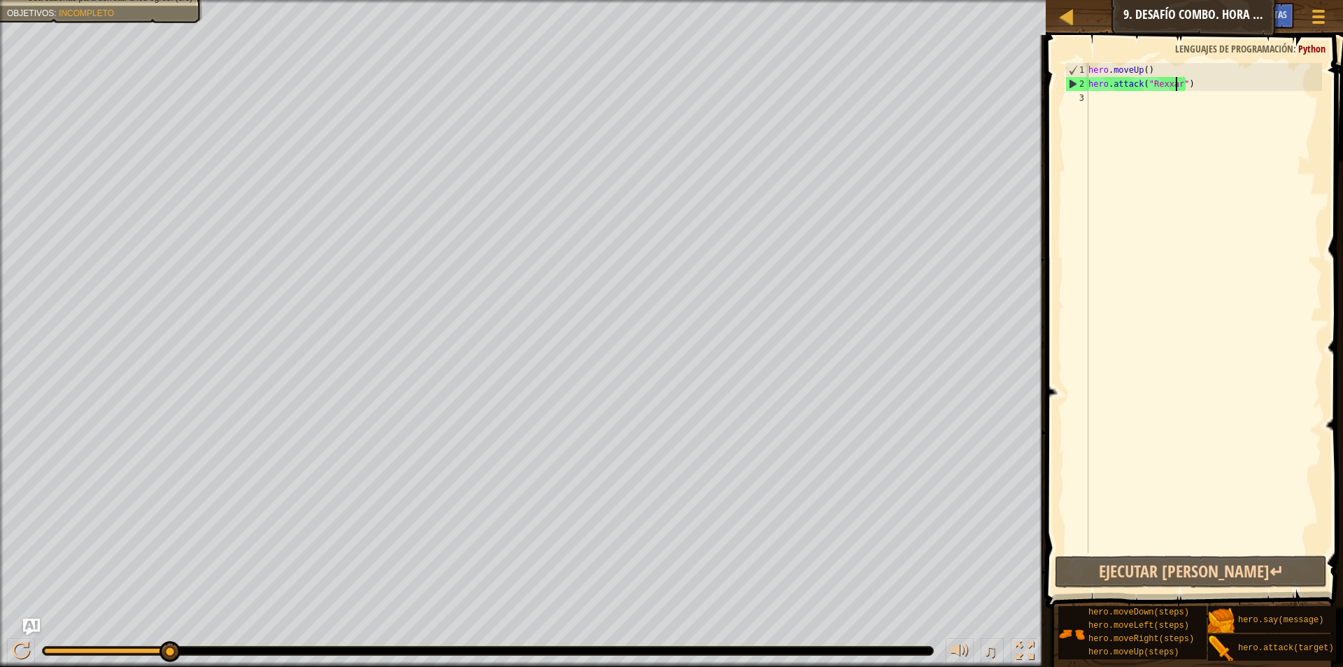
click at [1088, 94] on div "3" at bounding box center [1076, 98] width 23 height 14
click at [1231, 556] on button "Ejecutar [PERSON_NAME]↵" at bounding box center [1191, 571] width 272 height 32
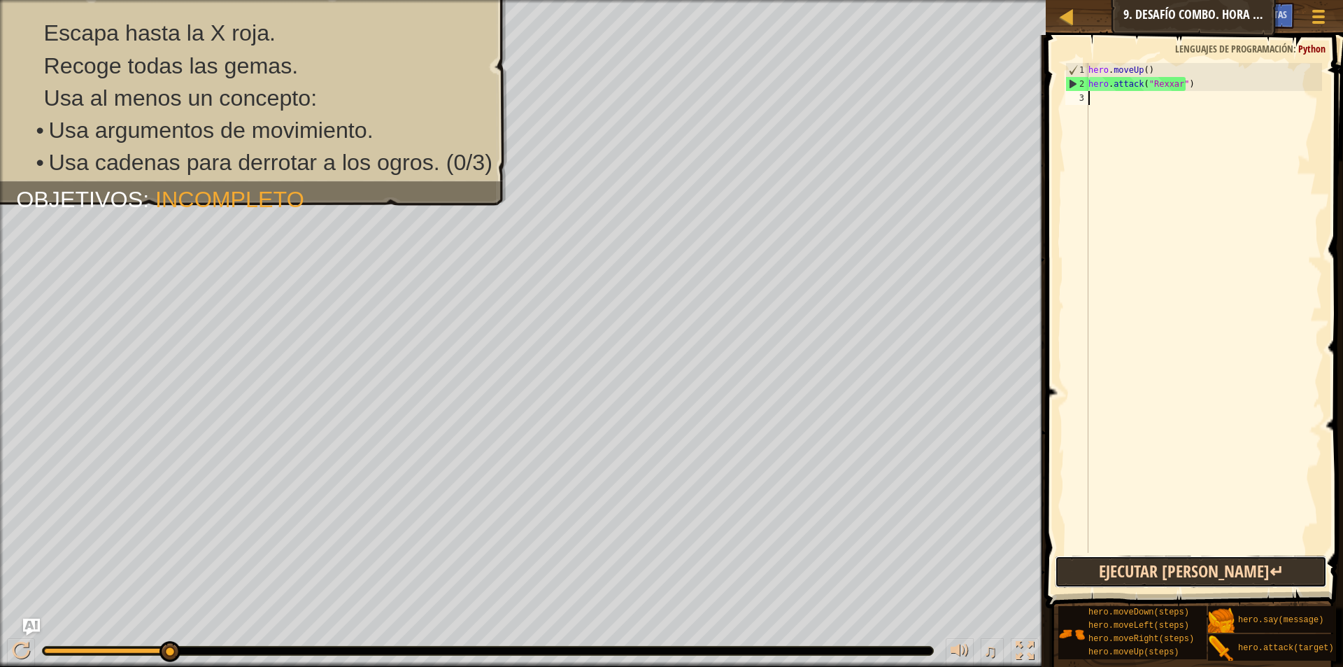
click at [1217, 567] on button "Ejecutar [PERSON_NAME]↵" at bounding box center [1191, 571] width 272 height 32
click at [1202, 92] on div "hero . moveUp ( ) hero . attack ( "Rexxar" )" at bounding box center [1204, 322] width 236 height 518
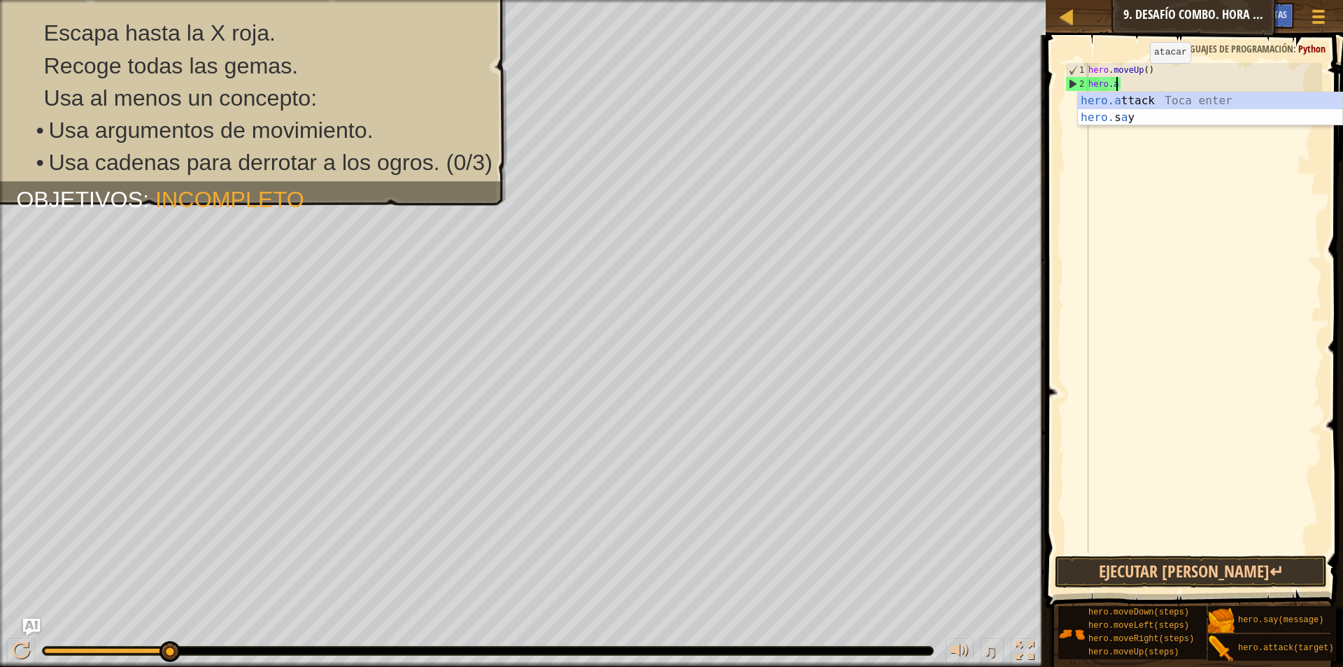
type textarea "hero."
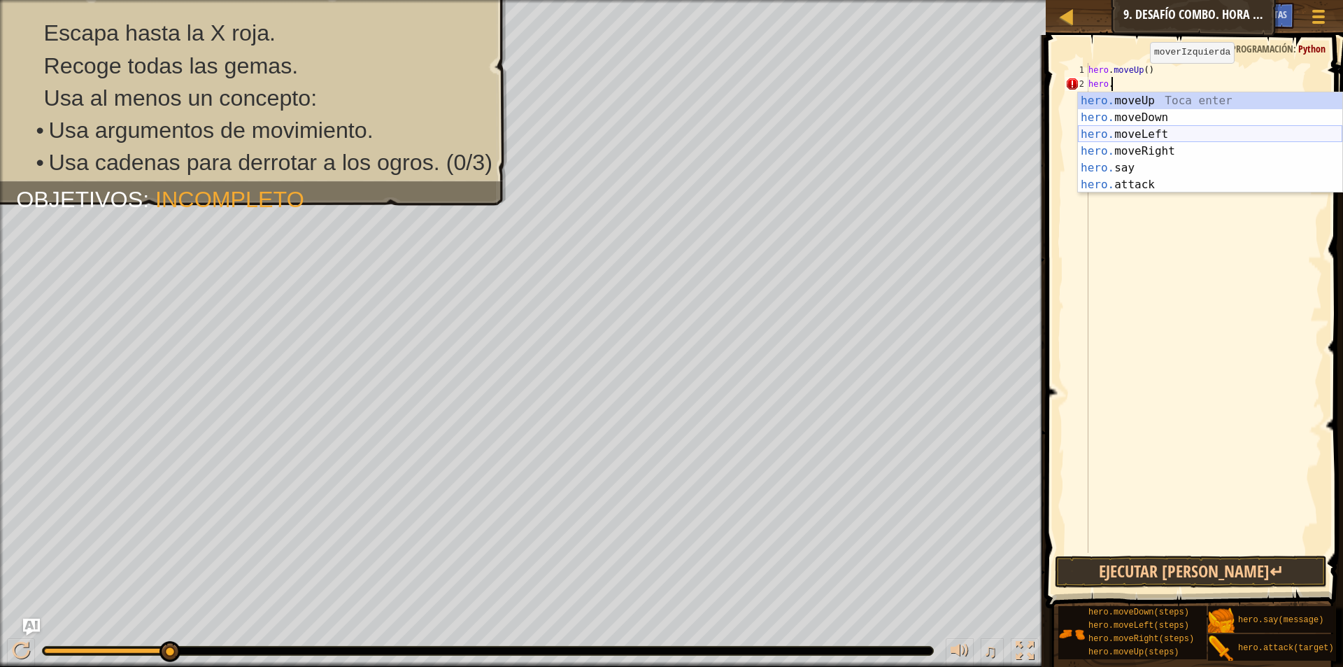
click at [1163, 127] on div "hero. moveUp Toca enter hero. moveDown Toca enter hero. moveLeft Toca enter her…" at bounding box center [1210, 159] width 264 height 134
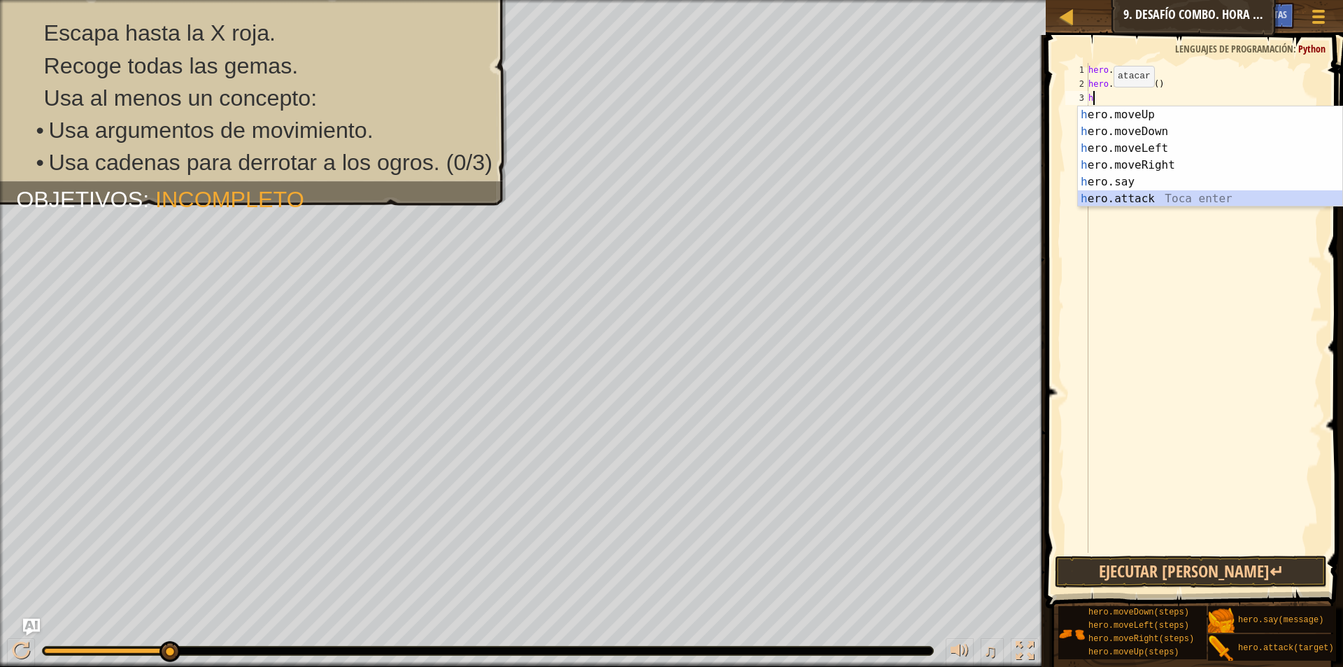
click at [1152, 195] on div "h ero.moveUp Toca enter h ero.moveDown Toca enter h ero.moveLeft Toca enter h e…" at bounding box center [1210, 173] width 264 height 134
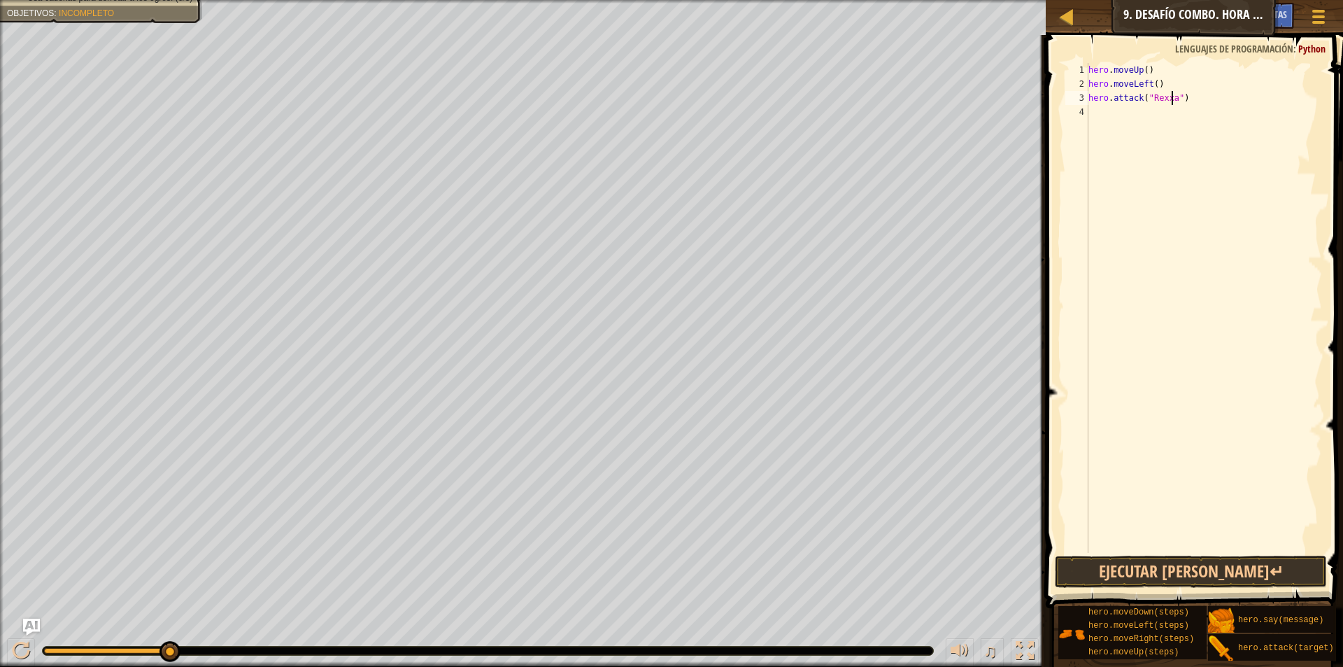
scroll to position [6, 8]
drag, startPoint x: 1114, startPoint y: 569, endPoint x: 1057, endPoint y: 563, distance: 57.7
click at [1105, 569] on button "Ejecutar [PERSON_NAME]↵" at bounding box center [1191, 571] width 272 height 32
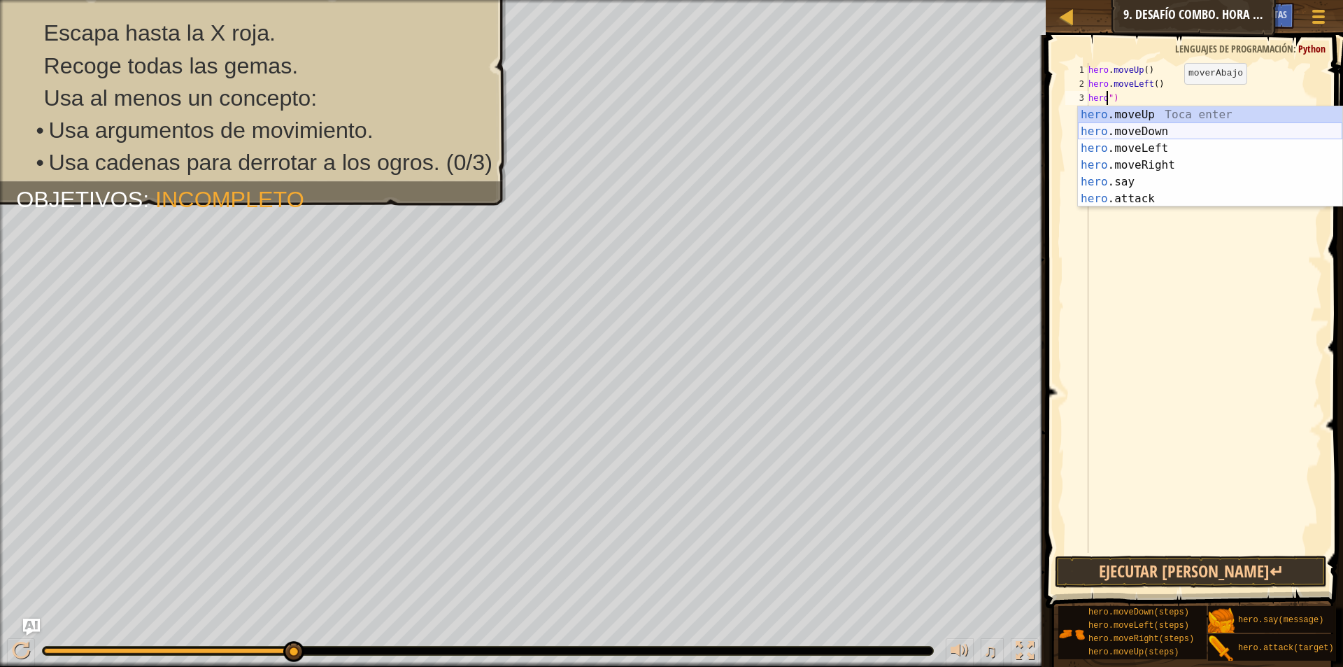
scroll to position [6, 0]
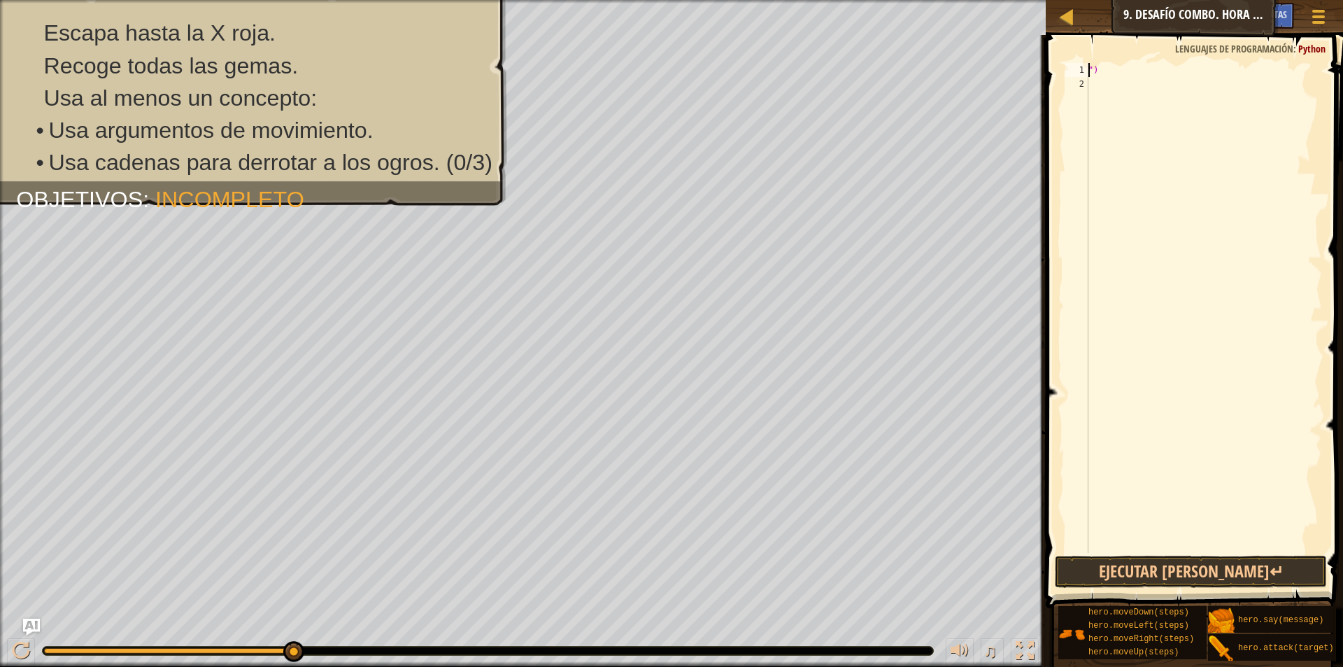
click at [1117, 73] on div "")" at bounding box center [1204, 322] width 236 height 518
type textarea """
type textarea "h"
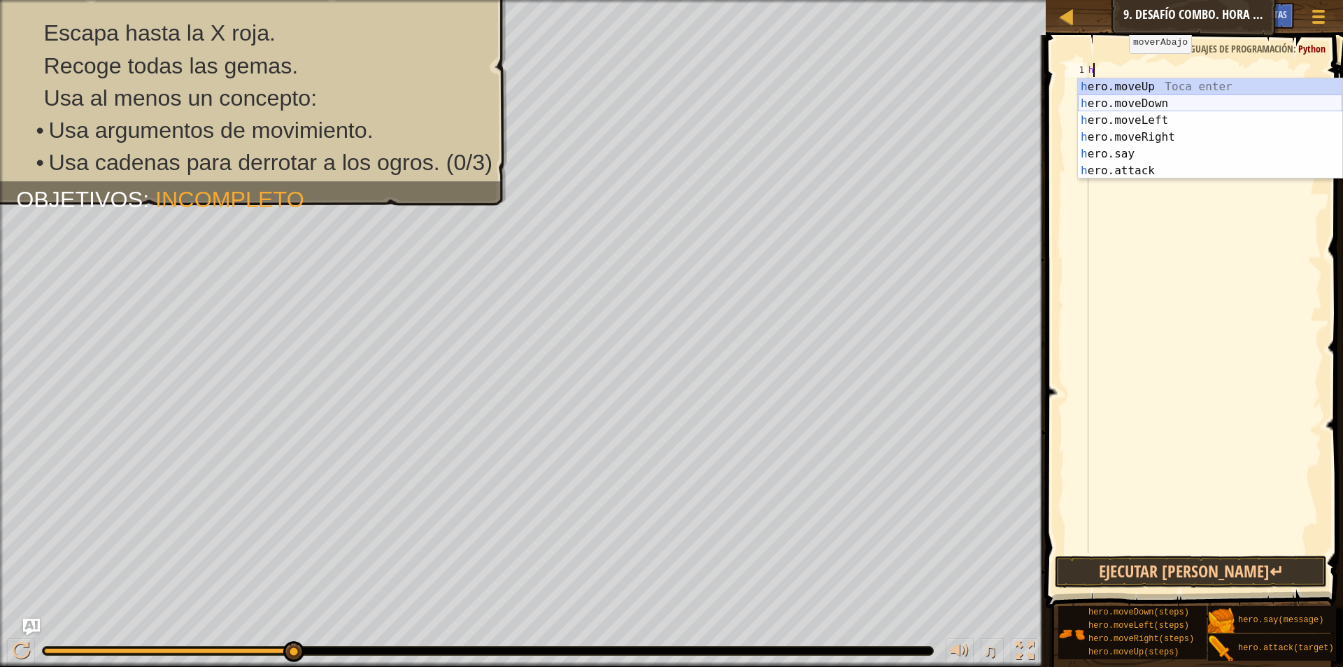
click at [1176, 98] on div "h ero.moveUp Toca enter h ero.moveDown Toca enter h ero.moveLeft Toca enter h e…" at bounding box center [1210, 145] width 264 height 134
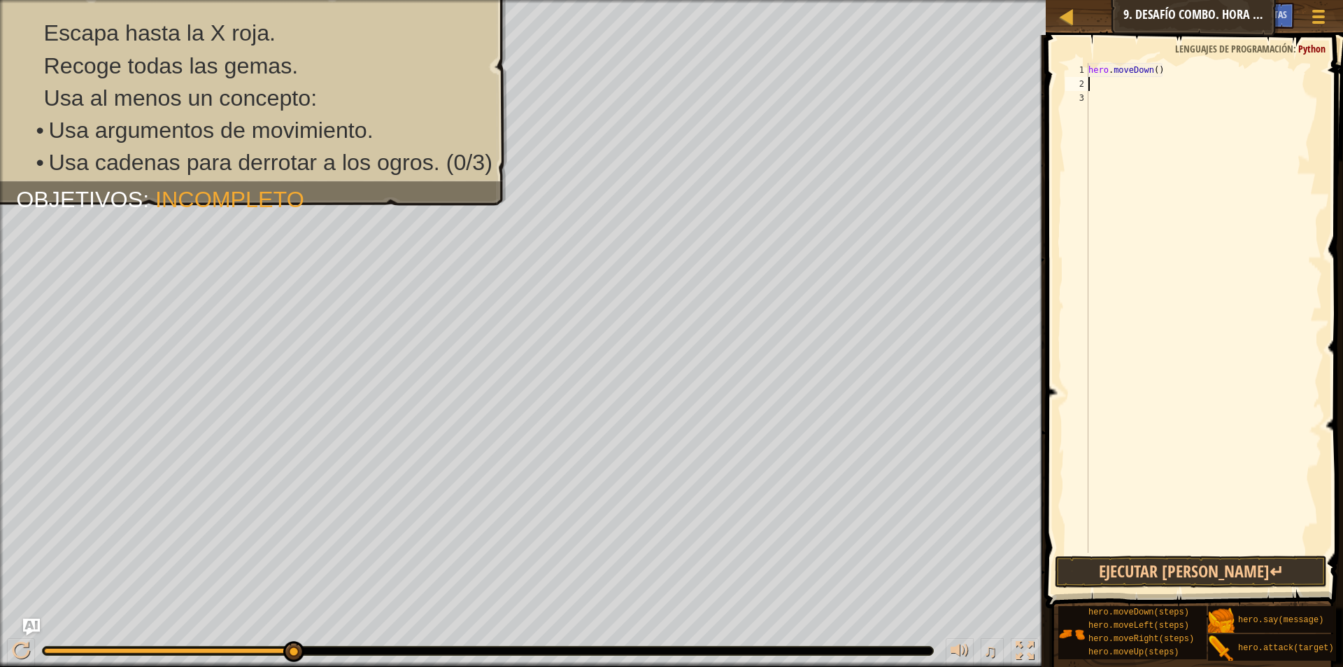
type textarea "h"
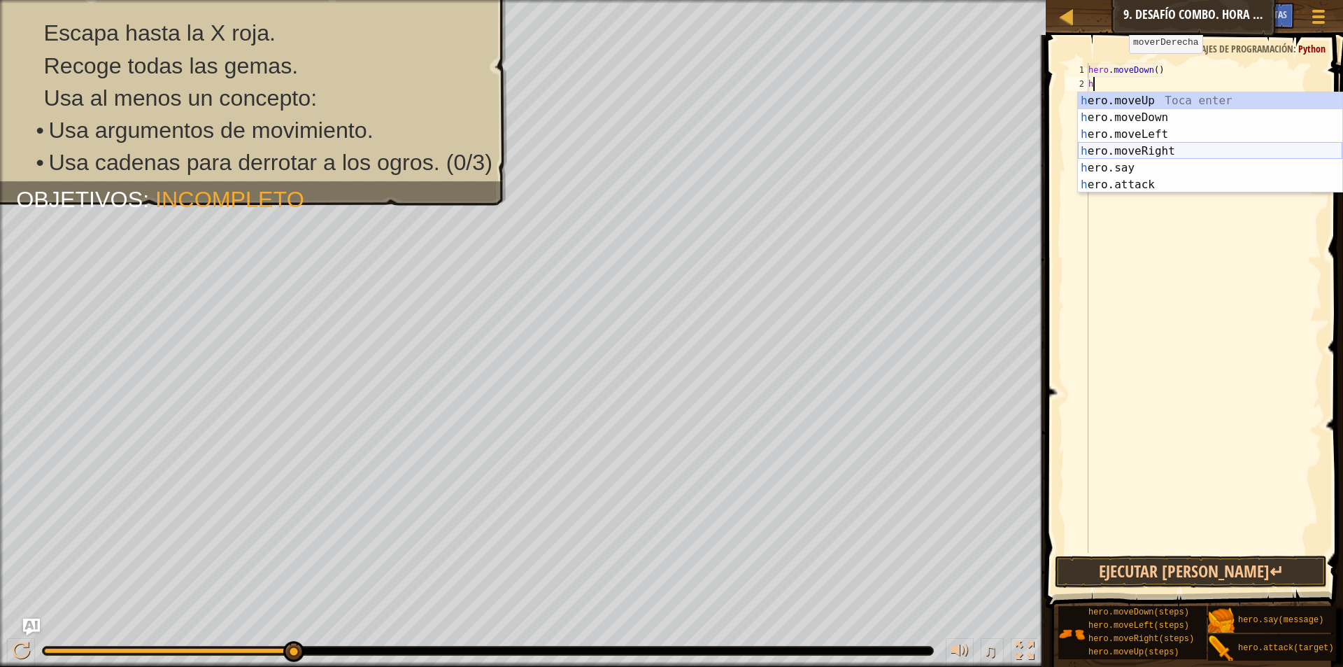
click at [1168, 155] on div "h ero.moveUp Toca enter h ero.moveDown Toca enter h ero.moveLeft Toca enter h e…" at bounding box center [1210, 159] width 264 height 134
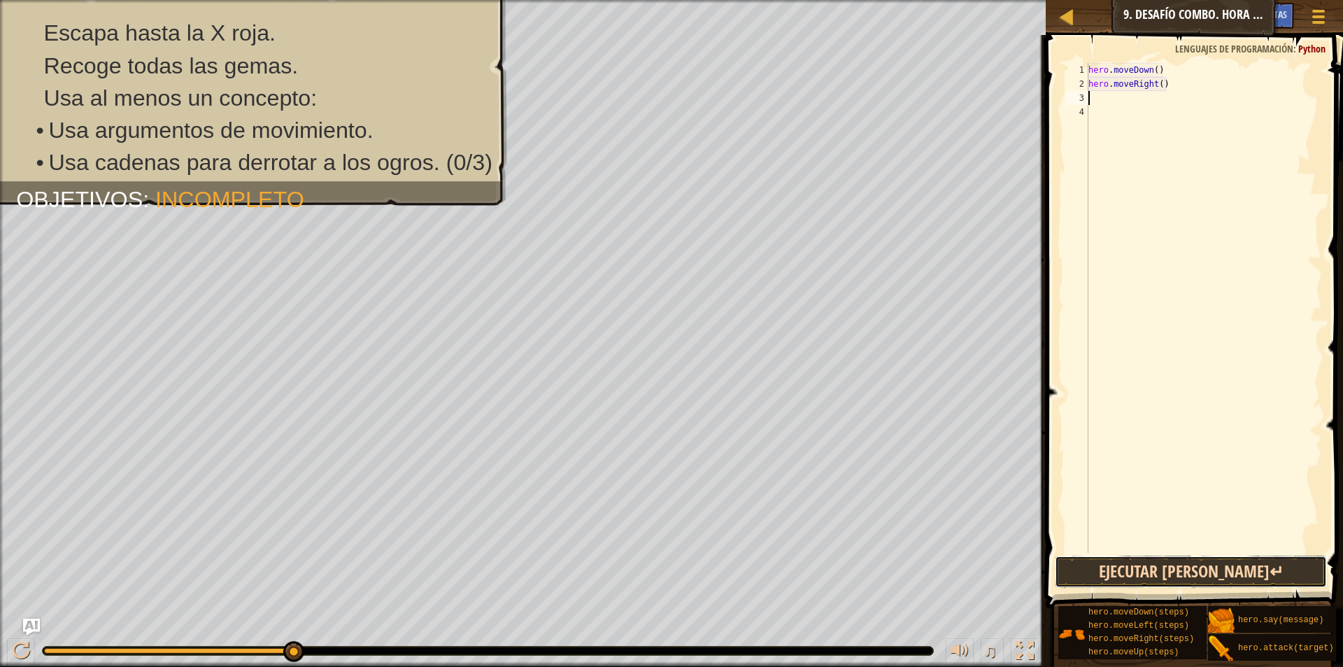
click at [1149, 567] on button "Ejecutar [PERSON_NAME]↵" at bounding box center [1191, 571] width 272 height 32
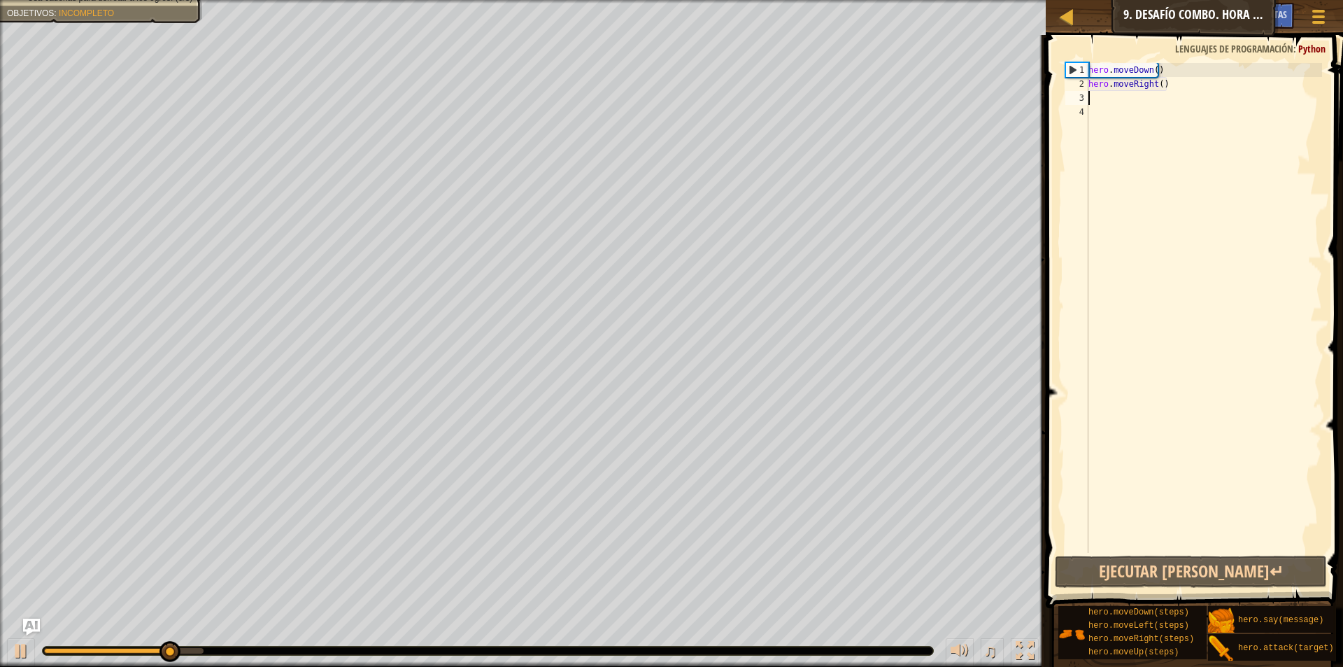
click at [1097, 99] on div "hero . moveDown ( ) hero . moveRight ( )" at bounding box center [1204, 322] width 236 height 518
type textarea "h"
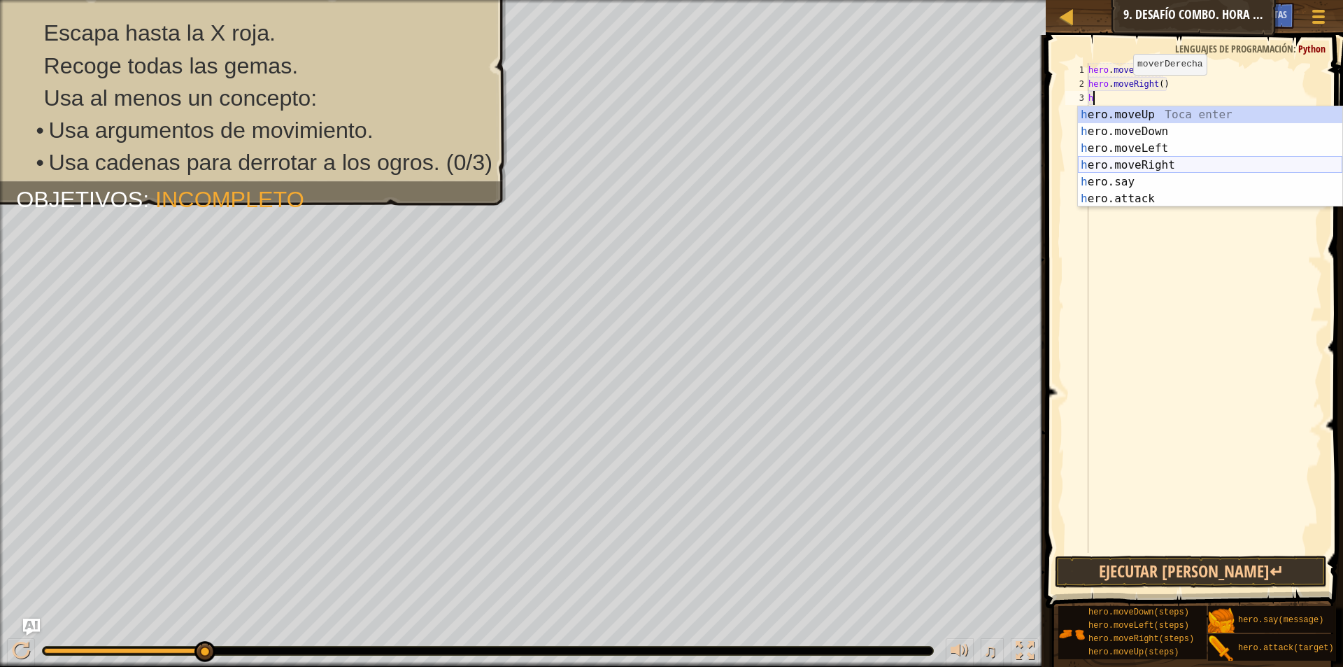
click at [1164, 161] on div "h ero.moveUp Toca enter h ero.moveDown Toca enter h ero.moveLeft Toca enter h e…" at bounding box center [1210, 173] width 264 height 134
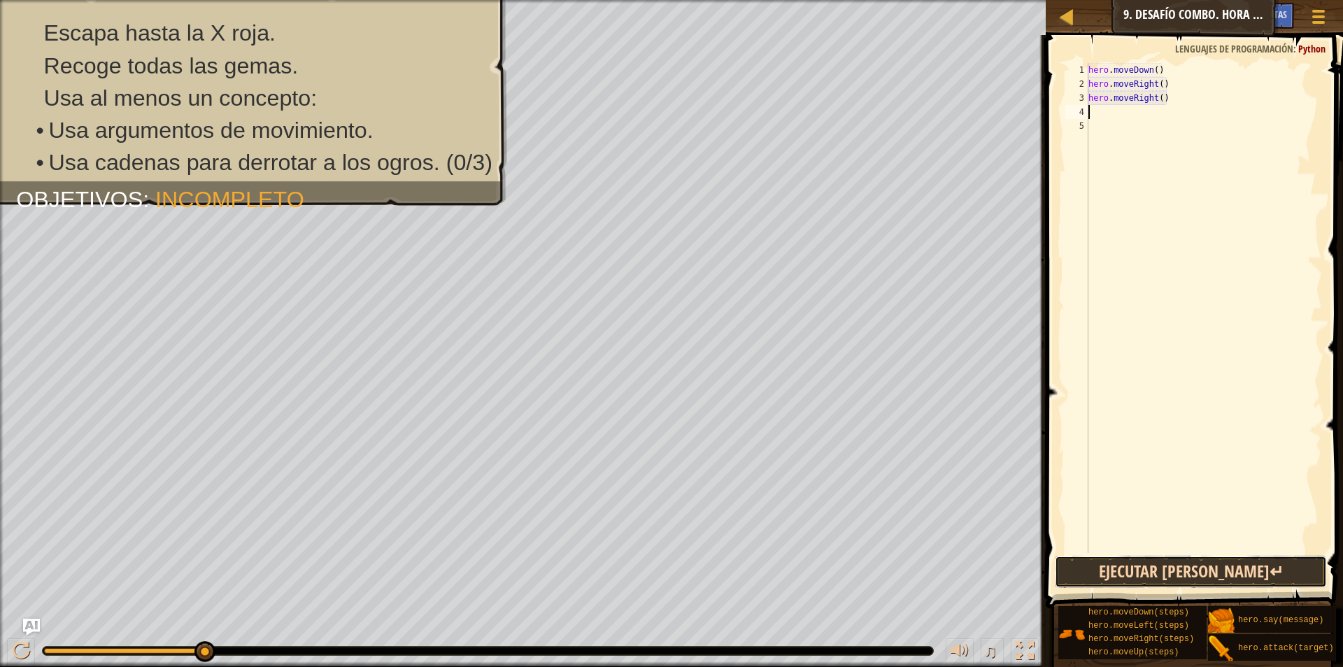
drag, startPoint x: 1201, startPoint y: 574, endPoint x: 1209, endPoint y: 570, distance: 9.1
click at [1209, 570] on button "Ejecutar [PERSON_NAME]↵" at bounding box center [1191, 571] width 272 height 32
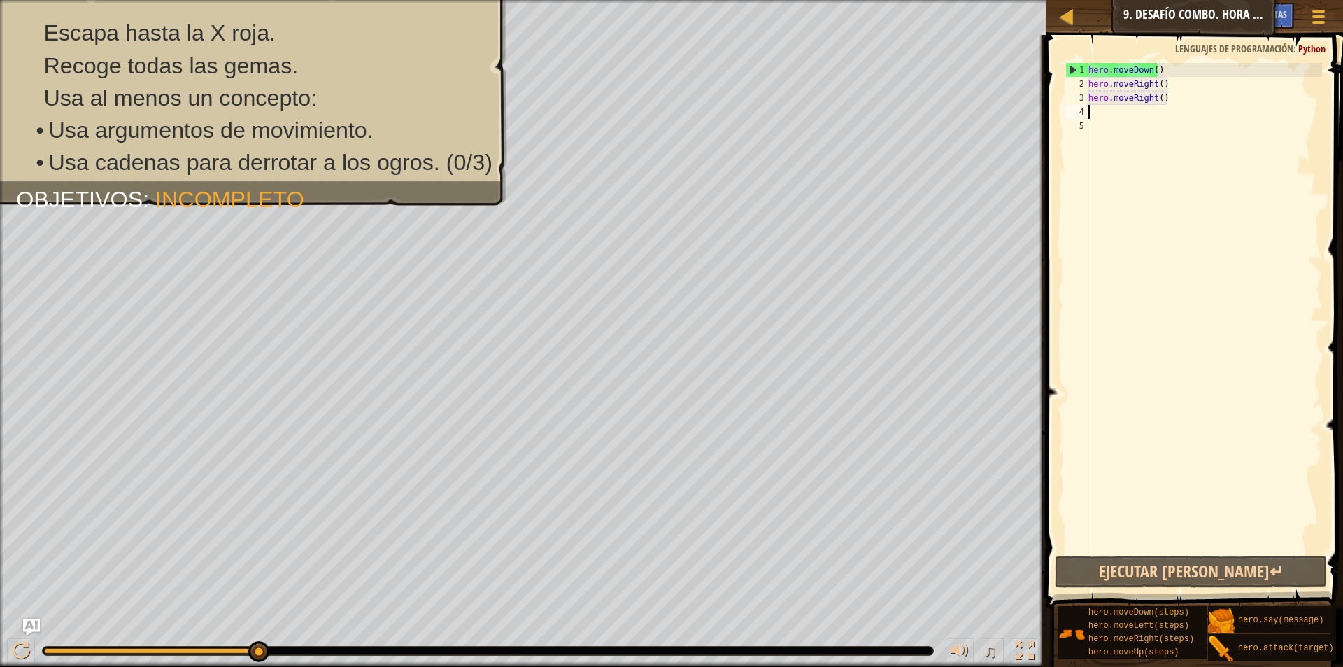
click at [1102, 113] on div "hero . moveDown ( ) hero . moveRight ( ) hero . moveRight ( )" at bounding box center [1204, 322] width 236 height 518
click at [1088, 100] on div "hero . moveDown ( ) hero . moveRight ( ) hero . moveRight ( )" at bounding box center [1204, 322] width 236 height 518
type textarea "hero.moveRight()"
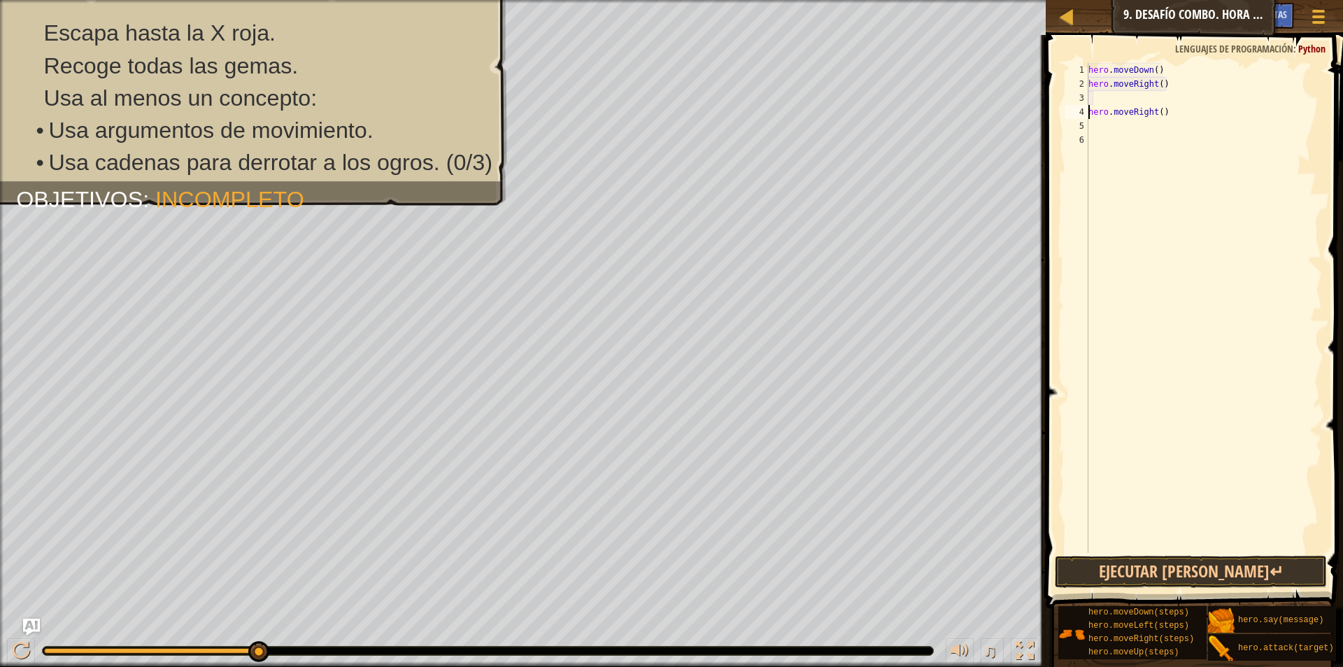
click at [1088, 96] on div "hero . moveDown ( ) hero . moveRight ( ) hero . moveRight ( )" at bounding box center [1204, 322] width 236 height 518
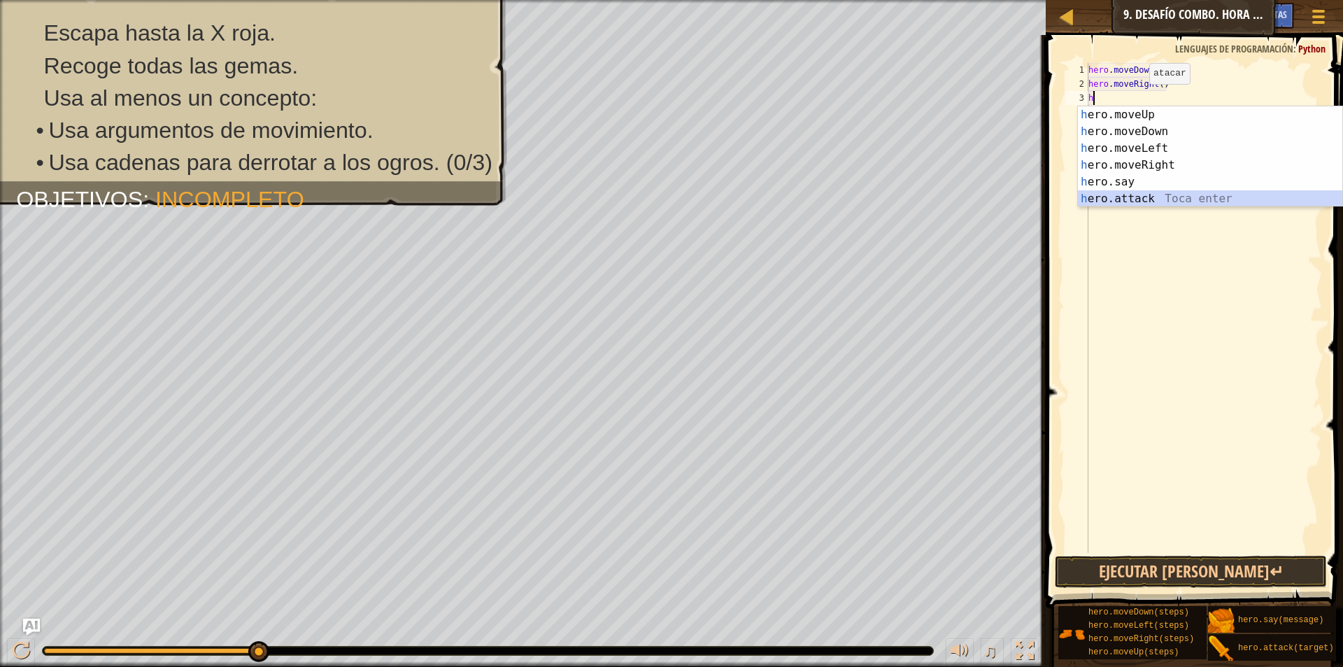
drag, startPoint x: 1152, startPoint y: 192, endPoint x: 1145, endPoint y: 176, distance: 18.2
click at [1149, 188] on div "h ero.moveUp Toca enter h ero.moveDown Toca enter h ero.moveLeft Toca enter h e…" at bounding box center [1210, 173] width 264 height 134
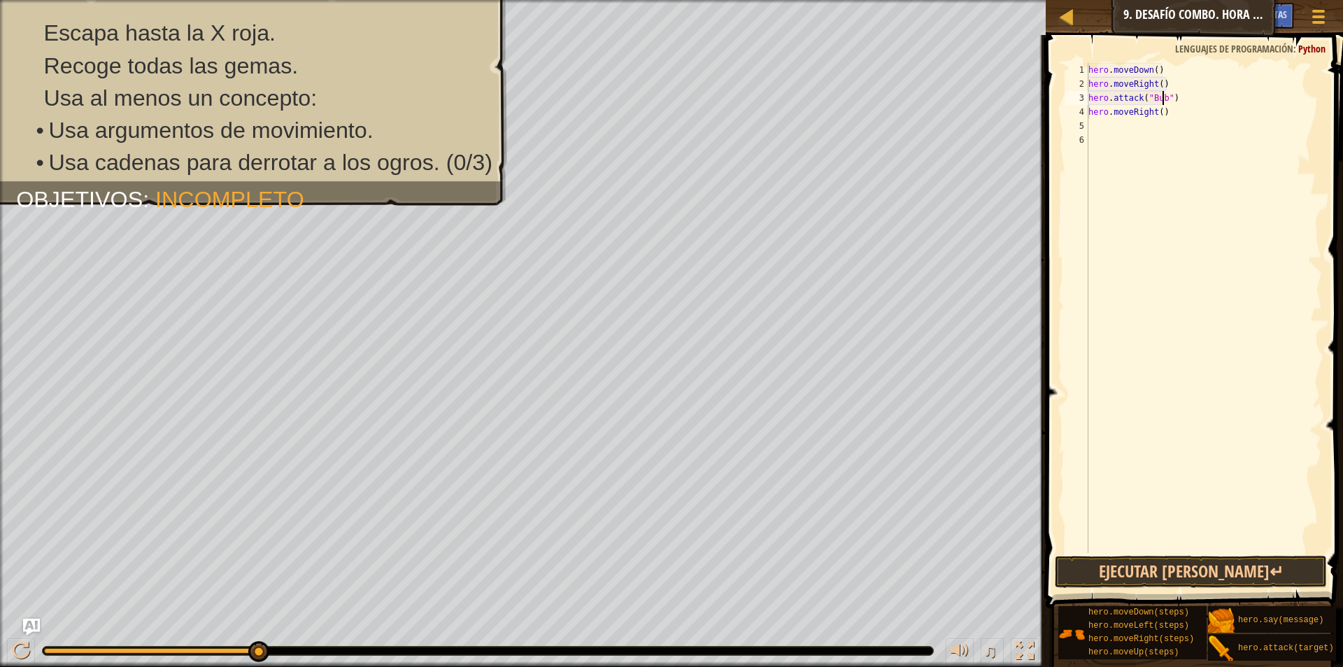
scroll to position [6, 6]
type textarea "hero.attack("Bubble")"
click at [1091, 124] on div "hero . moveDown ( ) hero . moveRight ( ) hero . attack ( "Bubble" ) hero . move…" at bounding box center [1204, 322] width 236 height 518
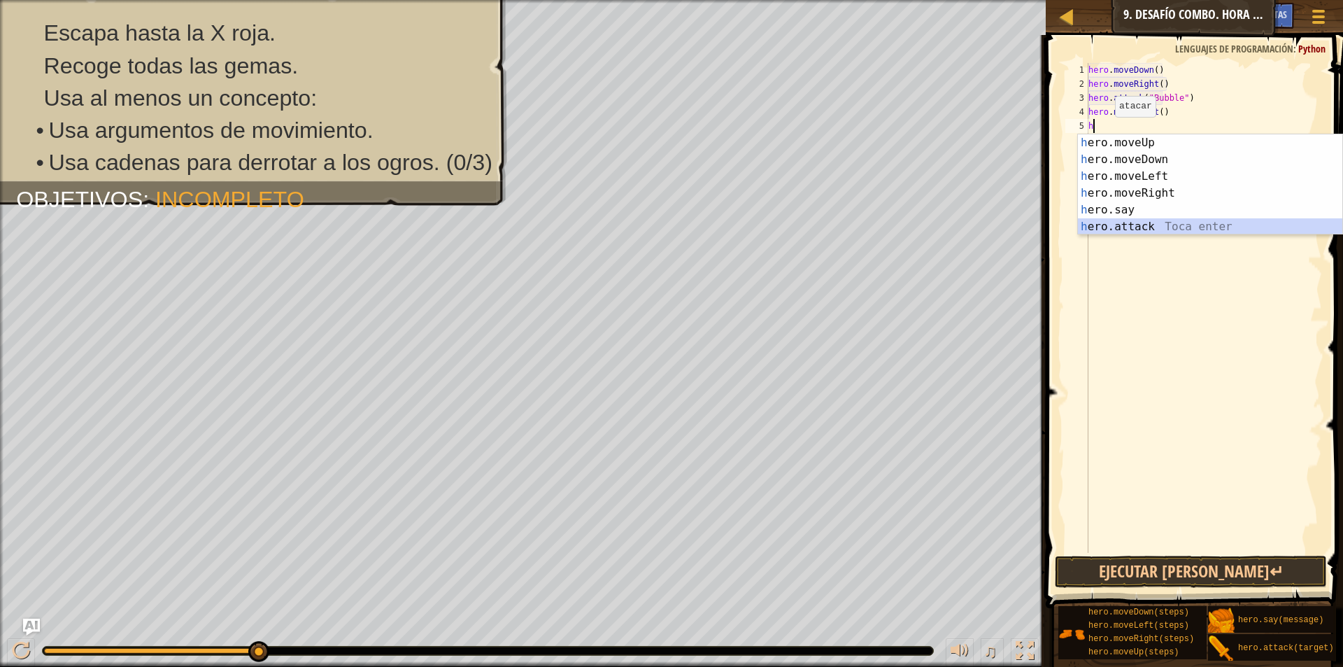
click at [1149, 222] on div "h ero.moveUp Toca enter h ero.moveDown Toca enter h ero.moveLeft Toca enter h e…" at bounding box center [1210, 201] width 264 height 134
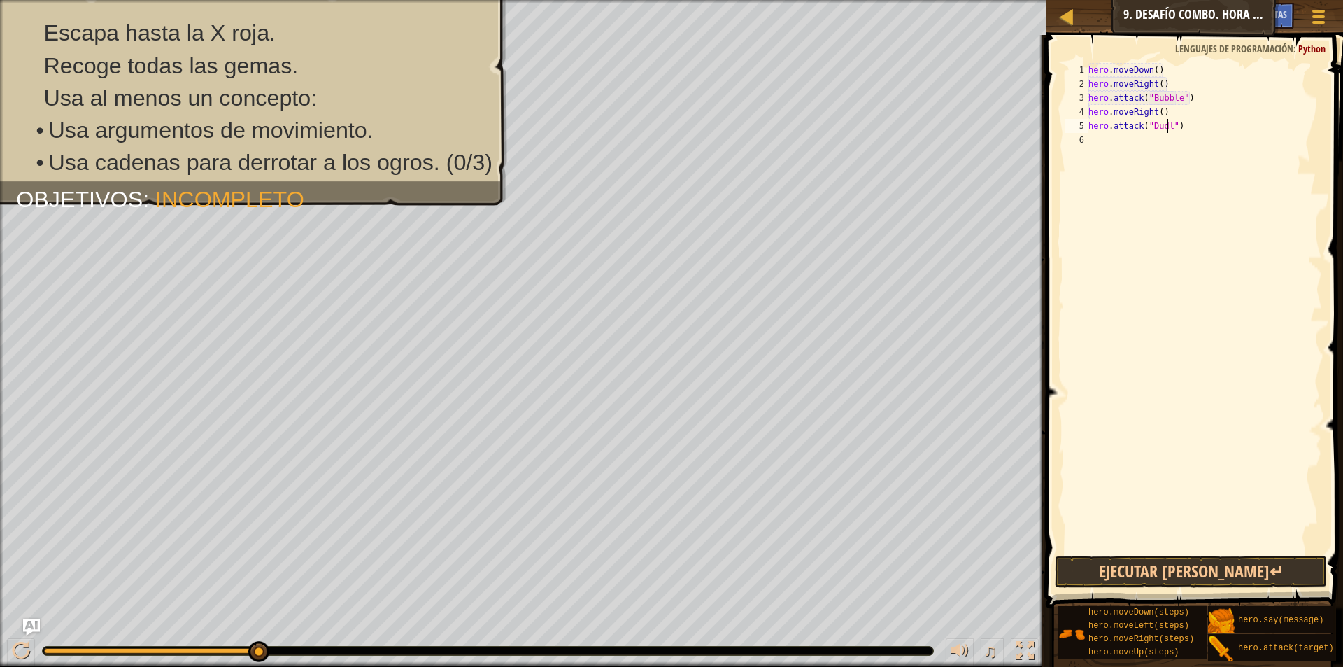
scroll to position [6, 7]
click at [1160, 574] on button "Ejecutar [PERSON_NAME]↵" at bounding box center [1191, 571] width 272 height 32
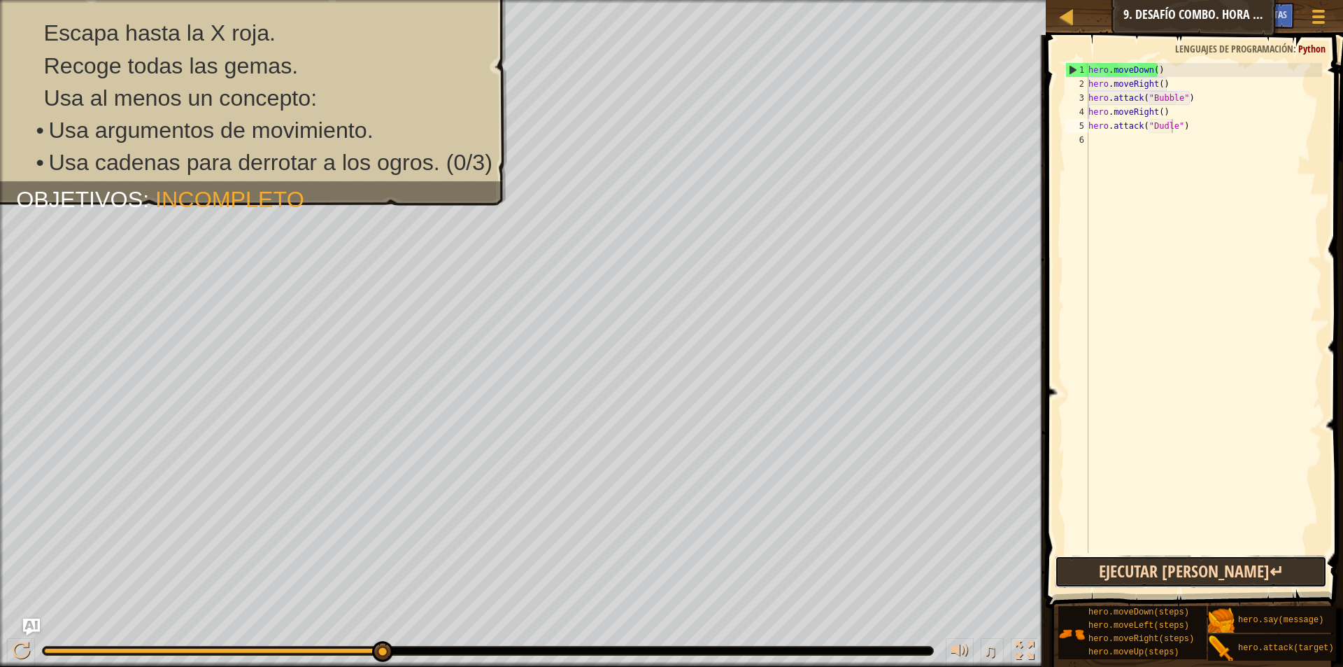
click at [1212, 565] on button "Ejecutar [PERSON_NAME]↵" at bounding box center [1191, 571] width 272 height 32
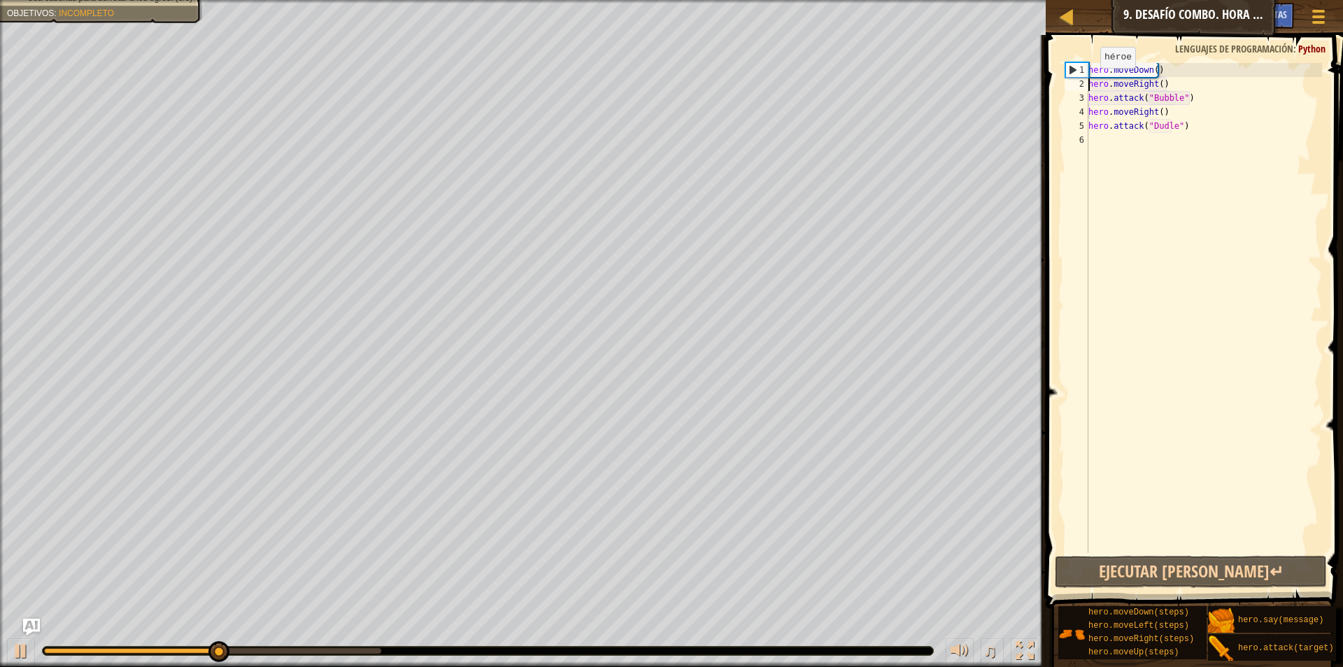
click at [1088, 82] on div "hero . moveDown ( ) hero . moveRight ( ) hero . attack ( "Bubble" ) hero . move…" at bounding box center [1204, 322] width 236 height 518
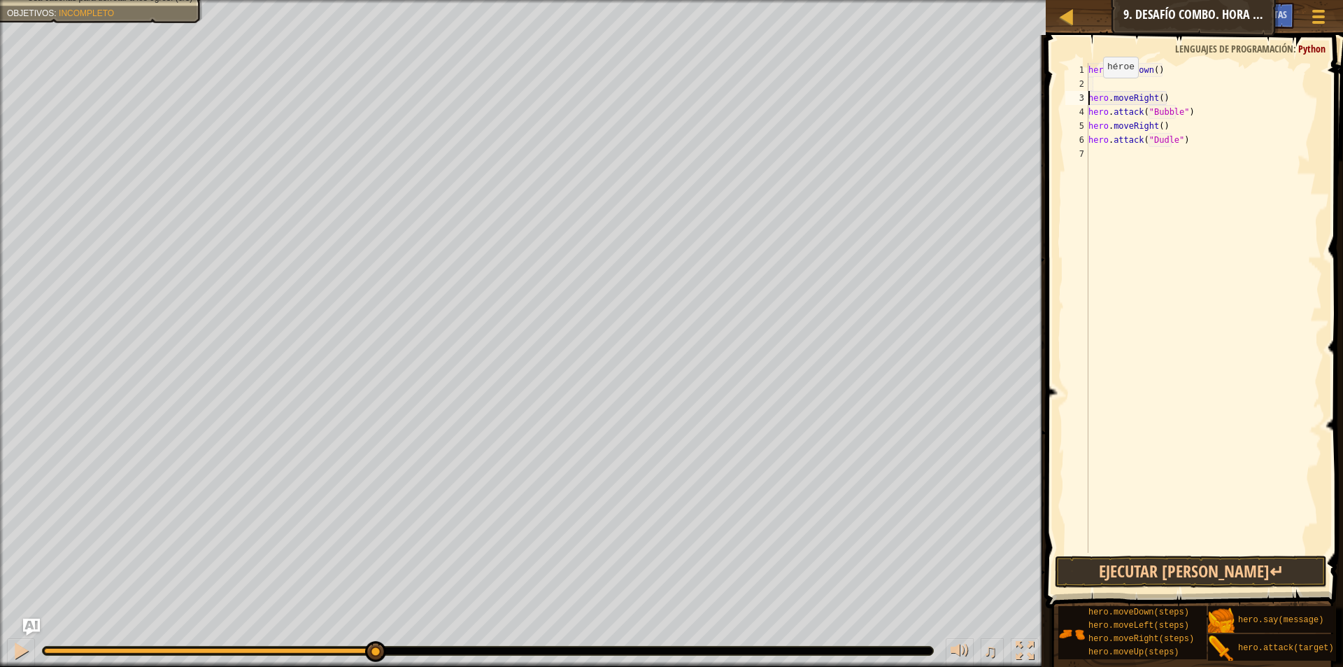
click at [1093, 90] on div "hero . moveDown ( ) hero . moveRight ( ) hero . attack ( "Bubble" ) hero . move…" at bounding box center [1204, 322] width 236 height 518
type textarea "hero.moveRight()"
click at [1093, 79] on div "hero . moveDown ( ) hero . moveRight ( ) hero . attack ( "Bubble" ) hero . move…" at bounding box center [1204, 308] width 236 height 490
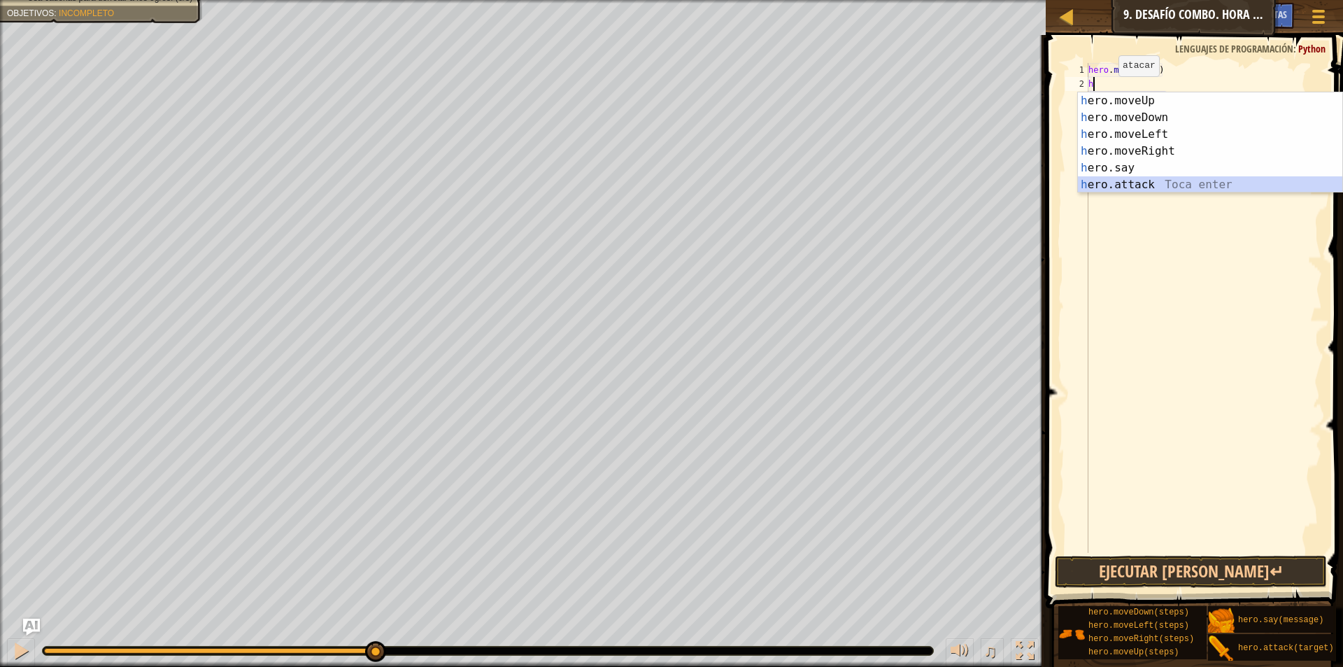
click at [1145, 186] on div "h ero.moveUp Toca enter h ero.moveDown Toca enter h ero.moveLeft Toca enter h e…" at bounding box center [1210, 159] width 264 height 134
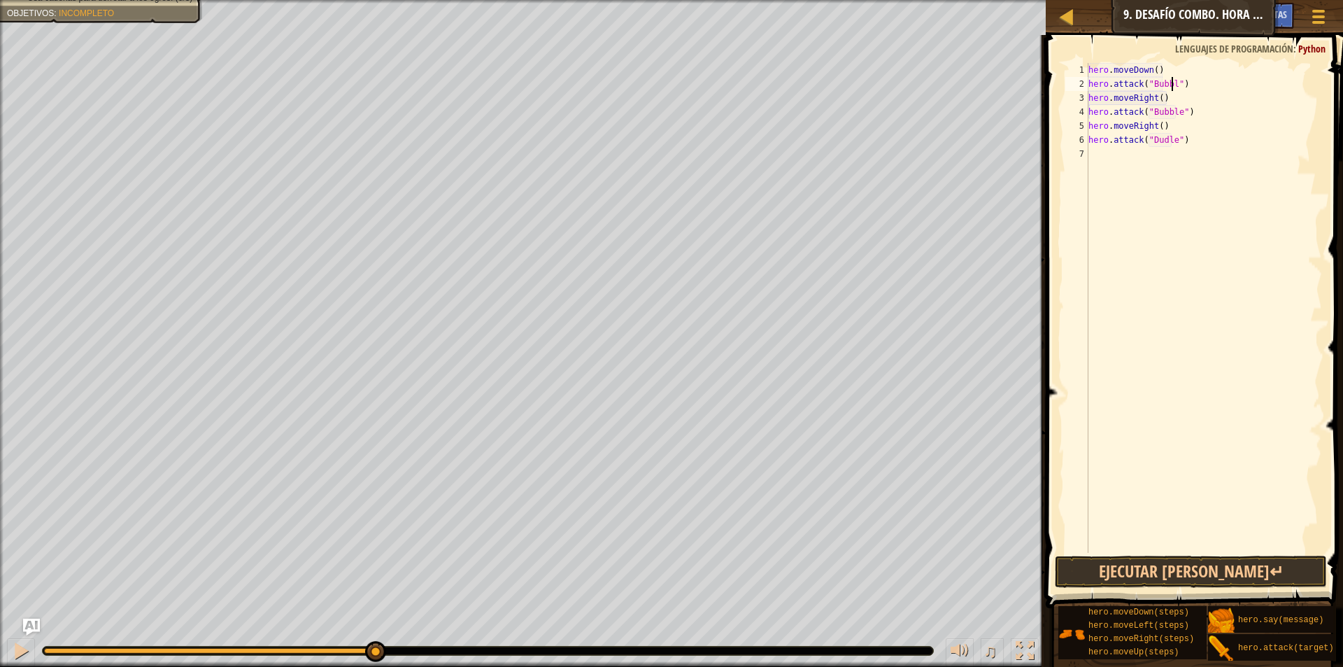
scroll to position [6, 8]
click at [1187, 115] on div "hero . moveDown ( ) hero . attack ( "Bubble" ) hero . moveRight ( ) hero . atta…" at bounding box center [1204, 322] width 236 height 518
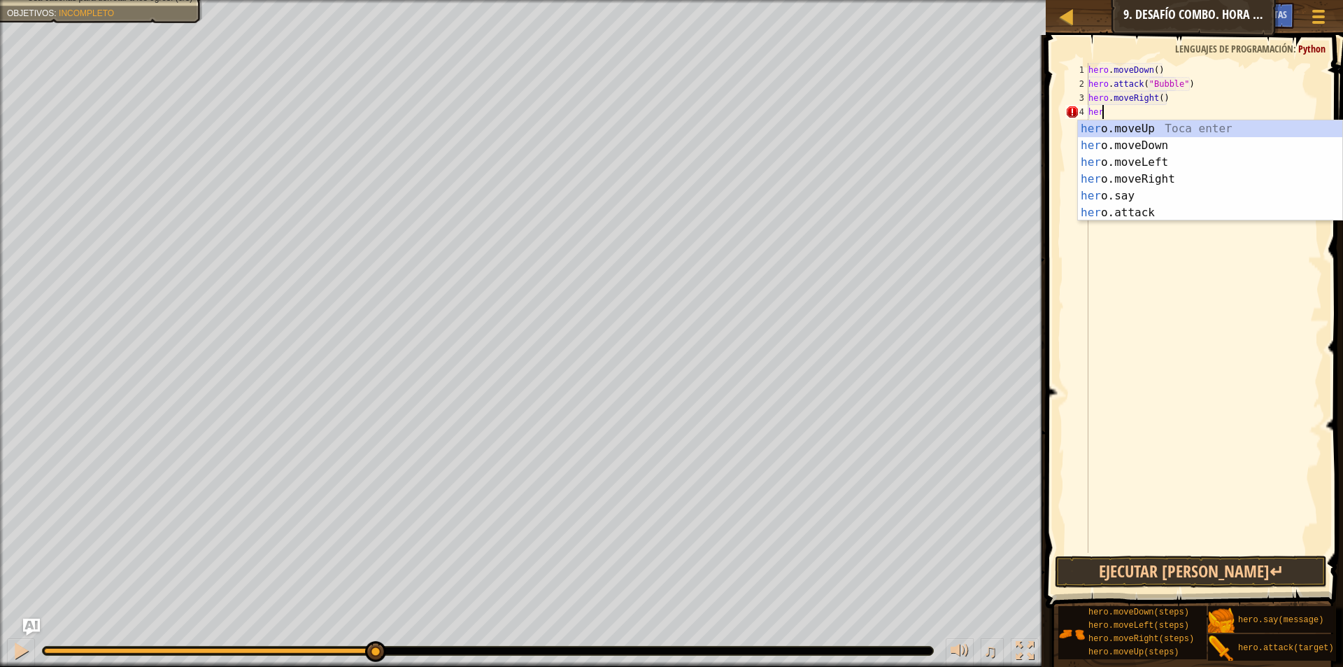
type textarea "h"
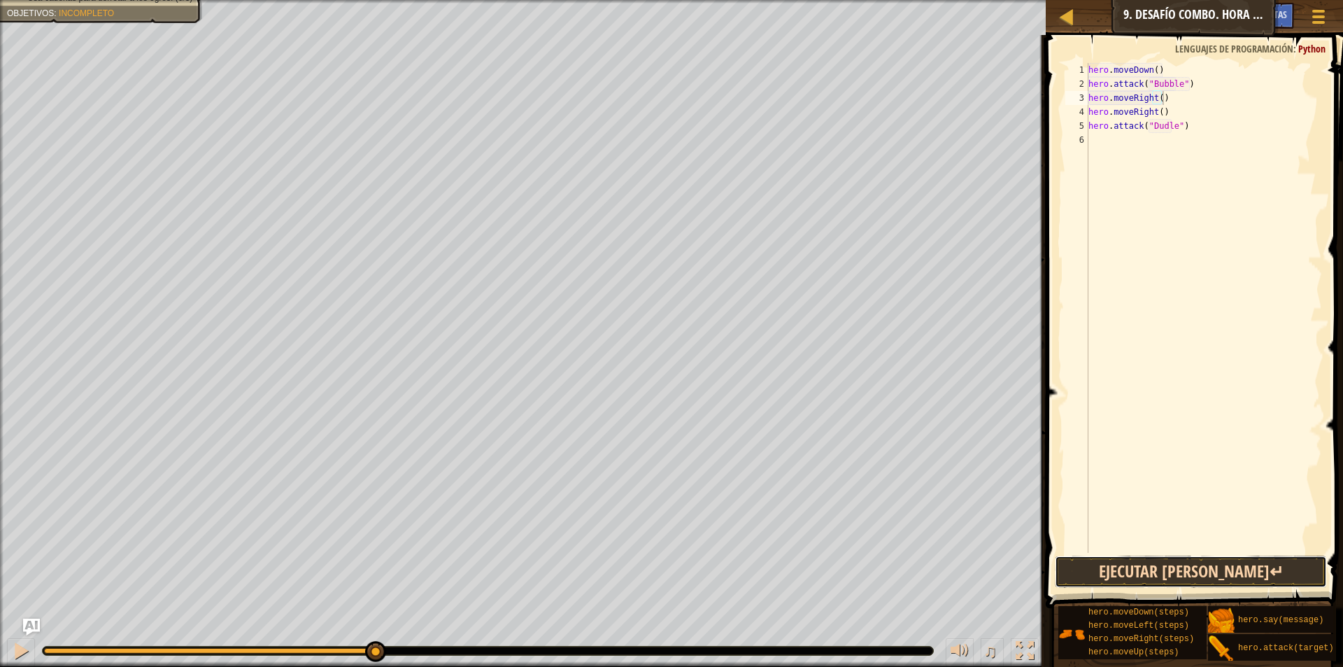
click at [1132, 567] on button "Ejecutar [PERSON_NAME]↵" at bounding box center [1191, 571] width 272 height 32
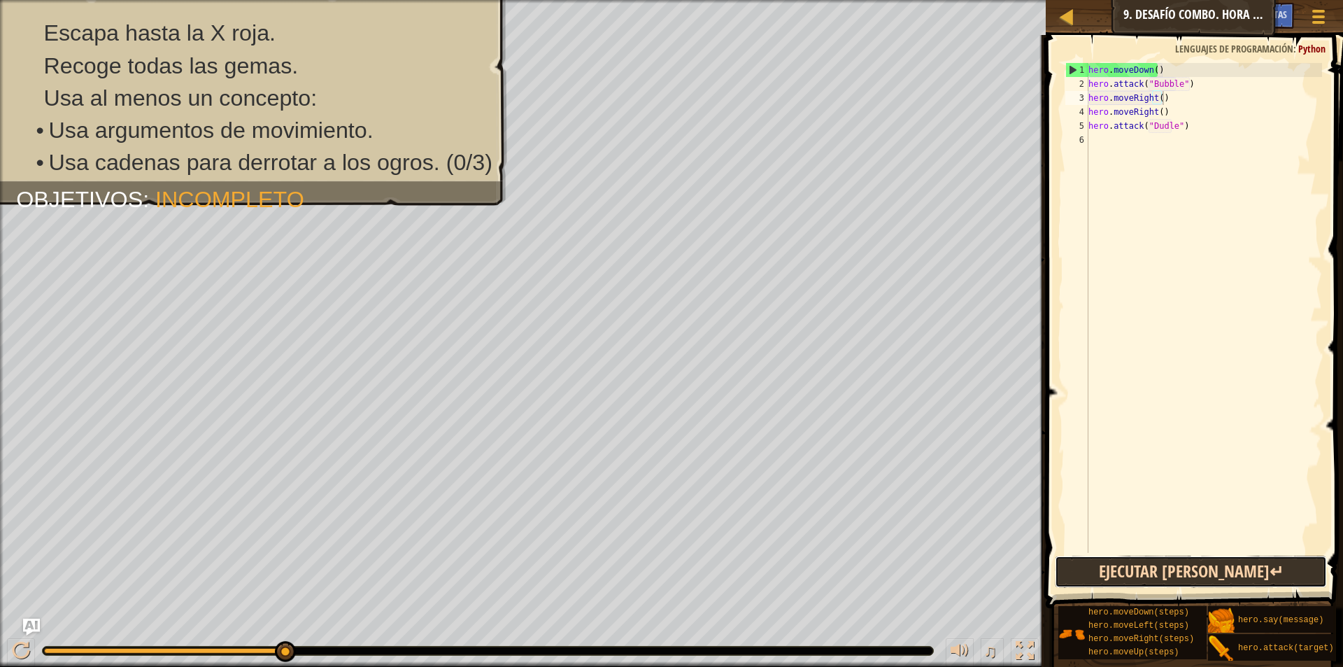
click at [1174, 562] on button "Ejecutar [PERSON_NAME]↵" at bounding box center [1191, 571] width 272 height 32
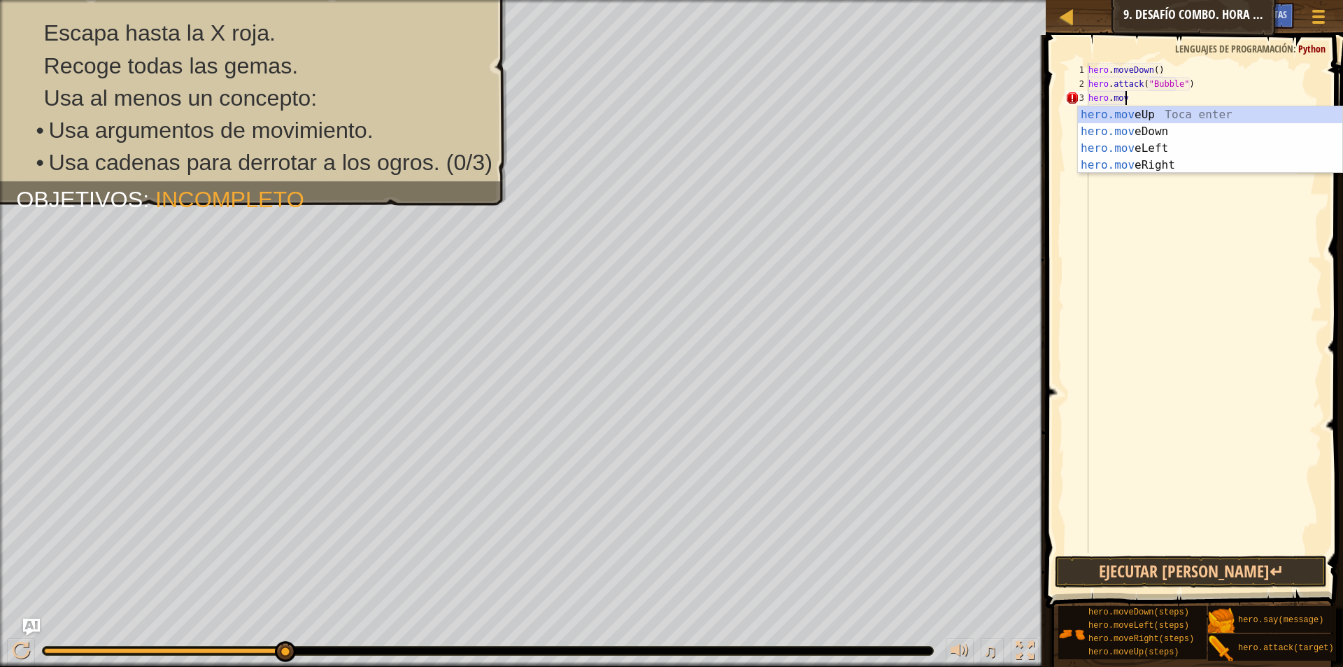
type textarea "h"
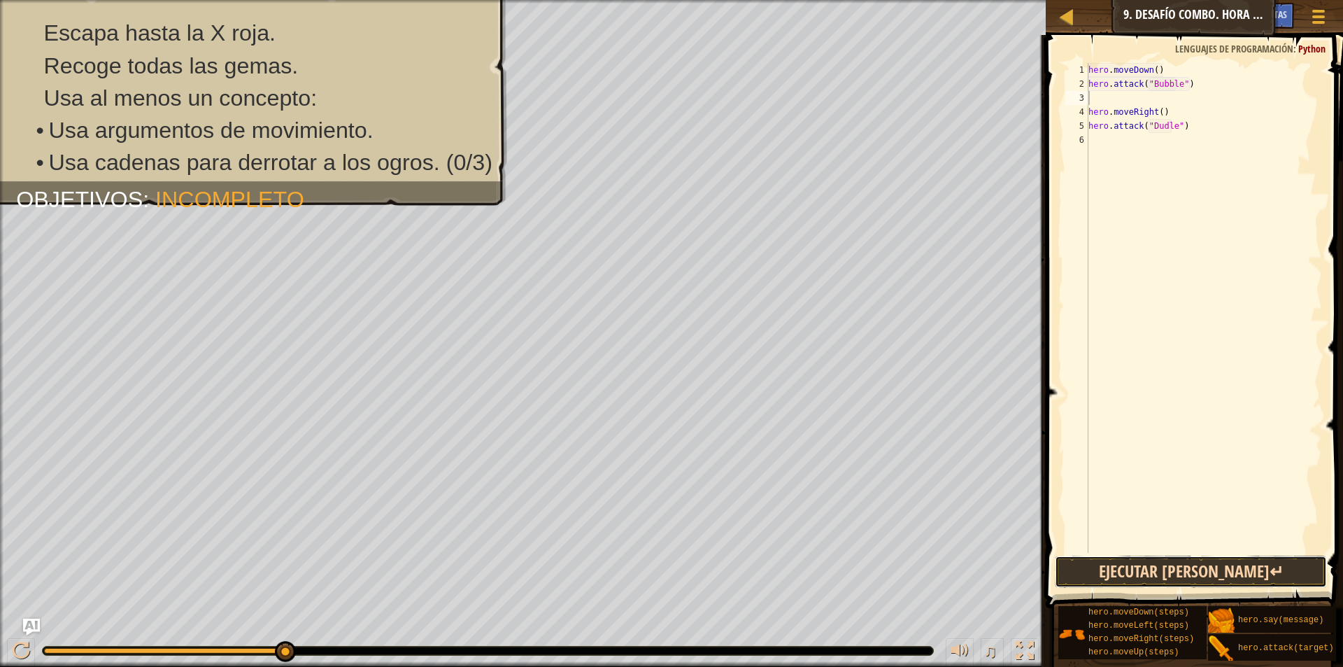
click at [1186, 576] on button "Ejecutar [PERSON_NAME]↵" at bounding box center [1191, 571] width 272 height 32
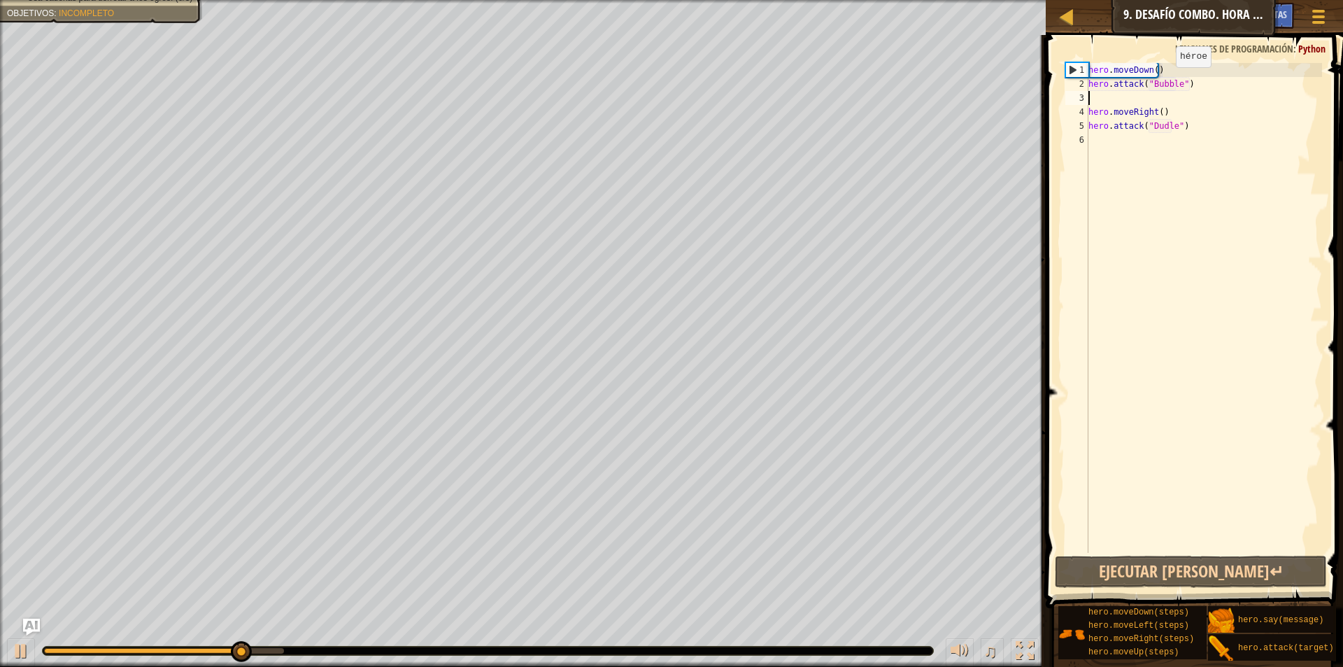
type textarea "h"
